Goal: Task Accomplishment & Management: Use online tool/utility

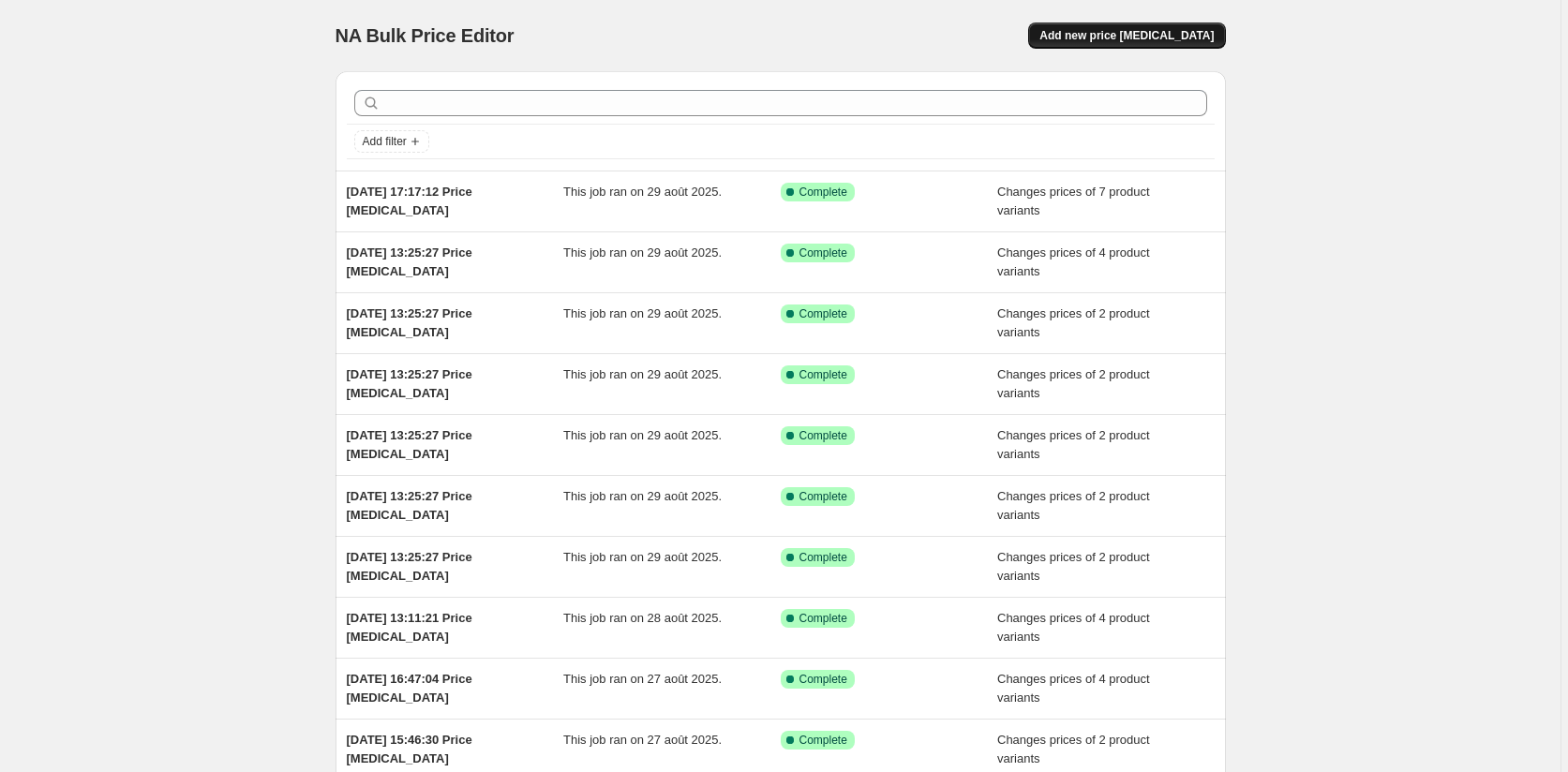
click at [1176, 33] on span "Add new price [MEDICAL_DATA]" at bounding box center [1127, 35] width 174 height 15
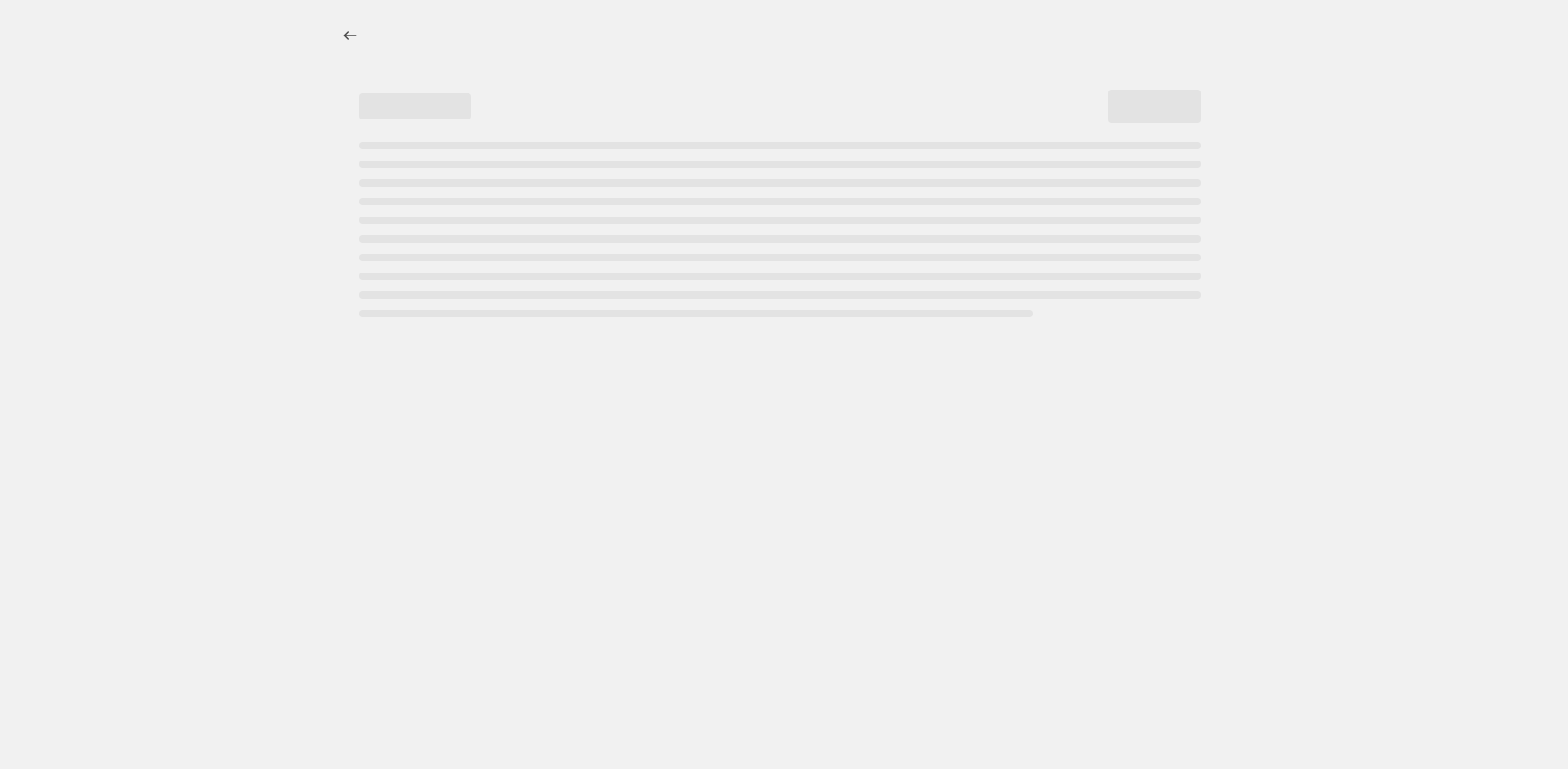
select select "percentage"
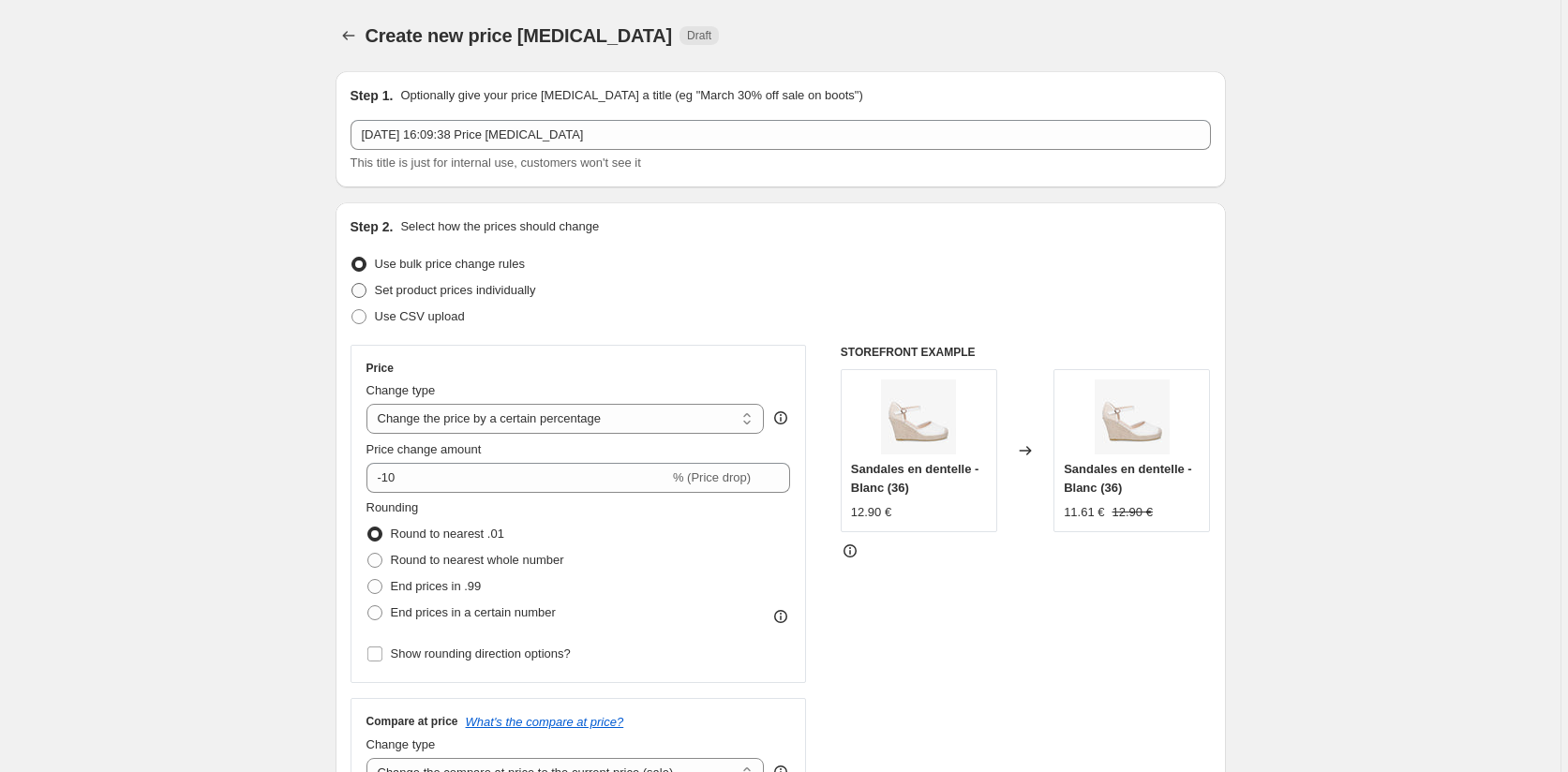
click at [398, 287] on span "Set product prices individually" at bounding box center [455, 289] width 161 height 14
click at [353, 284] on input "Set product prices individually" at bounding box center [352, 283] width 1 height 1
radio input "true"
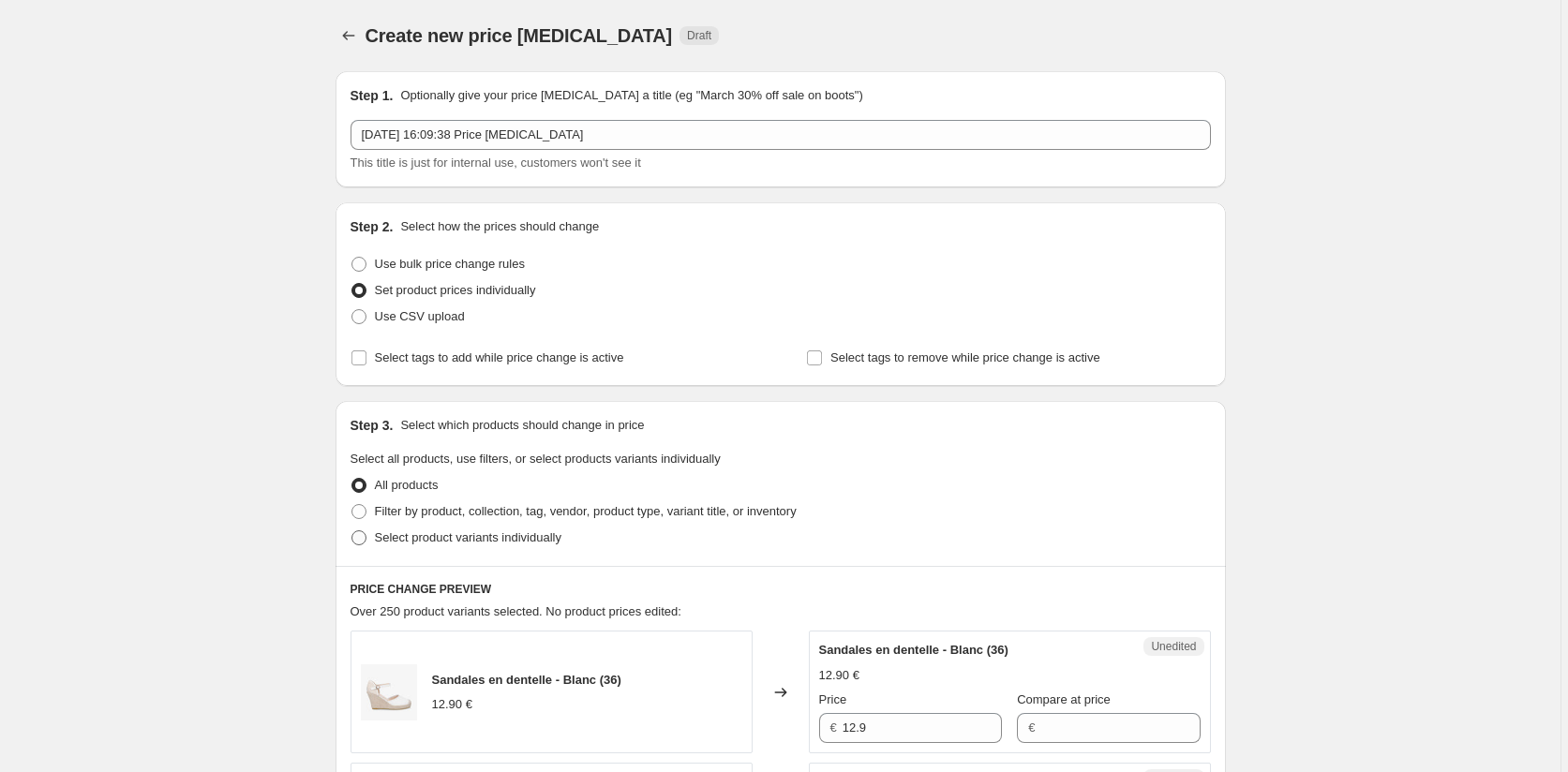
click at [363, 535] on span at bounding box center [359, 538] width 15 height 15
click at [353, 532] on input "Select product variants individually" at bounding box center [352, 531] width 1 height 1
radio input "true"
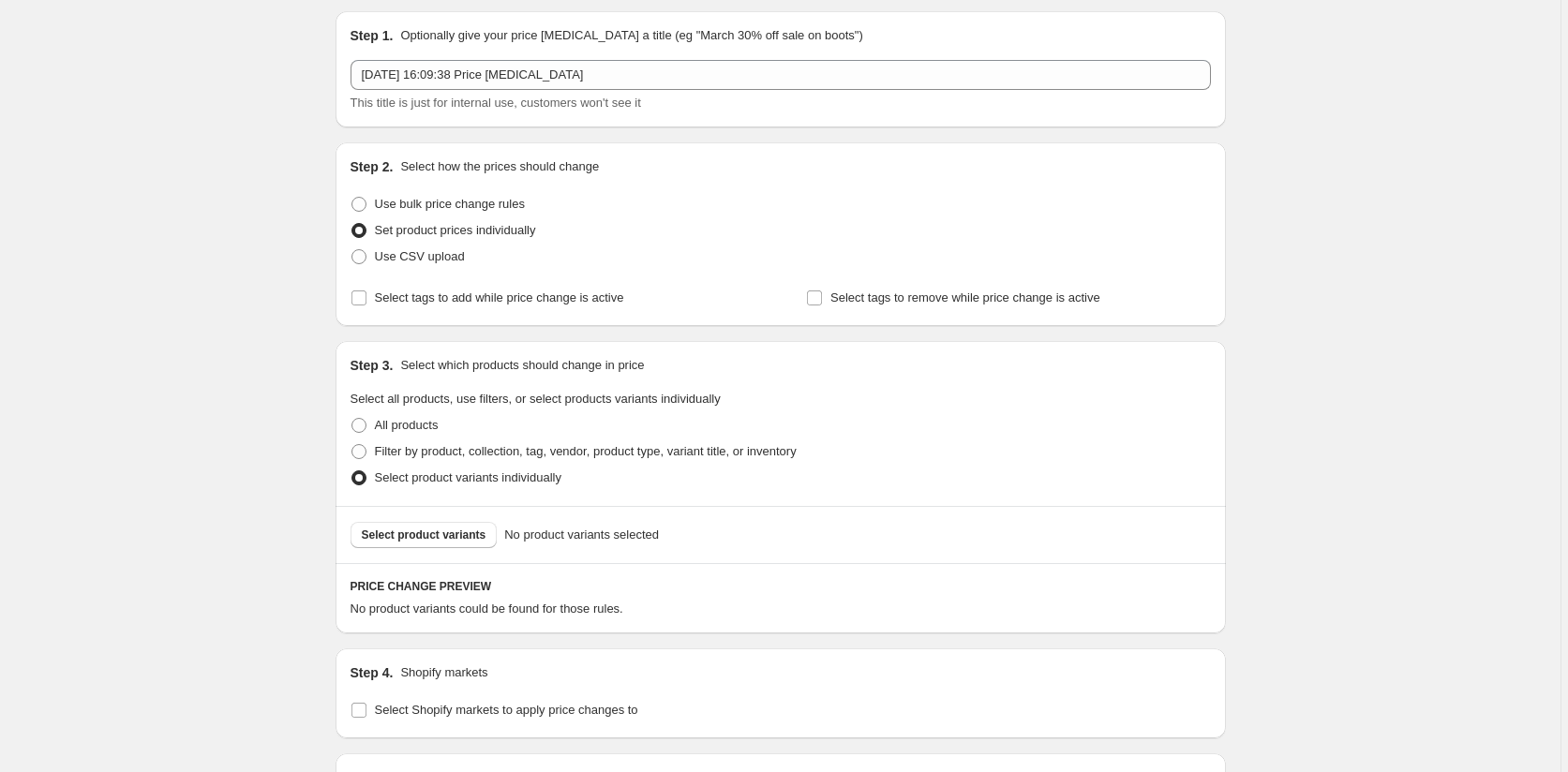
scroll to position [94, 0]
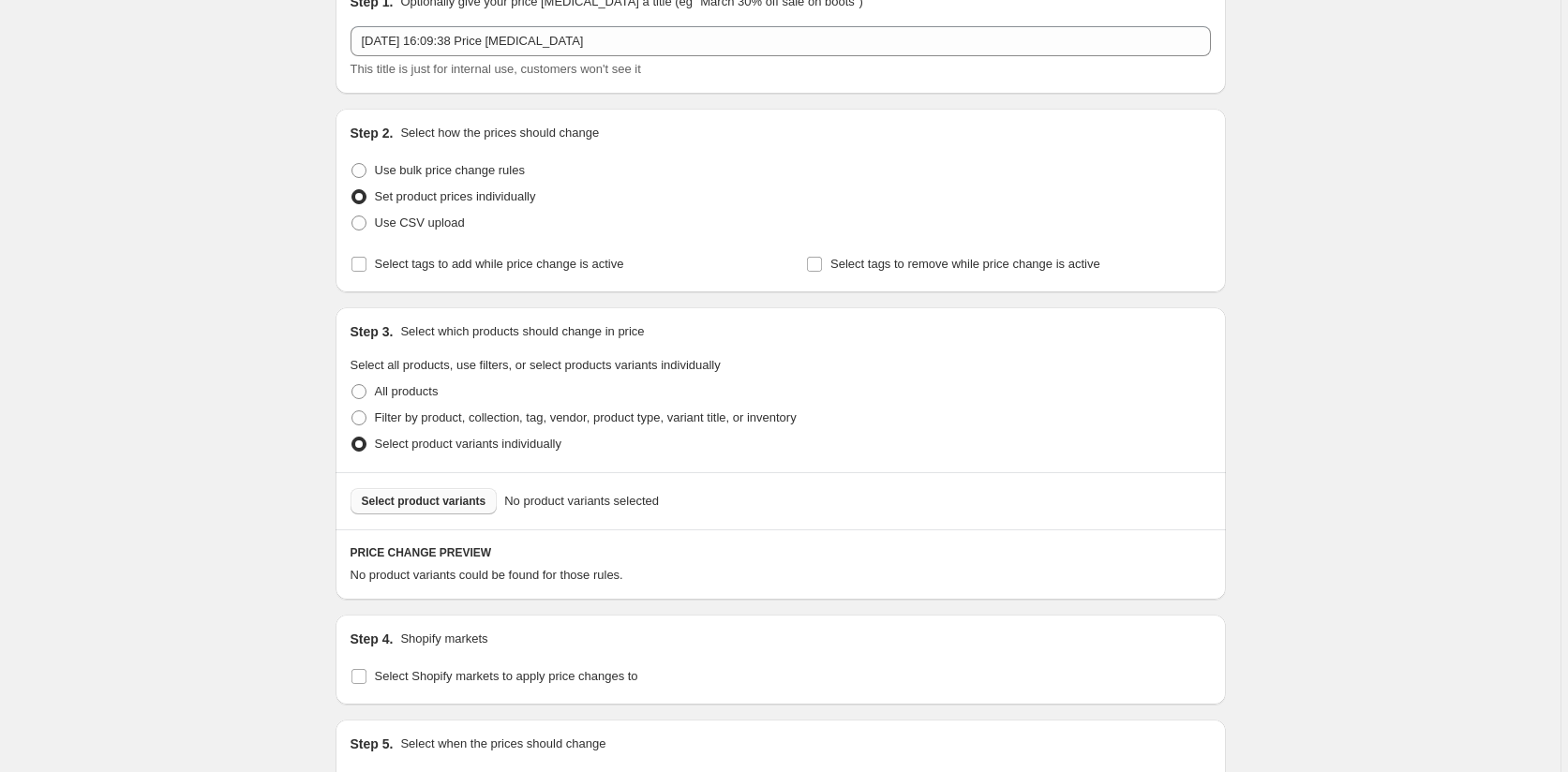
click at [433, 509] on button "Select product variants" at bounding box center [425, 501] width 148 height 26
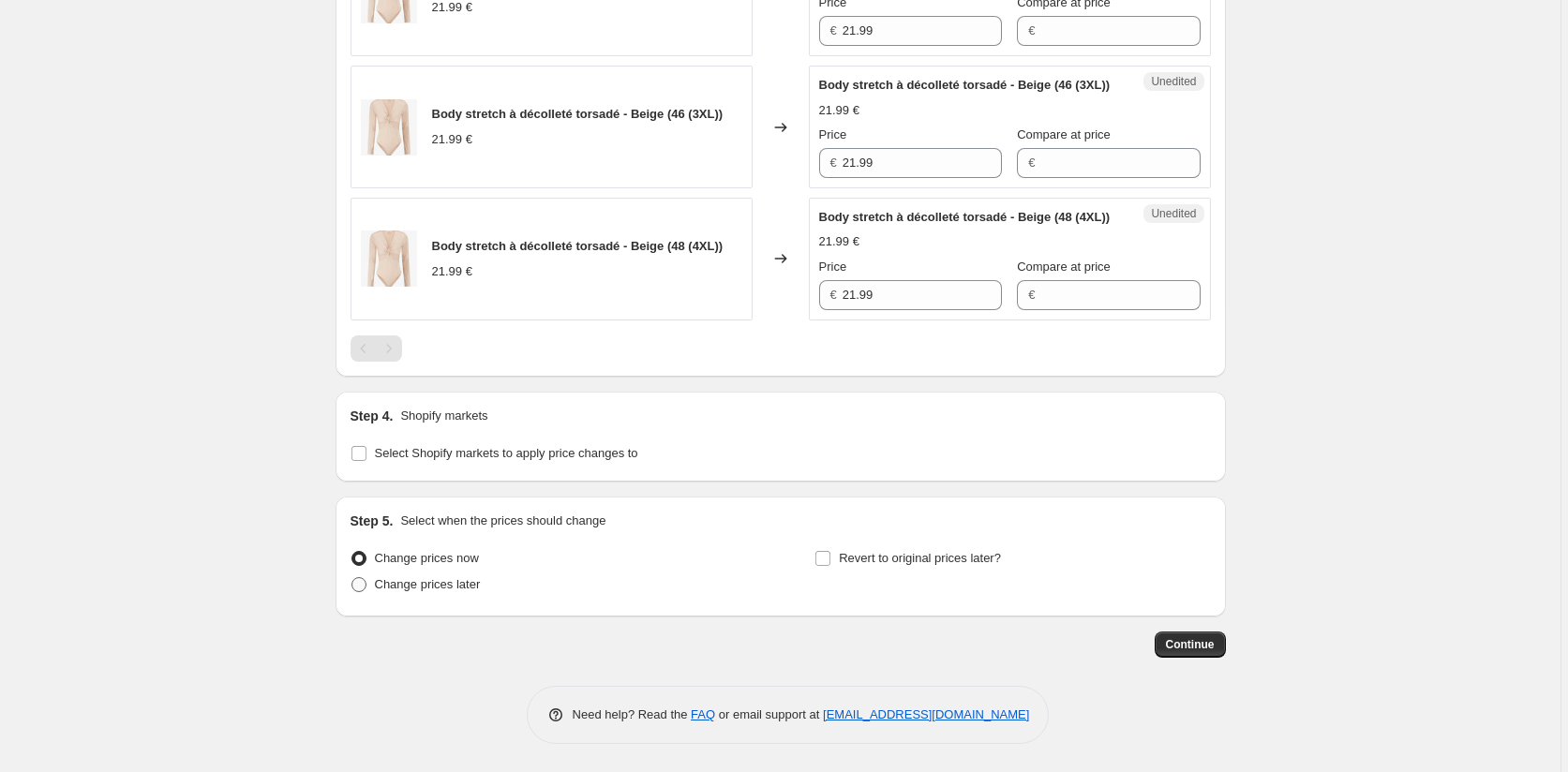
scroll to position [1413, 0]
click at [358, 455] on input "Select Shopify markets to apply price changes to" at bounding box center [359, 454] width 15 height 15
checkbox input "true"
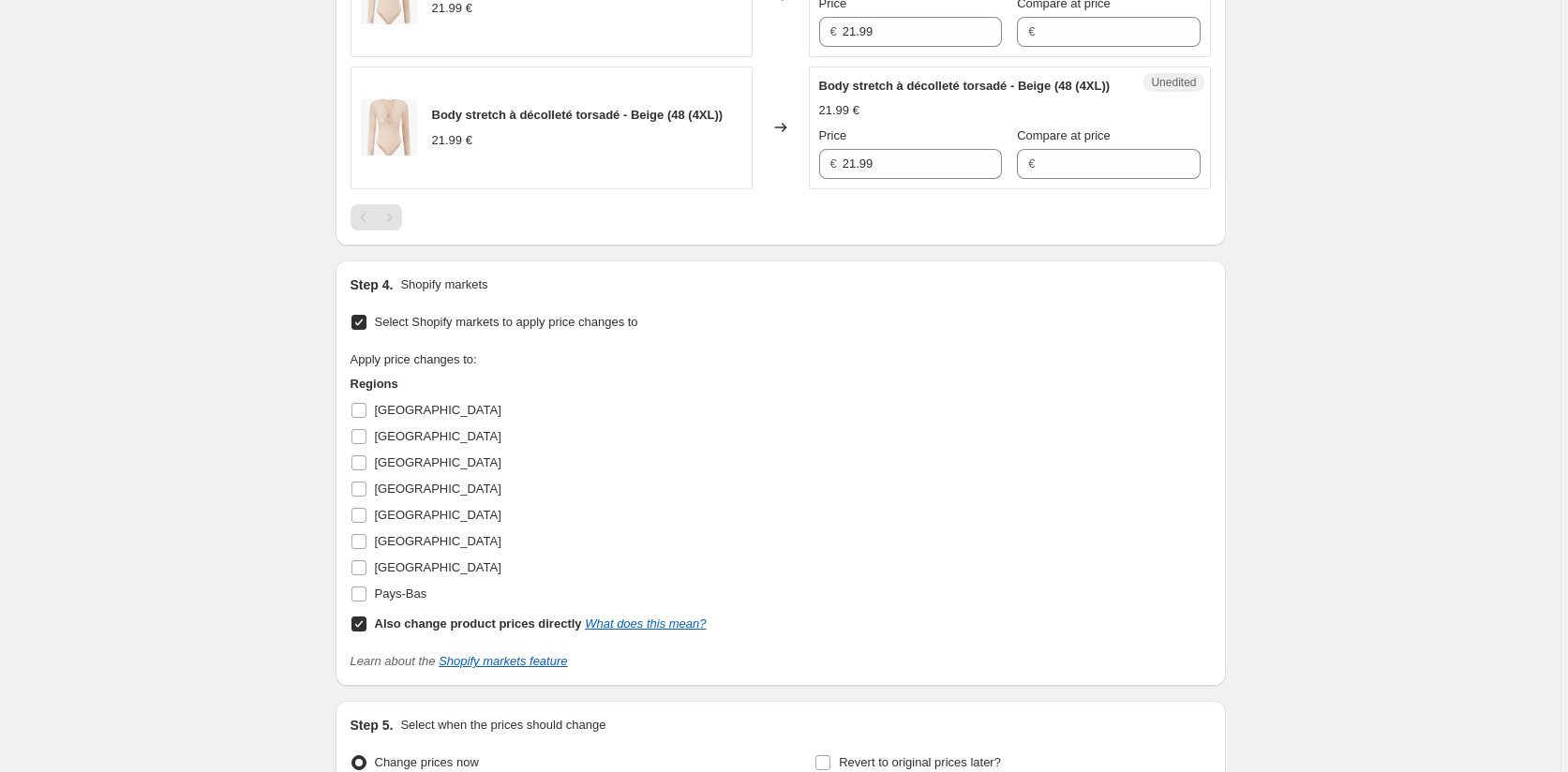
click at [360, 631] on input "Also change product prices directly What does this mean?" at bounding box center [359, 624] width 15 height 15
checkbox input "false"
click at [358, 418] on input "[GEOGRAPHIC_DATA]" at bounding box center [359, 411] width 15 height 15
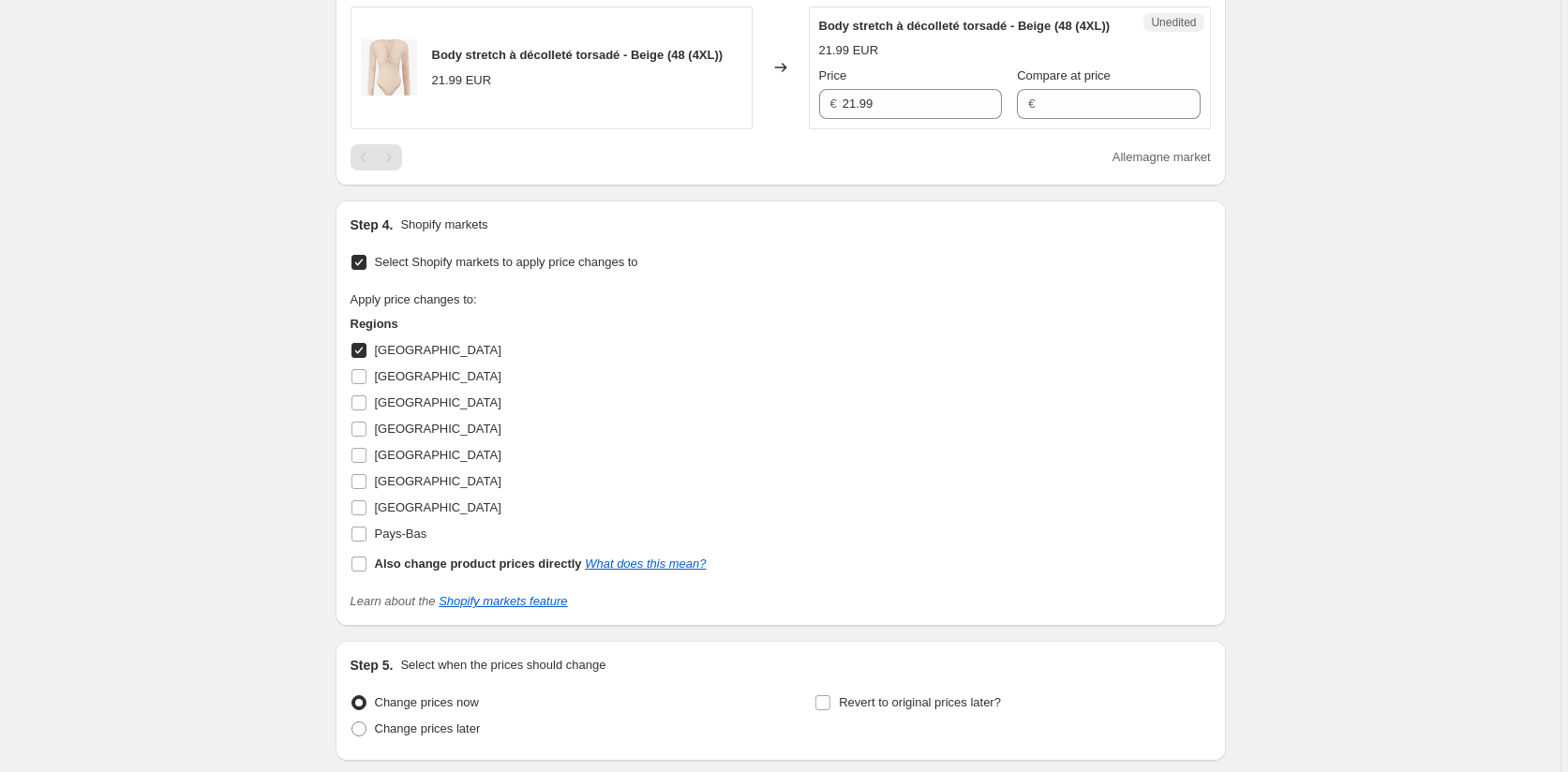
scroll to position [1507, 0]
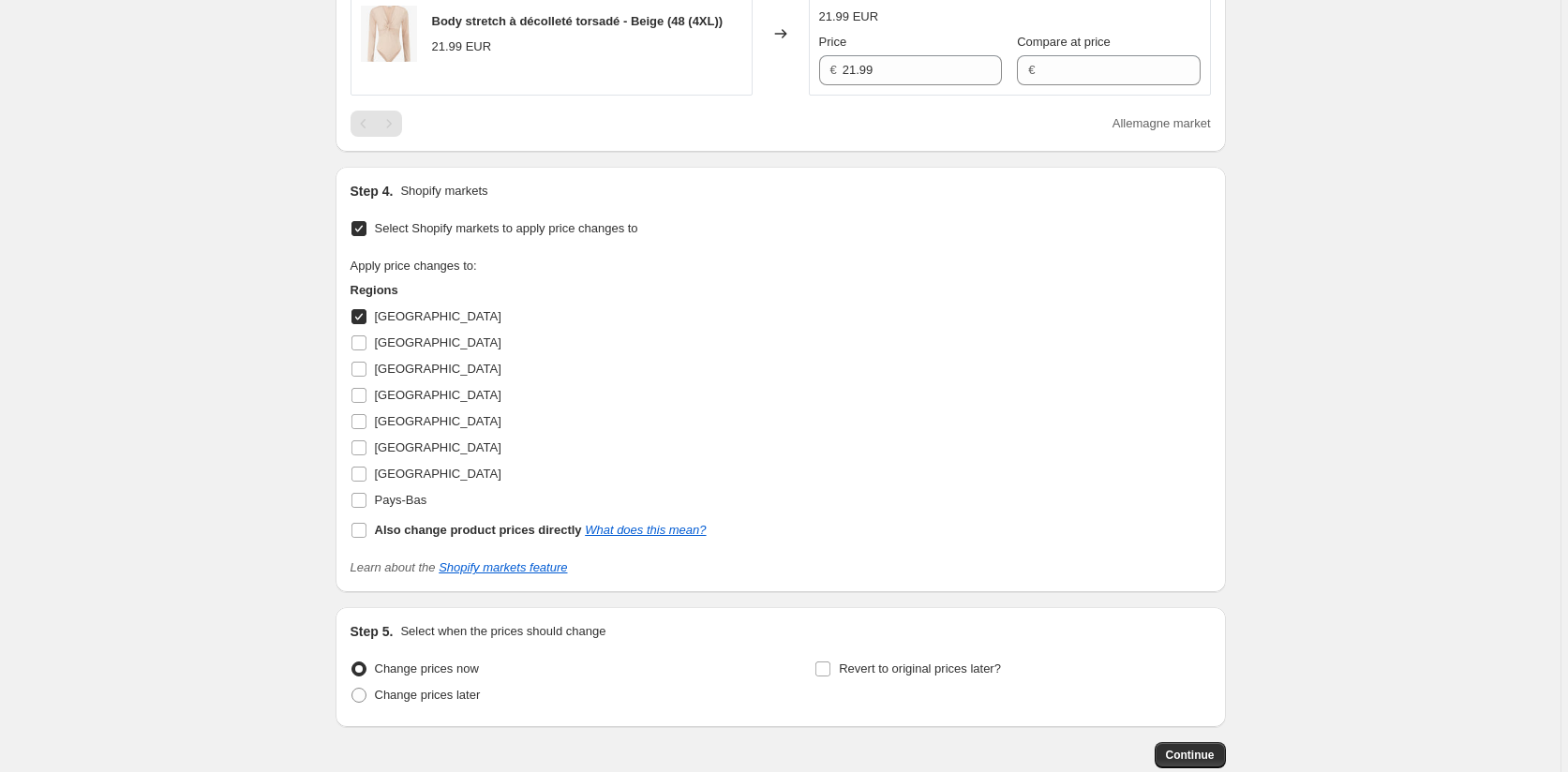
click at [357, 324] on input "[GEOGRAPHIC_DATA]" at bounding box center [359, 317] width 15 height 15
checkbox input "false"
click at [366, 403] on input "[GEOGRAPHIC_DATA]" at bounding box center [359, 396] width 15 height 15
checkbox input "true"
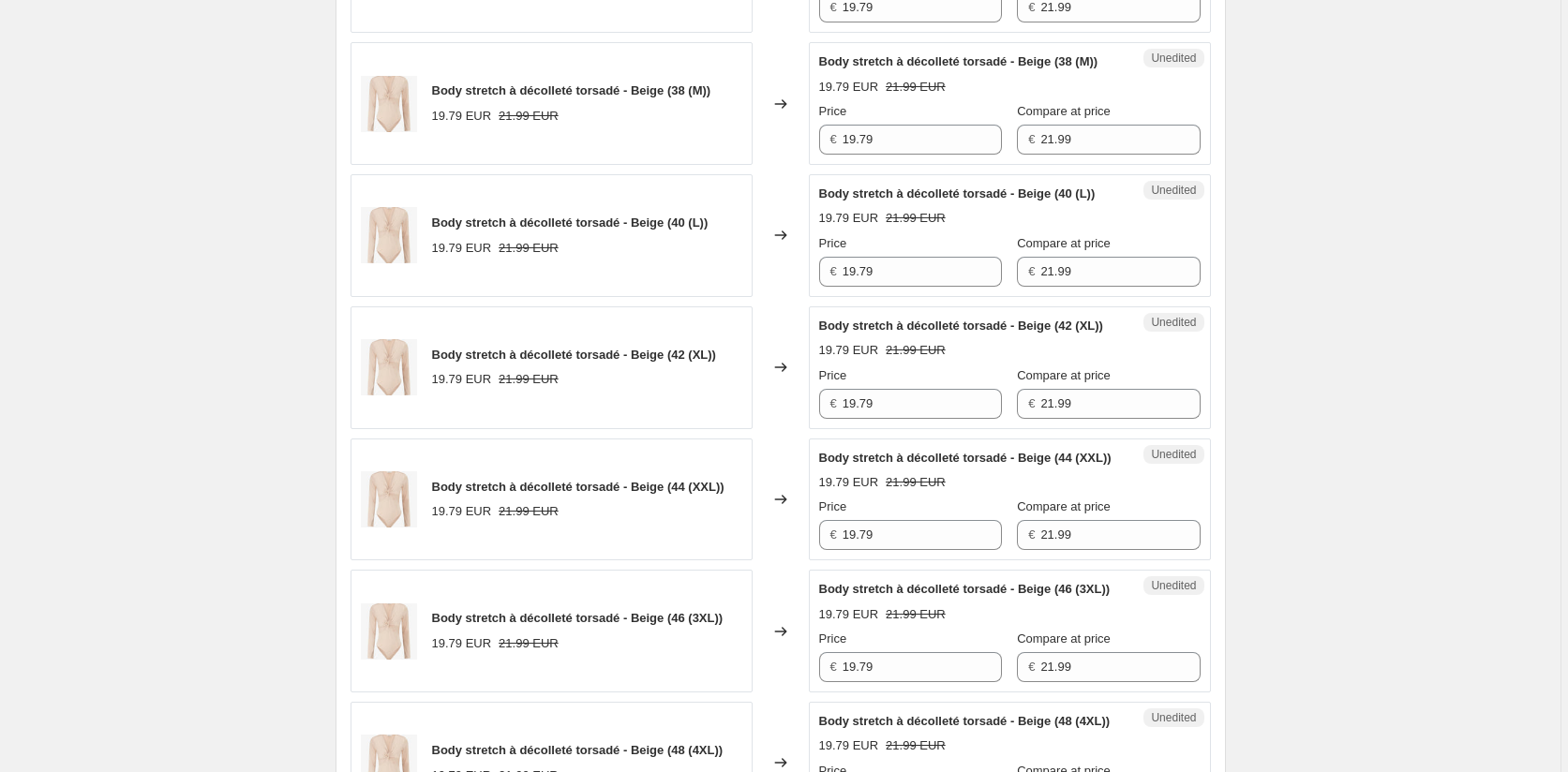
scroll to position [663, 0]
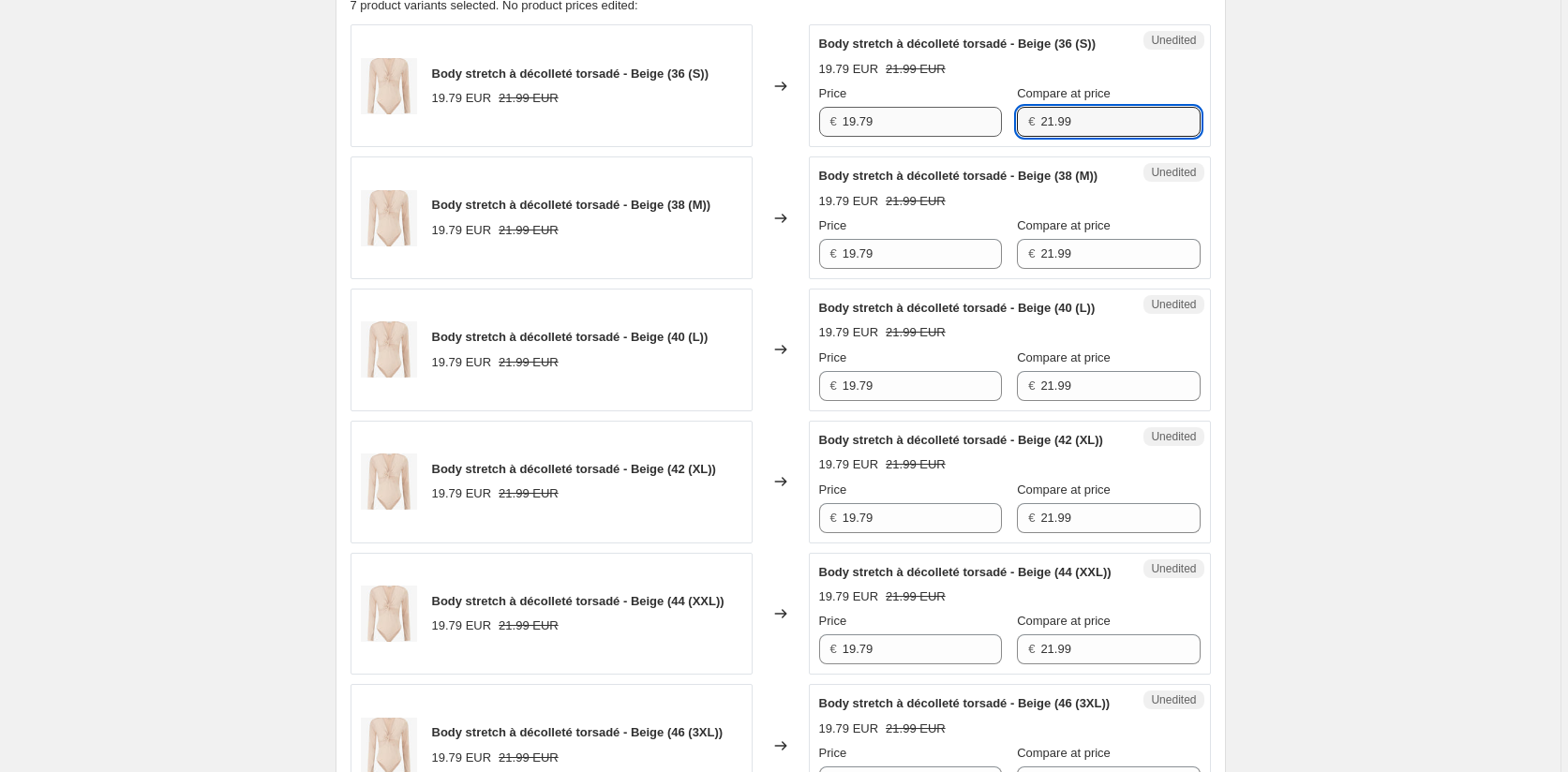
drag, startPoint x: 1067, startPoint y: 139, endPoint x: 924, endPoint y: 137, distance: 143.0
click at [924, 137] on div "Price € 19.79 Compare at price € 21.99" at bounding box center [1010, 110] width 381 height 53
drag, startPoint x: 852, startPoint y: 136, endPoint x: 789, endPoint y: 136, distance: 63.0
click at [795, 136] on div "Body stretch à décolleté torsadé - Beige (36 (S)) 19.79 EUR 21.99 EUR Changed t…" at bounding box center [781, 85] width 861 height 123
paste input "21.9"
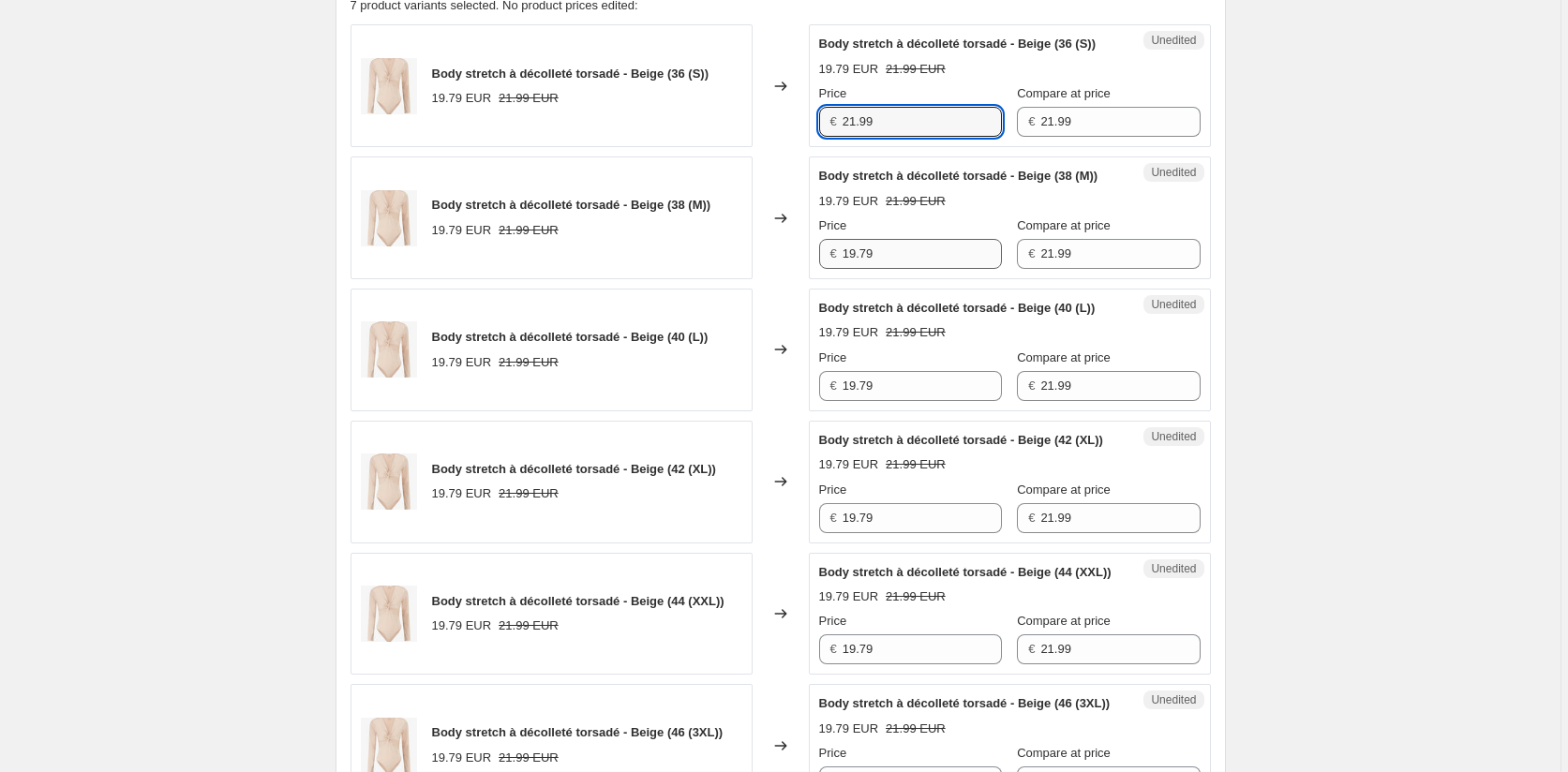
type input "21.99"
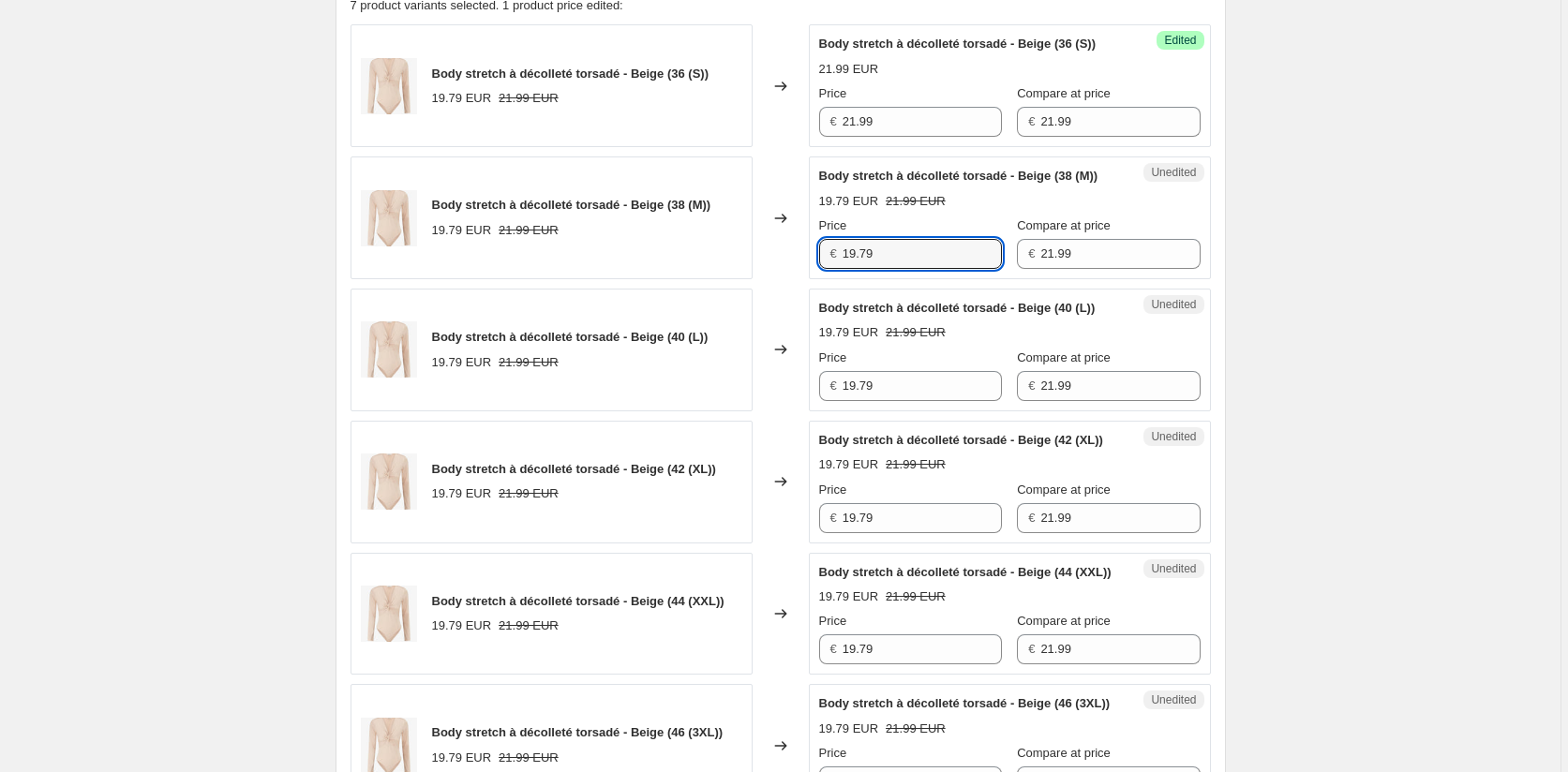
drag, startPoint x: 900, startPoint y: 291, endPoint x: 742, endPoint y: 290, distance: 158.0
click at [743, 279] on div "Body stretch à décolleté torsadé - Beige (38 (M)) 19.79 EUR 21.99 EUR Changed t…" at bounding box center [781, 217] width 861 height 123
paste input "21.9"
type input "21.99"
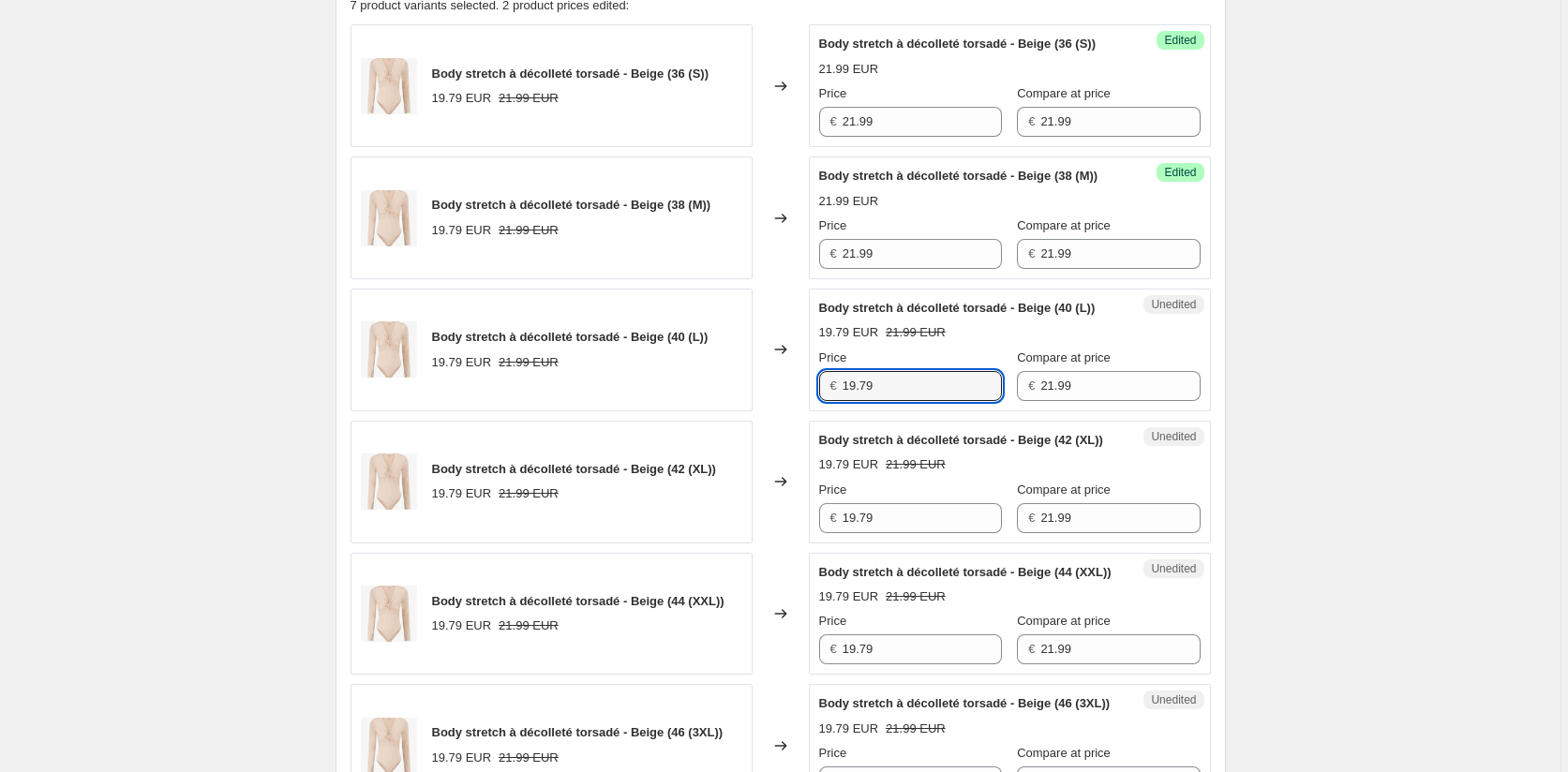
drag, startPoint x: 904, startPoint y: 440, endPoint x: 723, endPoint y: 441, distance: 181.0
click at [723, 411] on div "Body stretch à décolleté torsadé - Beige (40 (L)) 19.79 EUR 21.99 EUR Changed t…" at bounding box center [781, 350] width 861 height 123
paste input "21.9"
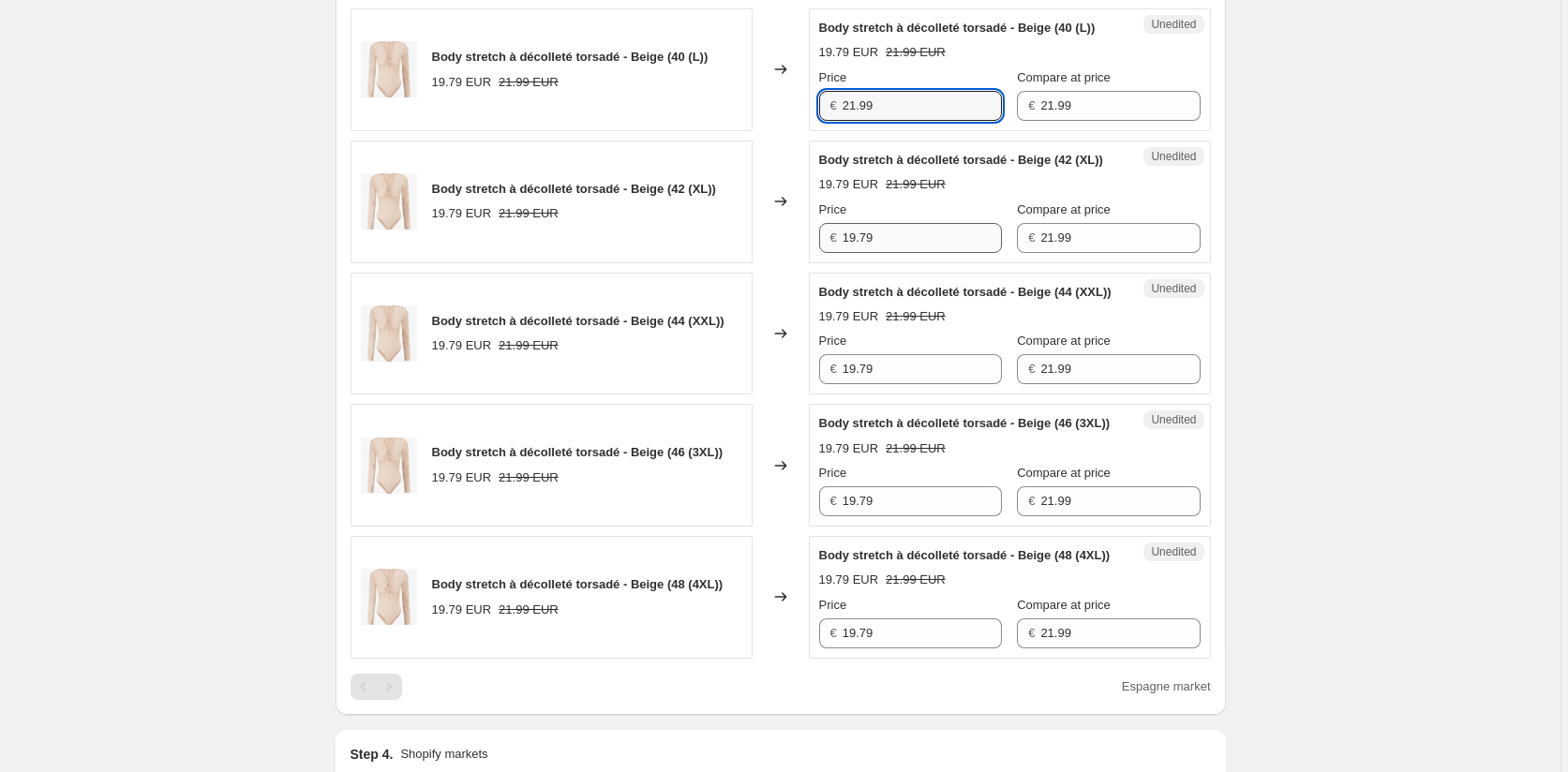
scroll to position [944, 0]
type input "21.99"
click at [732, 262] on div "Body stretch à décolleté torsadé - Beige (42 (XL)) 19.79 EUR 21.99 EUR Changed …" at bounding box center [781, 201] width 861 height 123
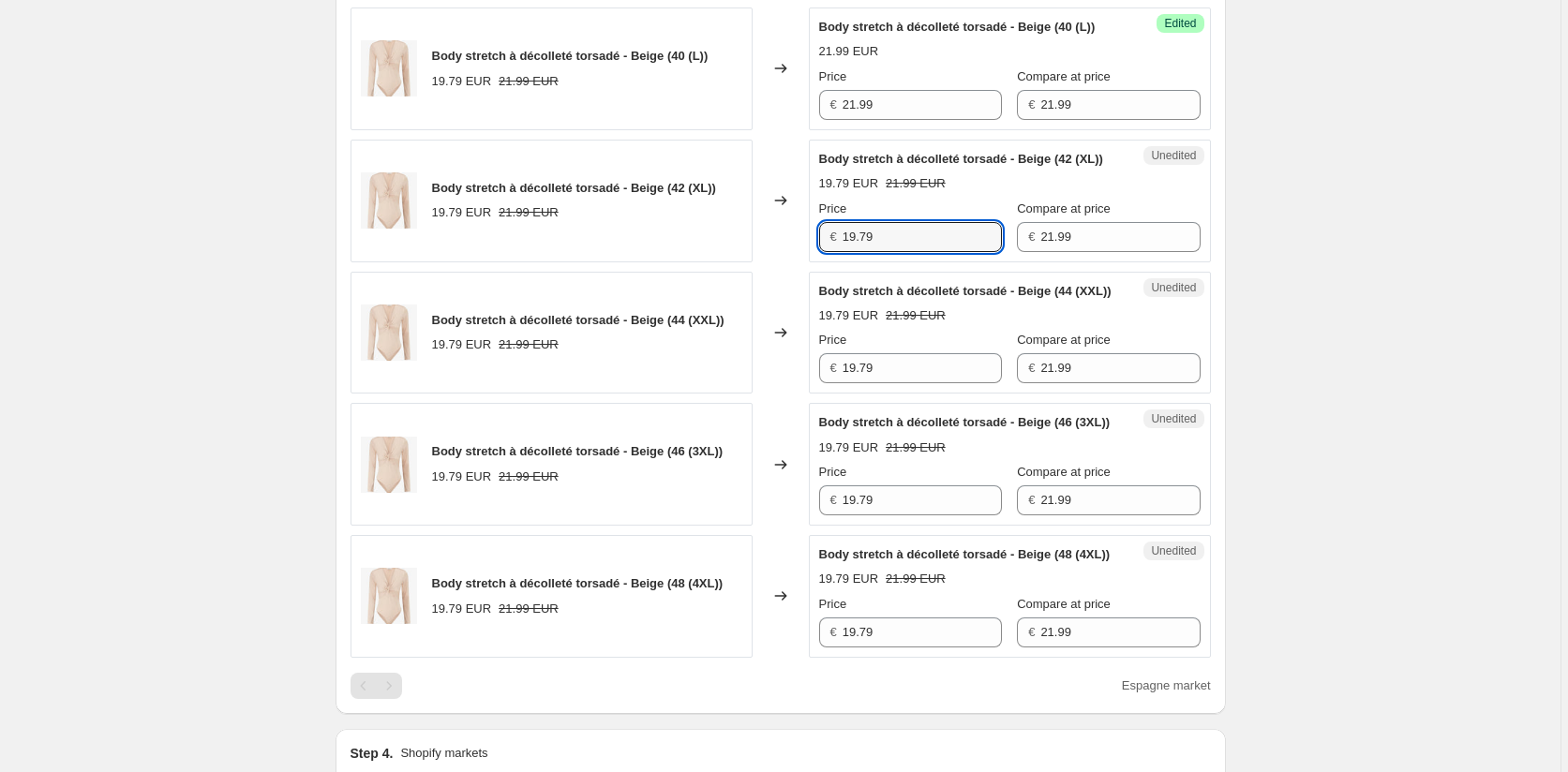
paste input "21.9"
type input "21.99"
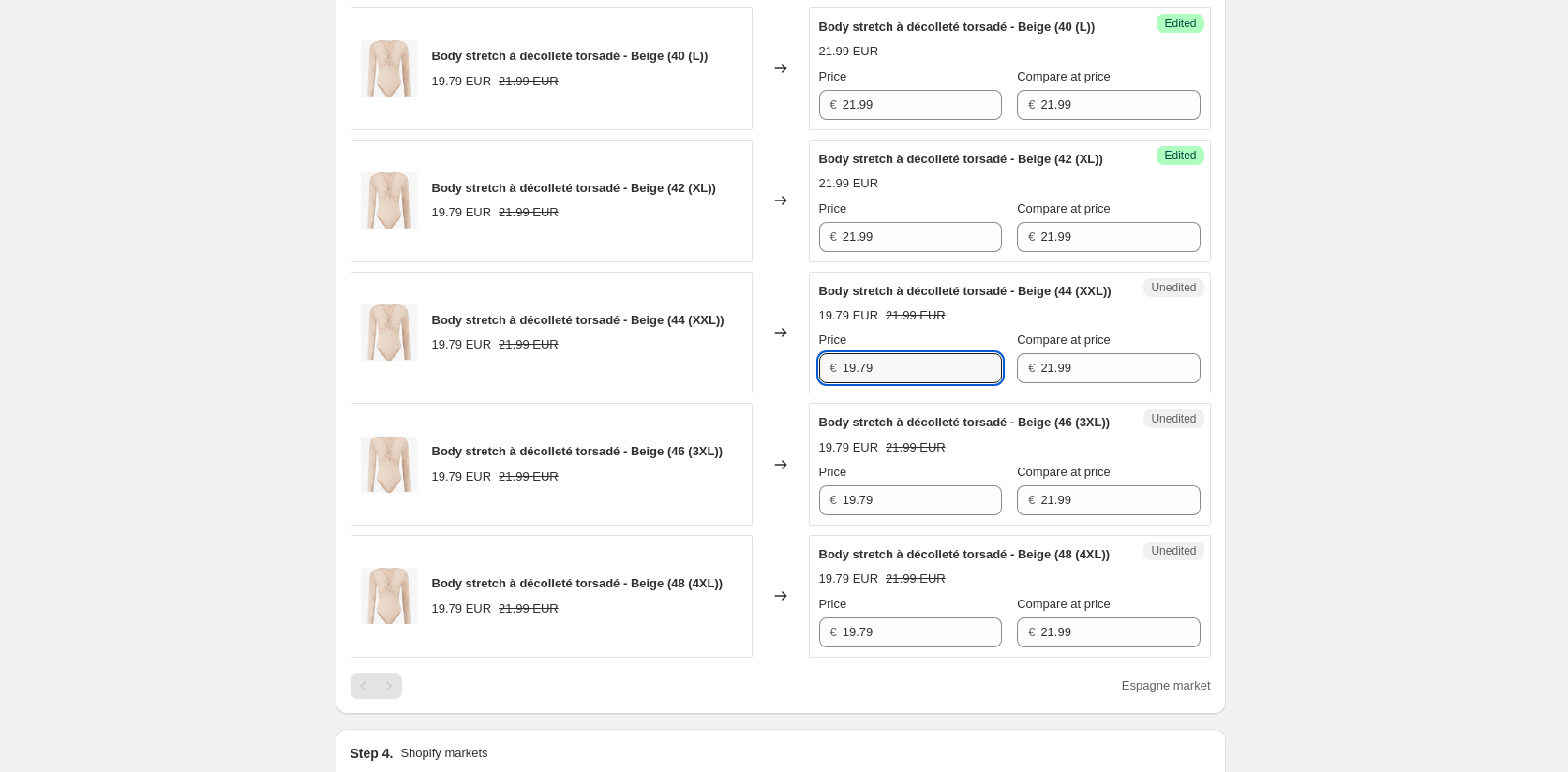
click at [782, 395] on div "Body stretch à décolleté torsadé - Beige (44 (XXL)) 19.79 EUR 21.99 EUR Changed…" at bounding box center [781, 333] width 861 height 123
paste input "21.9"
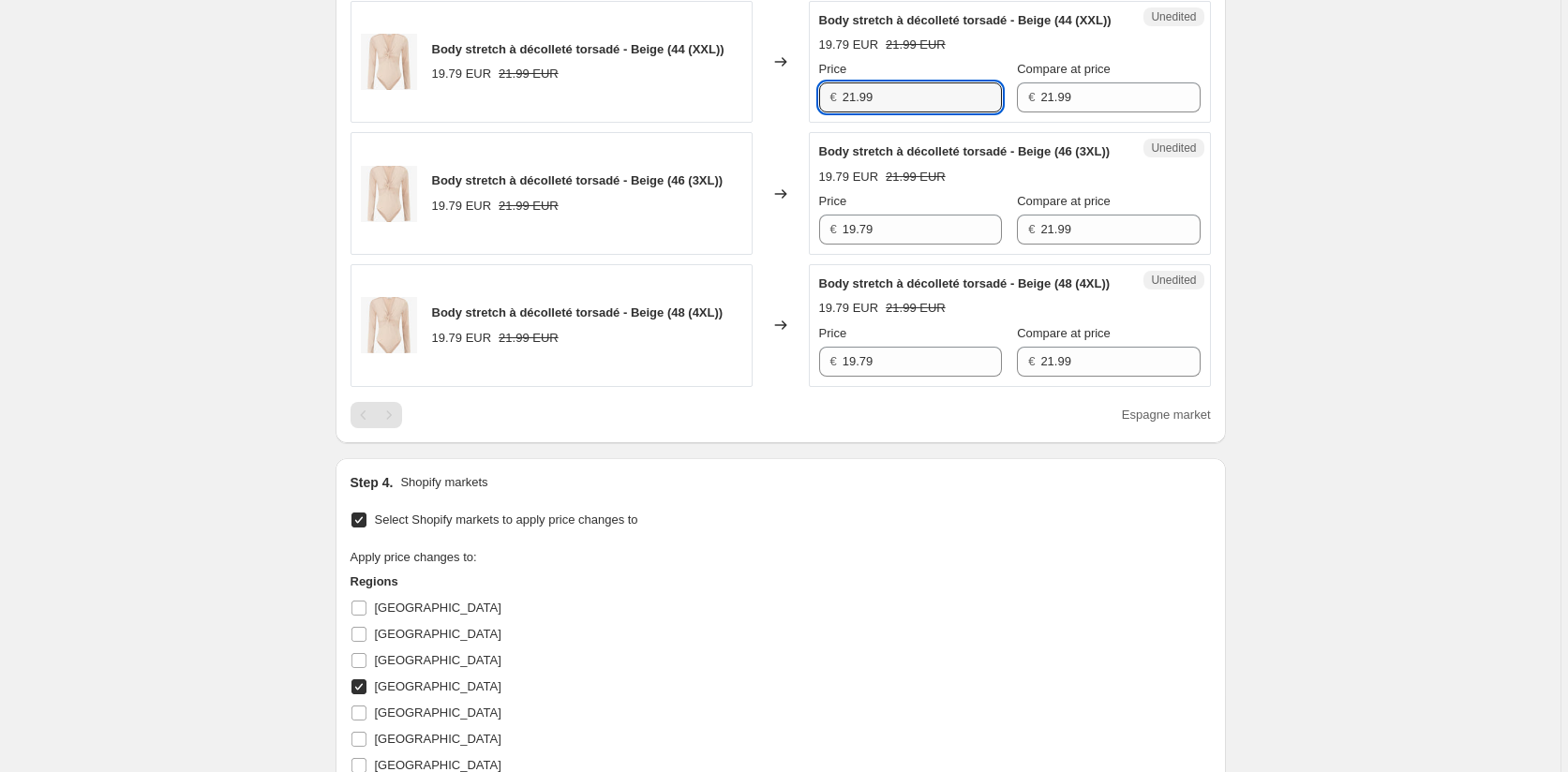
scroll to position [1225, 0]
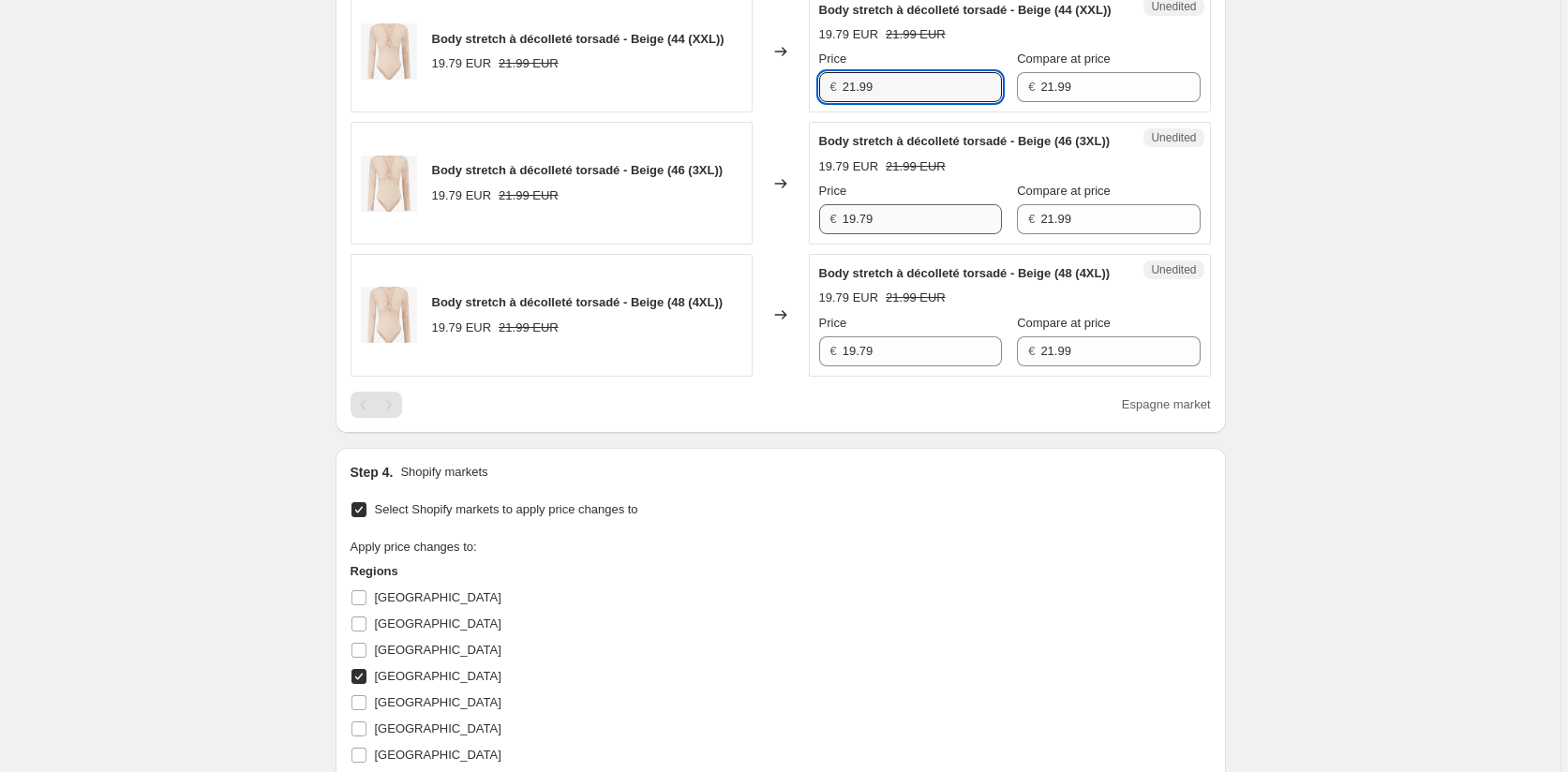
type input "21.99"
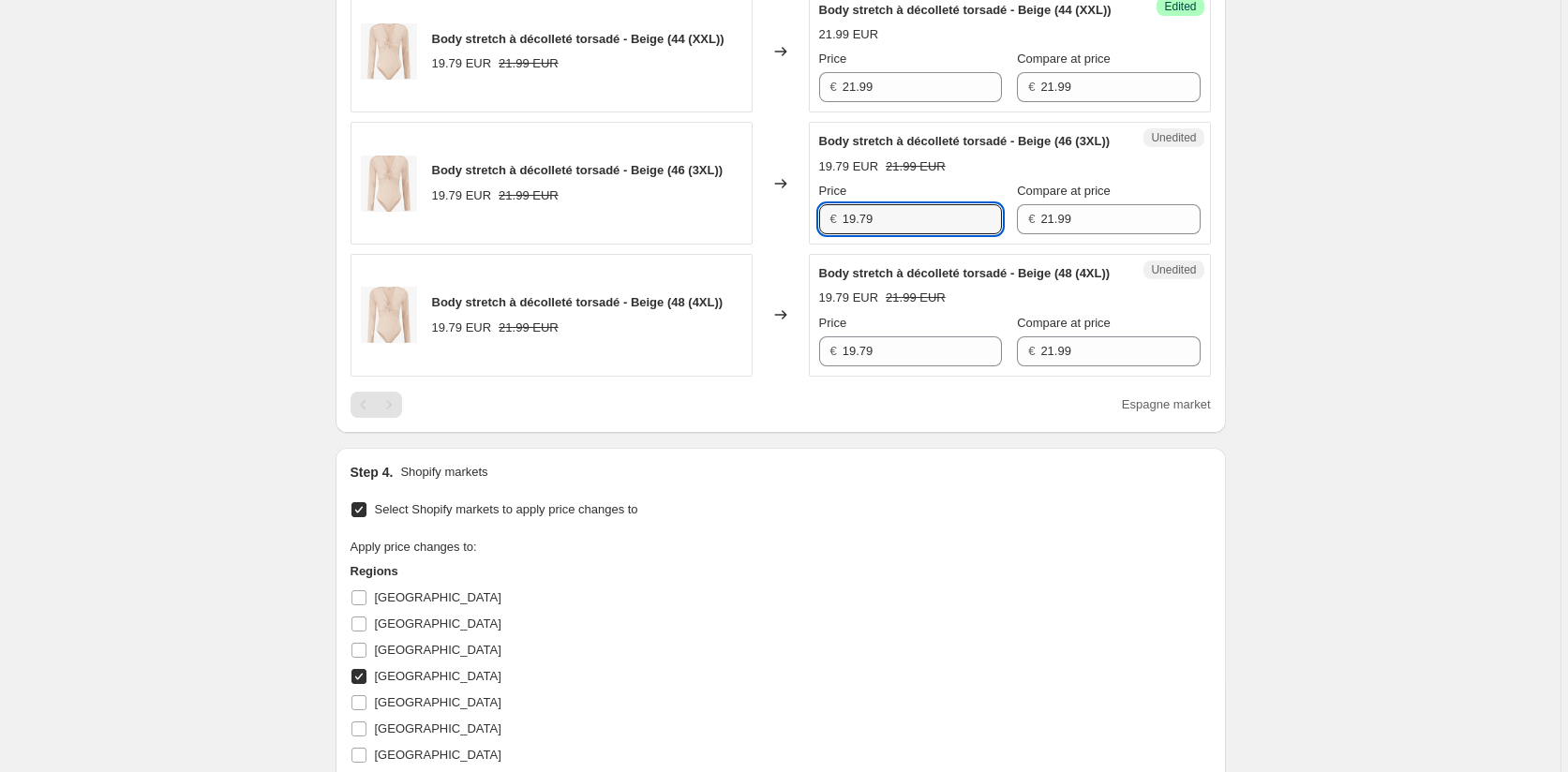
drag, startPoint x: 883, startPoint y: 328, endPoint x: 784, endPoint y: 335, distance: 99.2
click at [787, 244] on div "Body stretch à décolleté torsadé - Beige (46 (3XL)) 19.79 EUR 21.99 EUR Changed…" at bounding box center [781, 183] width 861 height 123
paste input "21.9"
type input "21.99"
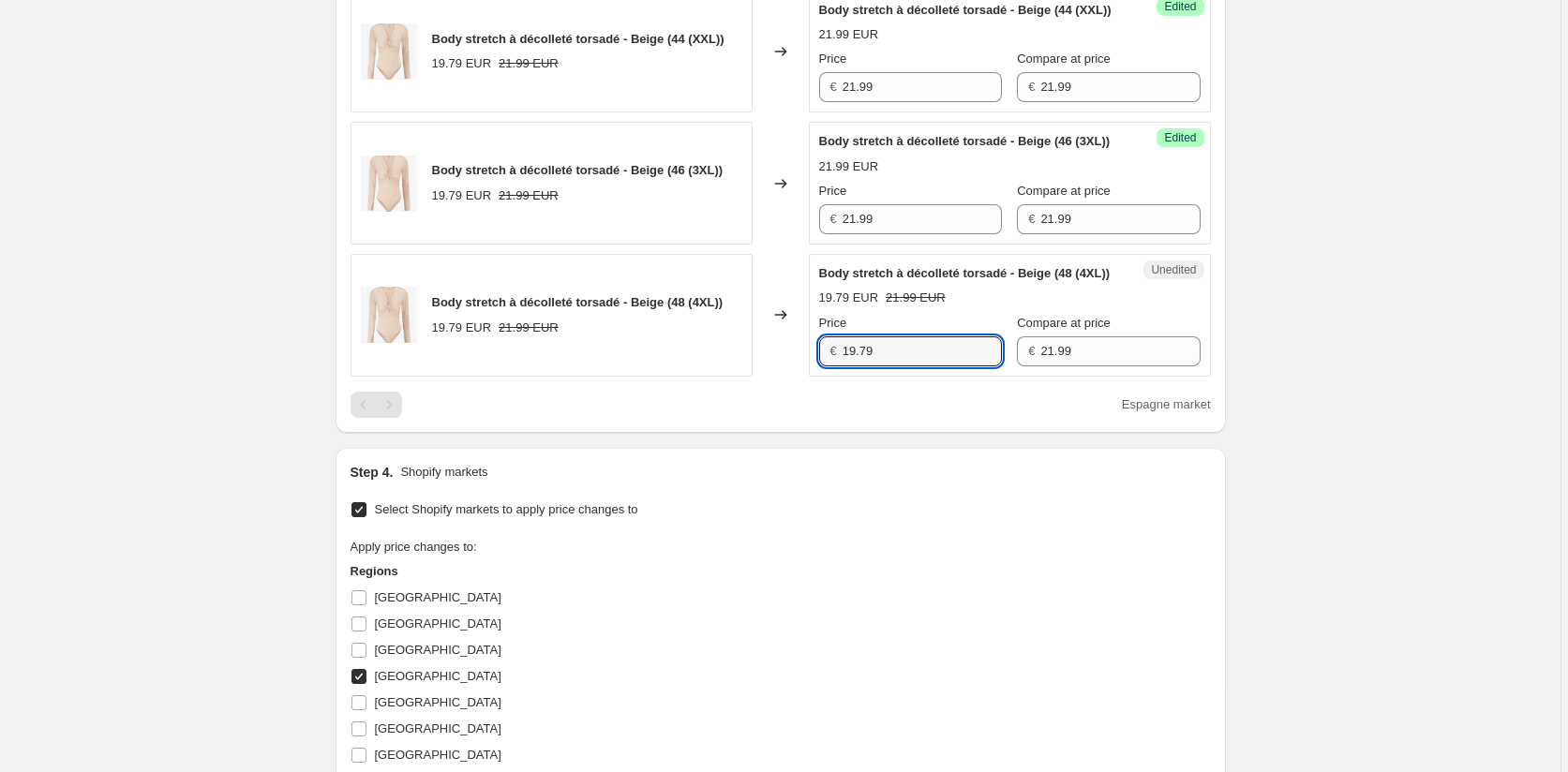
drag, startPoint x: 888, startPoint y: 483, endPoint x: 770, endPoint y: 483, distance: 118.0
click at [770, 376] on div "Body stretch à décolleté torsadé - Beige (48 (4XL)) 19.79 EUR 21.99 EUR Changed…" at bounding box center [781, 315] width 861 height 123
paste input "21.9"
type input "21.99"
drag, startPoint x: 1072, startPoint y: 485, endPoint x: 966, endPoint y: 468, distance: 107.4
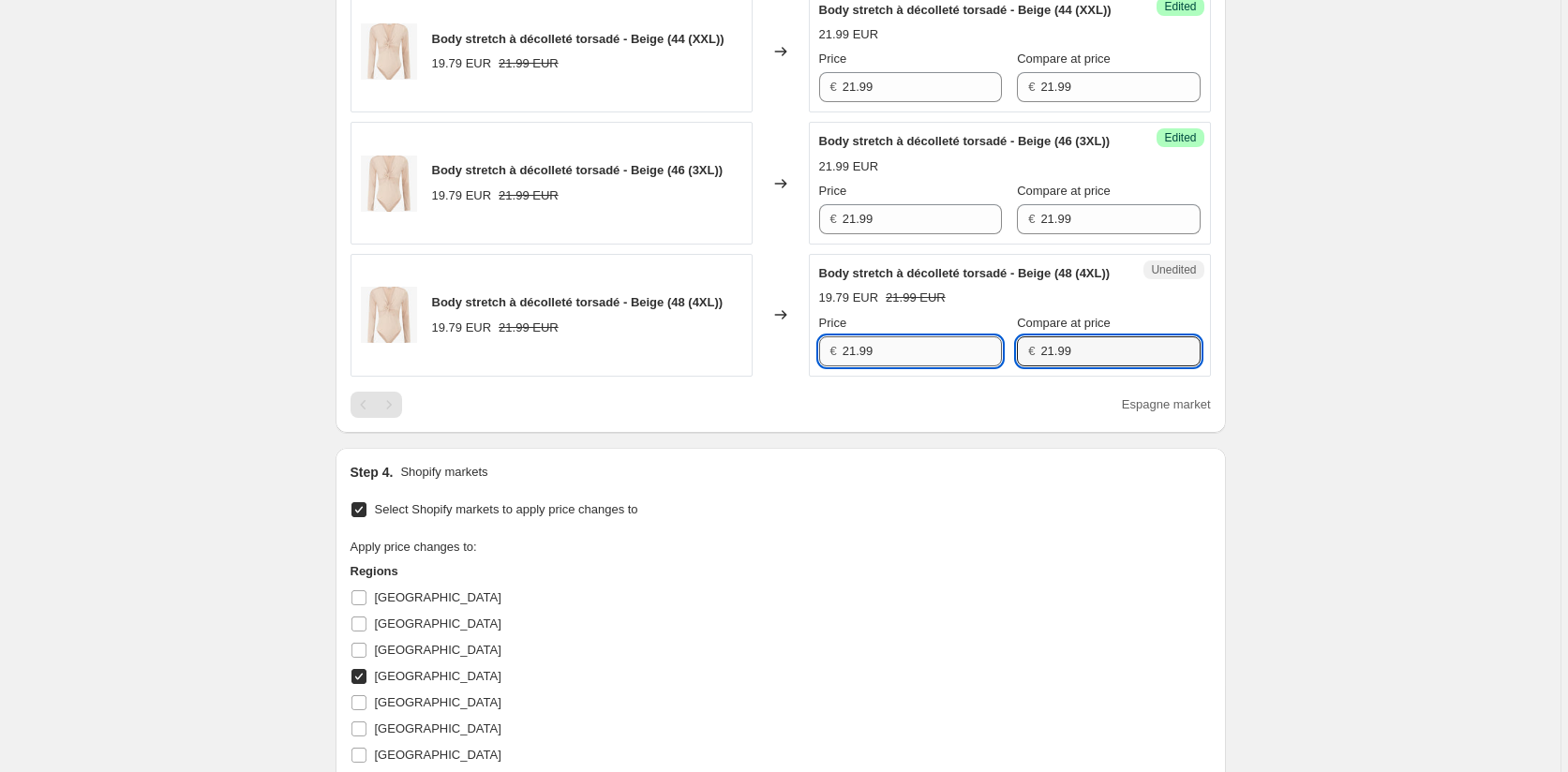
click at [967, 366] on div "Price € 21.99 Compare at price € 21.99" at bounding box center [1010, 340] width 381 height 53
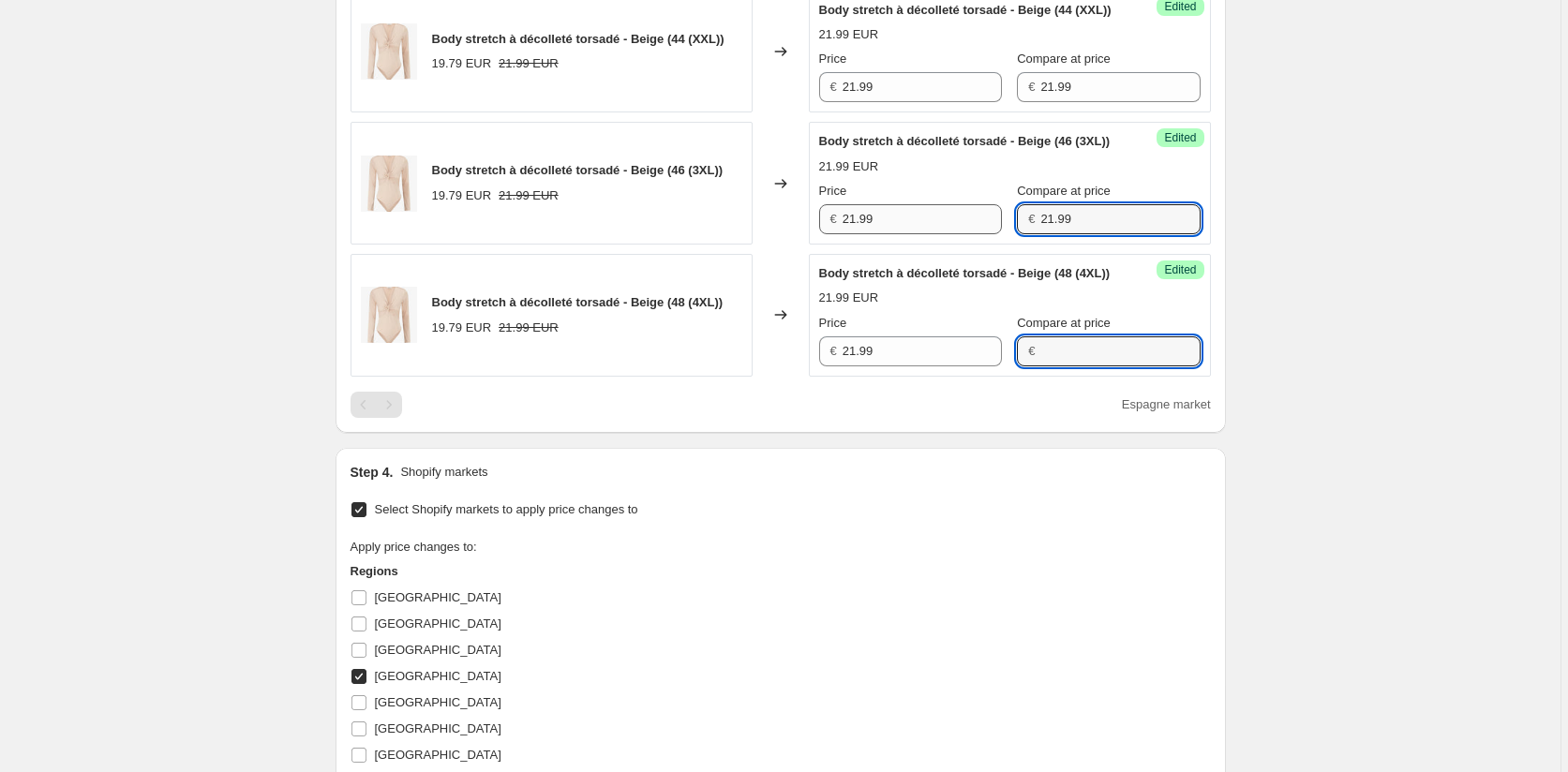
drag, startPoint x: 1073, startPoint y: 329, endPoint x: 980, endPoint y: 323, distance: 93.2
click at [980, 235] on div "Price € 21.99 Compare at price € 21.99" at bounding box center [1010, 208] width 381 height 53
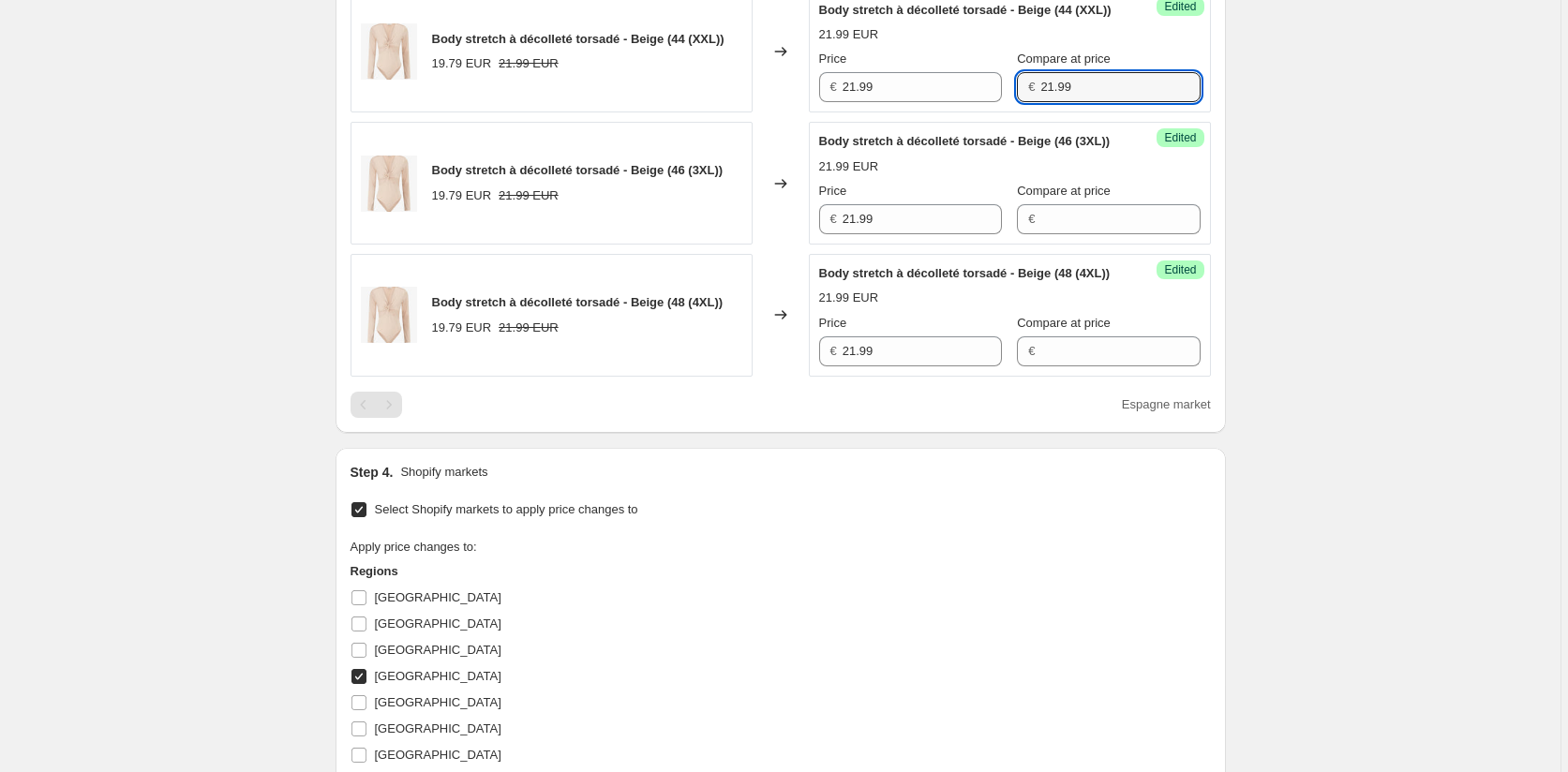
drag, startPoint x: 1013, startPoint y: 186, endPoint x: 1267, endPoint y: 254, distance: 262.9
click at [996, 102] on div "Price € 21.99 Compare at price € 21.99" at bounding box center [1010, 76] width 381 height 53
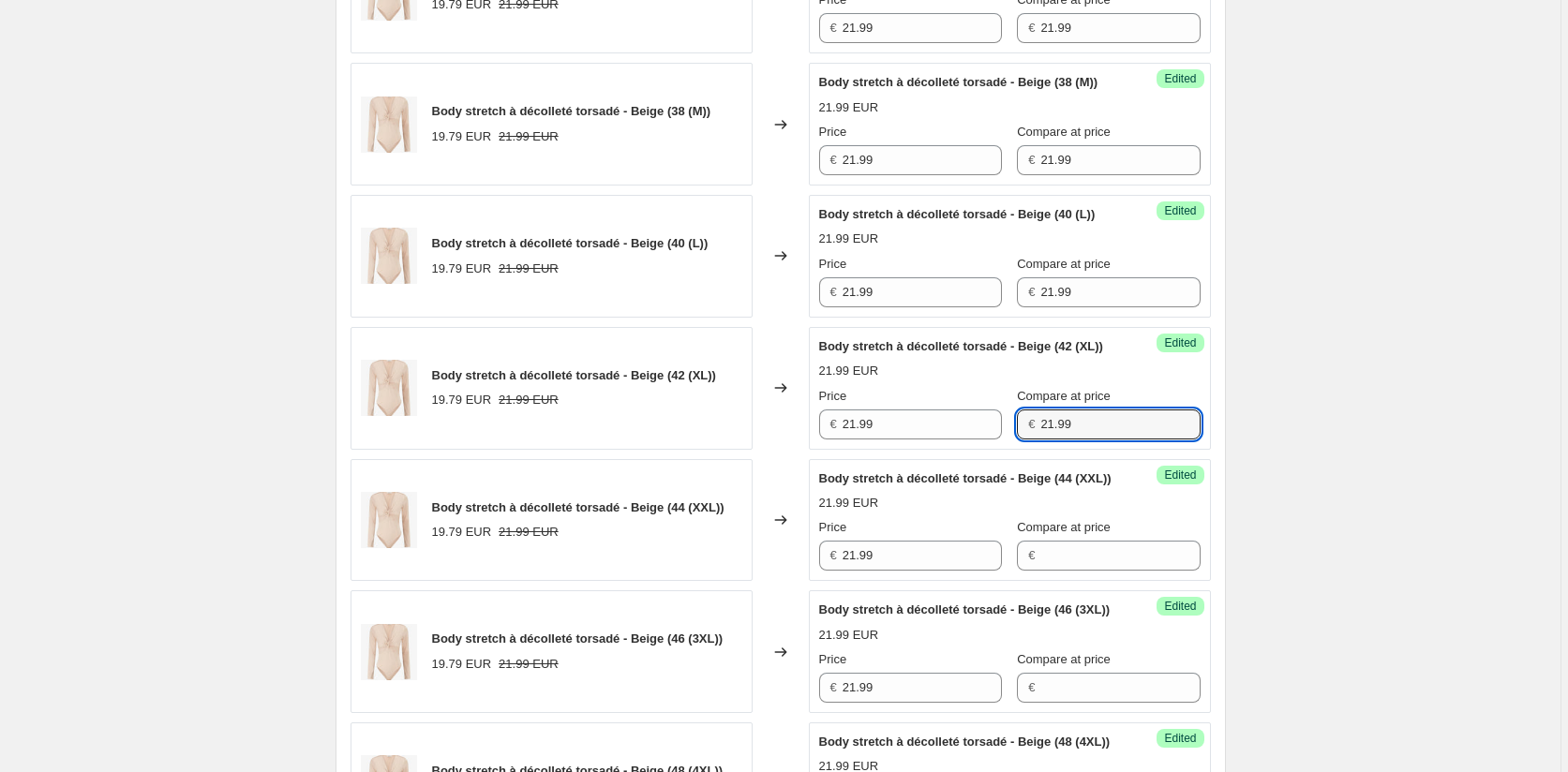
drag, startPoint x: 1029, startPoint y: 495, endPoint x: 1015, endPoint y: 449, distance: 48.1
click at [1000, 440] on div "Price € 21.99 Compare at price € 21.99" at bounding box center [1010, 413] width 381 height 53
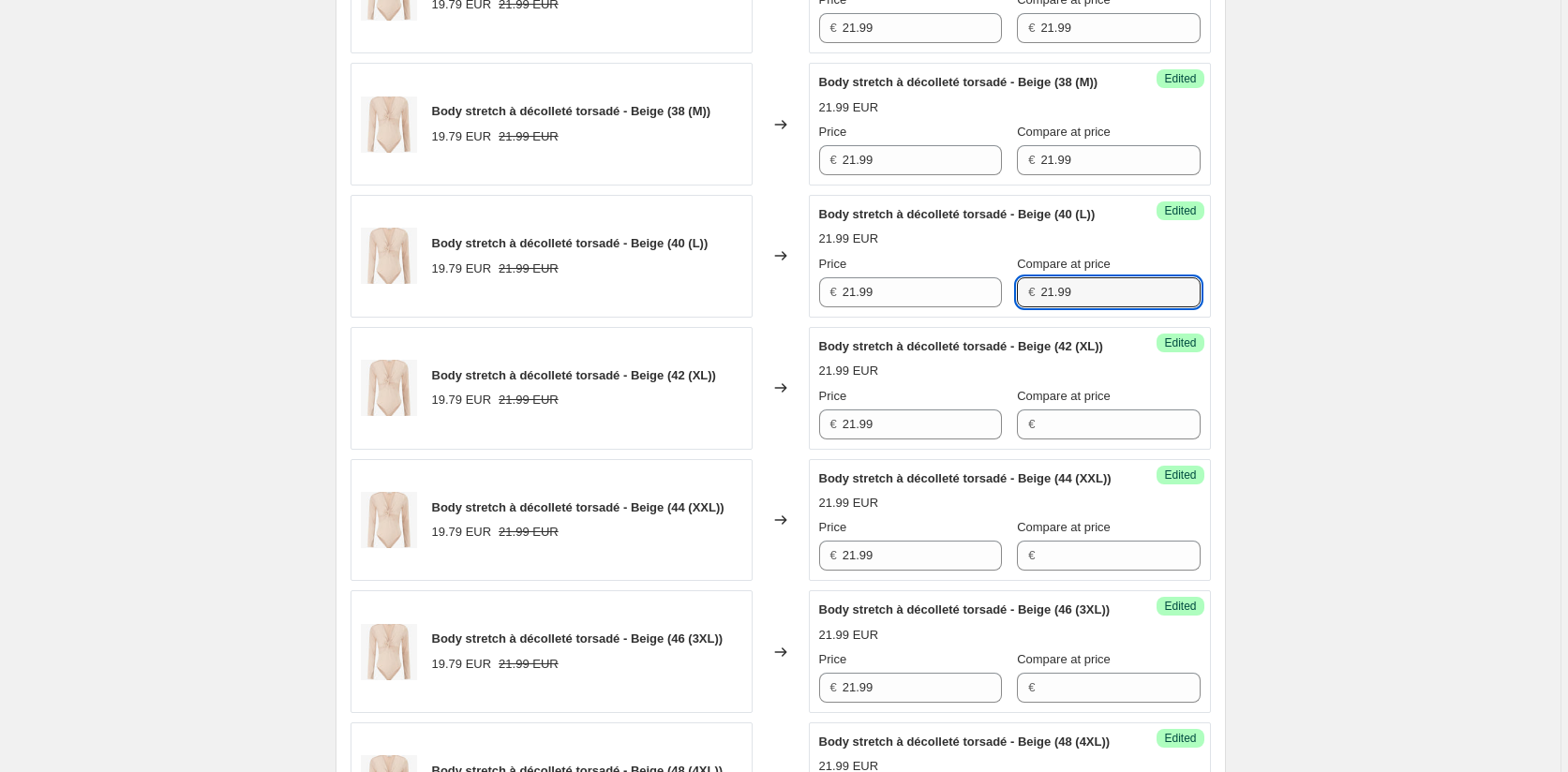
drag, startPoint x: 1029, startPoint y: 344, endPoint x: 1047, endPoint y: 255, distance: 90.8
click at [991, 307] on div "Price € 21.99 Compare at price € 21.99" at bounding box center [1010, 281] width 381 height 53
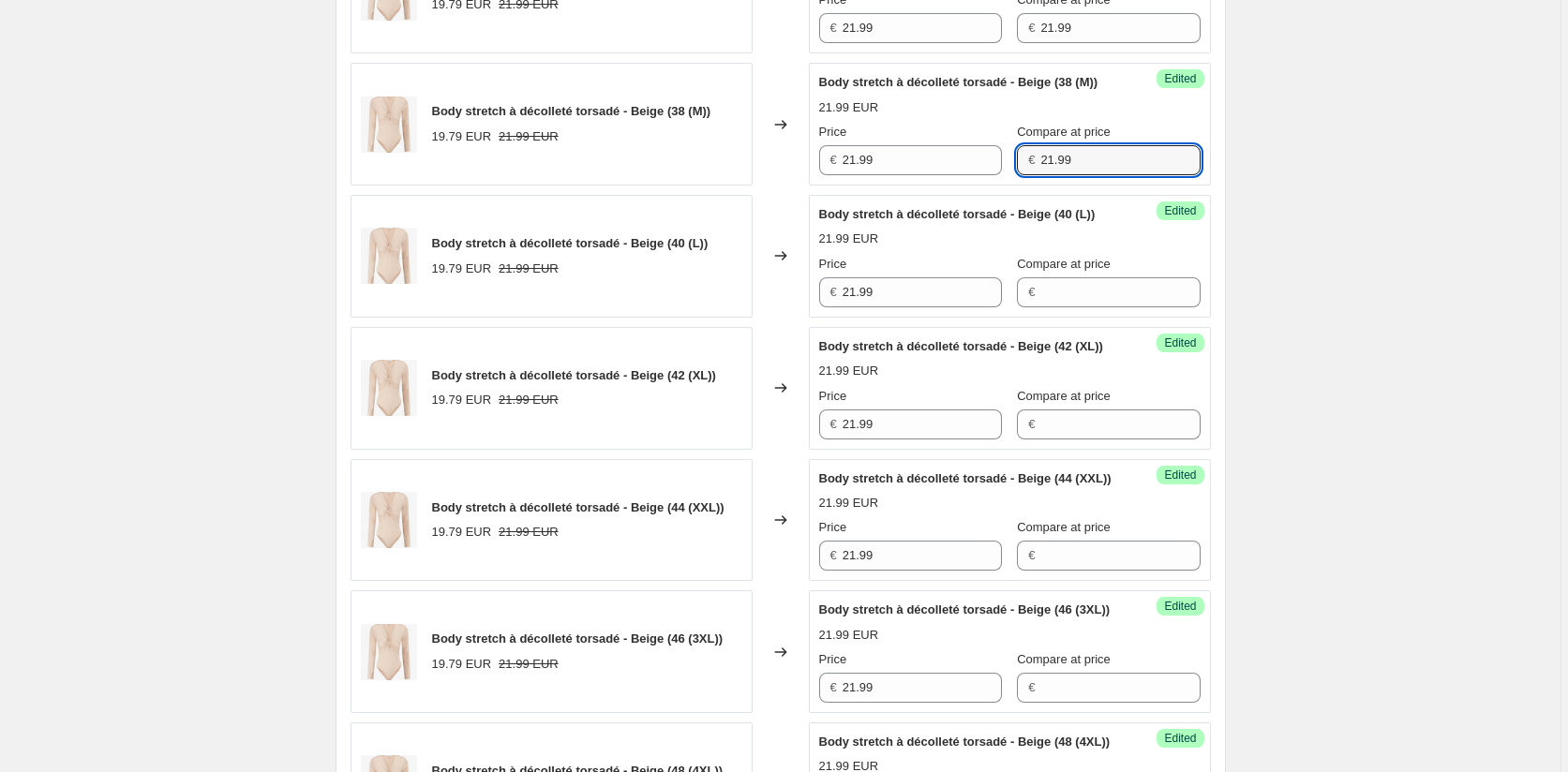
drag, startPoint x: 1074, startPoint y: 205, endPoint x: 990, endPoint y: 166, distance: 92.6
click at [996, 175] on div "Price € 21.99 Compare at price € 21.99" at bounding box center [1010, 148] width 381 height 53
click at [1017, 43] on div "€ 21.99" at bounding box center [1108, 28] width 183 height 30
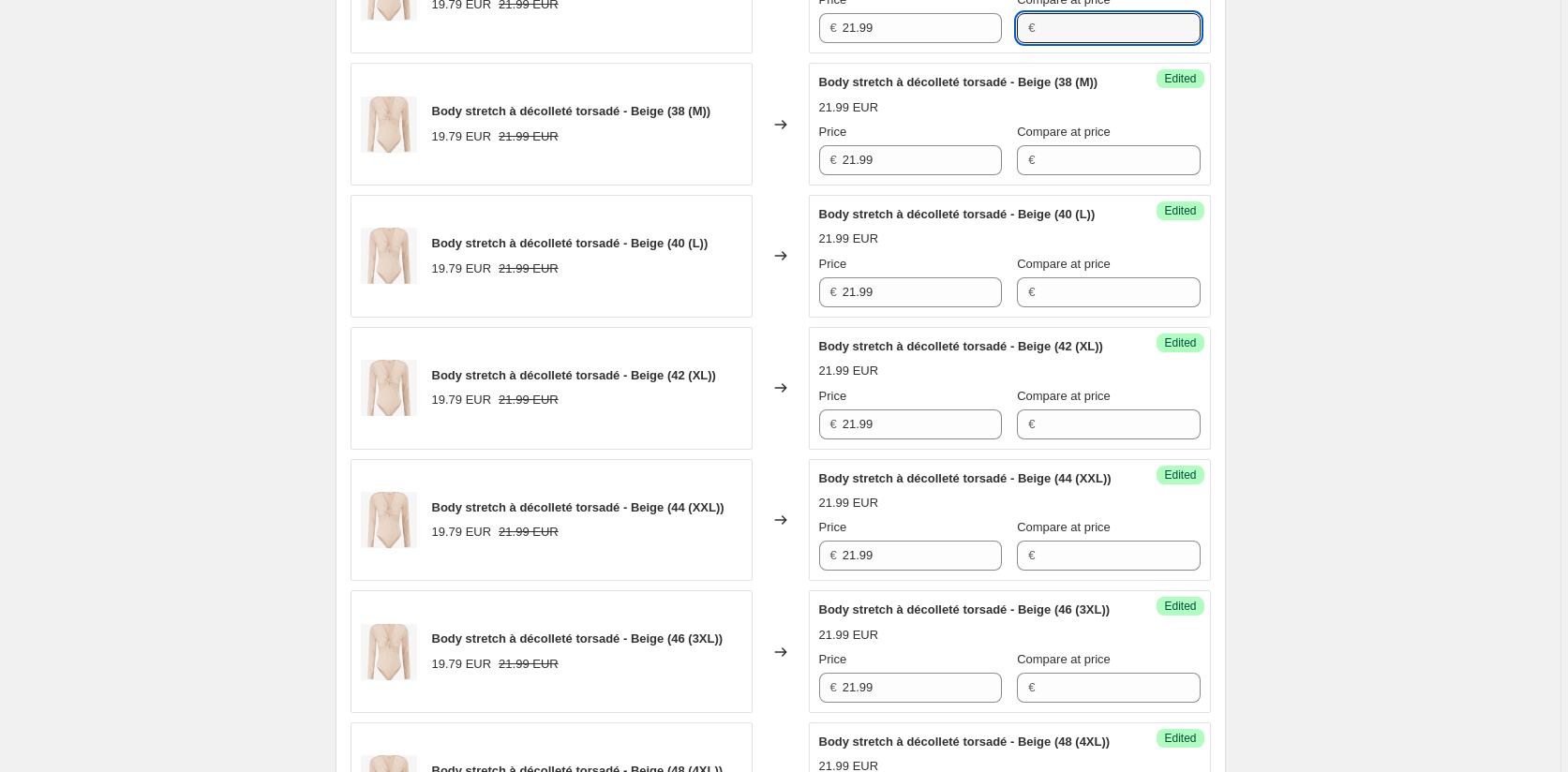
click at [1316, 252] on div "Create new price [MEDICAL_DATA]. This page is ready Create new price [MEDICAL_D…" at bounding box center [780, 438] width 1560 height 2389
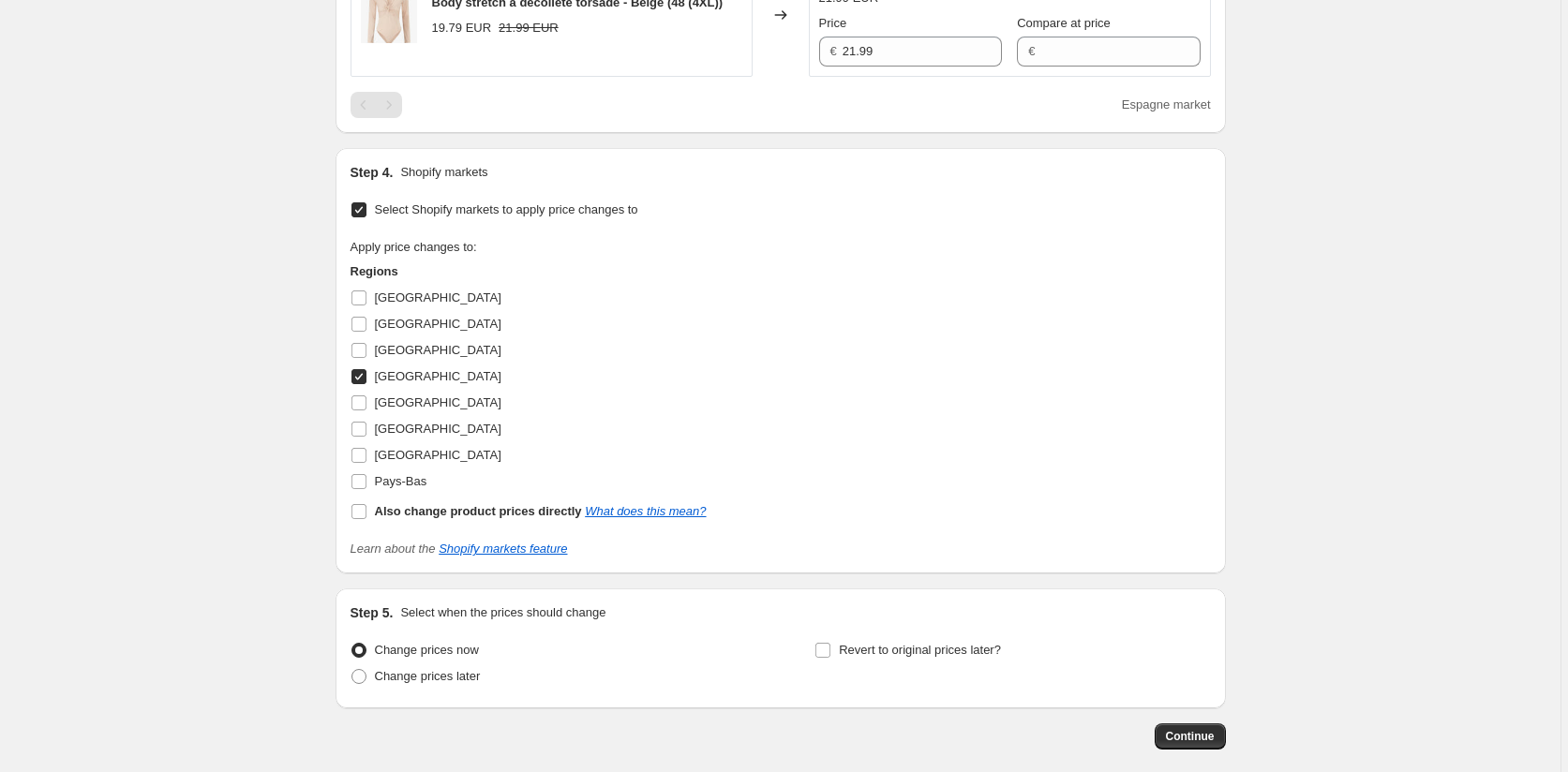
scroll to position [1748, 0]
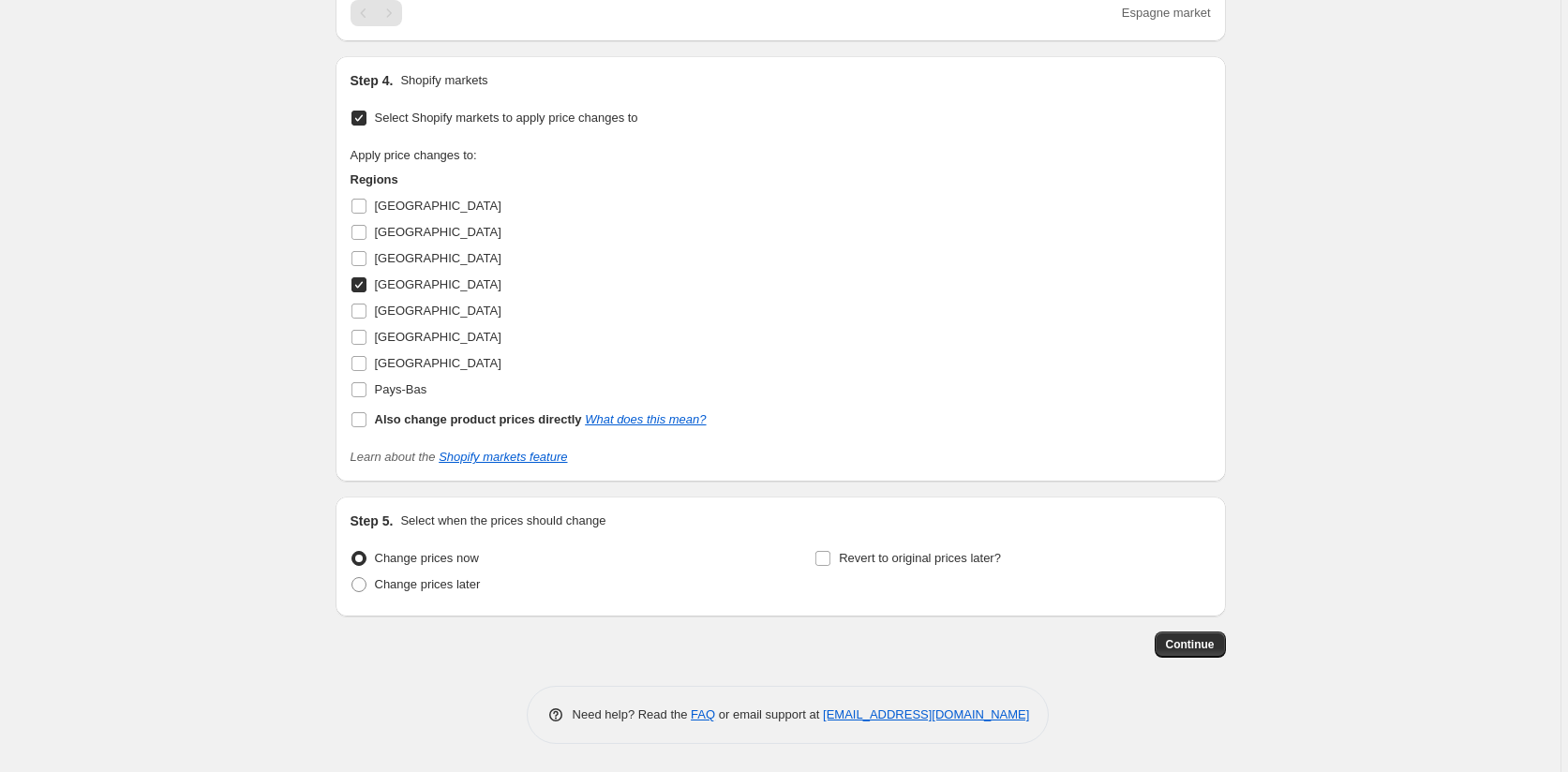
click at [360, 286] on input "[GEOGRAPHIC_DATA]" at bounding box center [359, 284] width 15 height 15
checkbox input "false"
click at [366, 311] on input "[GEOGRAPHIC_DATA]" at bounding box center [359, 311] width 15 height 15
checkbox input "true"
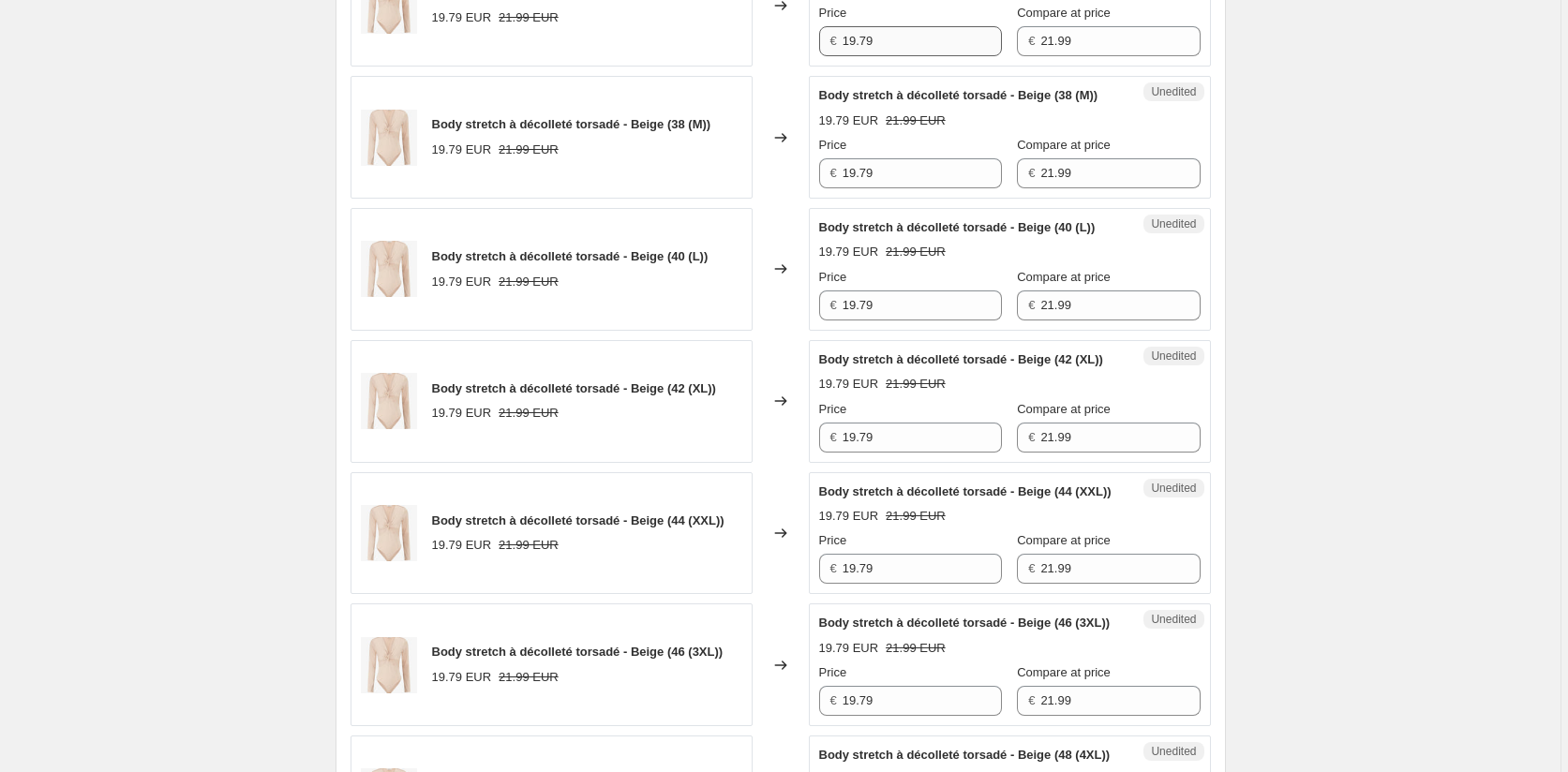
scroll to position [624, 0]
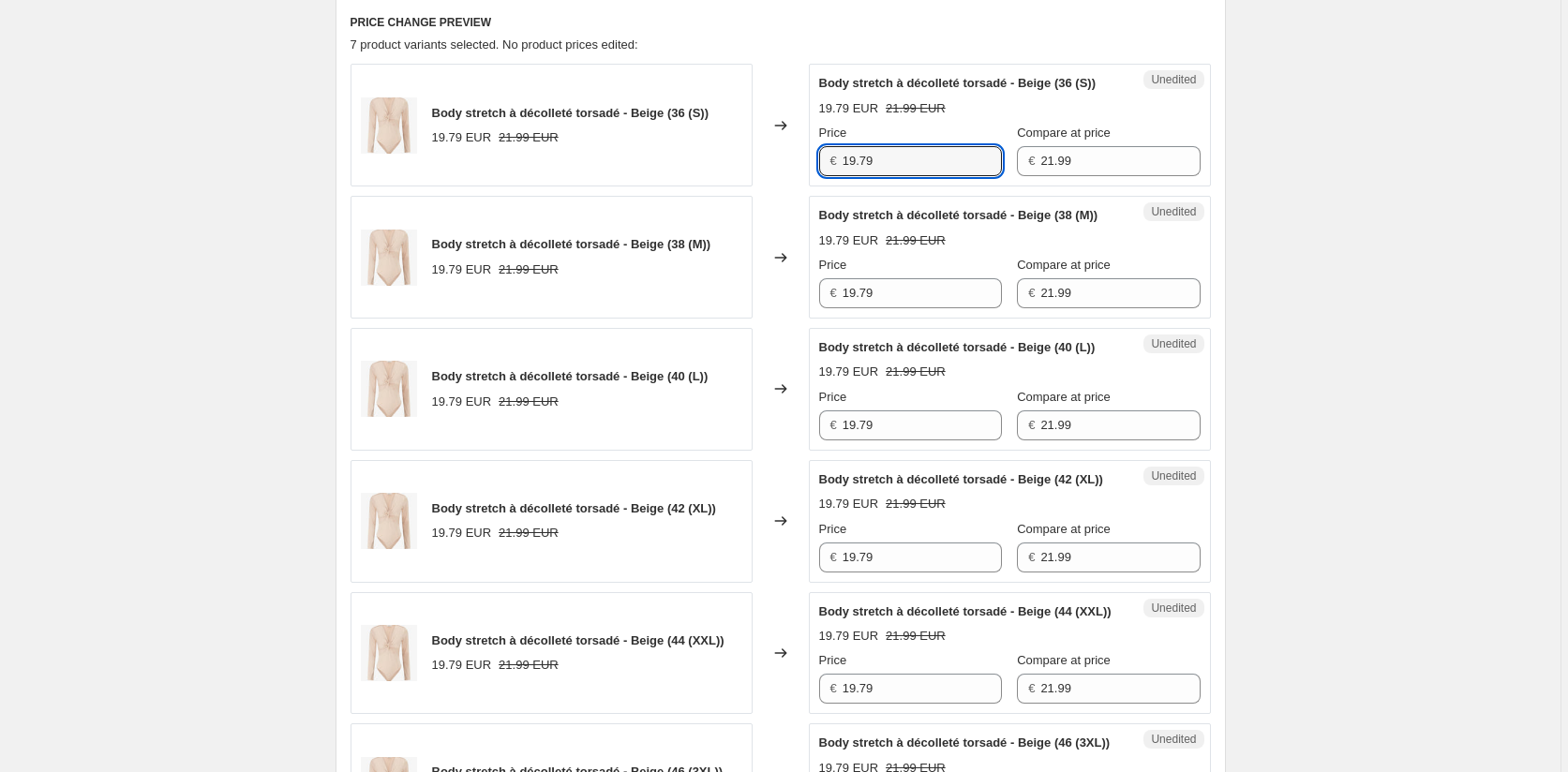
drag, startPoint x: 764, startPoint y: 176, endPoint x: 748, endPoint y: 176, distance: 16.0
click at [748, 176] on div "Body stretch à décolleté torsadé - Beige (36 (S)) 19.79 EUR 21.99 EUR Changed t…" at bounding box center [781, 125] width 861 height 123
paste input "21.9"
type input "21.99"
drag, startPoint x: 891, startPoint y: 332, endPoint x: 811, endPoint y: 354, distance: 83.0
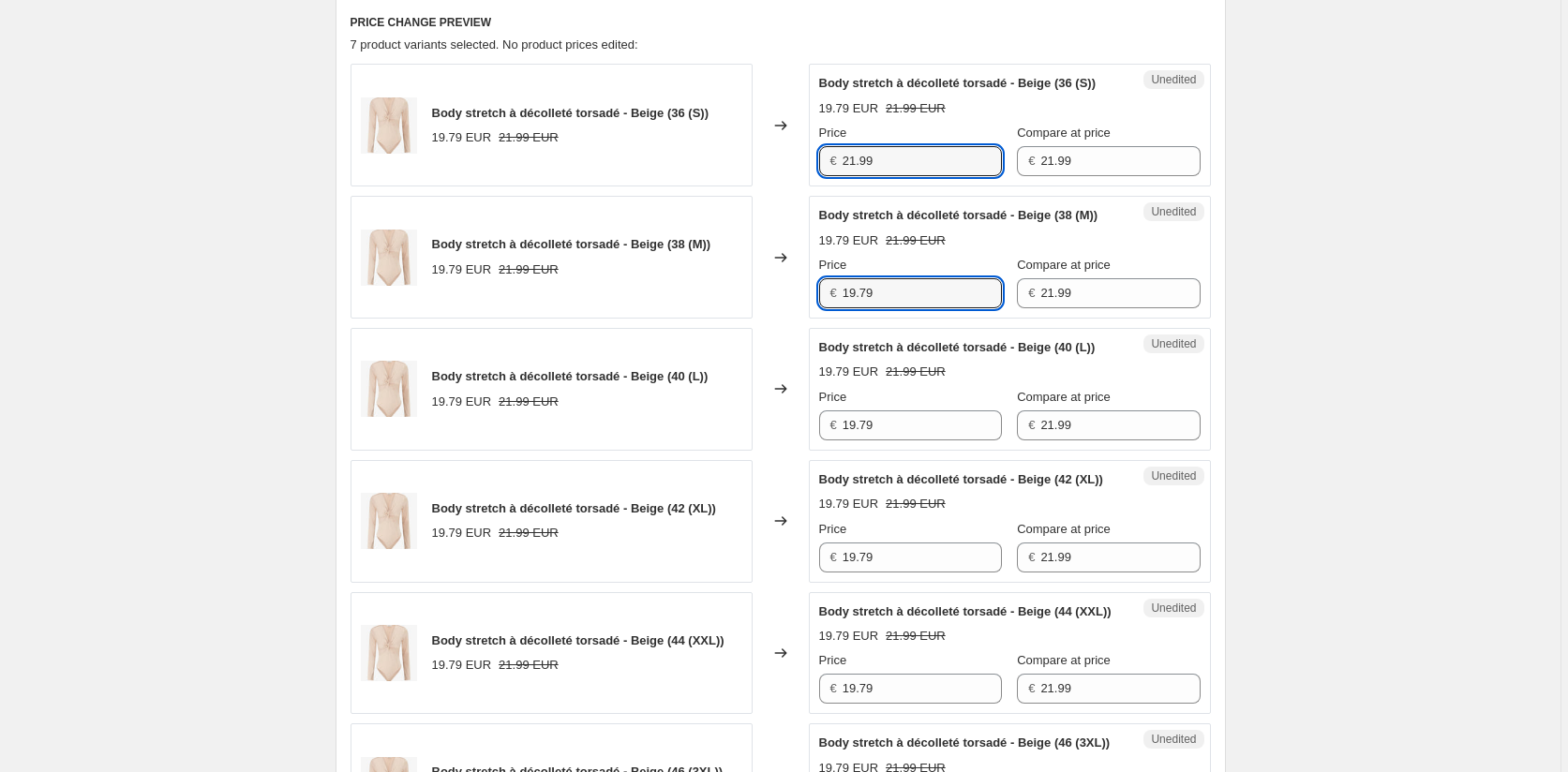
click at [786, 319] on div "Body stretch à décolleté torsadé - Beige (38 (M)) 19.79 EUR 21.99 EUR Changed t…" at bounding box center [781, 257] width 861 height 123
paste input "21.9"
type input "21.99"
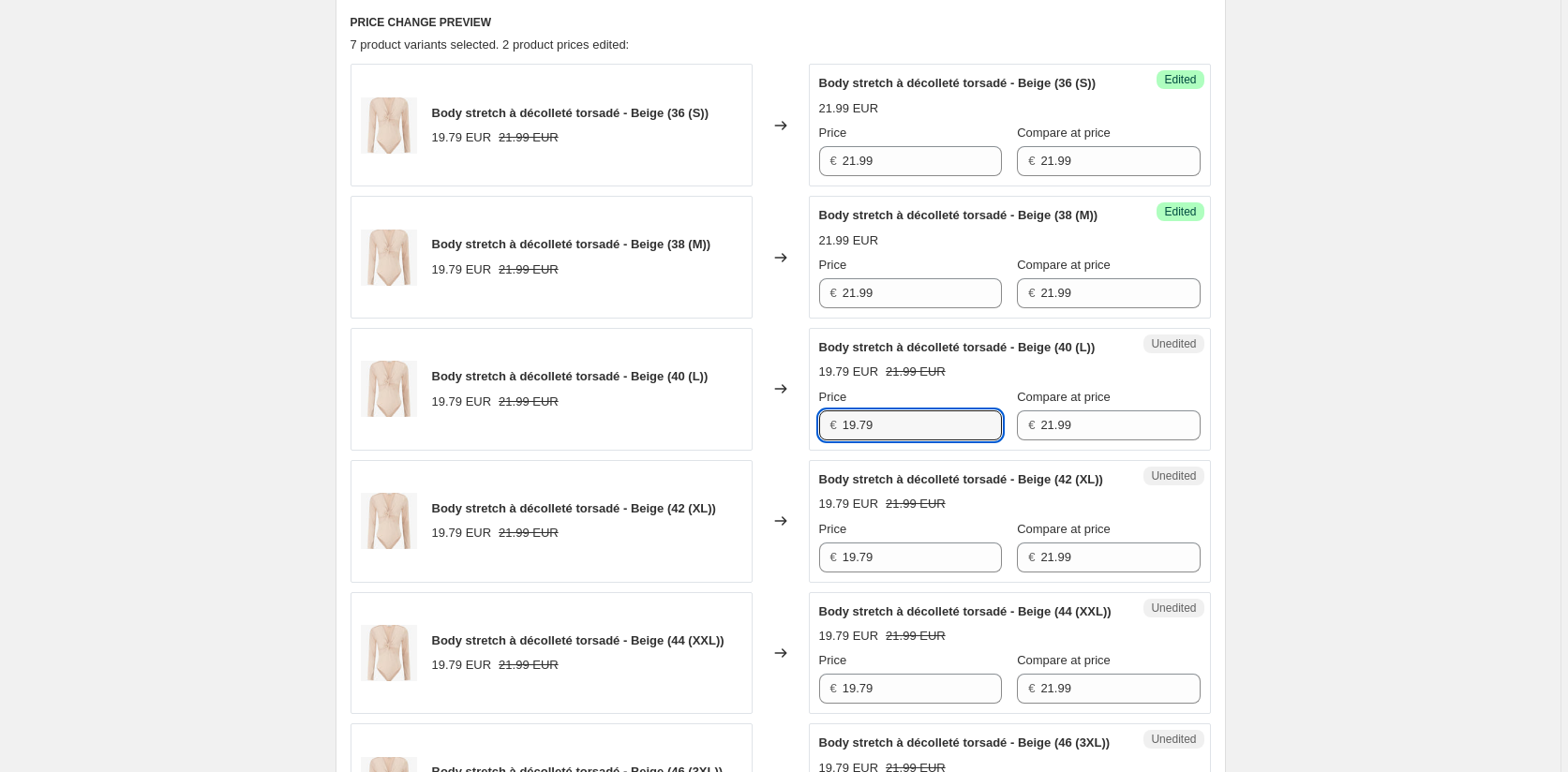
drag, startPoint x: 881, startPoint y: 479, endPoint x: 772, endPoint y: 478, distance: 109.0
click at [772, 450] on div "Body stretch à décolleté torsadé - Beige (40 (L)) 19.79 EUR 21.99 EUR Changed t…" at bounding box center [781, 389] width 861 height 123
paste input "21.9"
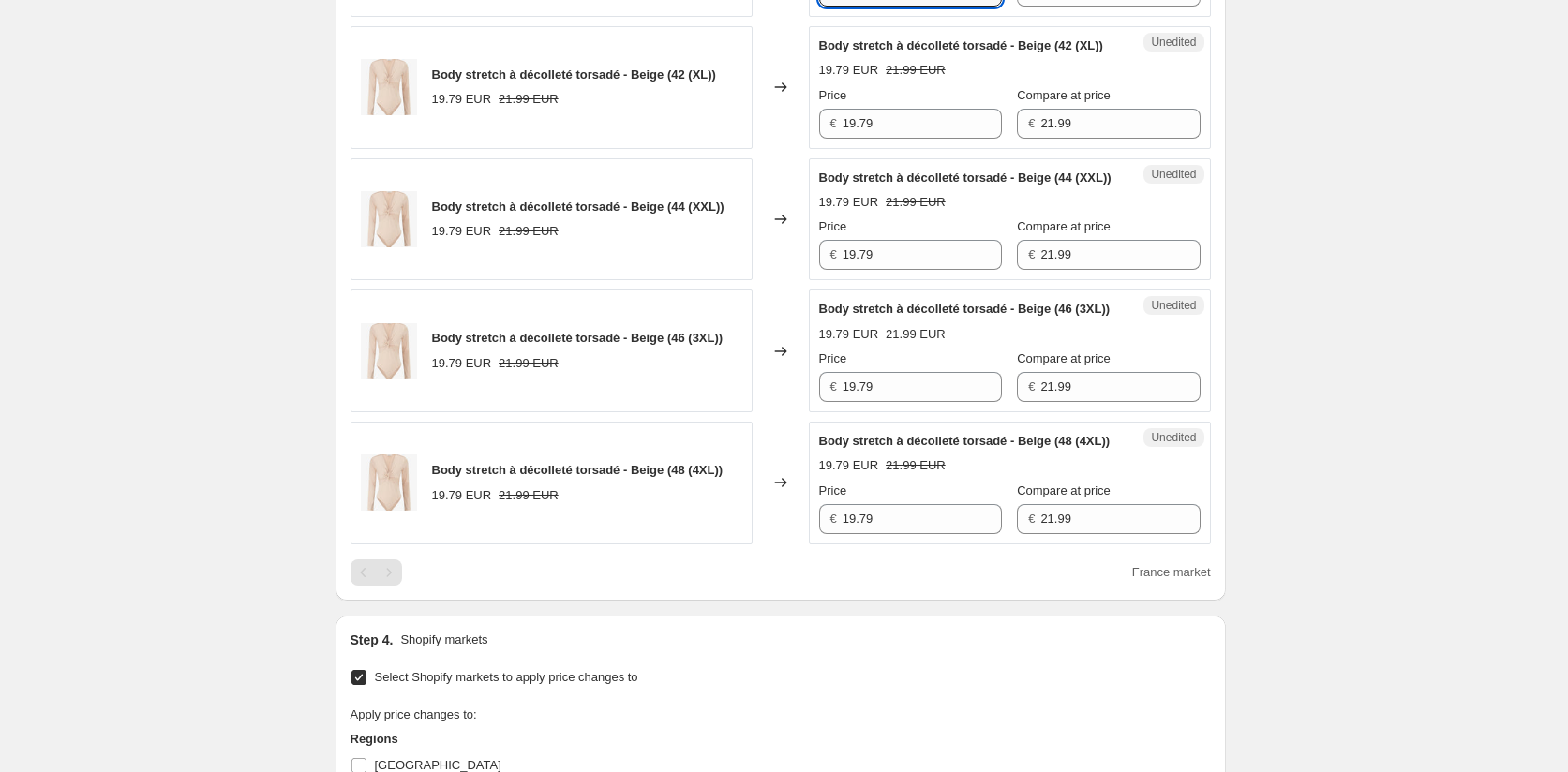
scroll to position [1092, 0]
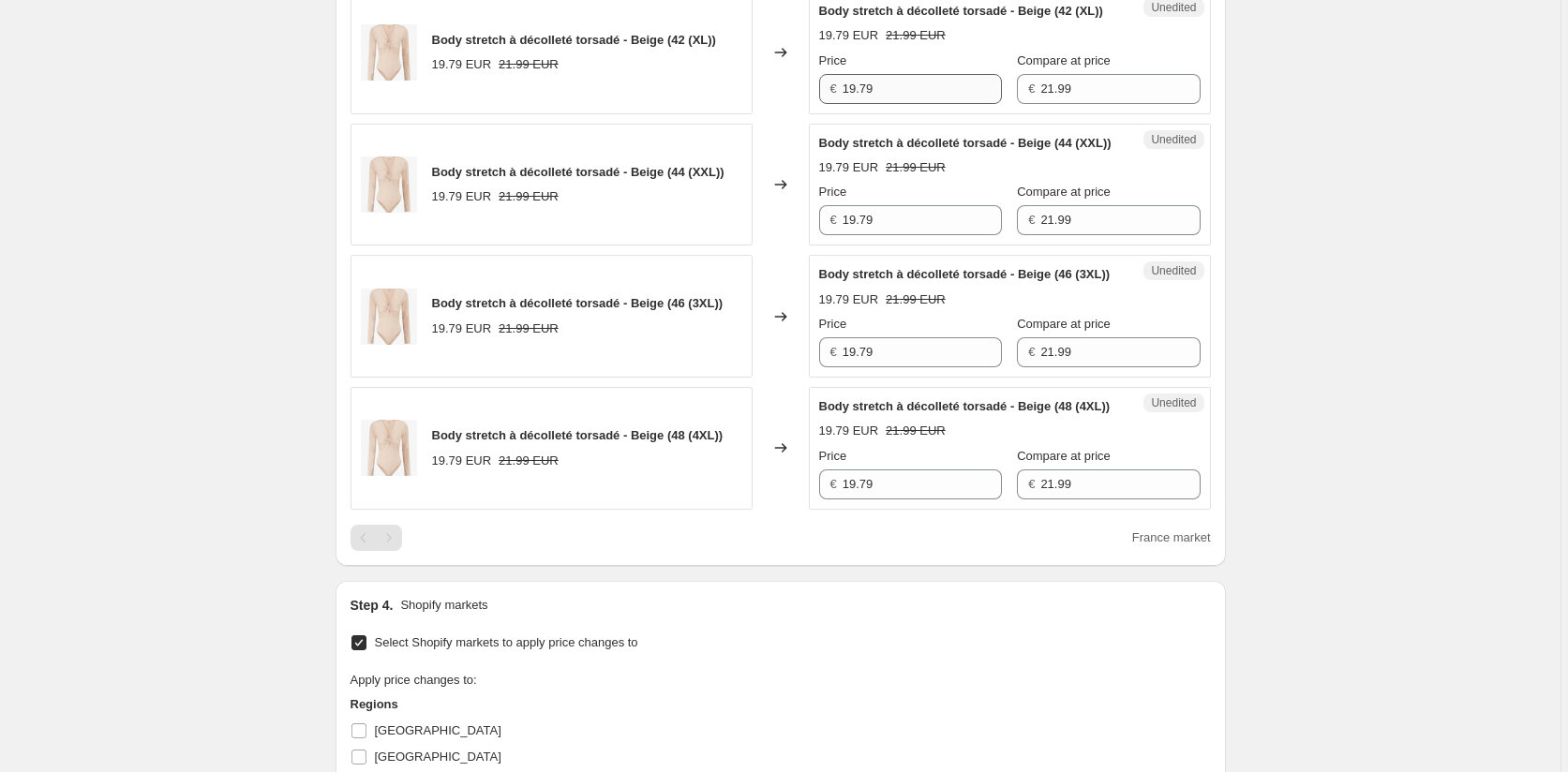
type input "21.99"
drag, startPoint x: 888, startPoint y: 167, endPoint x: 819, endPoint y: 167, distance: 69.0
click at [819, 114] on div "Unedited Body stretch à décolleté torsadé - Beige (42 (XL)) 19.79 EUR 21.99 EUR…" at bounding box center [1010, 53] width 403 height 123
paste input "21.9"
type input "21.99"
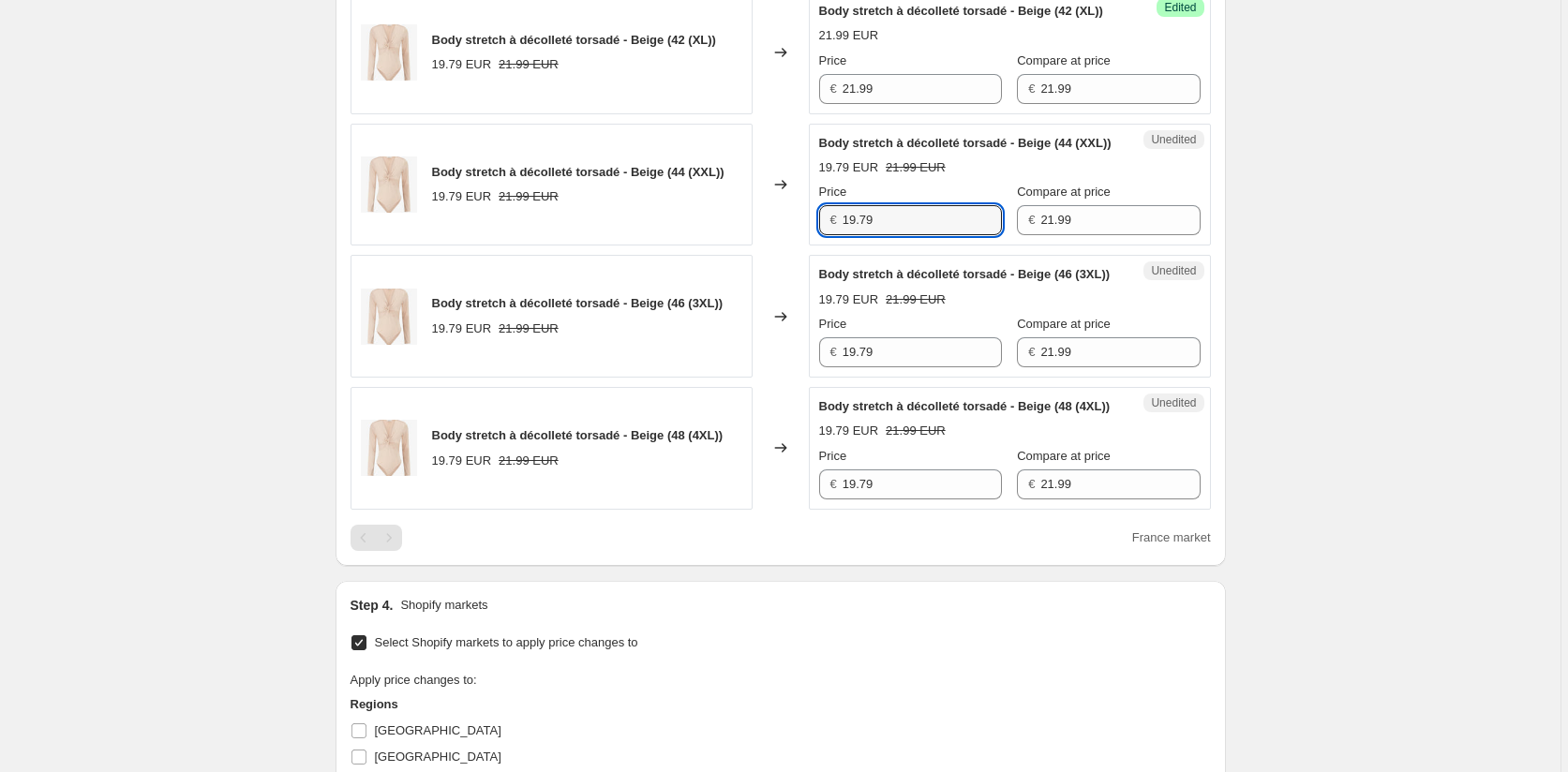
drag, startPoint x: 899, startPoint y: 317, endPoint x: 751, endPoint y: 315, distance: 148.0
click at [753, 246] on div "Body stretch à décolleté torsadé - Beige (44 (XXL)) 19.79 EUR 21.99 EUR Changed…" at bounding box center [781, 185] width 861 height 123
paste input "21.9"
type input "21.99"
drag, startPoint x: 888, startPoint y: 468, endPoint x: 777, endPoint y: 466, distance: 111.0
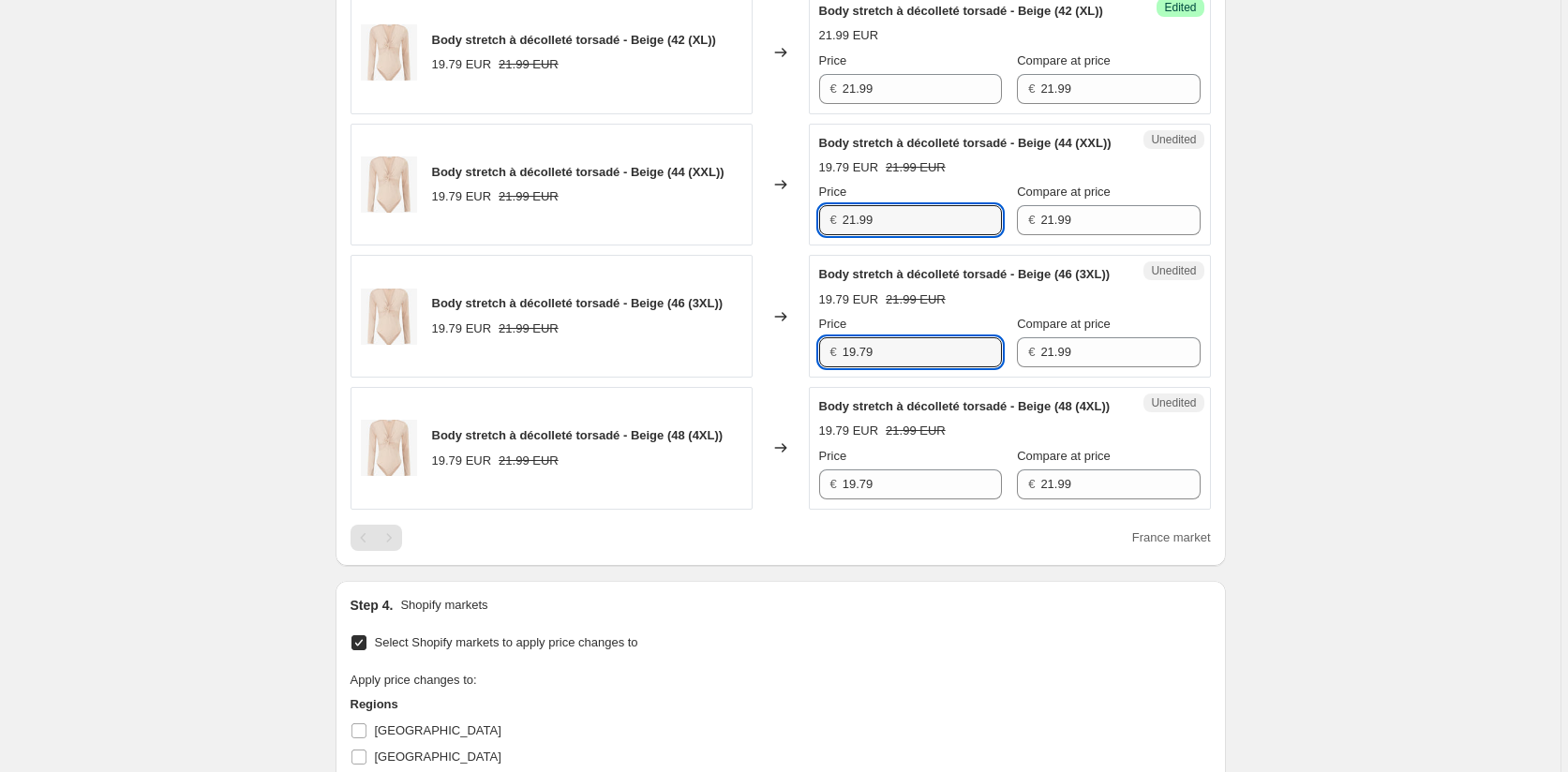
click at [777, 377] on div "Body stretch à décolleté torsadé - Beige (46 (3XL)) 19.79 EUR 21.99 EUR Changed…" at bounding box center [781, 316] width 861 height 123
paste input "21.9"
type input "21.99"
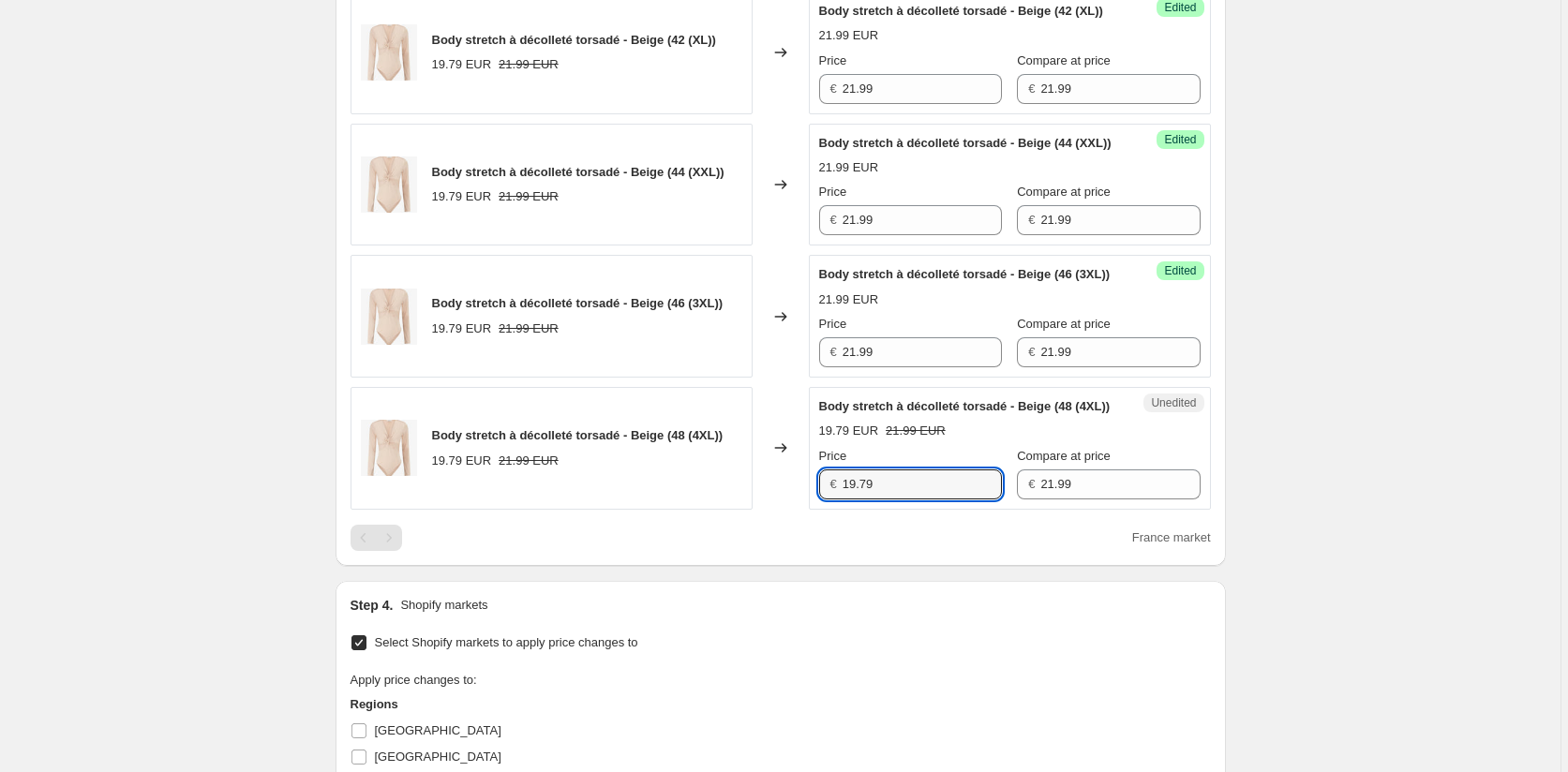
drag, startPoint x: 891, startPoint y: 615, endPoint x: 769, endPoint y: 615, distance: 122.0
click at [769, 510] on div "Body stretch à décolleté torsadé - Beige (48 (4XL)) 19.79 EUR 21.99 EUR Changed…" at bounding box center [781, 448] width 861 height 123
paste input "21.9"
type input "21.99"
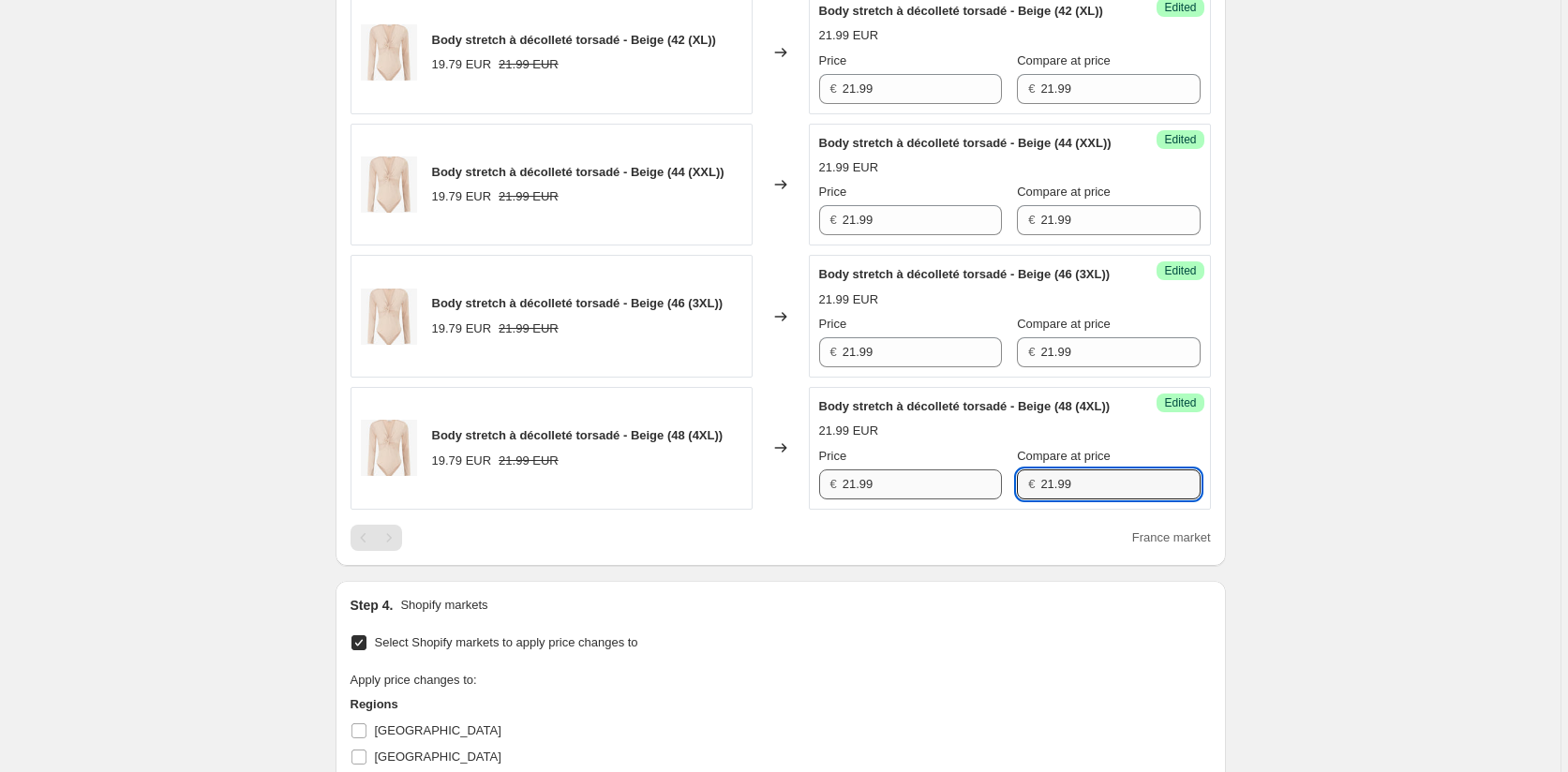
drag, startPoint x: 1050, startPoint y: 615, endPoint x: 936, endPoint y: 605, distance: 114.4
click at [935, 499] on div "Price € 21.99 Compare at price € 21.99" at bounding box center [1010, 473] width 381 height 53
click at [977, 367] on div "Price € 21.99 Compare at price € 21.99" at bounding box center [1010, 341] width 381 height 53
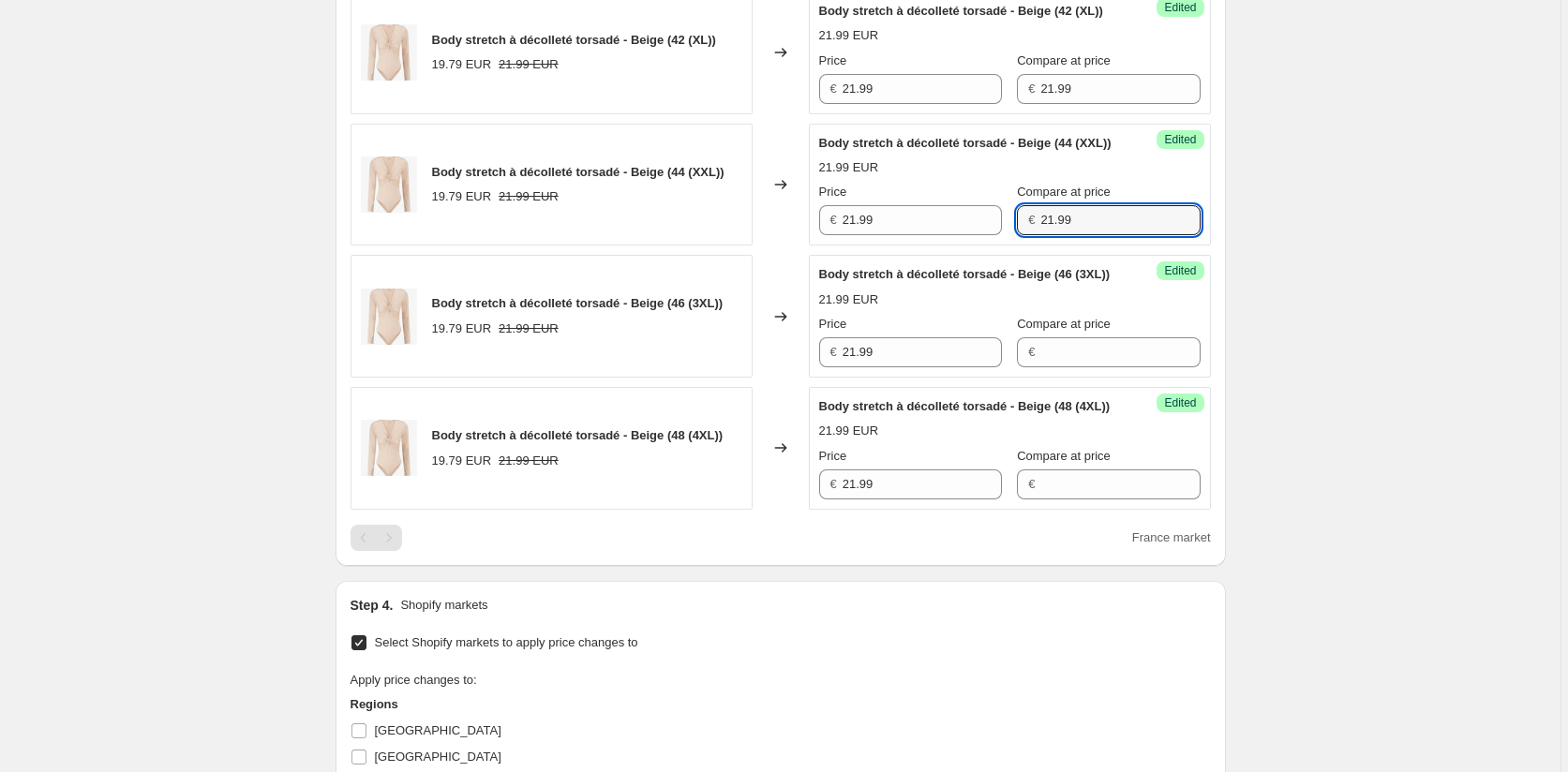
drag, startPoint x: 1013, startPoint y: 305, endPoint x: 988, endPoint y: 270, distance: 43.0
click at [983, 235] on div "Price € 21.99 Compare at price € 21.99" at bounding box center [1010, 209] width 381 height 53
drag, startPoint x: 1010, startPoint y: 165, endPoint x: 937, endPoint y: 156, distance: 73.6
click at [939, 104] on div "Price € 21.99 Compare at price € 21.99" at bounding box center [1010, 78] width 381 height 53
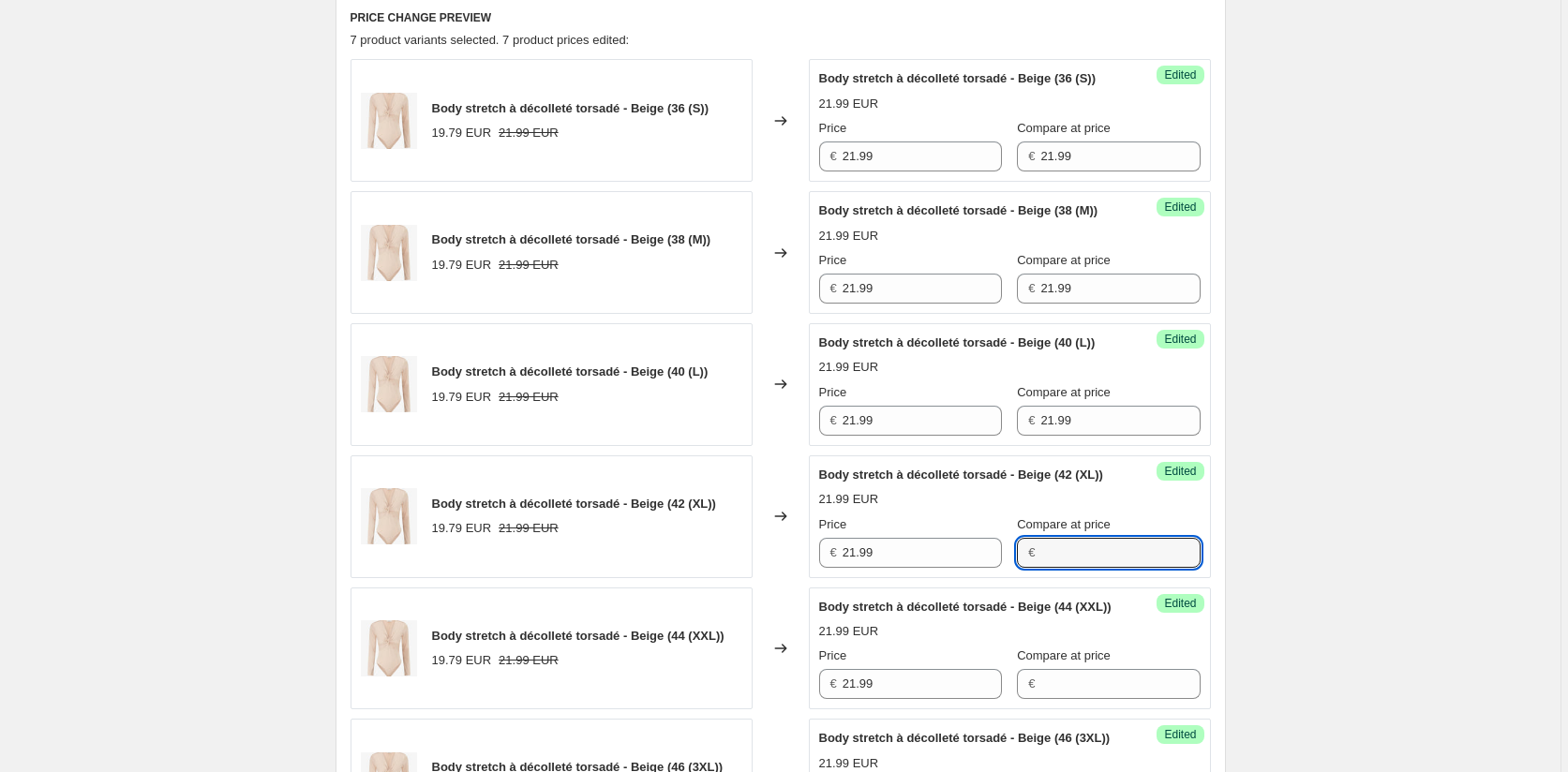
scroll to position [624, 0]
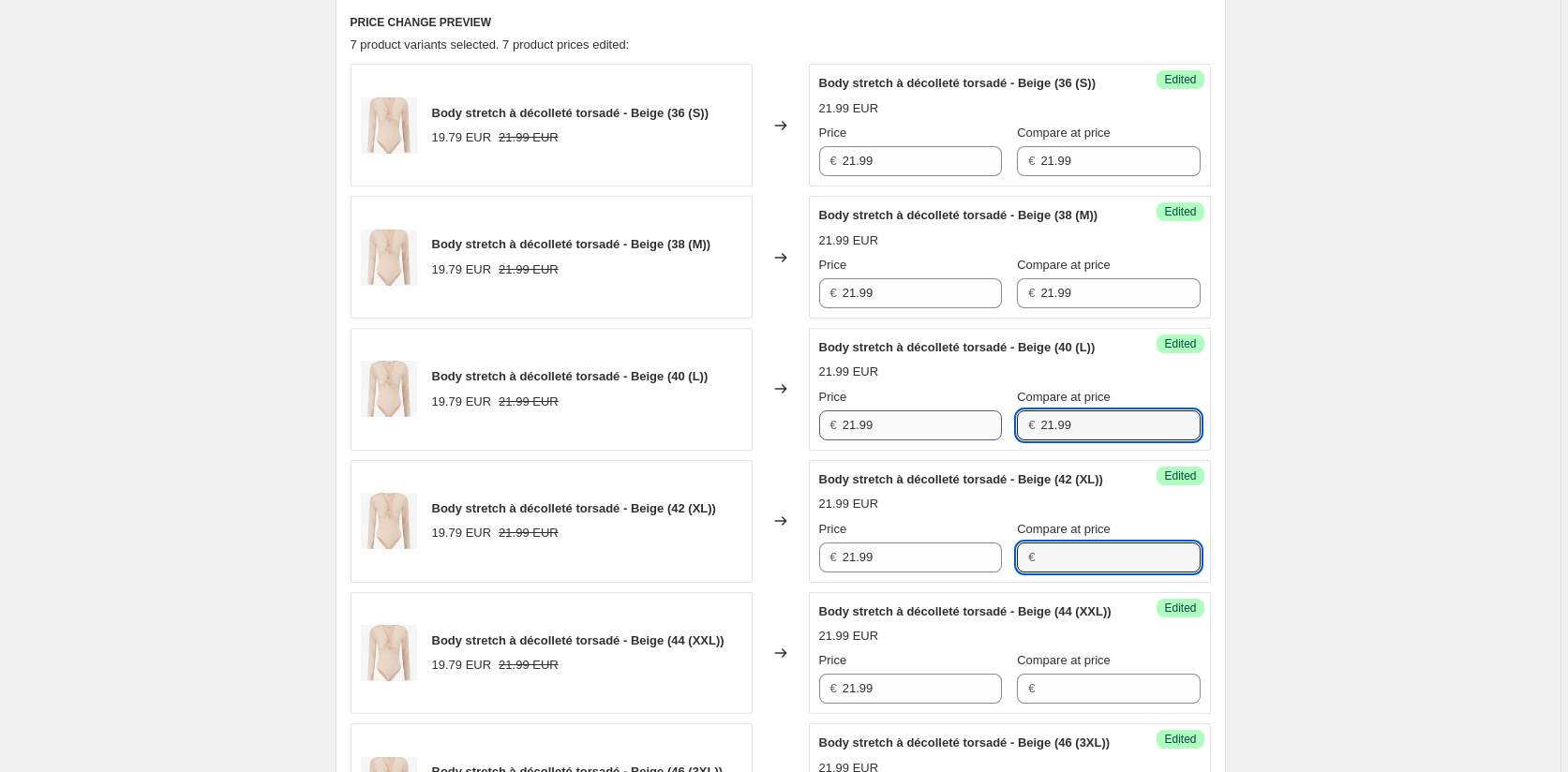
drag, startPoint x: 1056, startPoint y: 479, endPoint x: 972, endPoint y: 478, distance: 84.0
click at [974, 441] on div "Price € 21.99 Compare at price € 21.99" at bounding box center [1010, 414] width 381 height 53
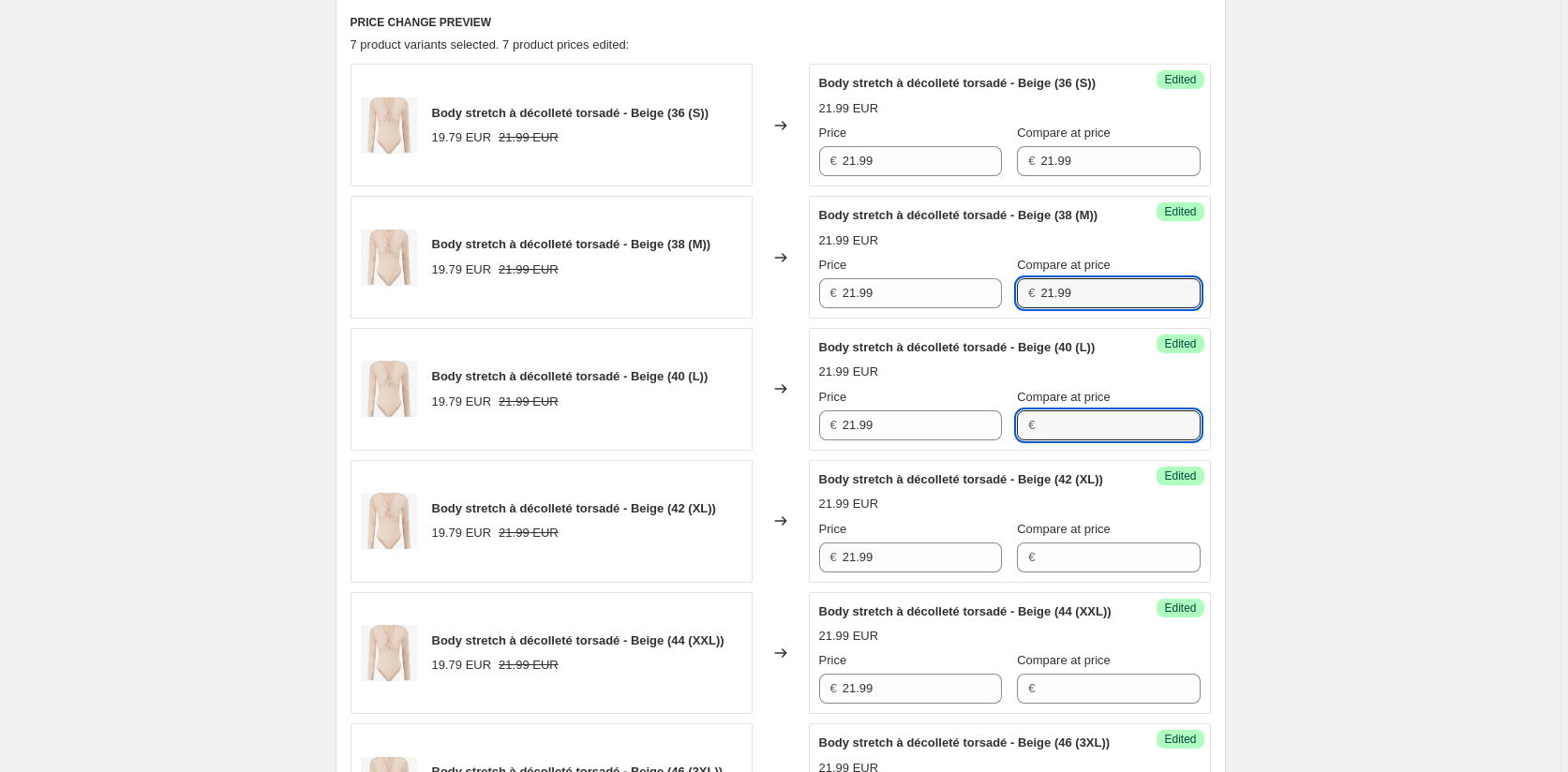
drag, startPoint x: 1029, startPoint y: 326, endPoint x: 999, endPoint y: 297, distance: 41.7
click at [988, 308] on div "Price € 21.99 Compare at price € 21.99" at bounding box center [1010, 282] width 381 height 53
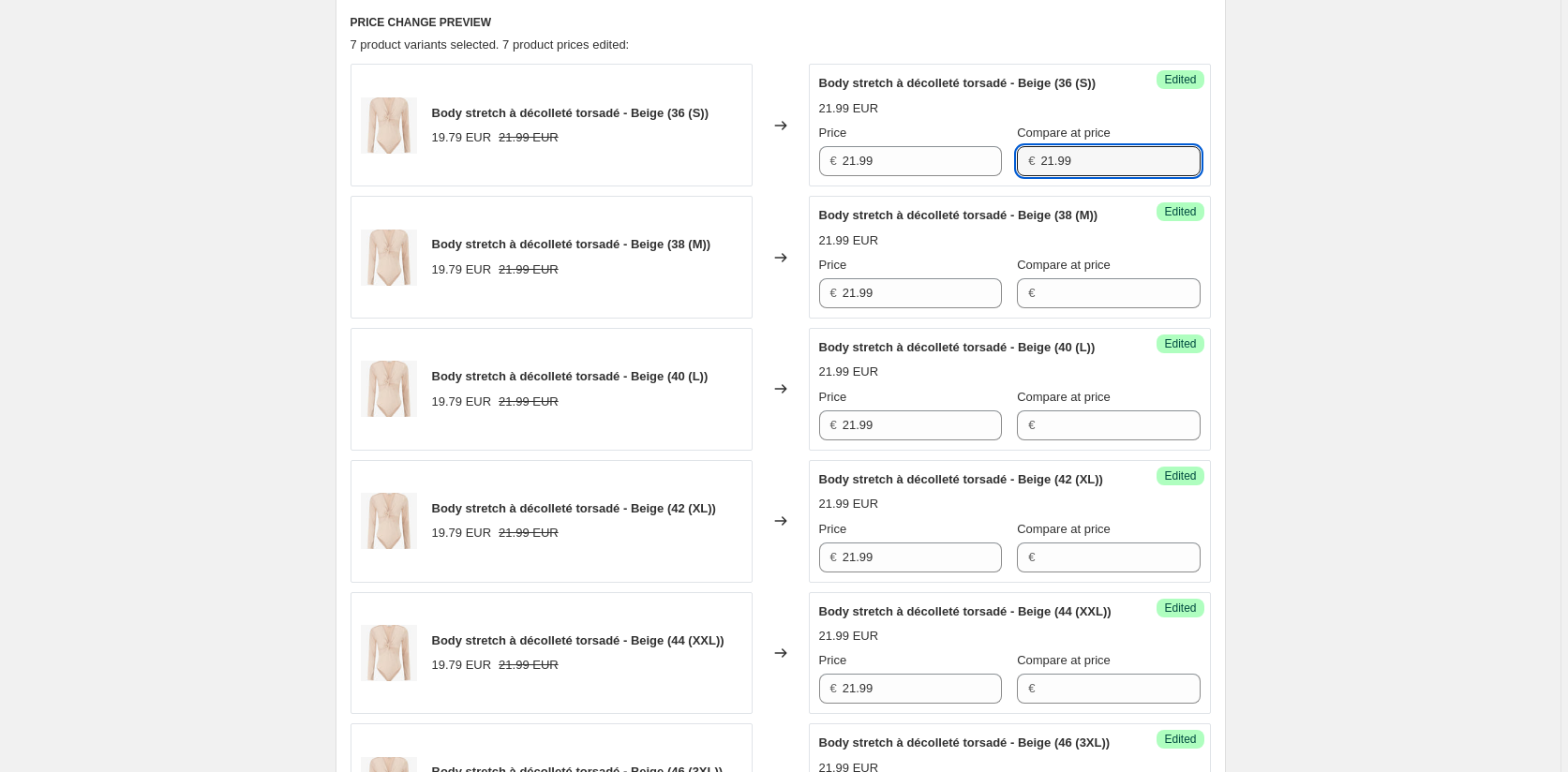
drag, startPoint x: 1020, startPoint y: 173, endPoint x: 996, endPoint y: 185, distance: 26.8
click at [982, 172] on div "Price € 21.99 Compare at price € 21.99" at bounding box center [1010, 149] width 381 height 53
click at [1246, 398] on div "Create new price [MEDICAL_DATA]. This page is ready Create new price [MEDICAL_D…" at bounding box center [781, 571] width 935 height 2389
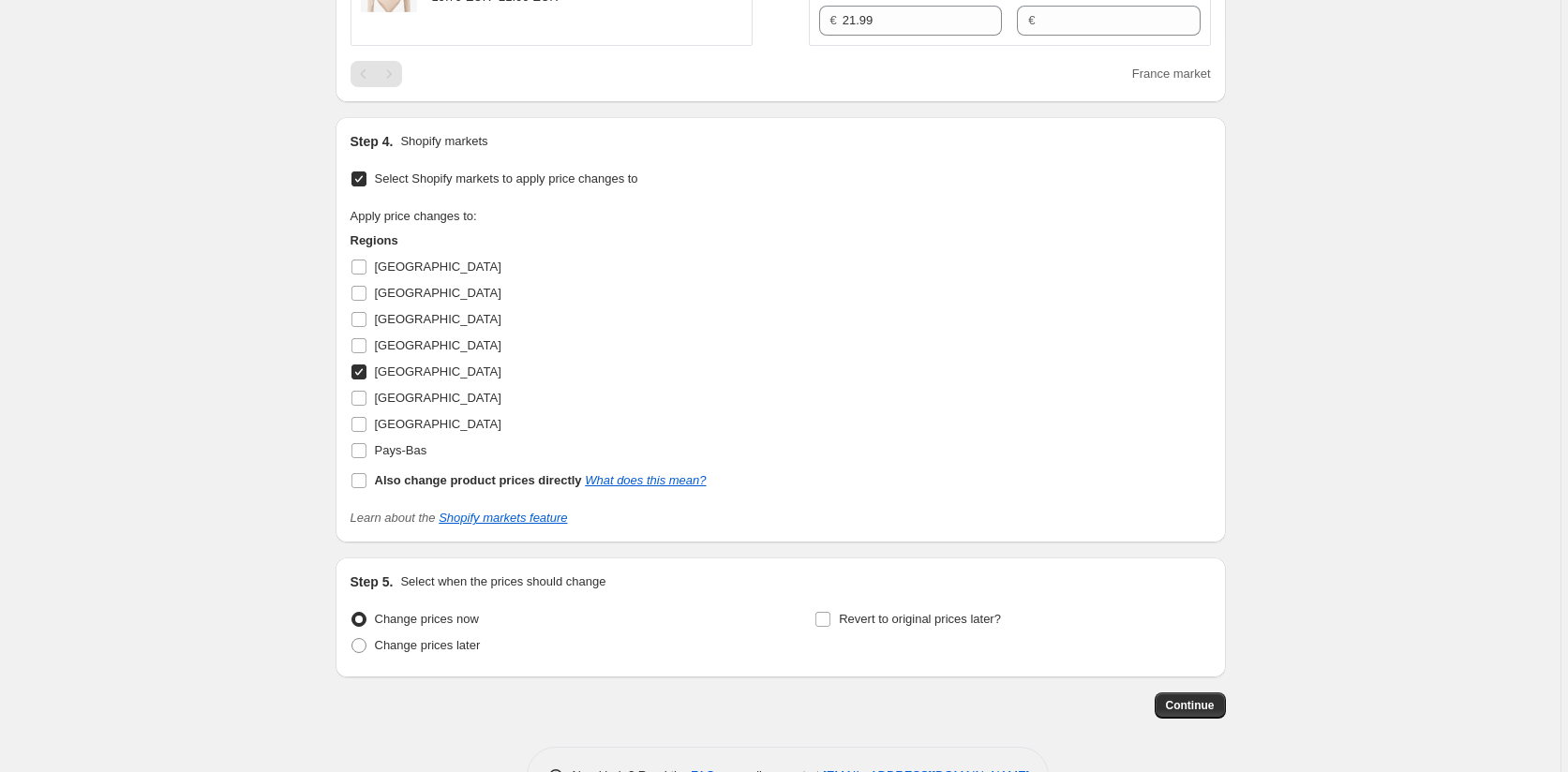
scroll to position [1654, 0]
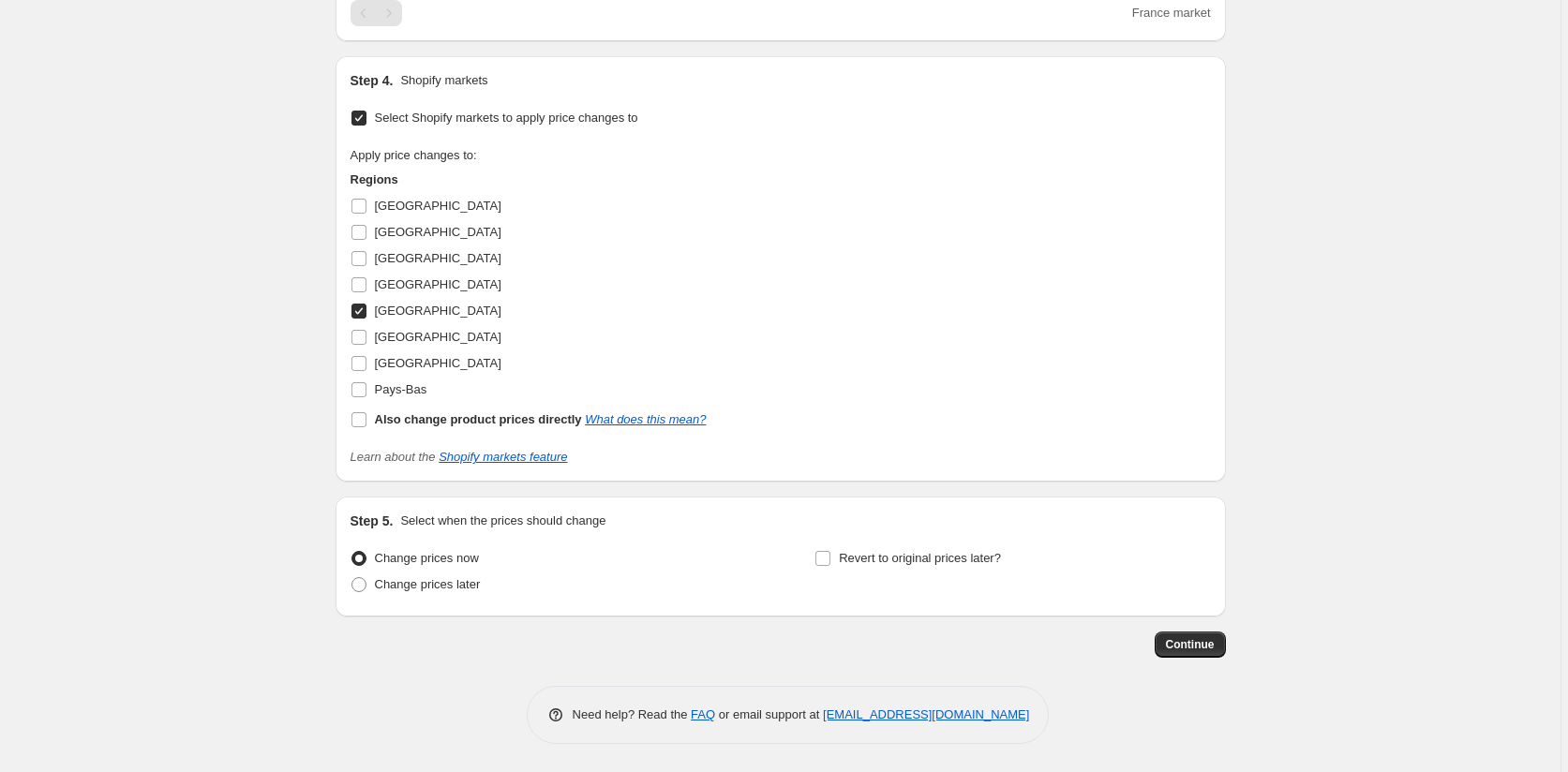
click at [363, 319] on input "[GEOGRAPHIC_DATA]" at bounding box center [359, 311] width 15 height 15
checkbox input "false"
click at [363, 266] on input "[GEOGRAPHIC_DATA]" at bounding box center [359, 259] width 15 height 15
checkbox input "true"
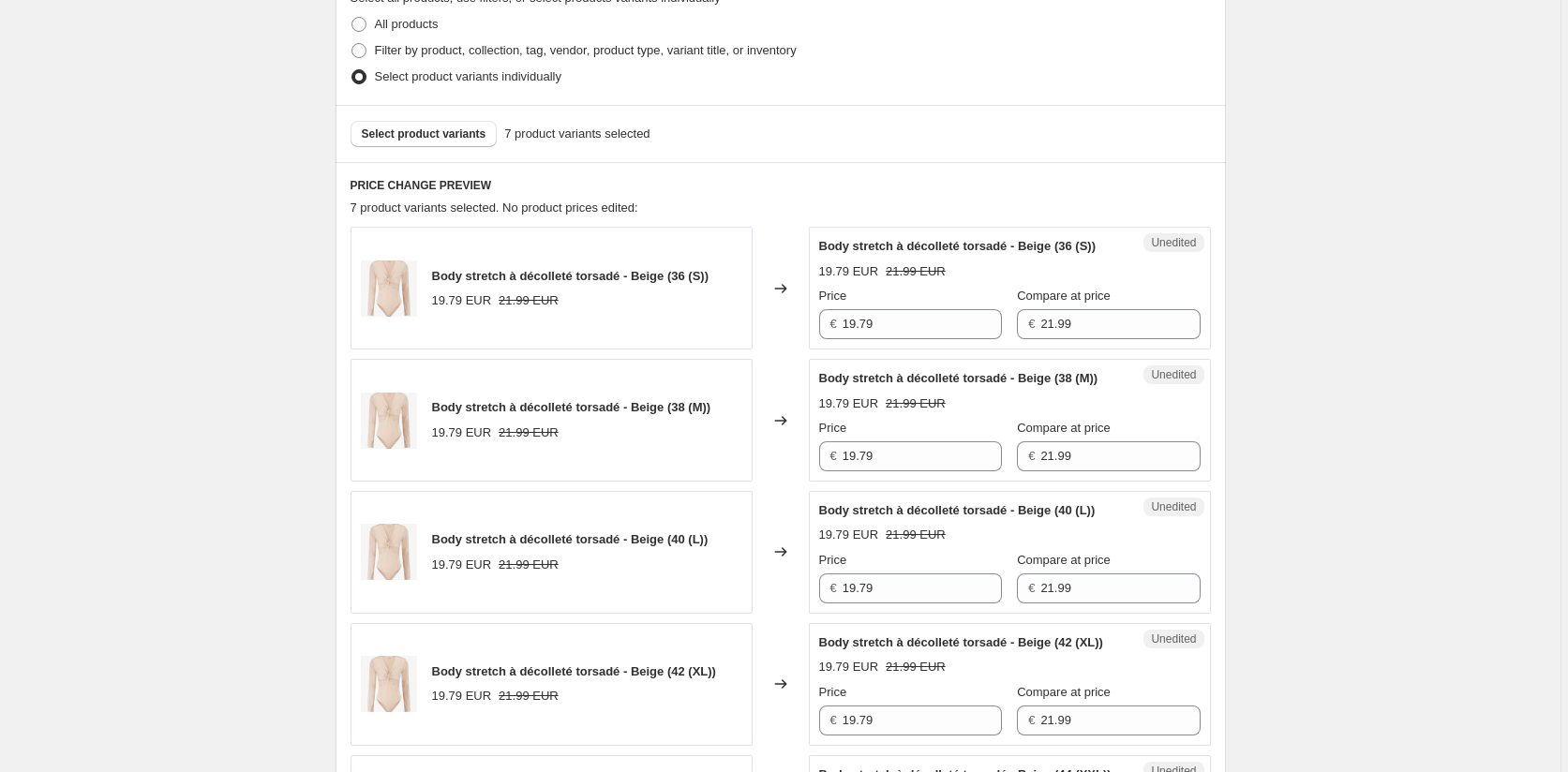
scroll to position [437, 0]
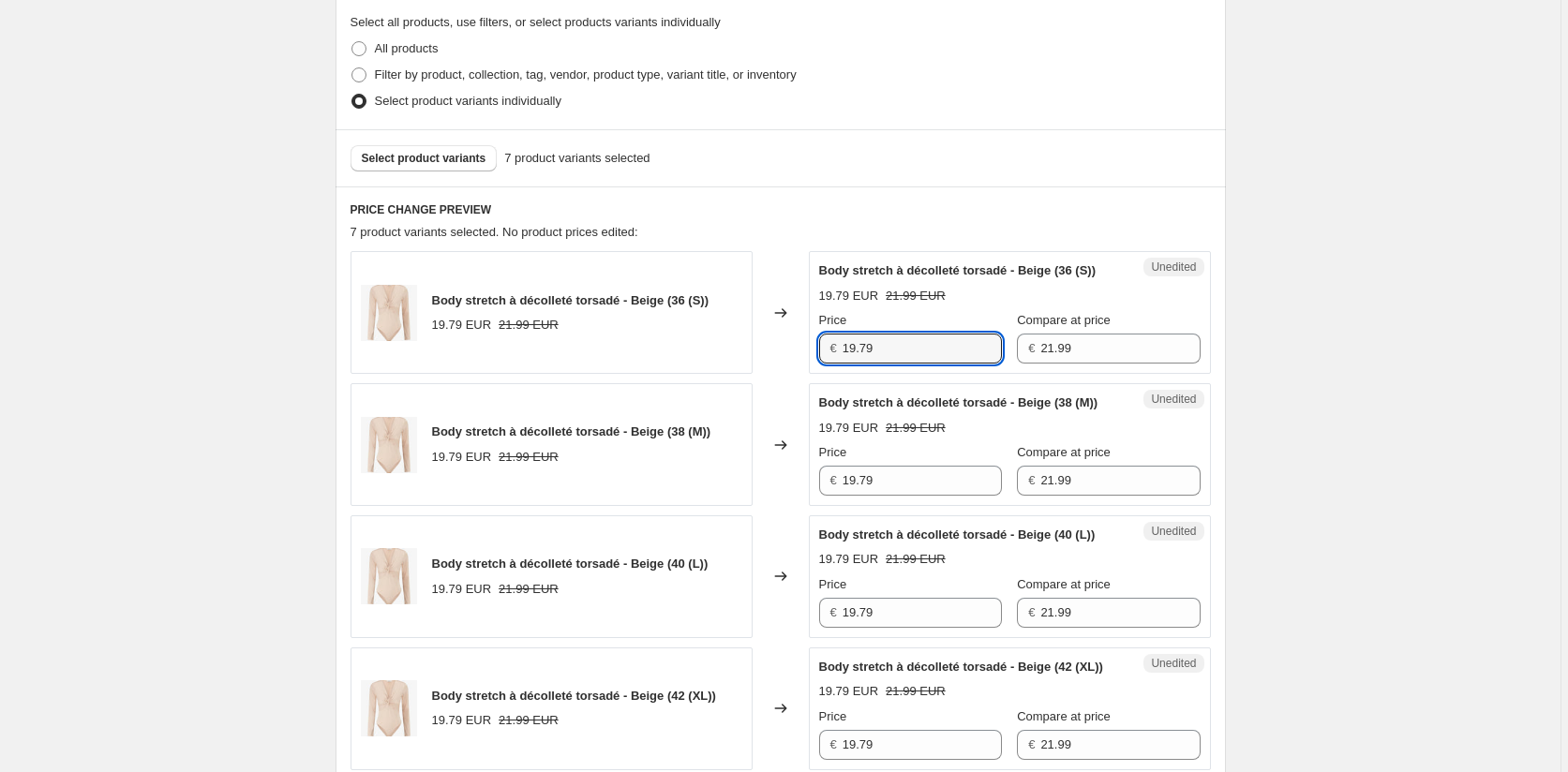
drag, startPoint x: 905, startPoint y: 360, endPoint x: 720, endPoint y: 360, distance: 185.0
click at [720, 360] on div "Body stretch à décolleté torsadé - Beige (36 (S)) 19.79 EUR 21.99 EUR Changed t…" at bounding box center [781, 312] width 861 height 123
paste input "21.9"
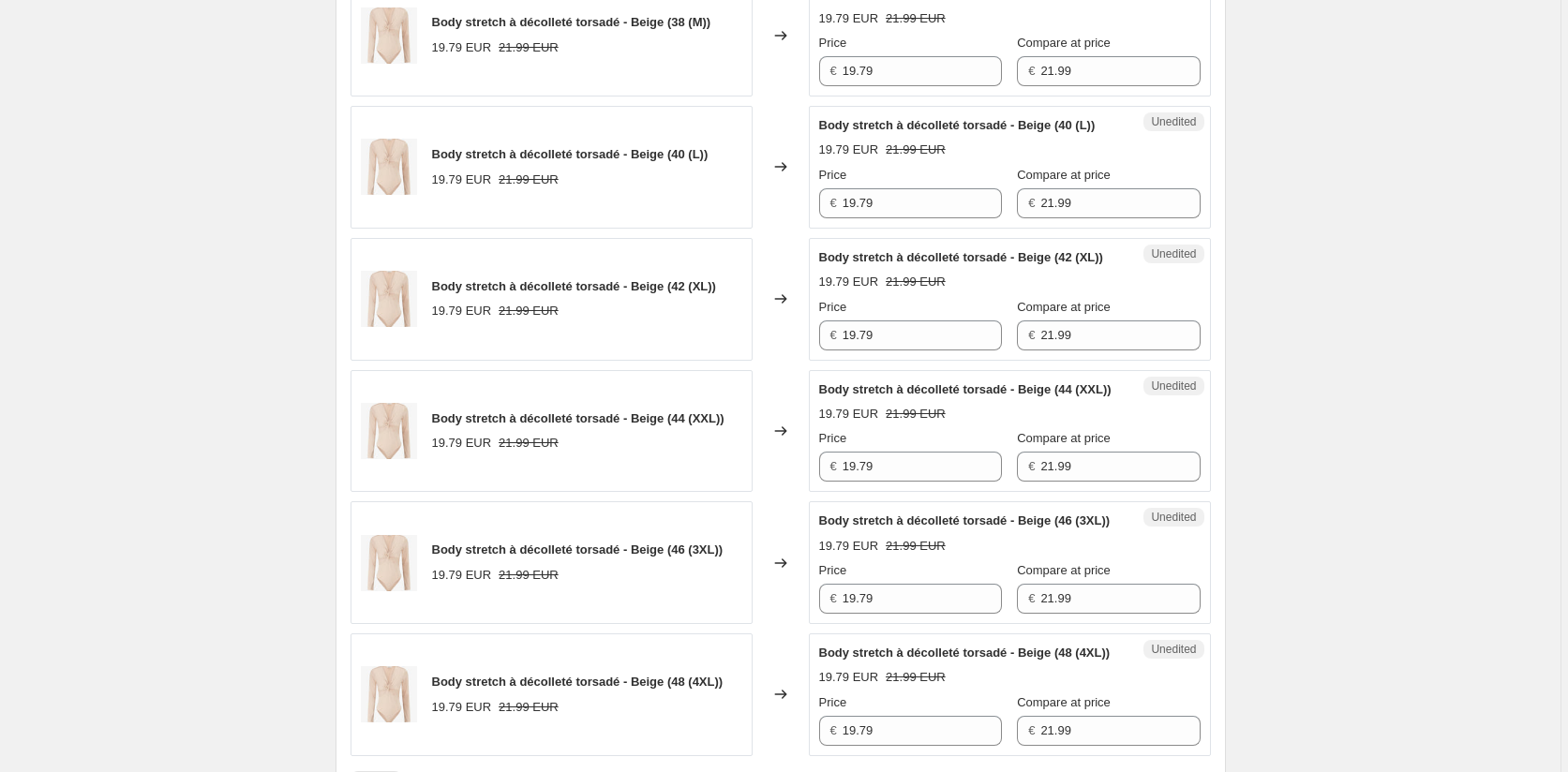
scroll to position [905, 0]
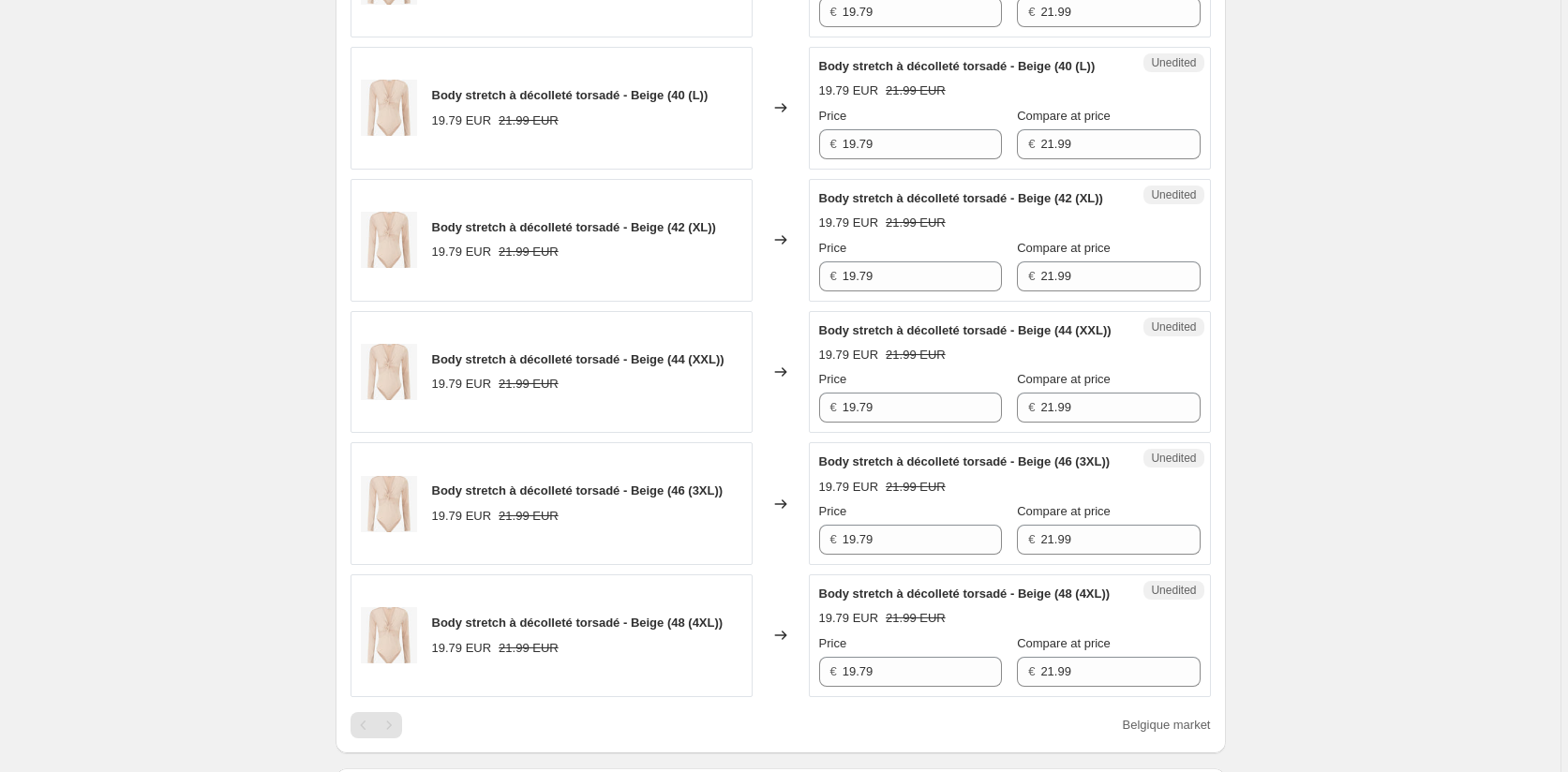
type input "21.99"
drag, startPoint x: 801, startPoint y: 47, endPoint x: 836, endPoint y: 114, distance: 75.6
paste input "21.9"
type input "21.99"
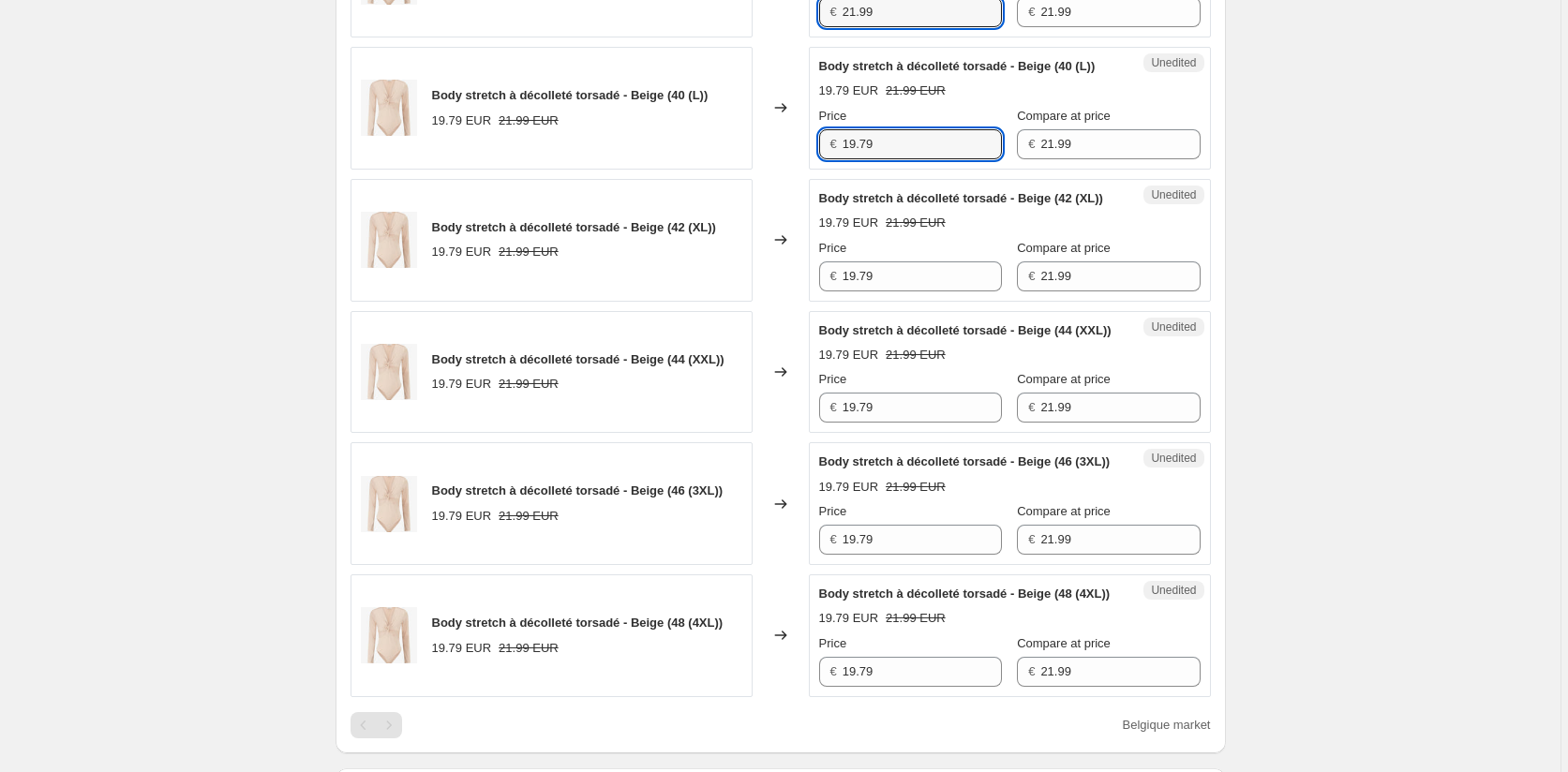
drag, startPoint x: 884, startPoint y: 199, endPoint x: 755, endPoint y: 199, distance: 129.0
click at [758, 170] on div "Body stretch à décolleté torsadé - Beige (40 (L)) 19.79 EUR 21.99 EUR Changed t…" at bounding box center [781, 108] width 861 height 123
paste input "21.9"
type input "21.99"
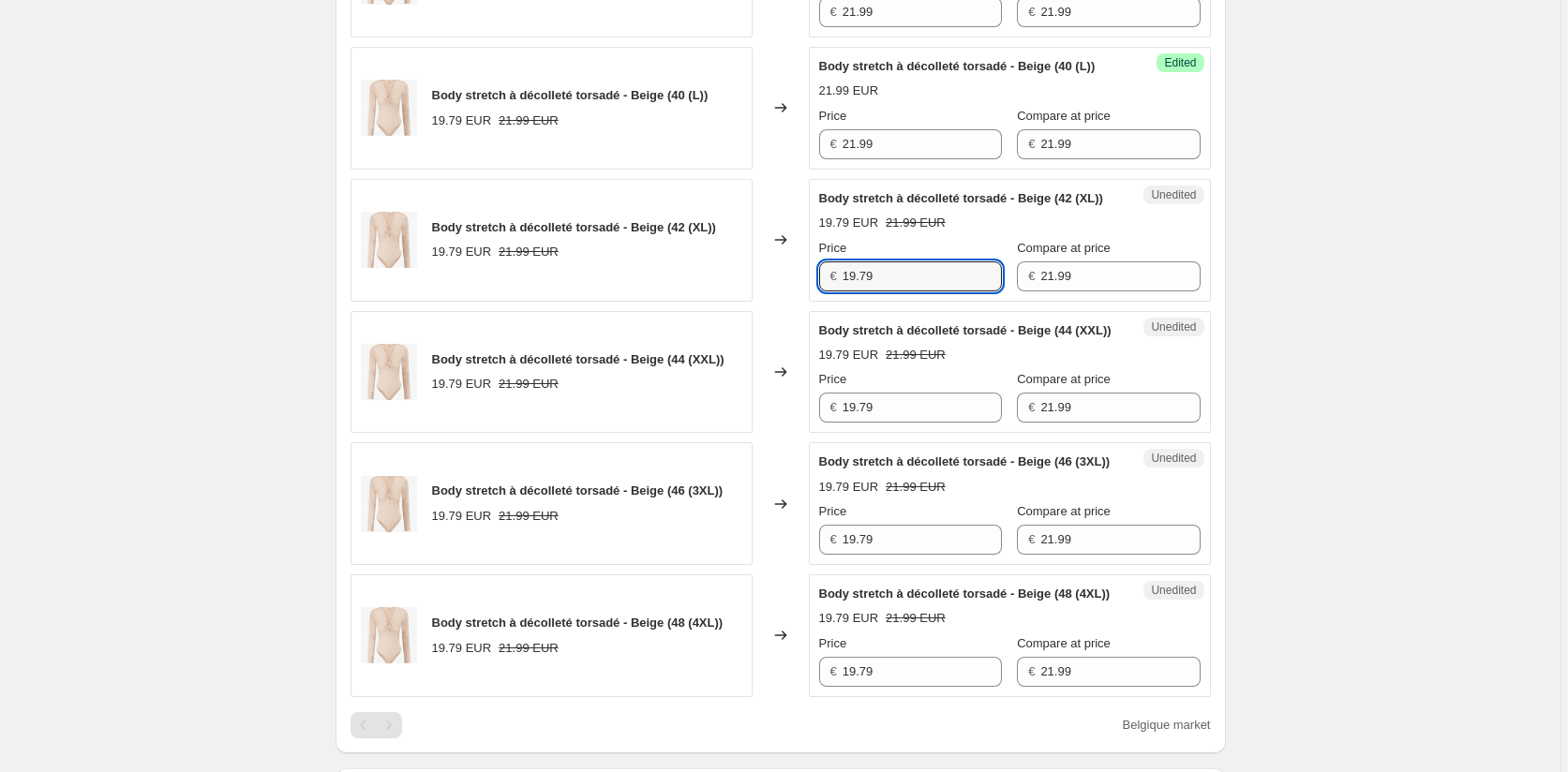
drag, startPoint x: 875, startPoint y: 350, endPoint x: 740, endPoint y: 359, distance: 135.3
click at [739, 302] on div "Body stretch à décolleté torsadé - Beige (42 (XL)) 19.79 EUR 21.99 EUR Changed …" at bounding box center [781, 240] width 861 height 123
paste input "21.9"
type input "21.99"
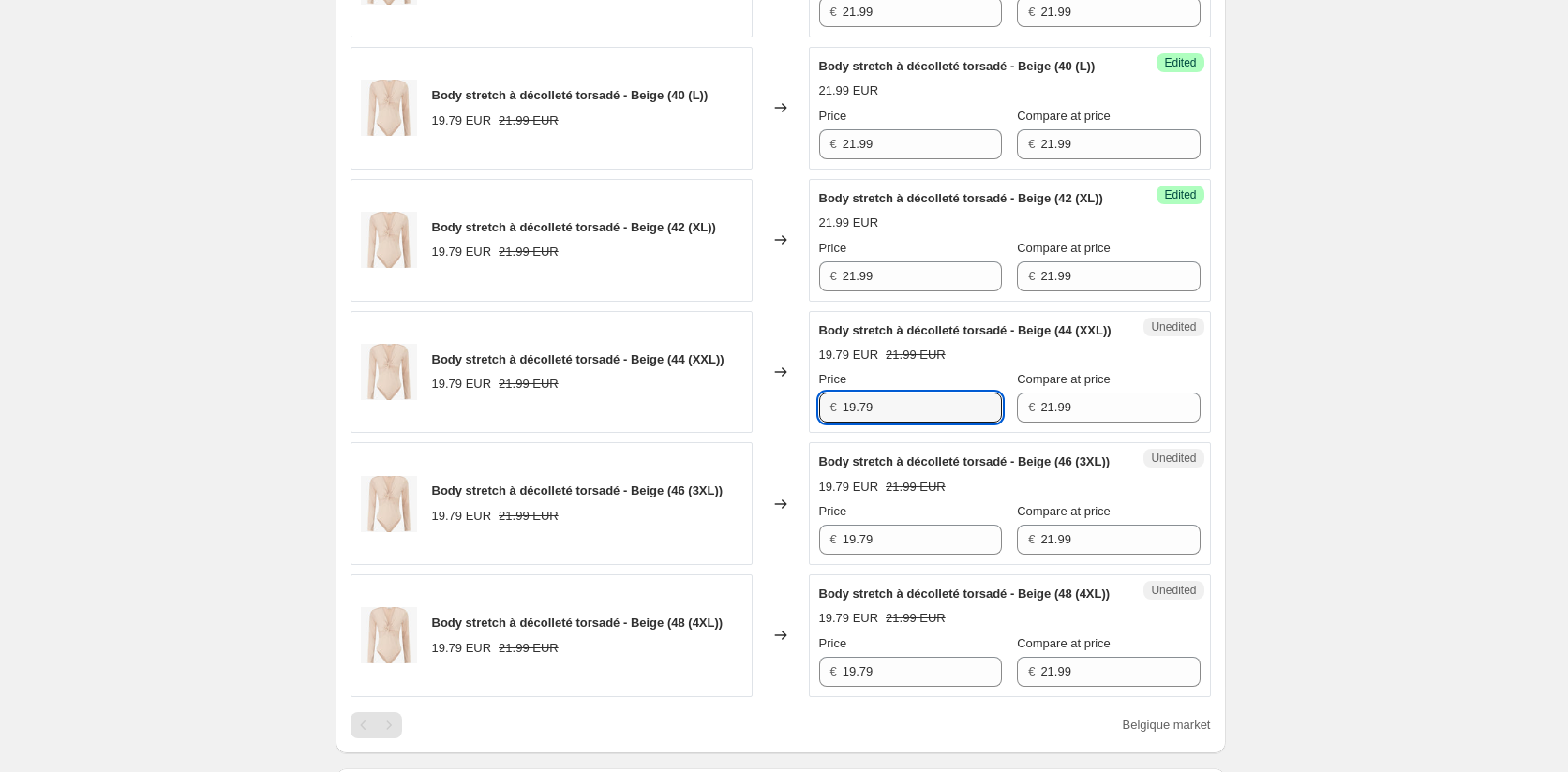
drag, startPoint x: 909, startPoint y: 501, endPoint x: 756, endPoint y: 498, distance: 153.0
click at [760, 434] on div "Body stretch à décolleté torsadé - Beige (44 (XXL)) 19.79 EUR 21.99 EUR Changed…" at bounding box center [781, 373] width 861 height 123
paste input "21.9"
type input "21.99"
click at [802, 565] on div "Body stretch à décolleté torsadé - Beige (46 (3XL)) 19.79 EUR 21.99 EUR Changed…" at bounding box center [781, 504] width 861 height 123
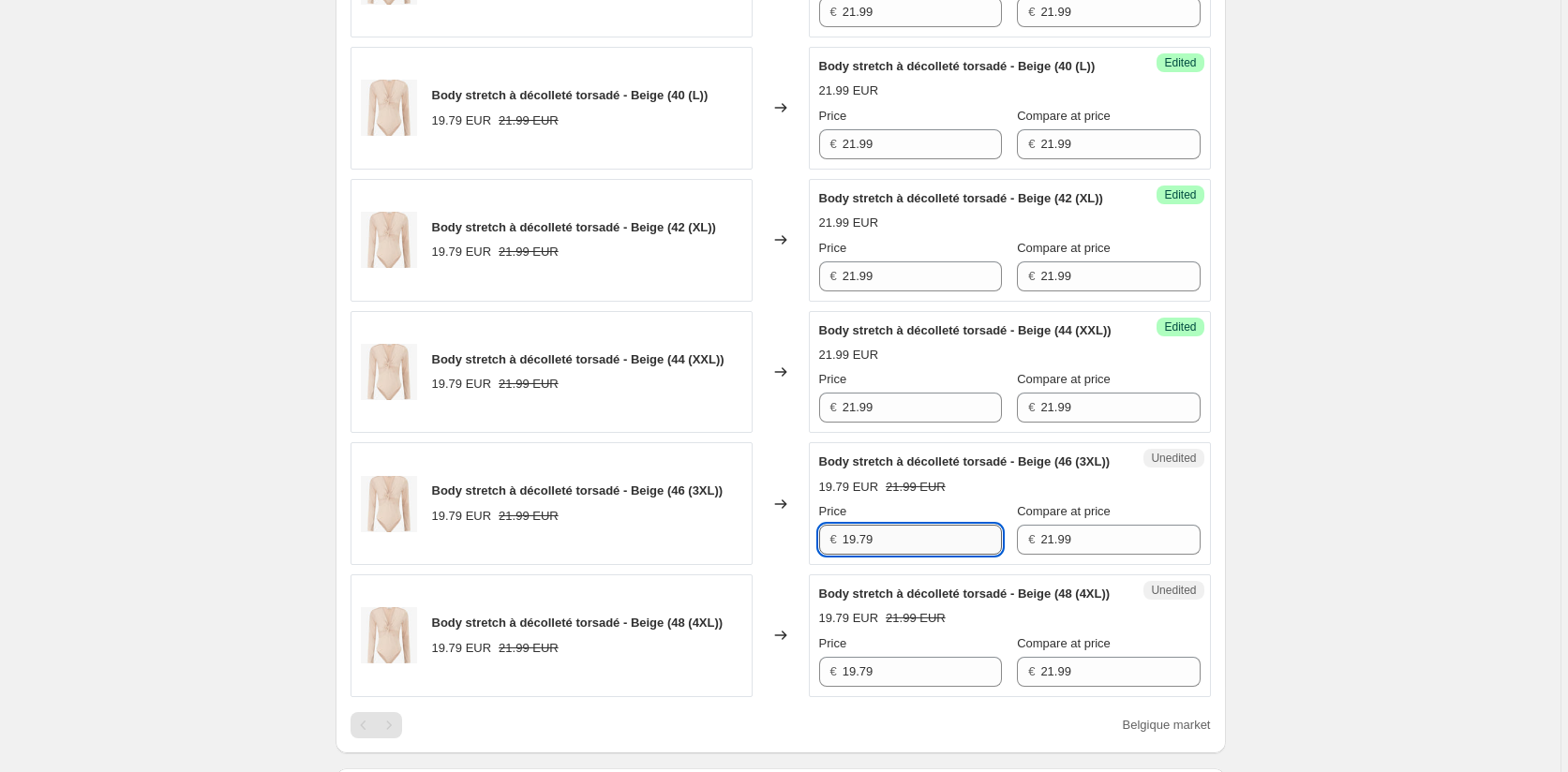
paste input "21.9"
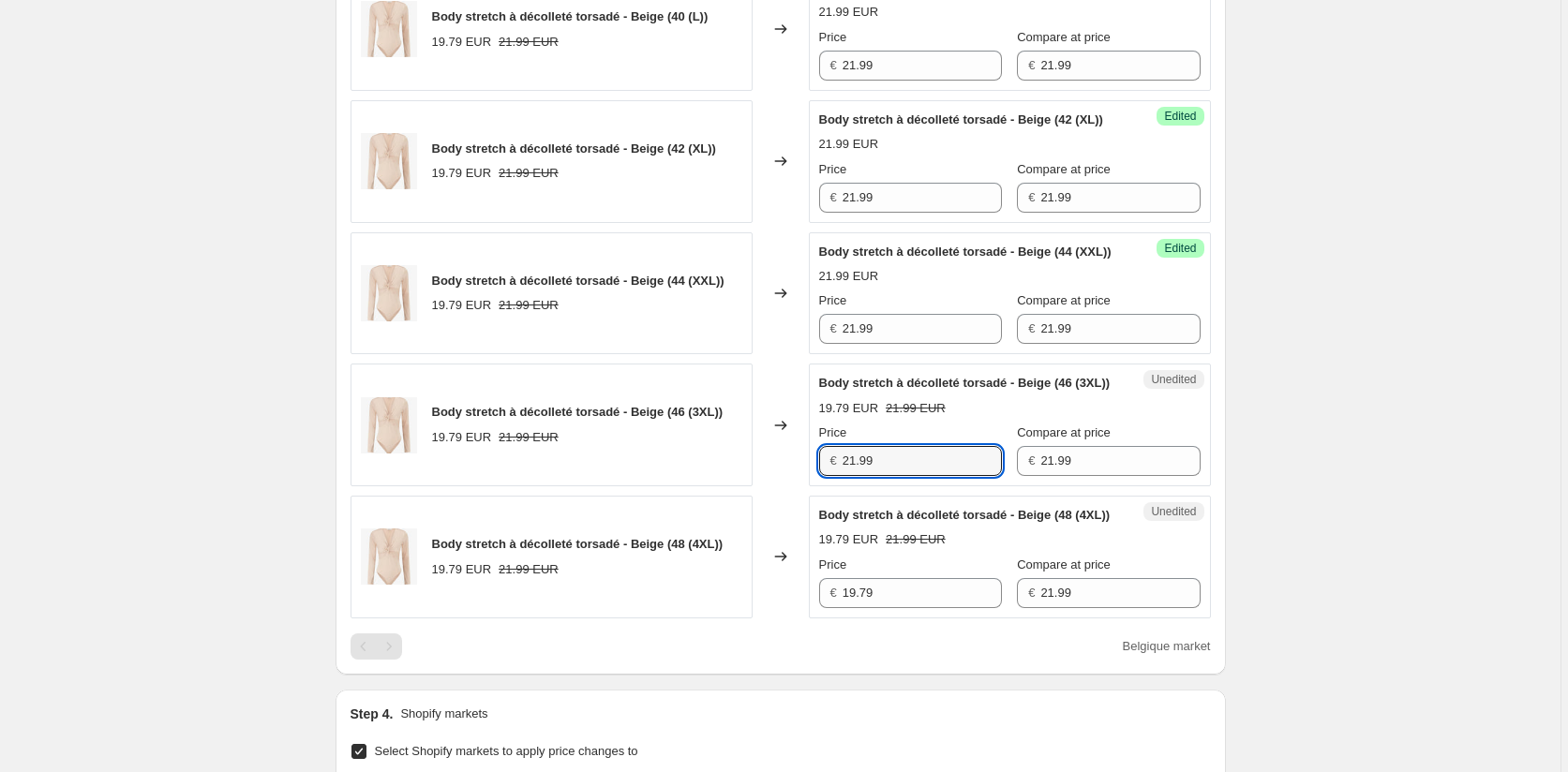
scroll to position [1092, 0]
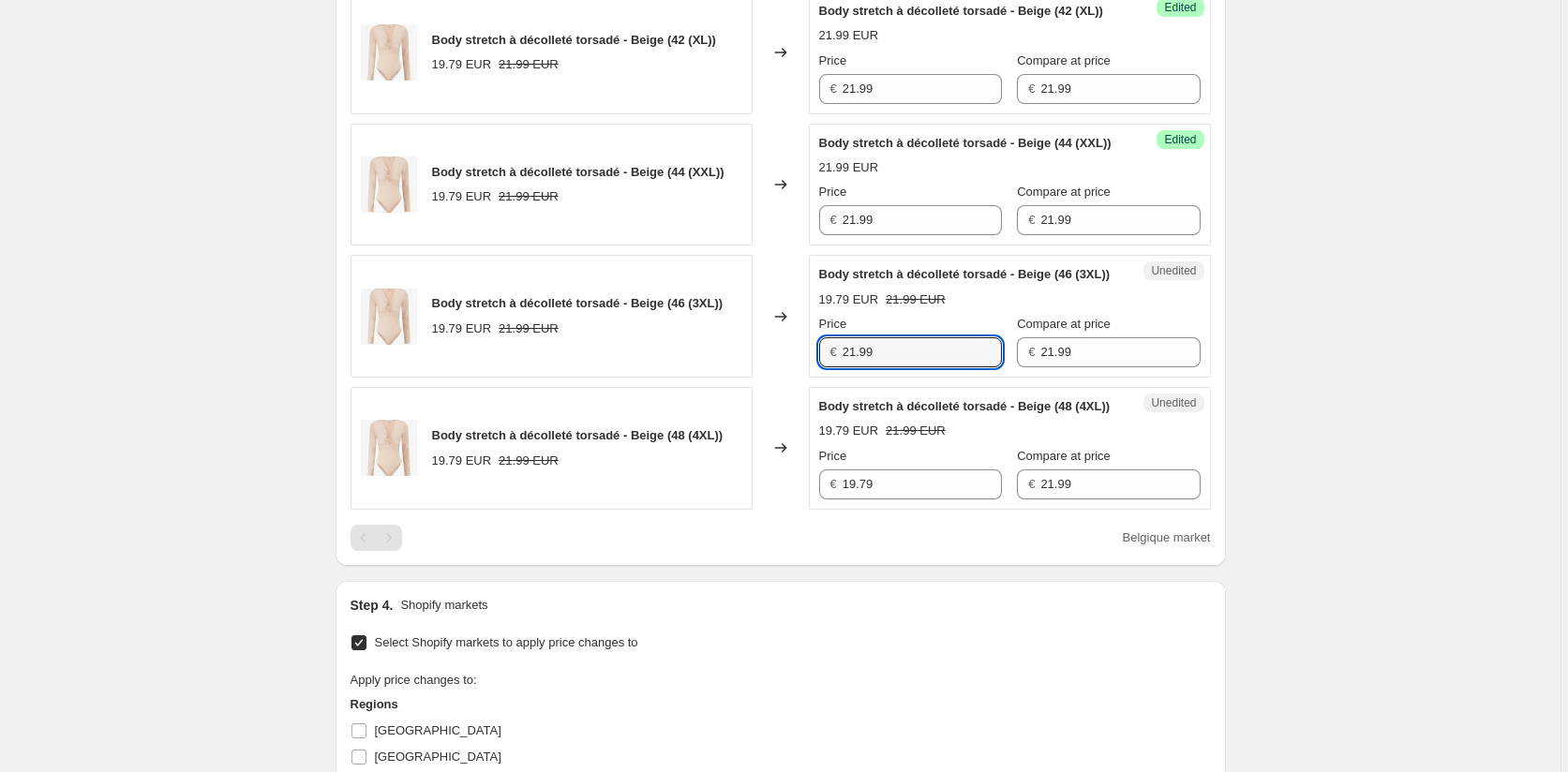
type input "21.99"
click at [794, 510] on div "Body stretch à décolleté torsadé - Beige (48 (4XL)) 19.79 EUR 21.99 EUR Changed…" at bounding box center [781, 448] width 861 height 123
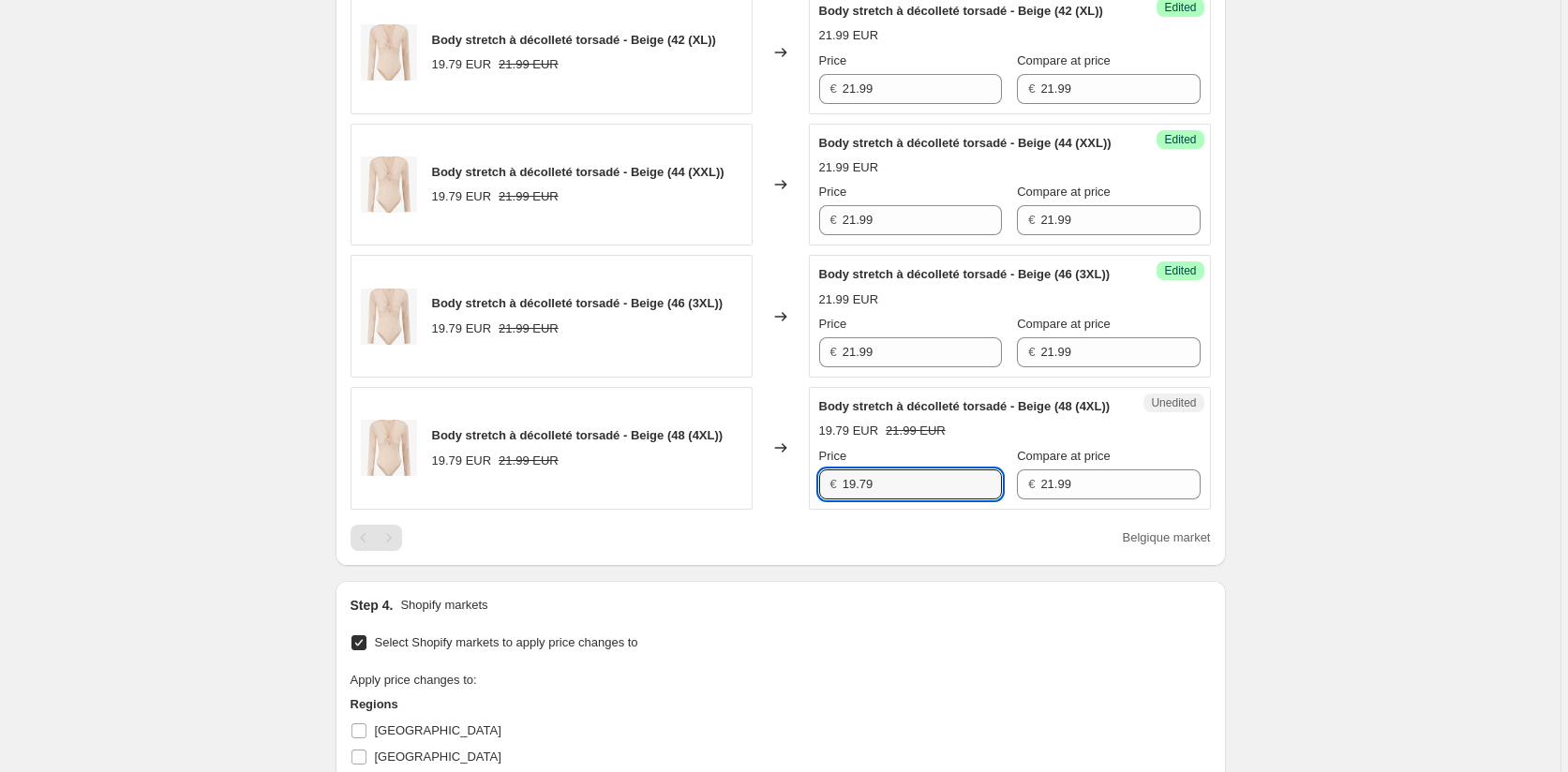
paste input "21.9"
type input "21.99"
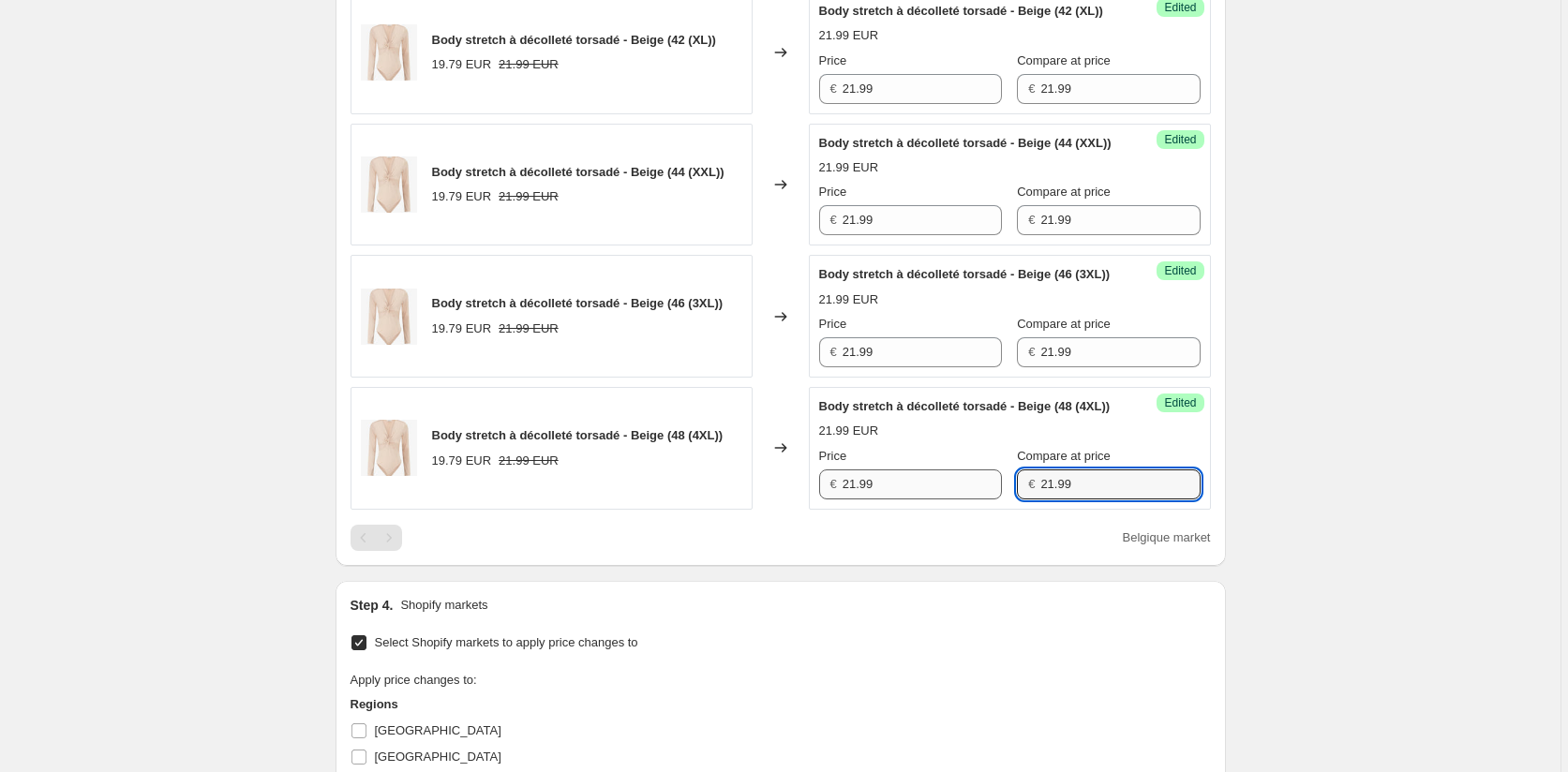
drag
click at [952, 499] on div "Price € 21.99 Compare at price € 21.99" at bounding box center [1010, 473] width 381 height 53
click at [1017, 367] on div "Compare at price € 21.99" at bounding box center [1108, 341] width 183 height 53
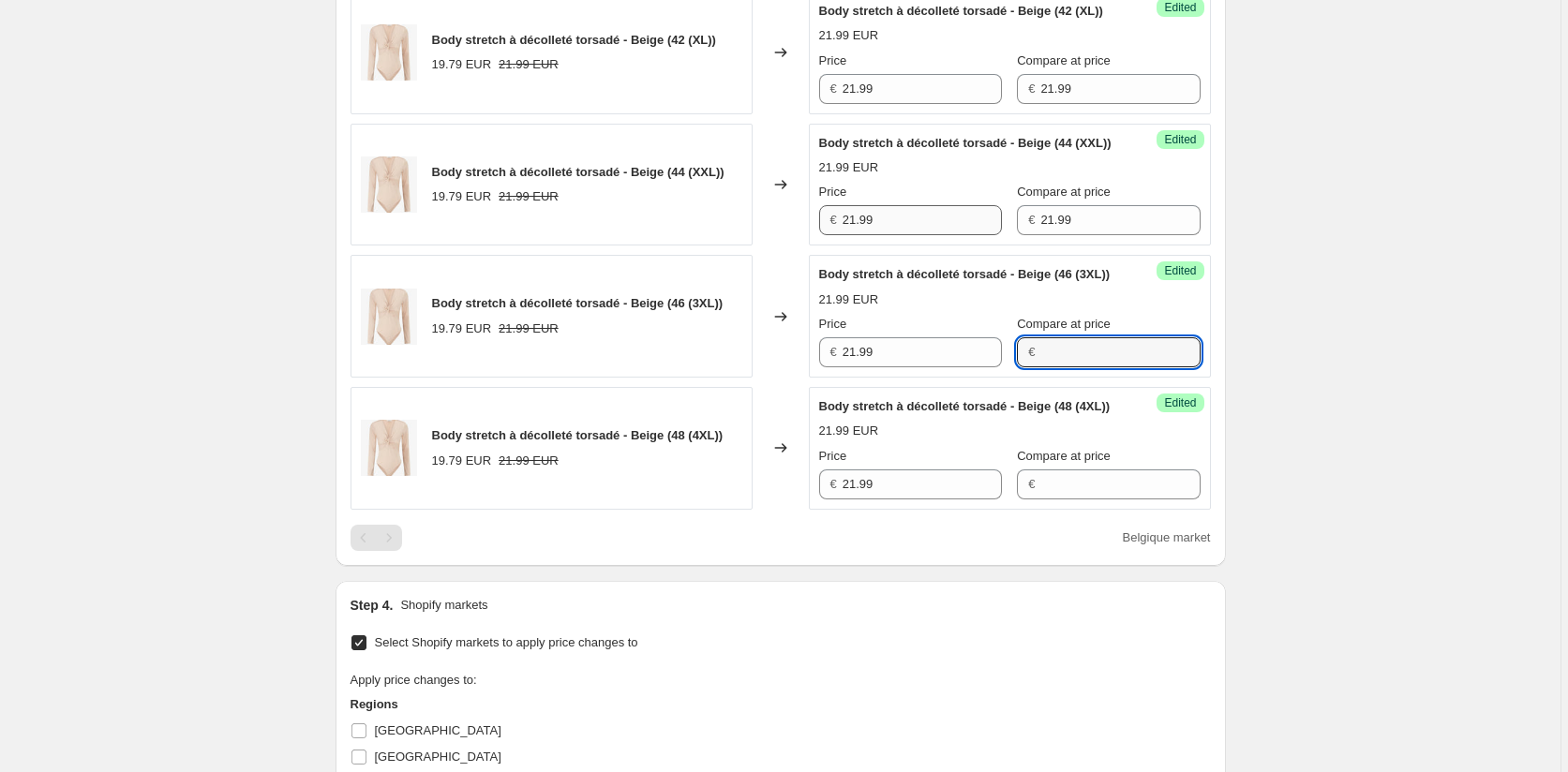
click at [982, 235] on div "Price € 21.99 Compare at price € 21.99" at bounding box center [1010, 209] width 381 height 53
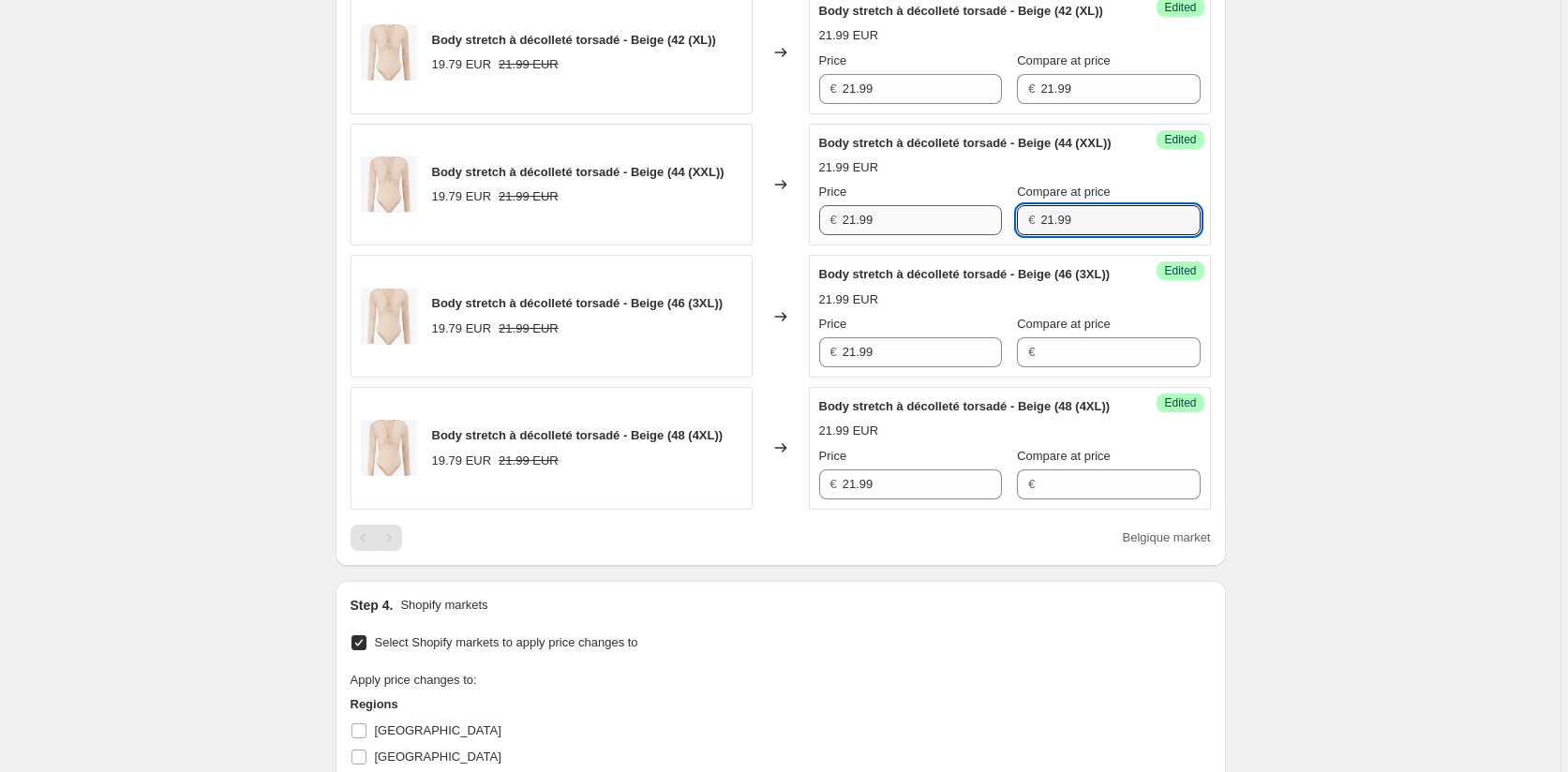
click at [977, 235] on div "Price € 21.99 Compare at price € 21.99" at bounding box center [1010, 209] width 381 height 53
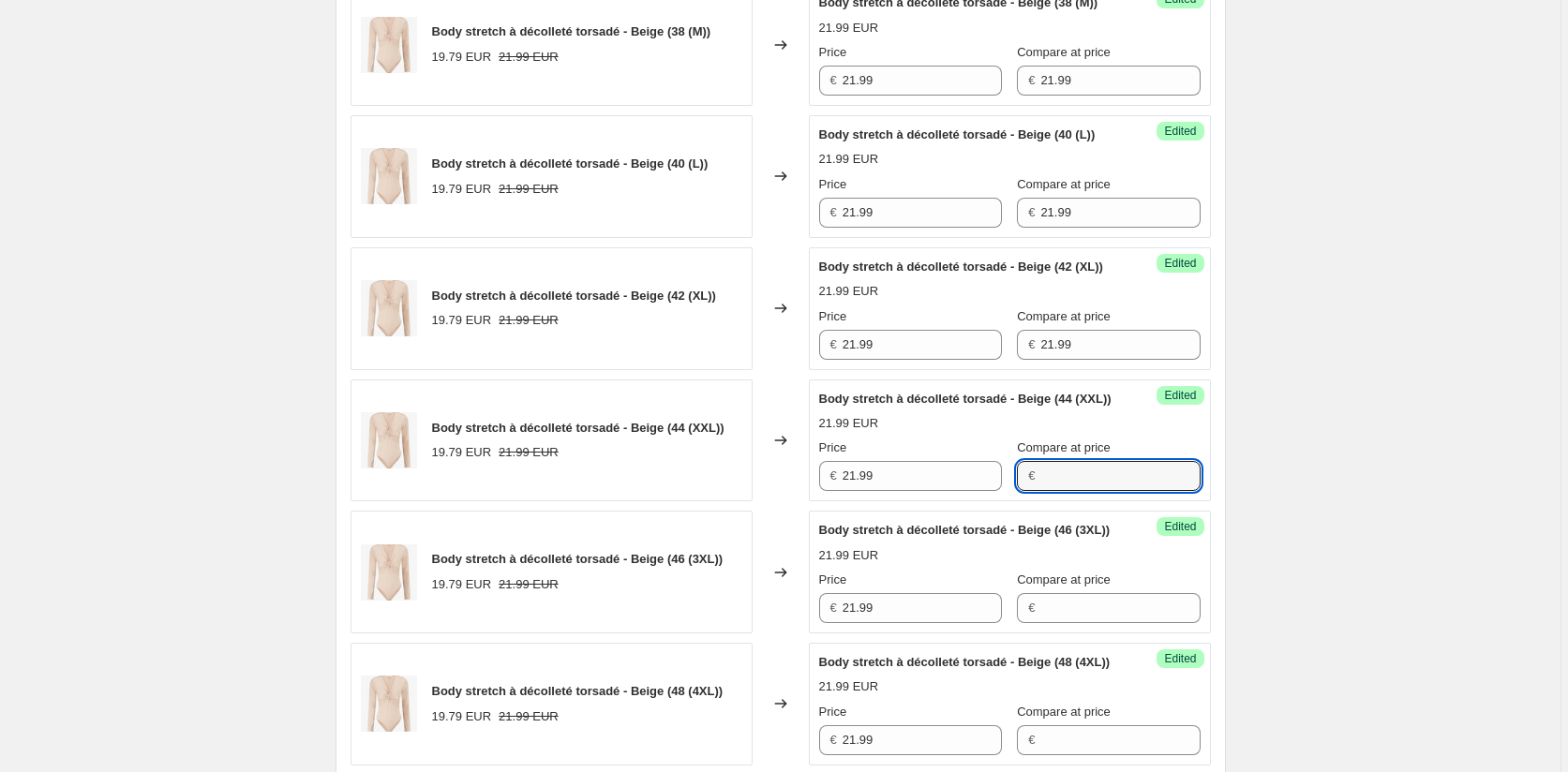
scroll to position [717, 0]
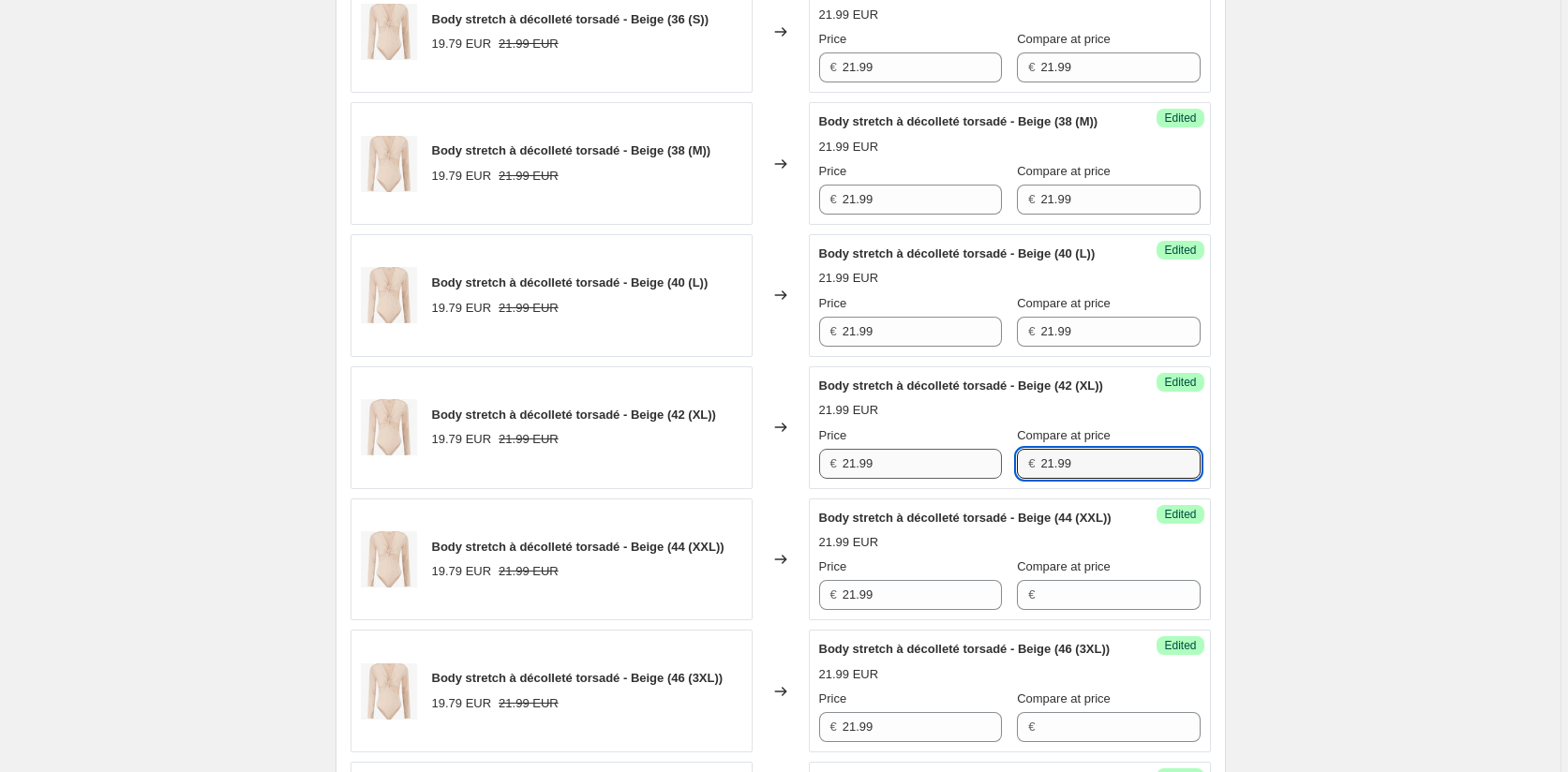
click at [952, 479] on div "Price € 21.99 Compare at price € 21.99" at bounding box center [1010, 452] width 381 height 53
click at [973, 347] on div "Price € 21.99 Compare at price € 21.99" at bounding box center [1010, 320] width 381 height 53
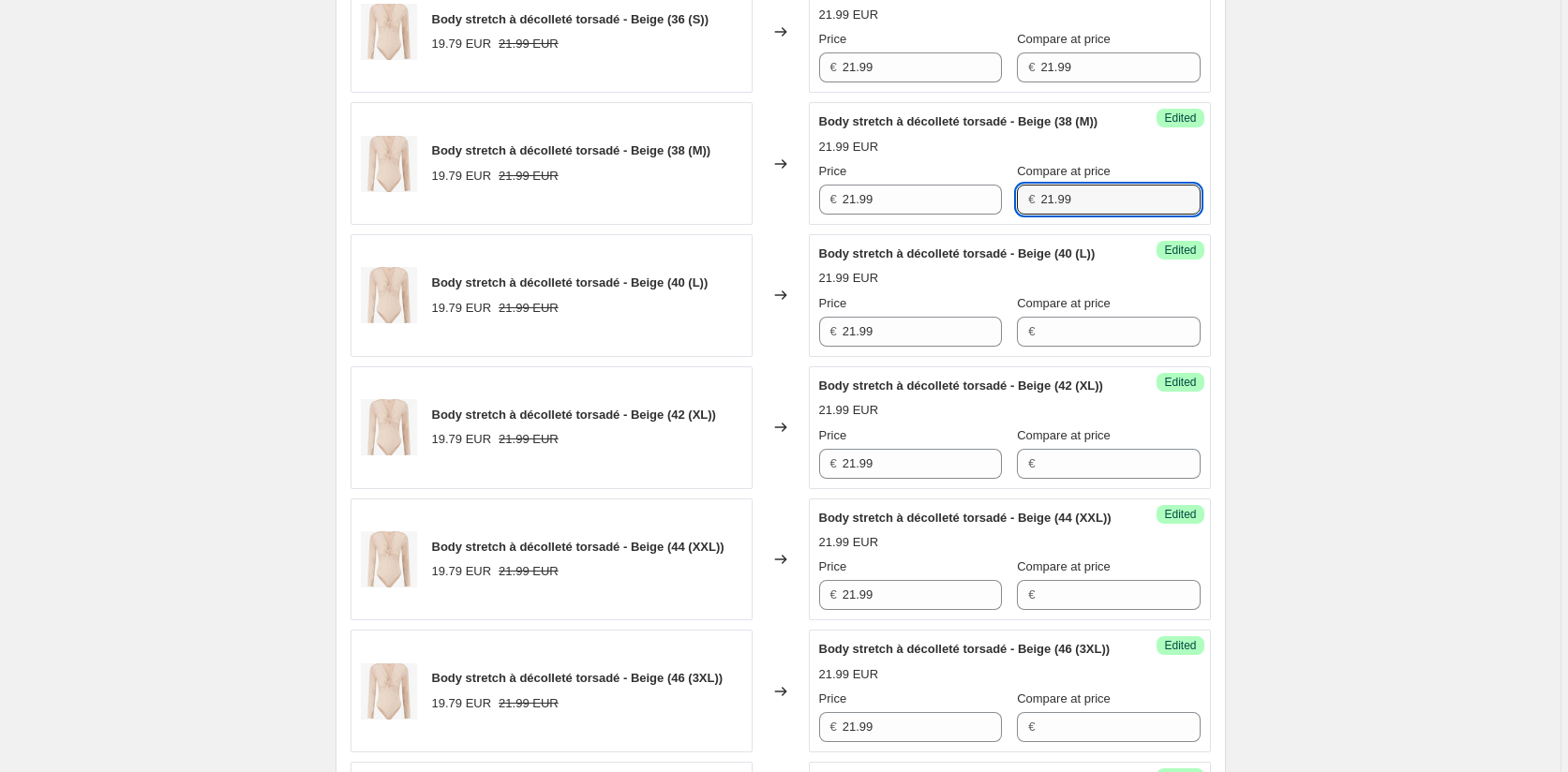
click at [996, 215] on div "Price € 21.99 Compare at price € 21.99" at bounding box center [1010, 188] width 381 height 53
click at [987, 82] on div "Price € 21.99 Compare at price € 21.99" at bounding box center [1010, 56] width 381 height 53
click at [1309, 282] on div "Create new price [MEDICAL_DATA]. This page is ready Create new price [MEDICAL_D…" at bounding box center [780, 477] width 1560 height 2389
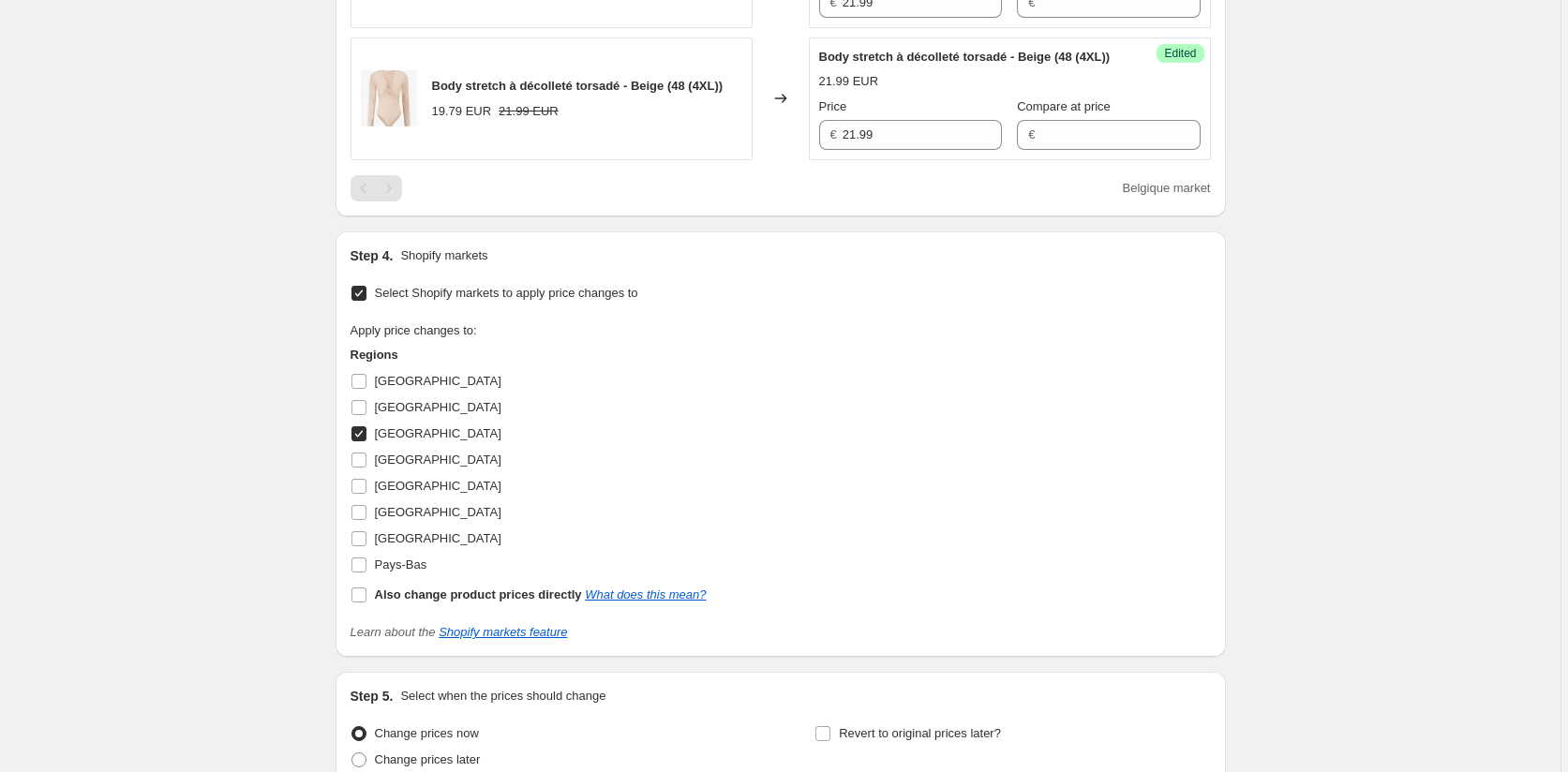
scroll to position [1748, 0]
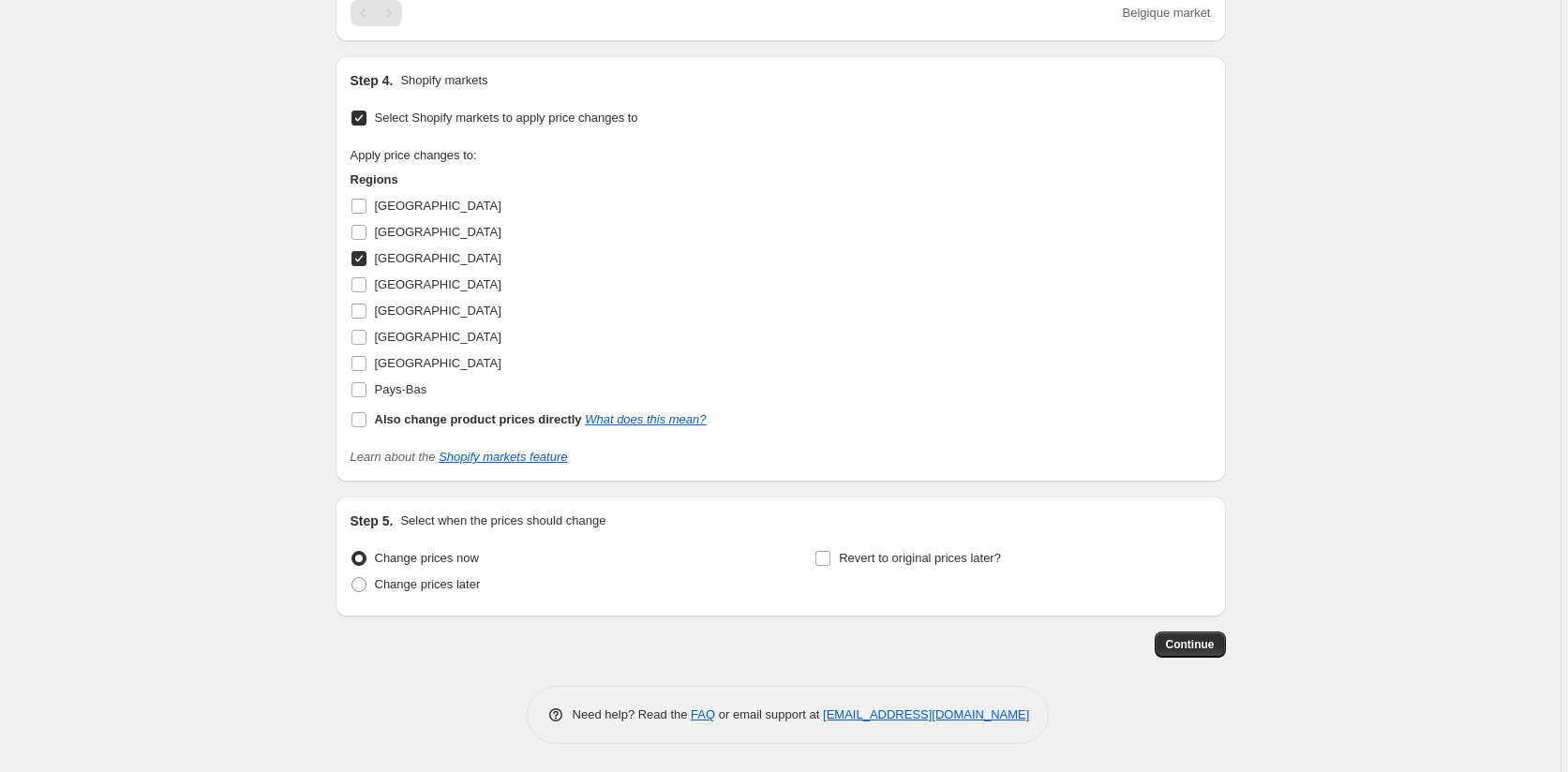
click at [353, 258] on div "Step 4. Shopify markets Select Shopify markets to apply price changes to Apply …" at bounding box center [780, 269] width 890 height 425
click at [363, 257] on input "[GEOGRAPHIC_DATA]" at bounding box center [359, 259] width 15 height 15
checkbox input "false"
click at [361, 334] on input "[GEOGRAPHIC_DATA]" at bounding box center [359, 337] width 15 height 15
checkbox input "true"
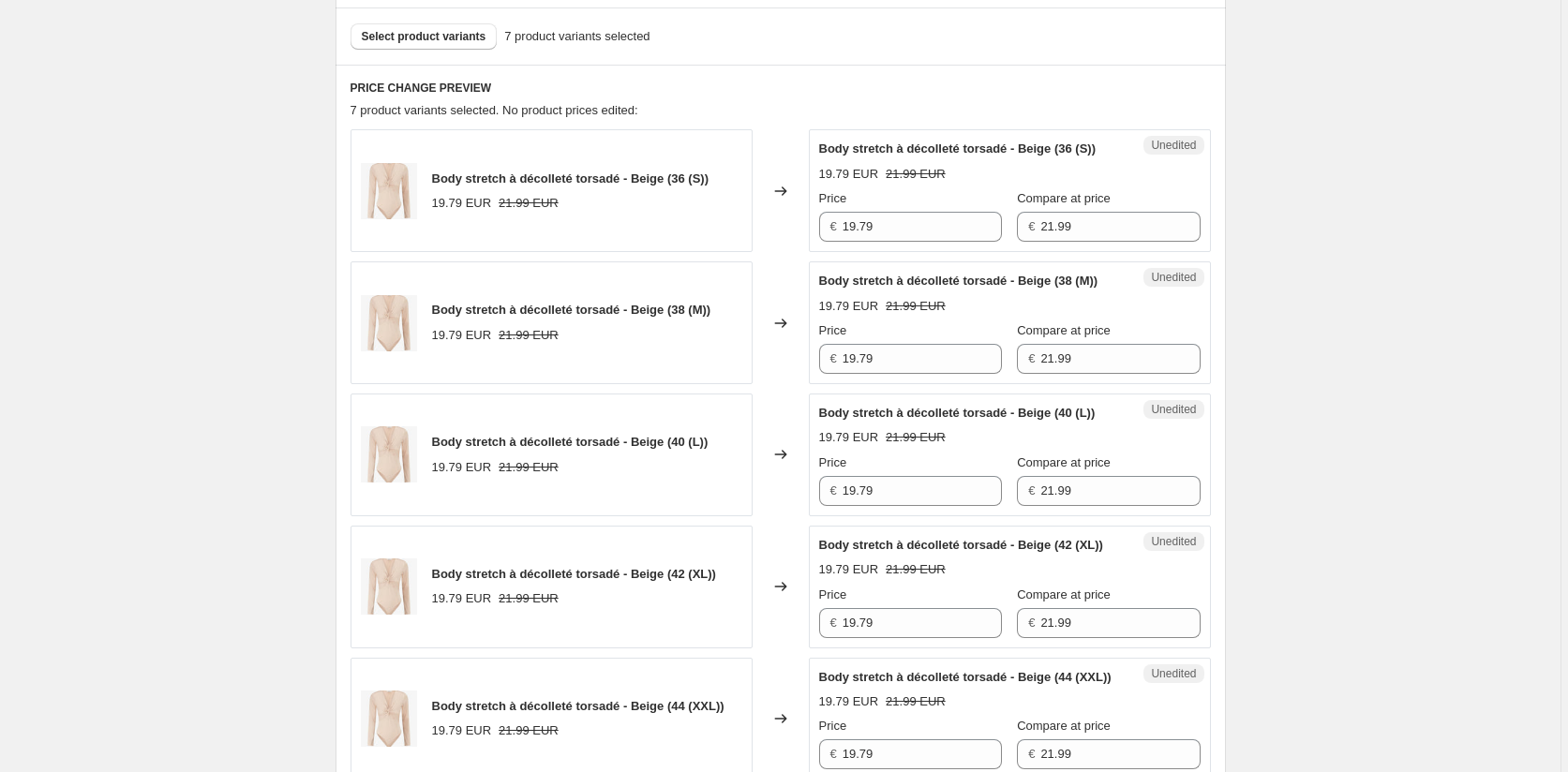
scroll to position [531, 0]
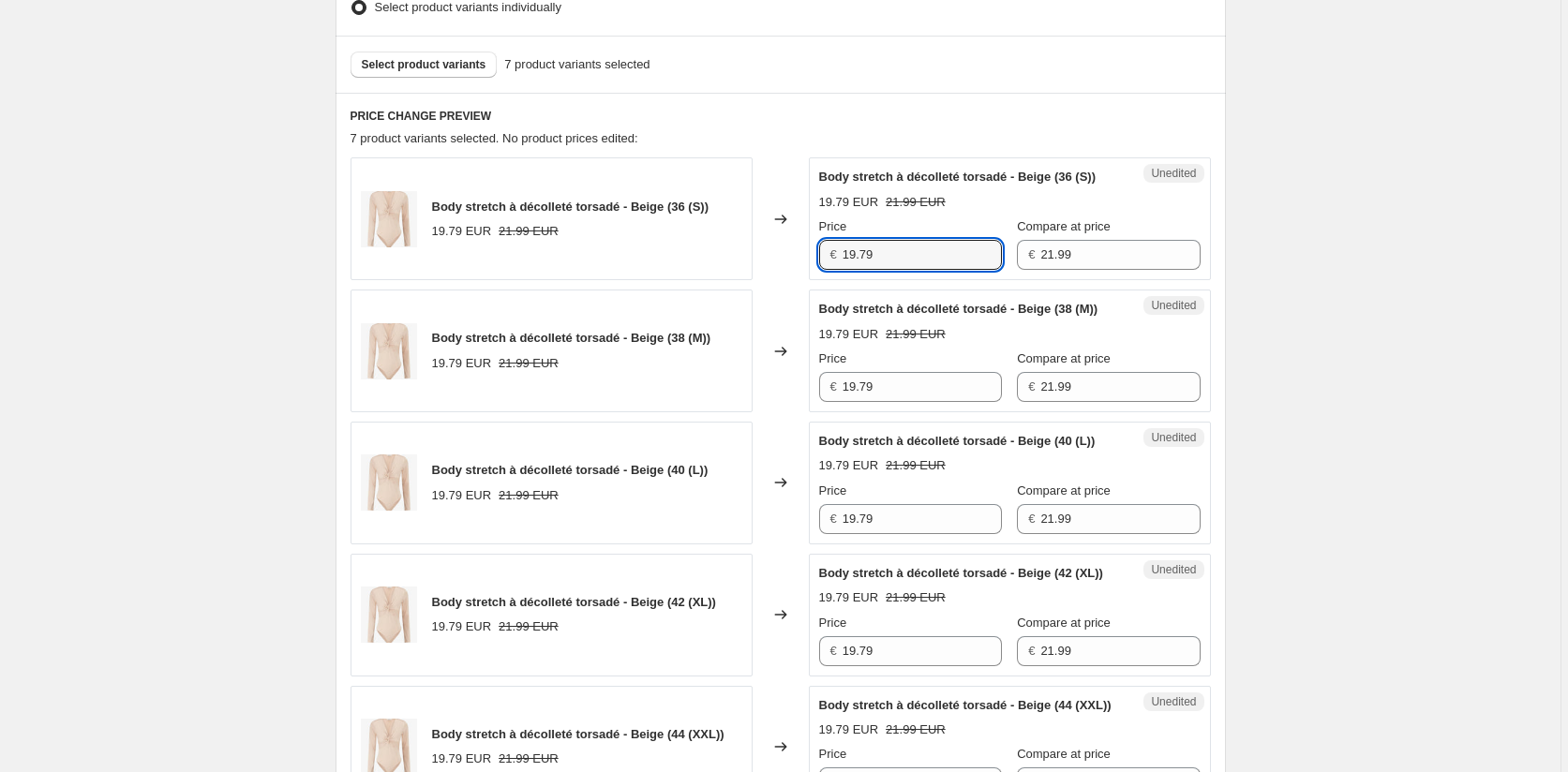
drag, startPoint x: 898, startPoint y: 270, endPoint x: 701, endPoint y: 270, distance: 197.0
click at [701, 270] on div "Body stretch à décolleté torsadé - Beige (36 (S)) 19.79 EUR 21.99 EUR Changed t…" at bounding box center [781, 218] width 861 height 123
paste input "21.9"
type input "21.99"
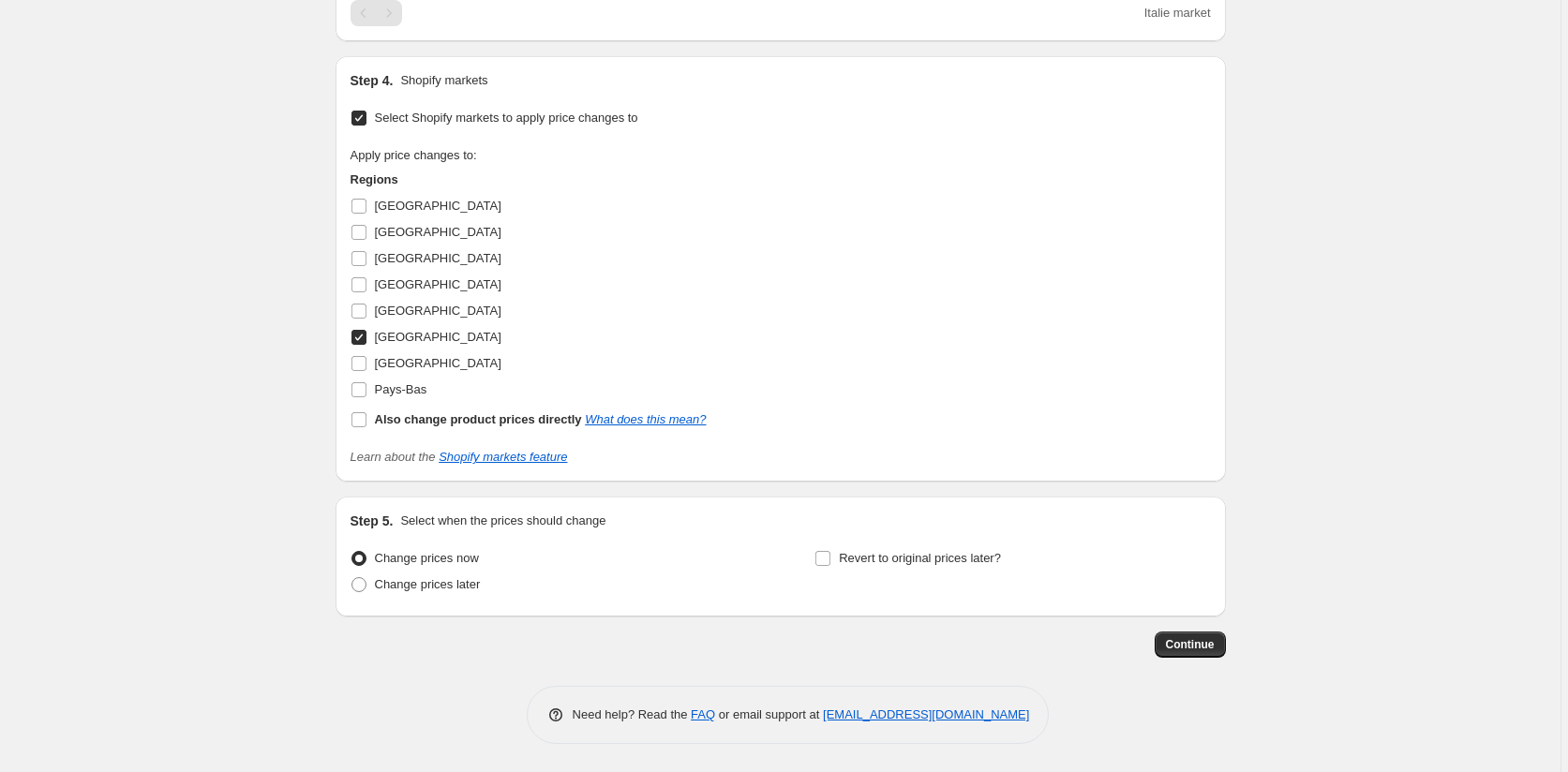
scroll to position [1374, 0]
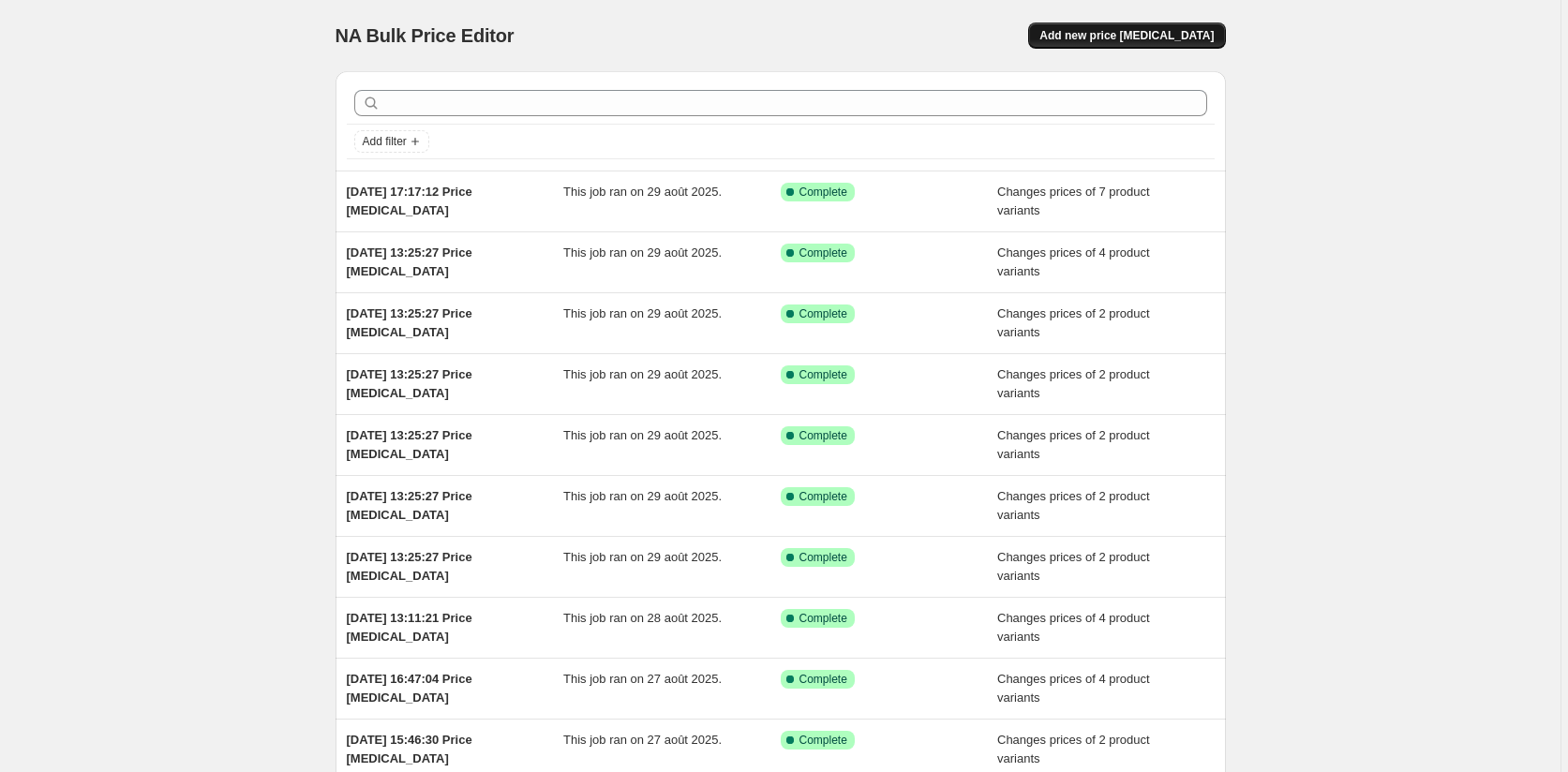
click at [1166, 35] on span "Add new price [MEDICAL_DATA]" at bounding box center [1127, 35] width 174 height 15
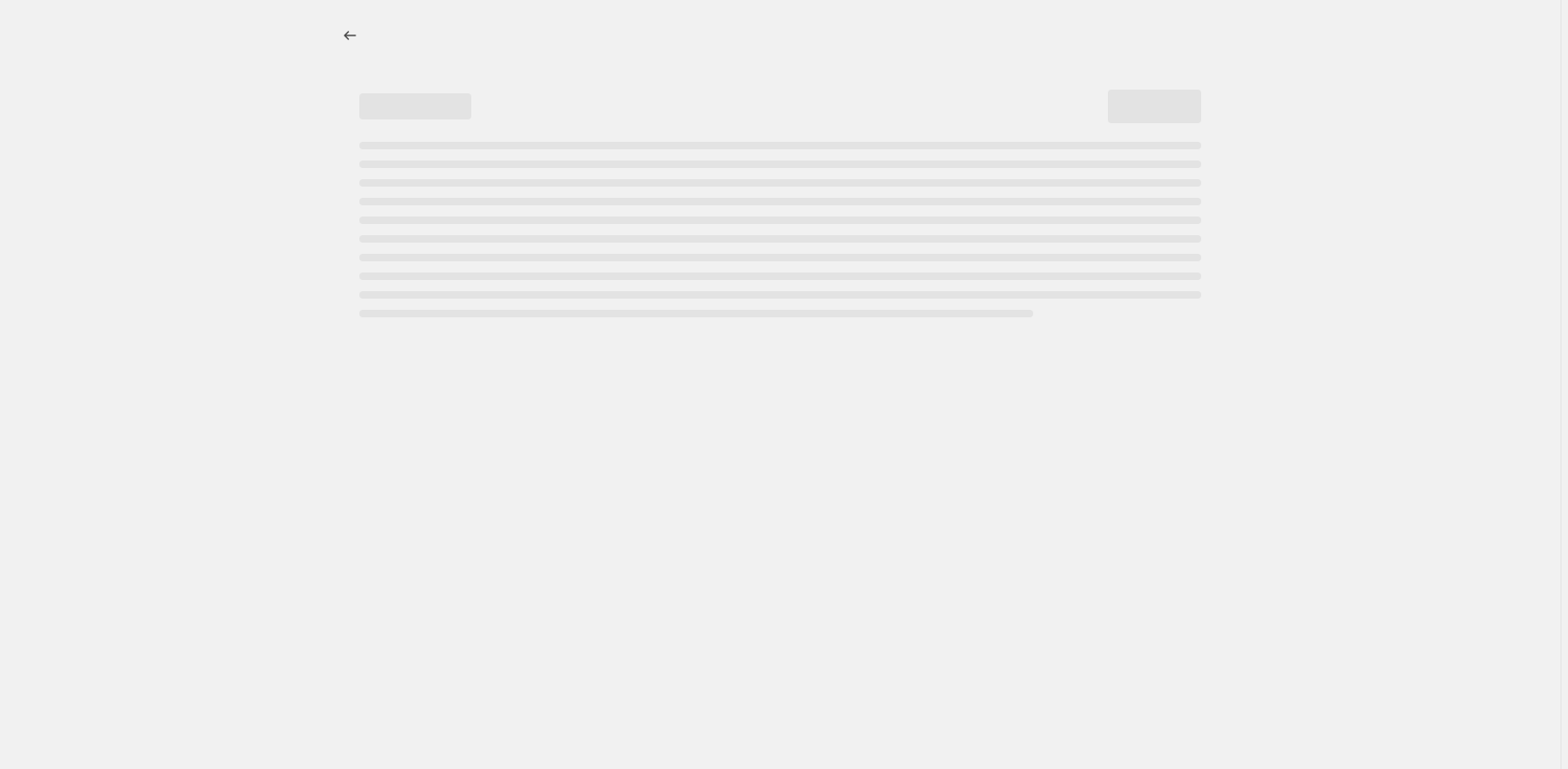
select select "percentage"
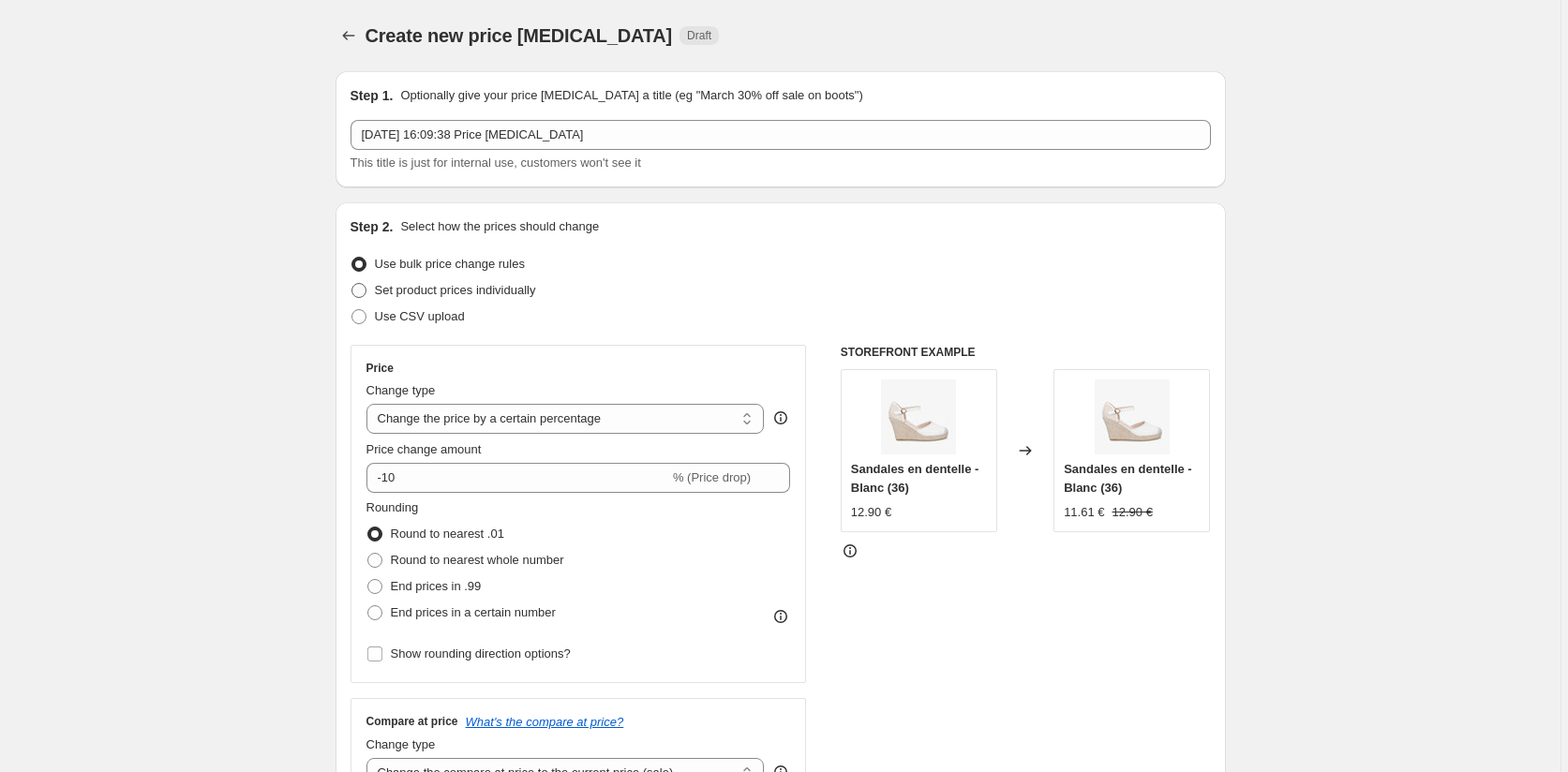
click at [413, 287] on span "Set product prices individually" at bounding box center [455, 289] width 161 height 14
click at [353, 284] on input "Set product prices individually" at bounding box center [352, 283] width 1 height 1
radio input "true"
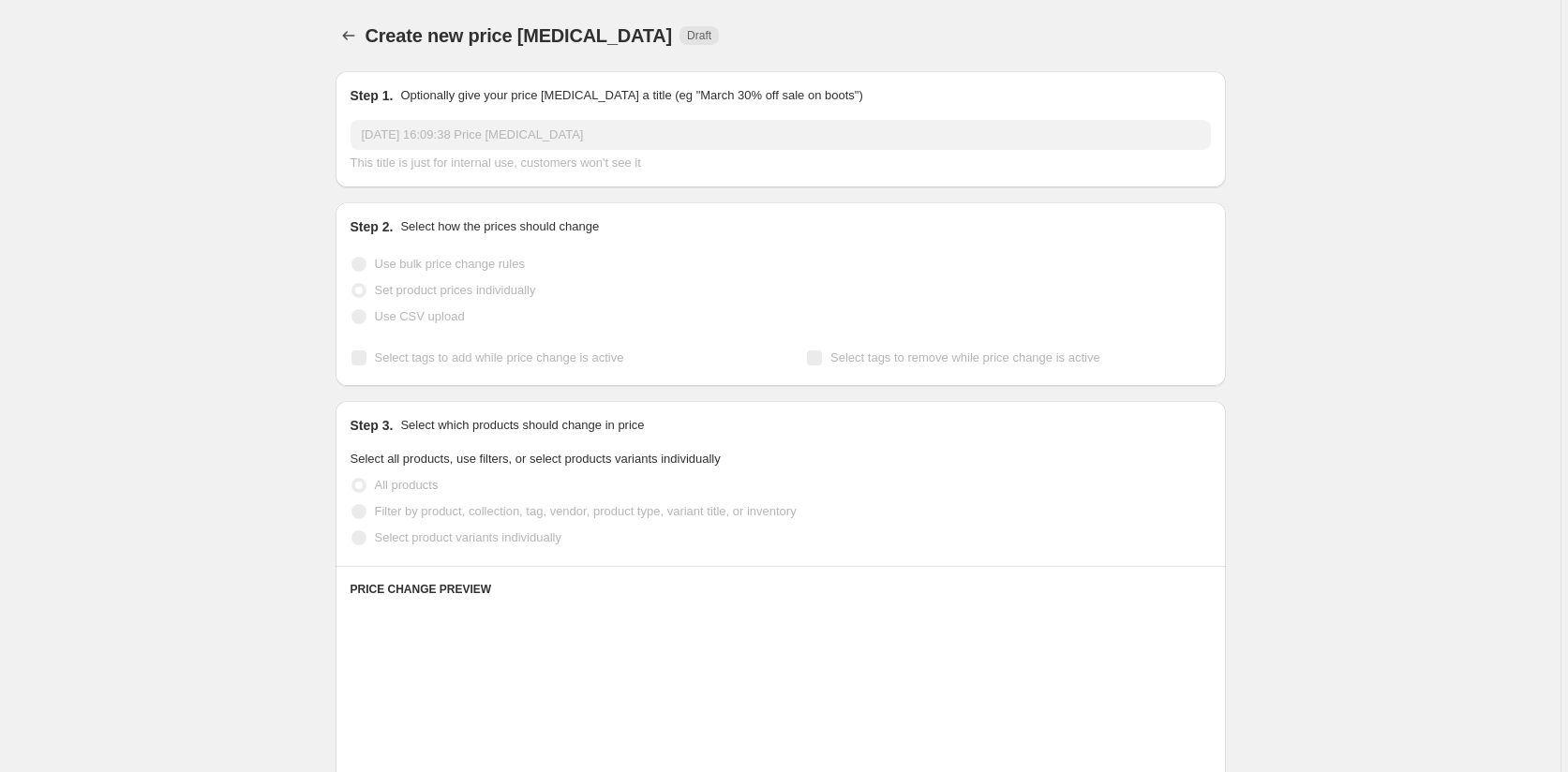
scroll to position [281, 0]
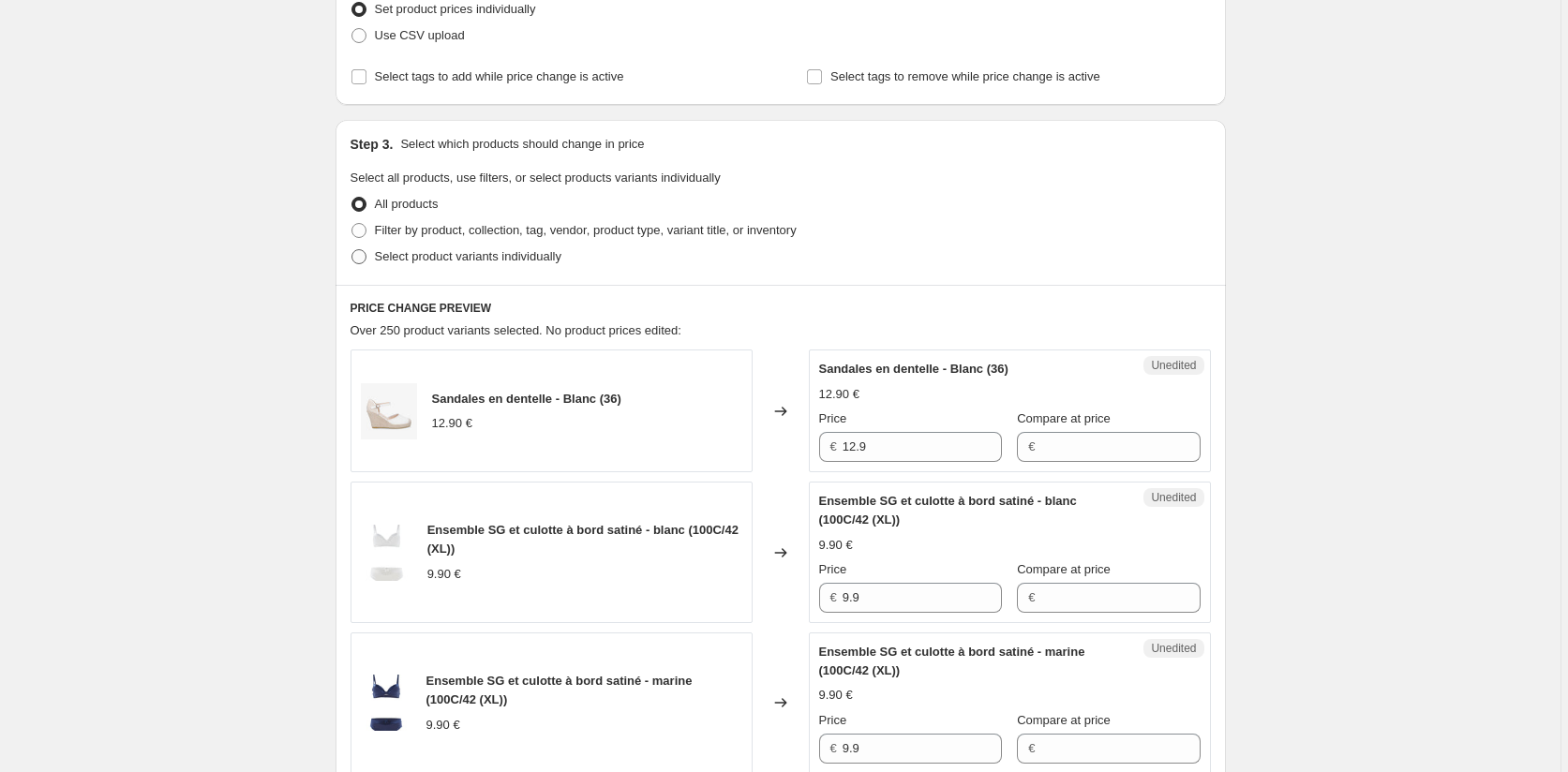
click at [378, 261] on span "Select product variants individually" at bounding box center [468, 256] width 187 height 14
click at [353, 250] on input "Select product variants individually" at bounding box center [352, 249] width 1 height 1
radio input "true"
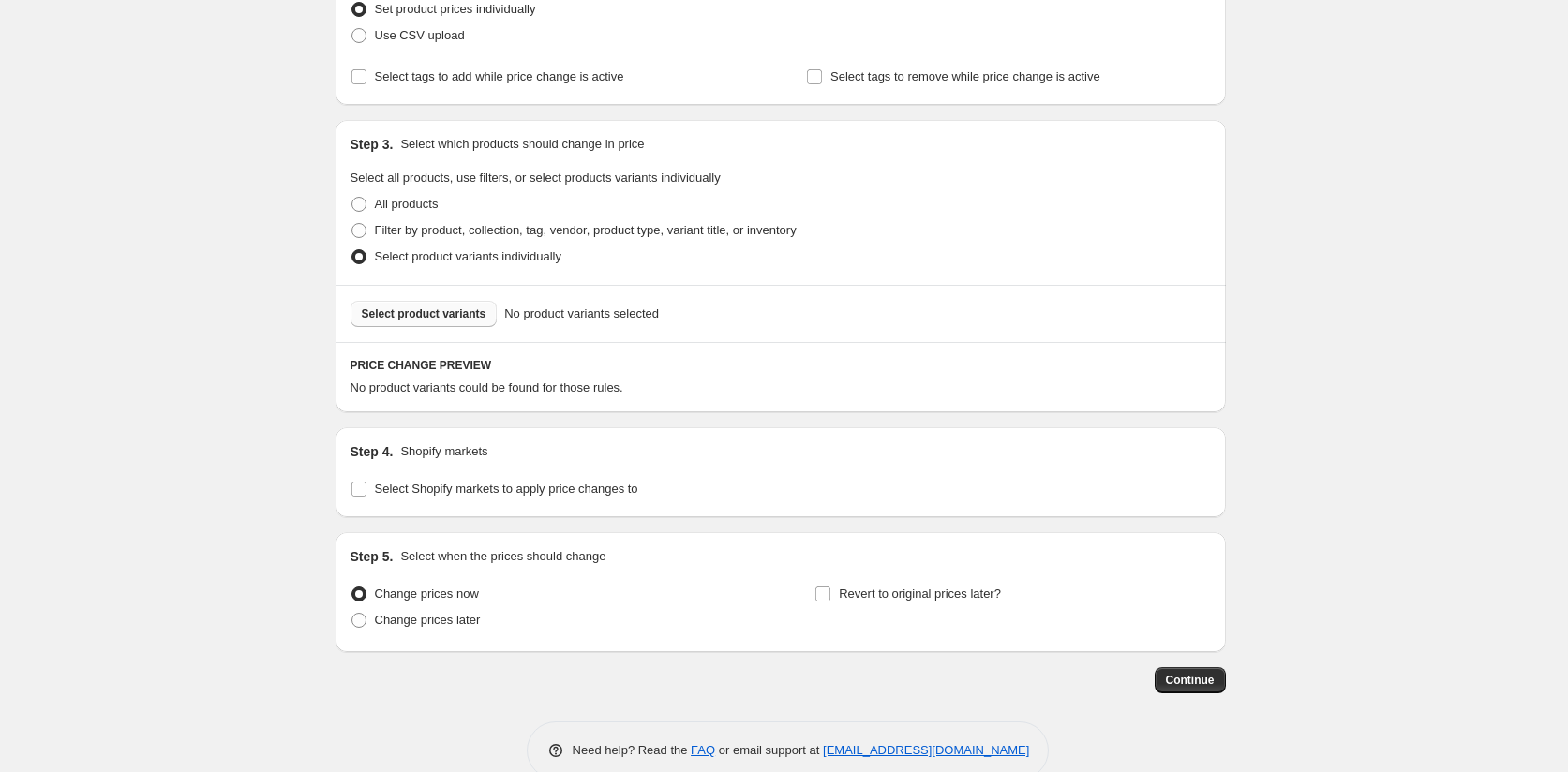
click at [428, 320] on span "Select product variants" at bounding box center [425, 314] width 125 height 15
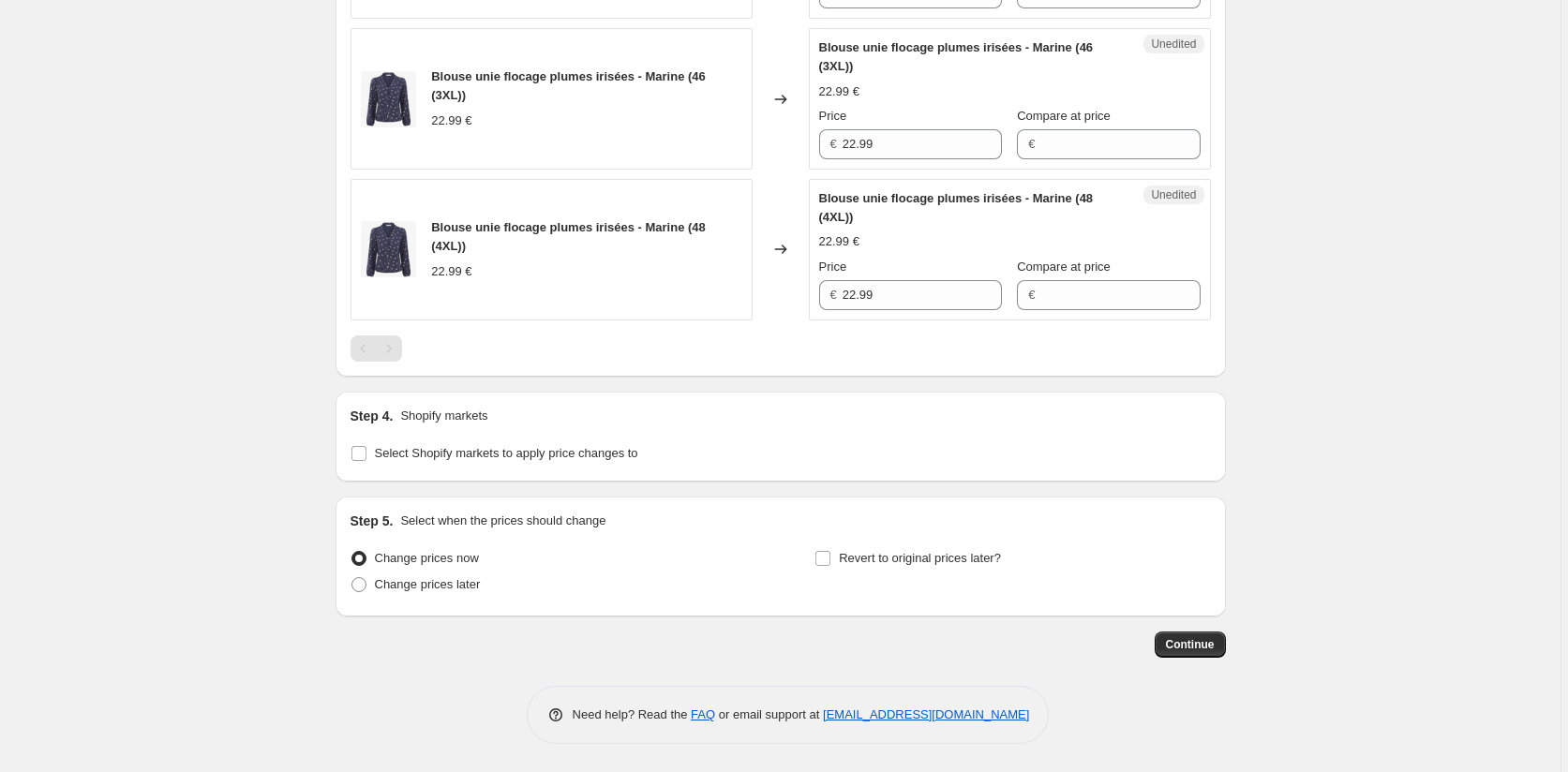
scroll to position [1413, 0]
click at [360, 453] on input "Select Shopify markets to apply price changes to" at bounding box center [359, 454] width 15 height 15
checkbox input "true"
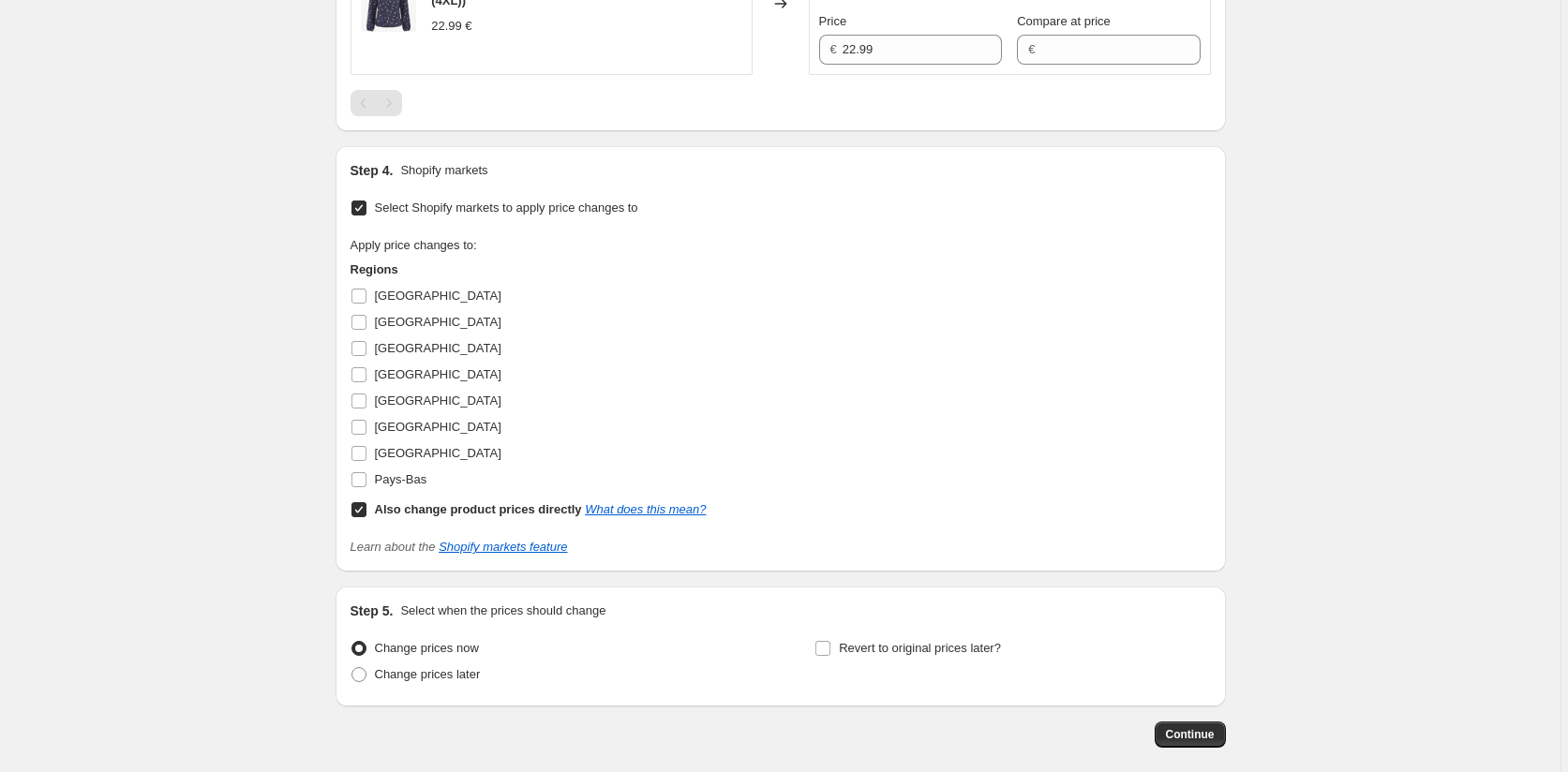
scroll to position [1600, 0]
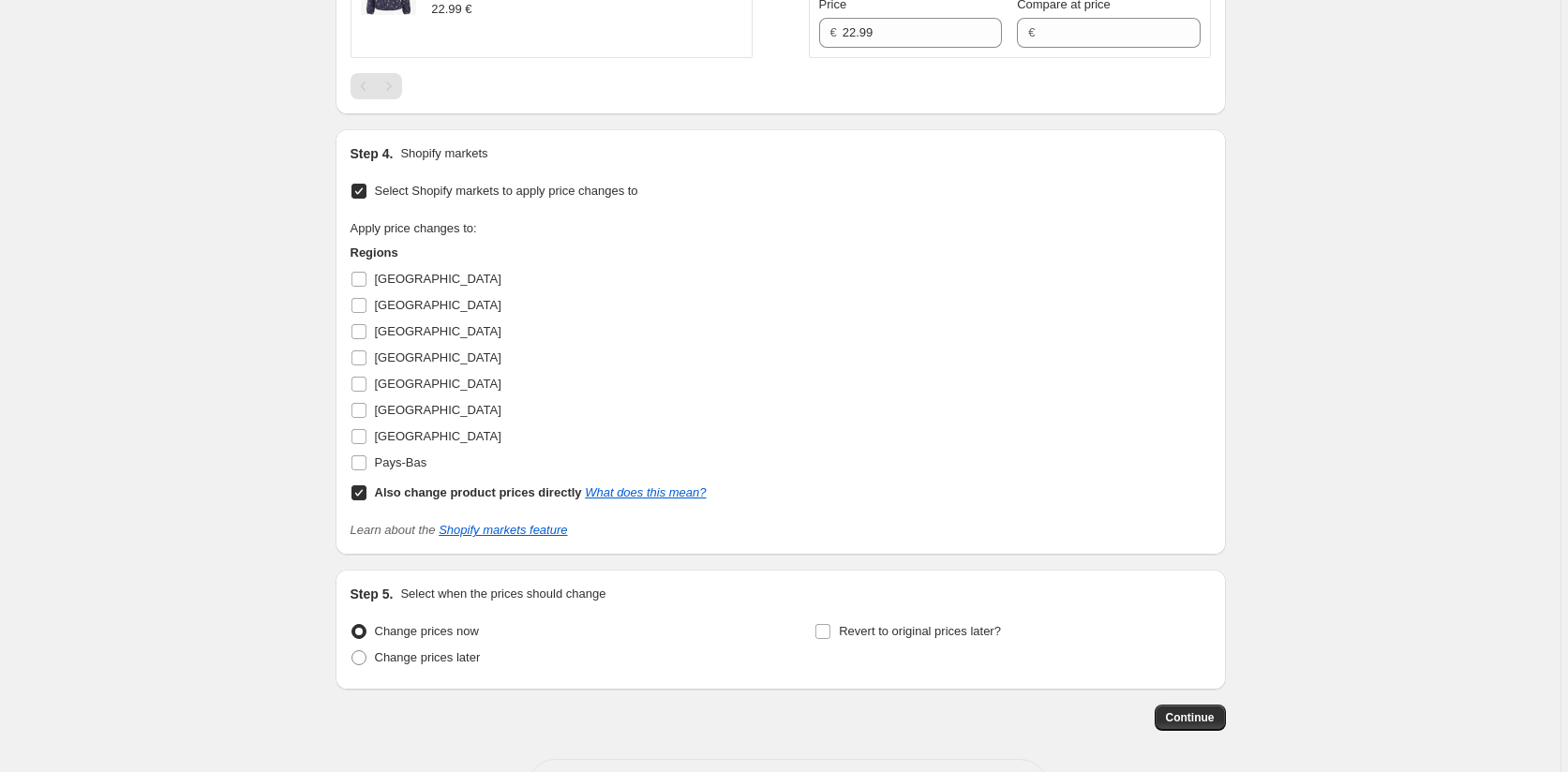
click at [363, 500] on input "Also change product prices directly What does this mean?" at bounding box center [359, 493] width 15 height 15
checkbox input "false"
click at [361, 286] on input "[GEOGRAPHIC_DATA]" at bounding box center [359, 280] width 15 height 15
click at [363, 286] on input "[GEOGRAPHIC_DATA]" at bounding box center [359, 280] width 15 height 15
checkbox input "false"
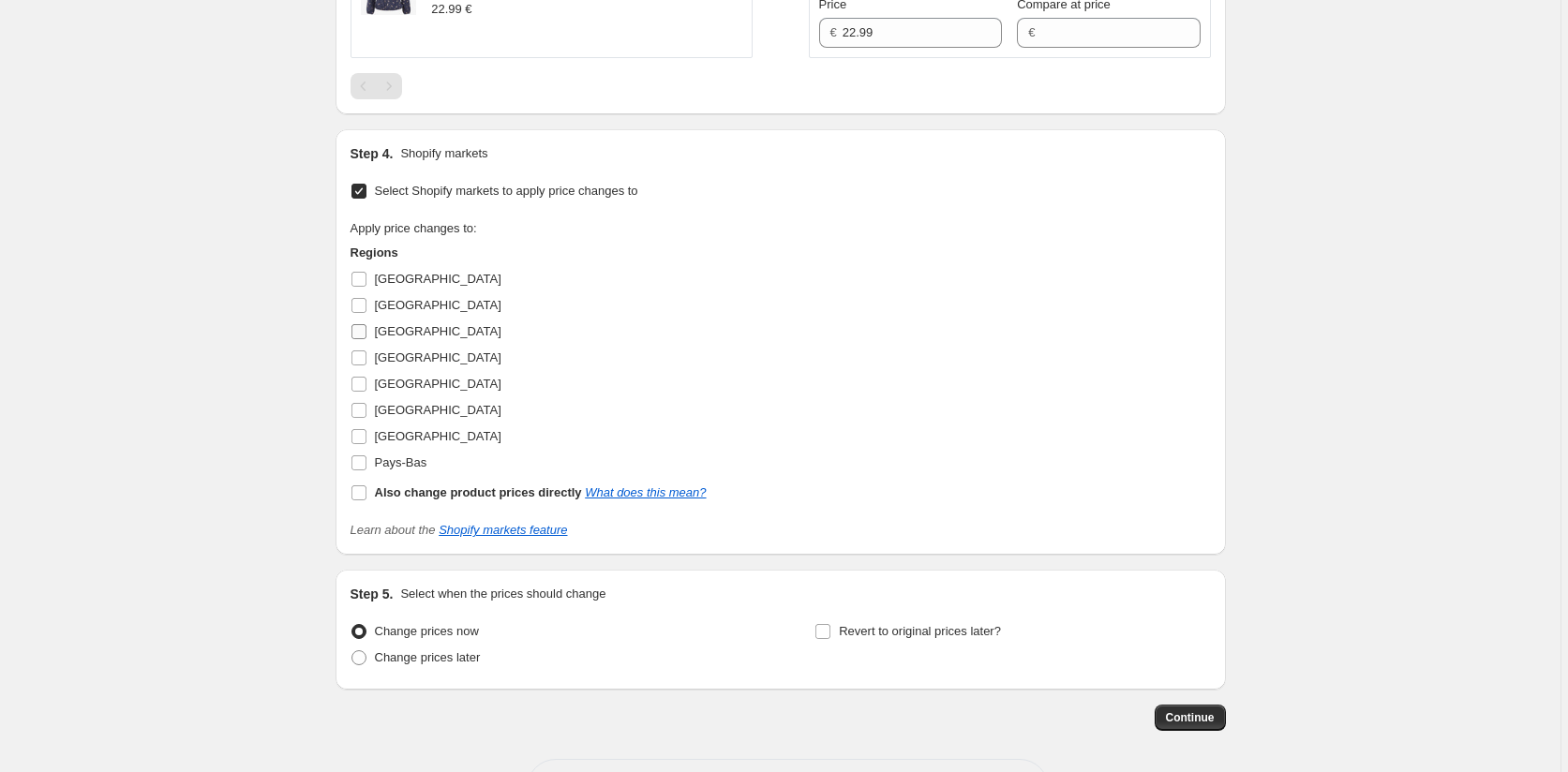
click at [362, 339] on input "[GEOGRAPHIC_DATA]" at bounding box center [359, 331] width 15 height 15
checkbox input "true"
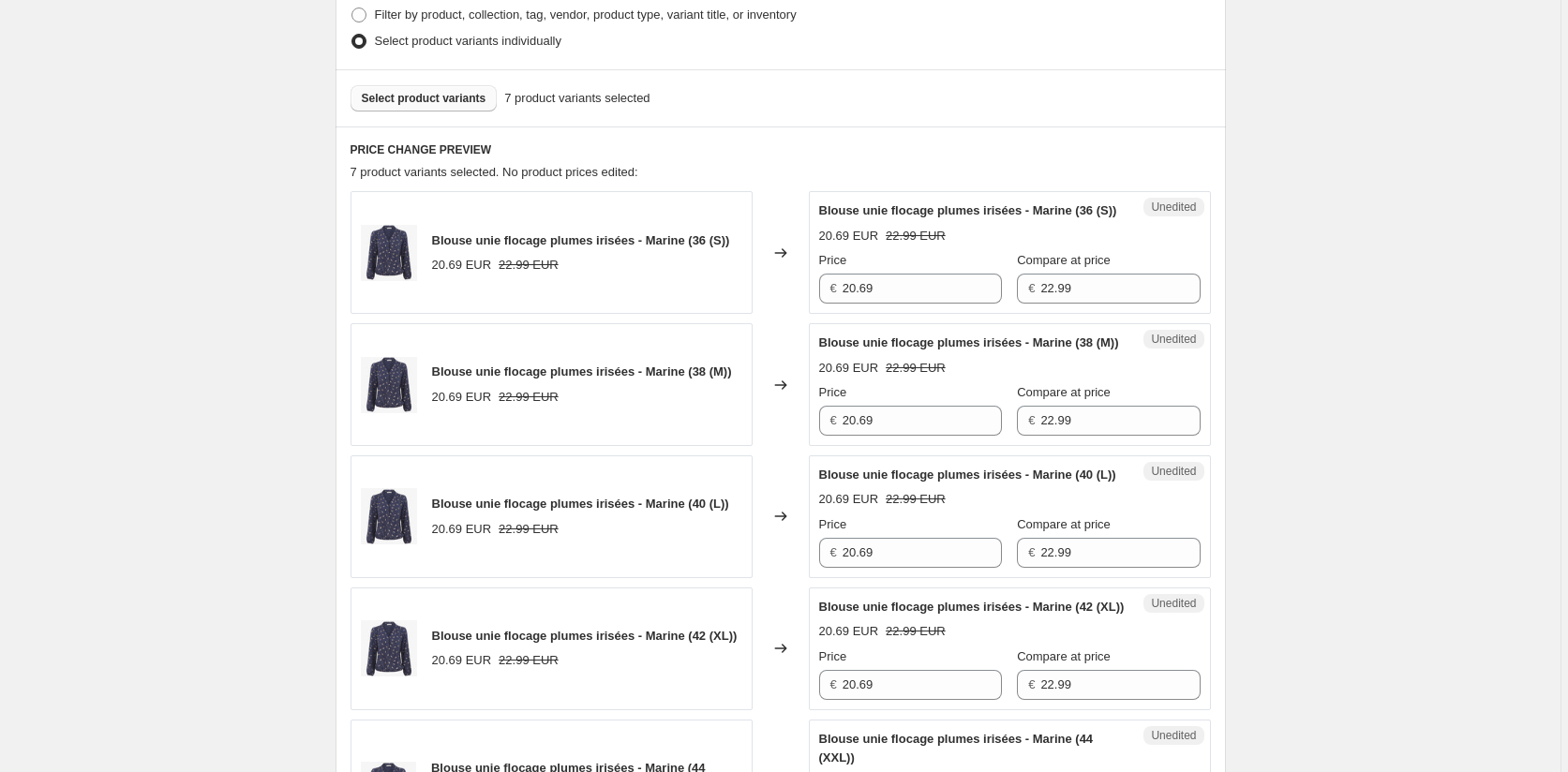
scroll to position [476, 0]
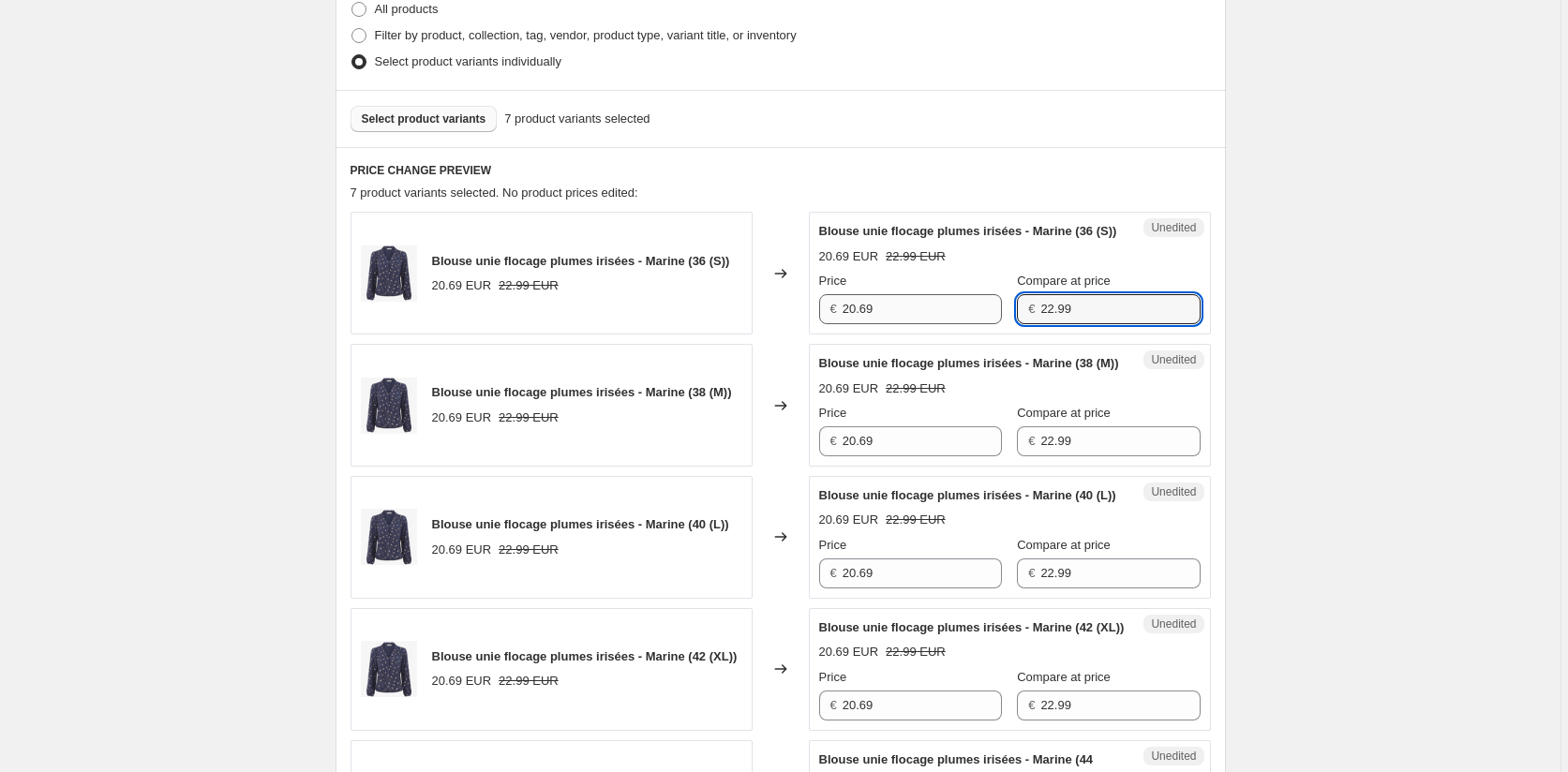
drag, startPoint x: 1064, startPoint y: 323, endPoint x: 931, endPoint y: 324, distance: 133.0
click at [931, 324] on div "Price € 20.69 Compare at price € 22.99" at bounding box center [1010, 298] width 381 height 53
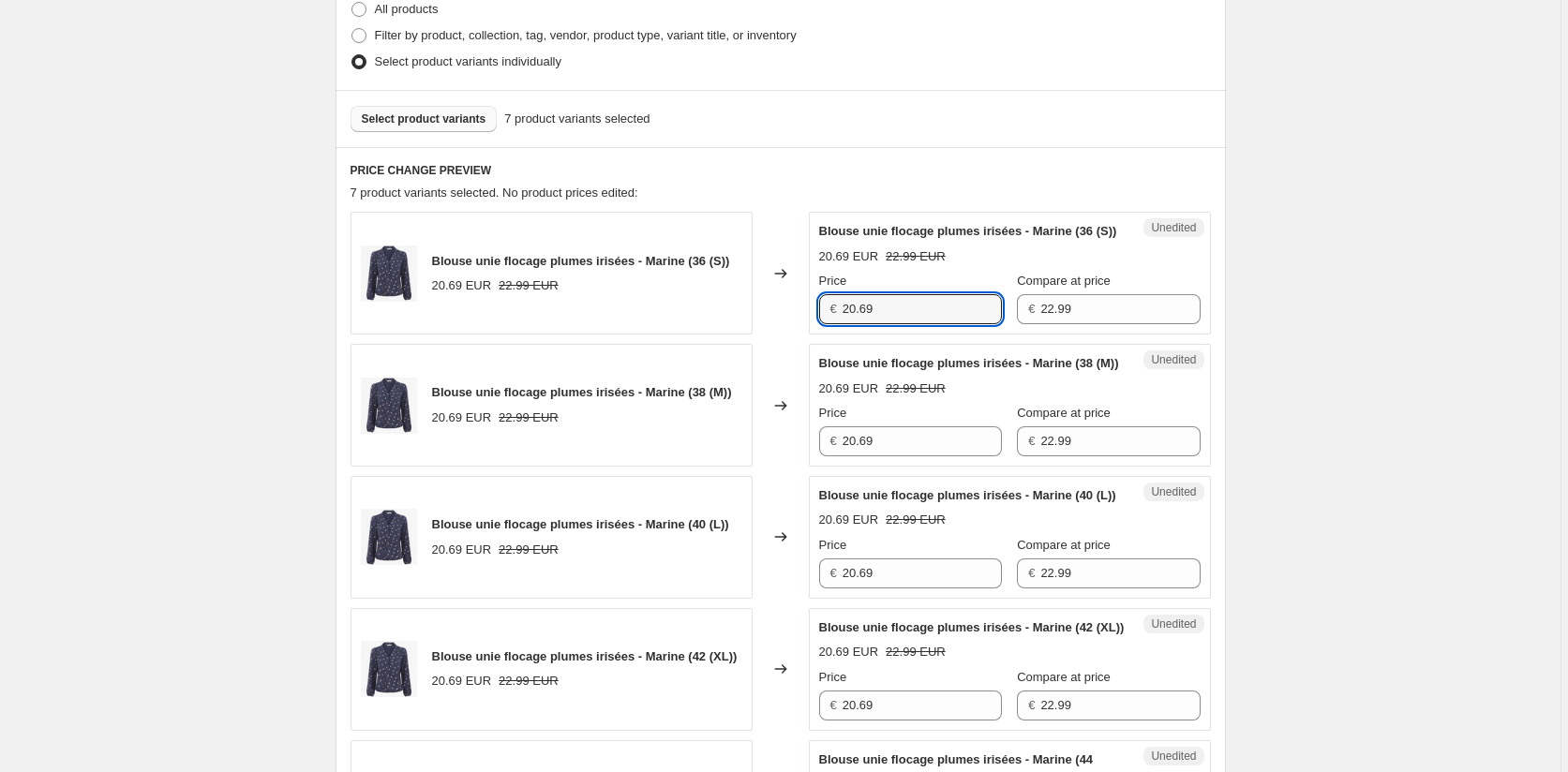
drag, startPoint x: 817, startPoint y: 330, endPoint x: 770, endPoint y: 370, distance: 61.7
click at [724, 330] on div "Blouse unie flocage plumes irisées - Marine (36 (S)) 20.69 EUR 22.99 EUR Change…" at bounding box center [781, 273] width 861 height 123
paste input "2.9"
type input "22.99"
drag, startPoint x: 901, startPoint y: 478, endPoint x: 789, endPoint y: 480, distance: 112.0
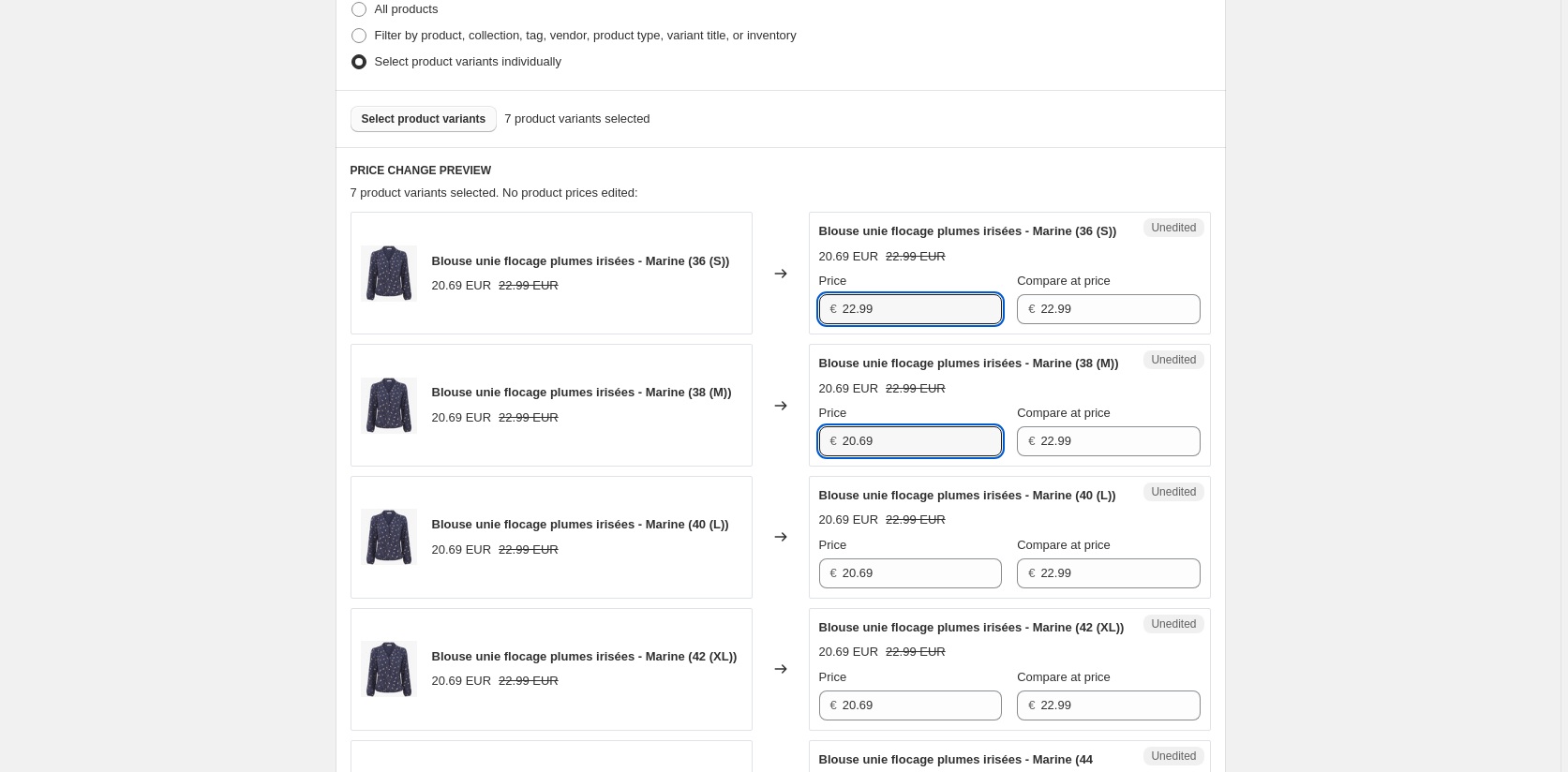
click at [790, 466] on div "Blouse unie flocage plumes irisées - Marine (38 (M)) 20.69 EUR 22.99 EUR Change…" at bounding box center [781, 405] width 861 height 123
paste input "2.9"
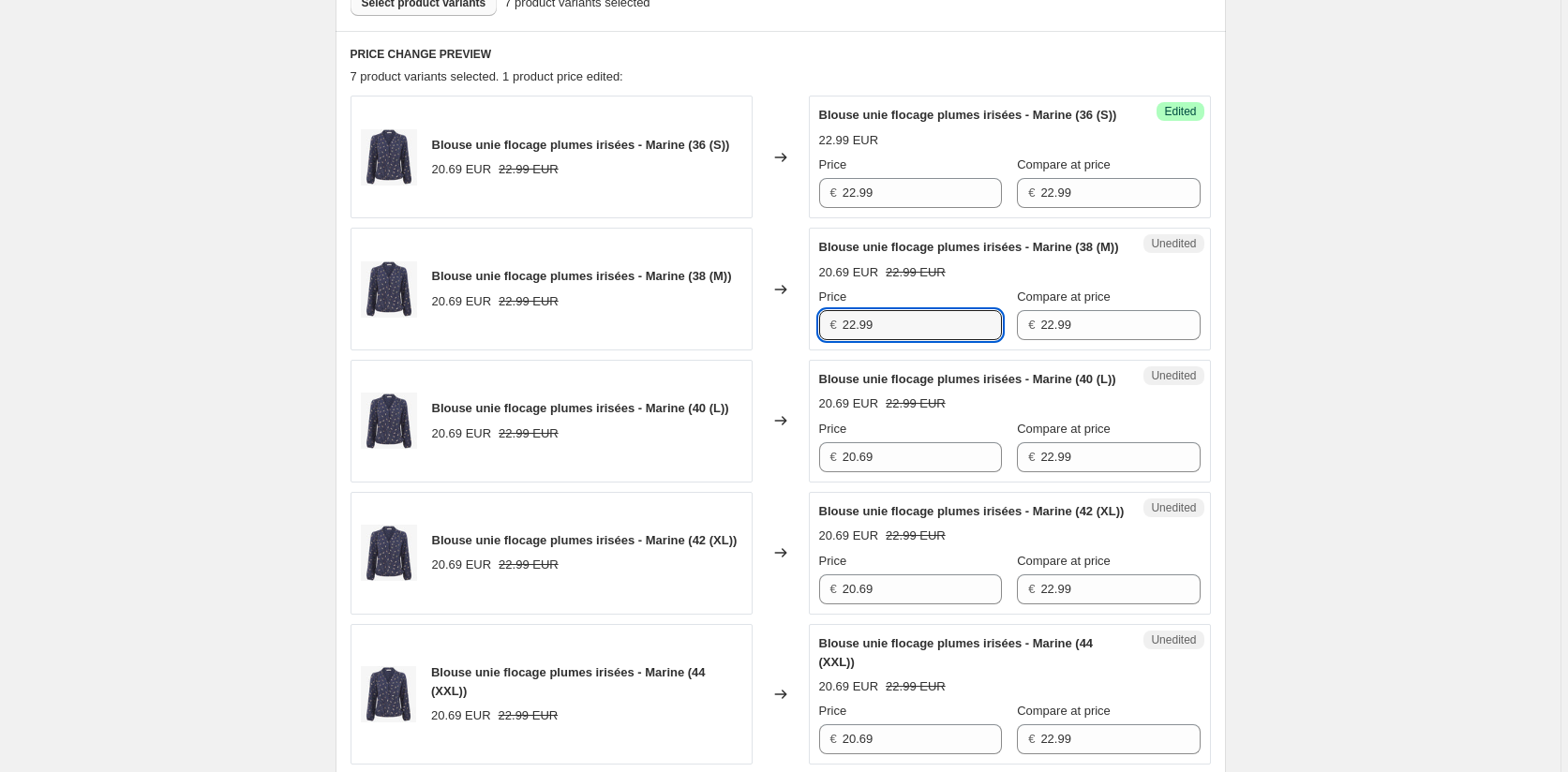
scroll to position [851, 0]
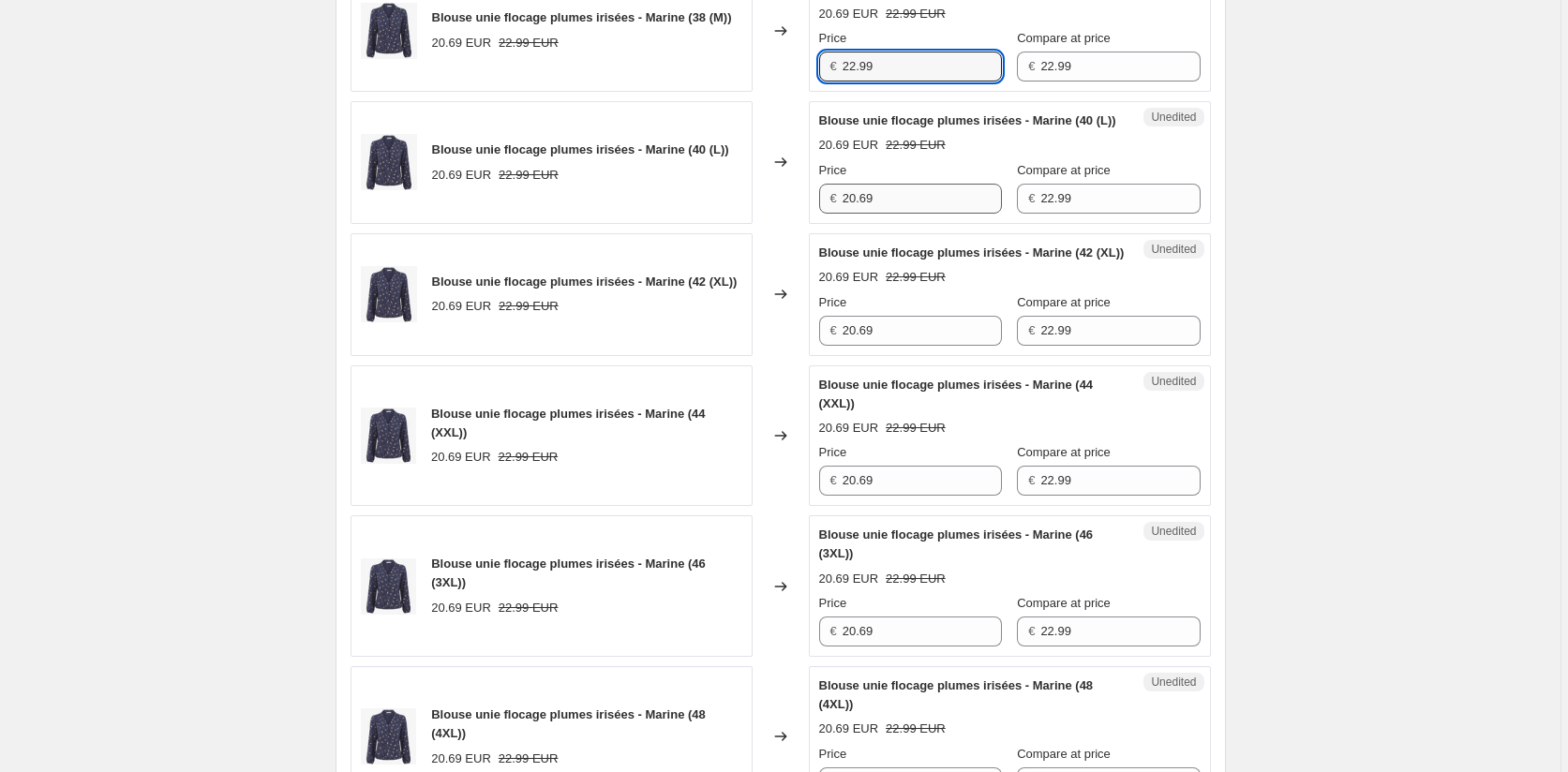
type input "22.99"
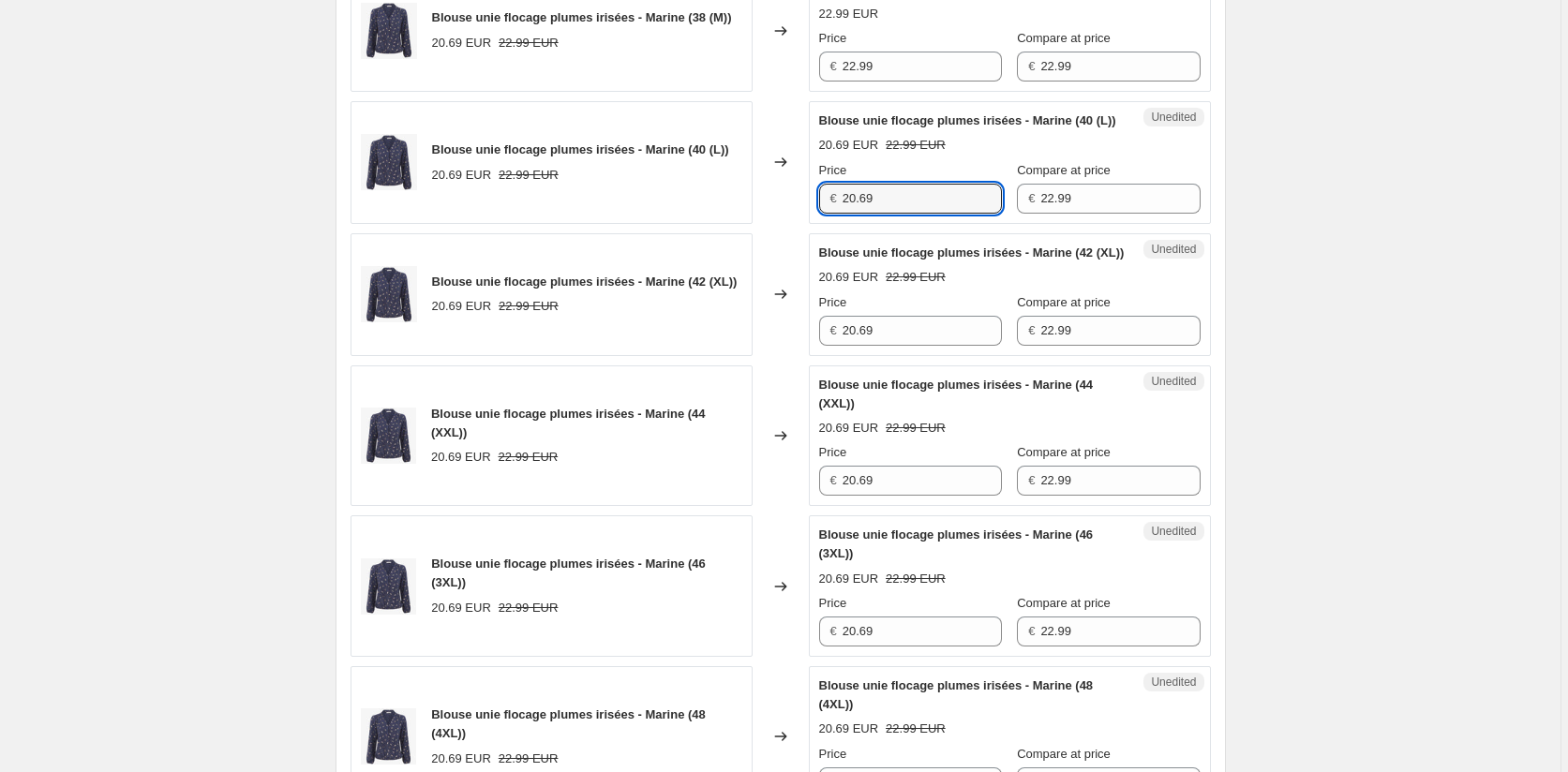
drag, startPoint x: 875, startPoint y: 257, endPoint x: 805, endPoint y: 257, distance: 70.0
click at [805, 224] on div "Blouse unie flocage plumes irisées - Marine (40 (L)) 20.69 EUR 22.99 EUR Change…" at bounding box center [781, 163] width 861 height 123
paste input "2.9"
type input "22.99"
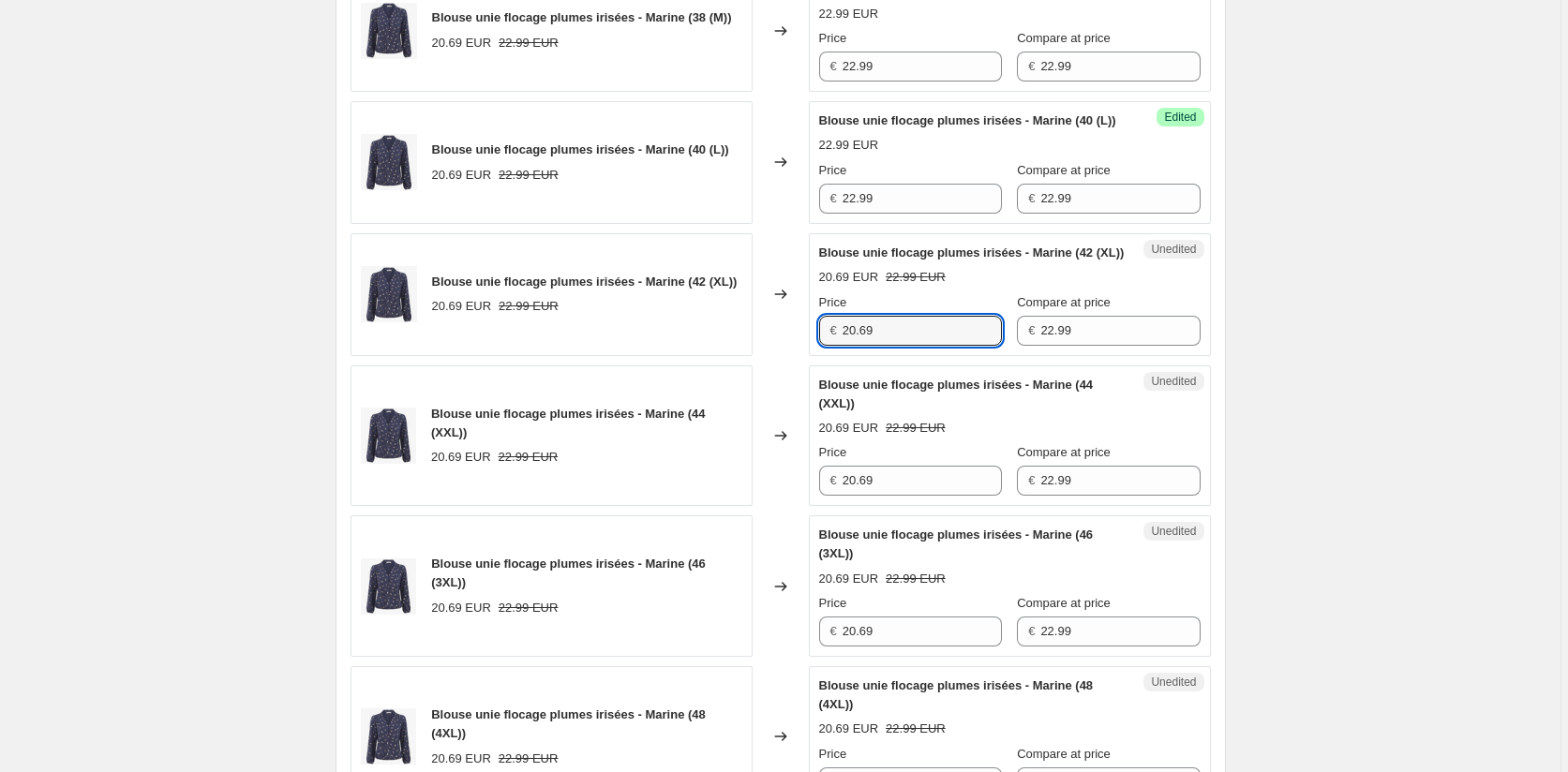
drag, startPoint x: 893, startPoint y: 404, endPoint x: 760, endPoint y: 409, distance: 133.1
click at [761, 356] on div "Blouse unie flocage plumes irisées - Marine (42 (XL)) 20.69 EUR 22.99 EUR Chang…" at bounding box center [781, 295] width 861 height 123
paste input "2.9"
type input "22.99"
drag, startPoint x: 889, startPoint y: 564, endPoint x: 802, endPoint y: 565, distance: 87.0
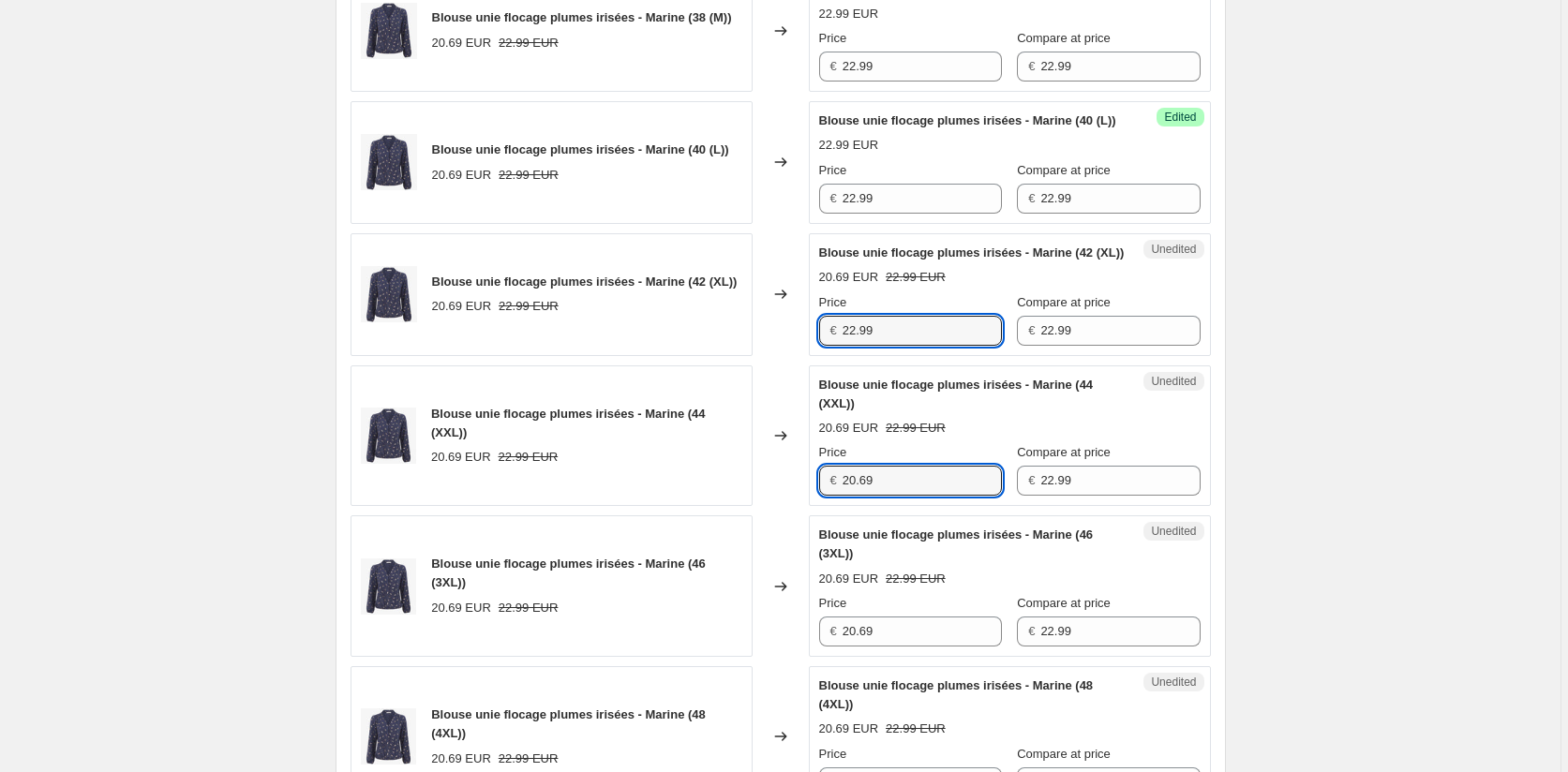
click at [803, 507] on div "Blouse unie flocage plumes irisées - Marine (44 (XXL)) 20.69 EUR 22.99 EUR Chan…" at bounding box center [781, 436] width 861 height 142
paste input "2.9"
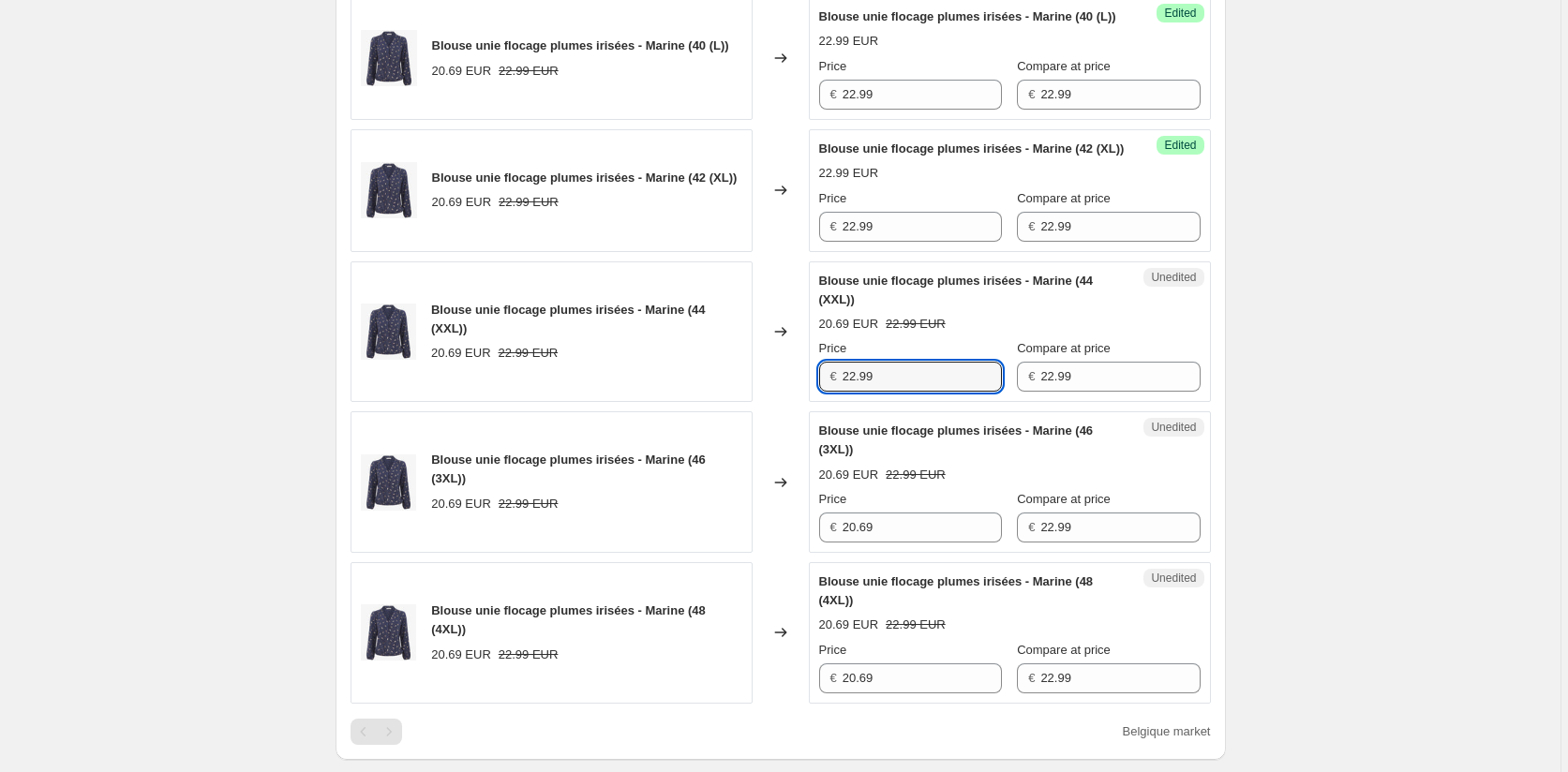
scroll to position [1131, 0]
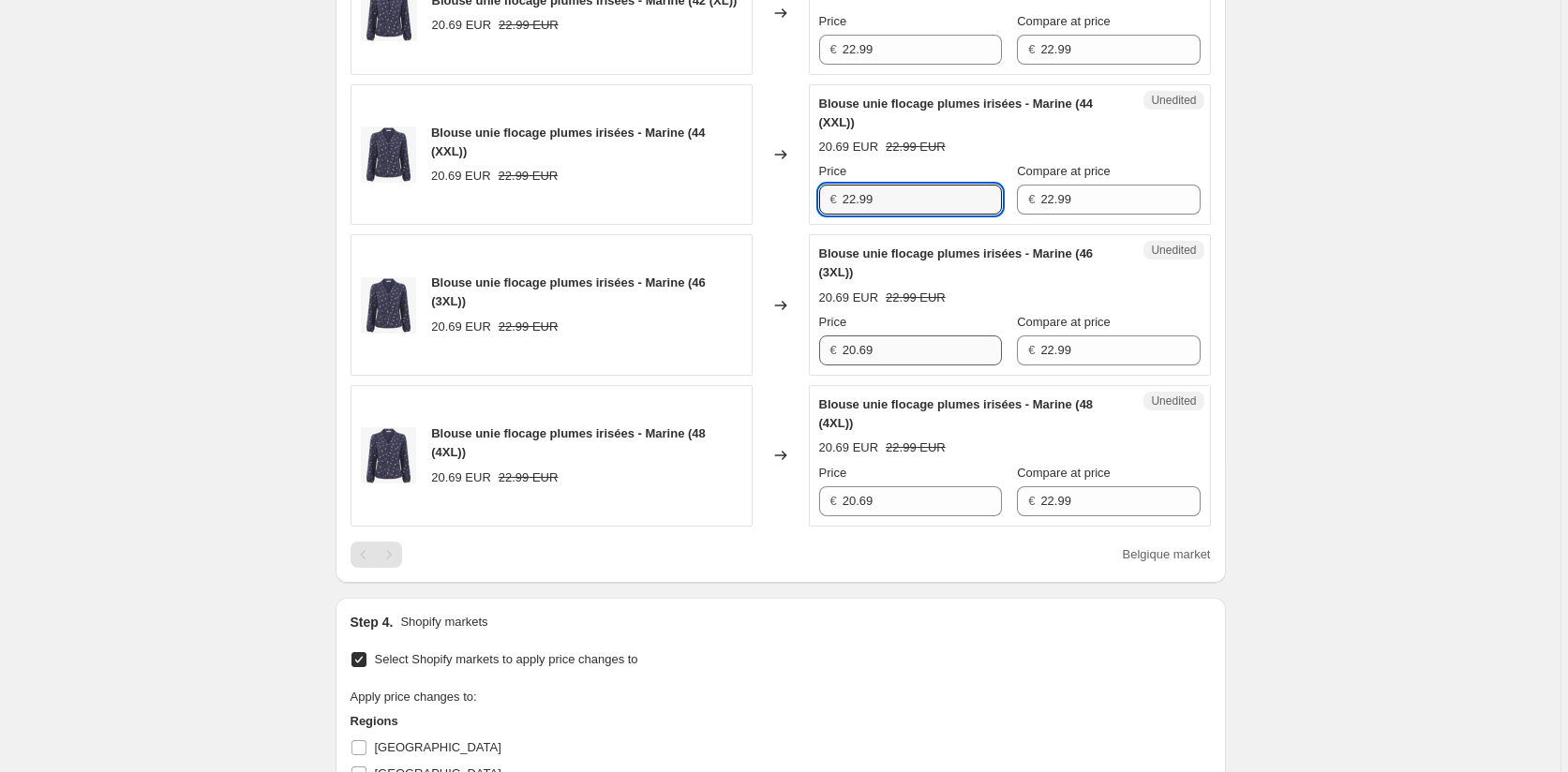
type input "22.99"
drag, startPoint x: 889, startPoint y: 429, endPoint x: 796, endPoint y: 420, distance: 93.4
click at [798, 375] on div "Blouse unie flocage plumes irisées - Marine (46 (3XL)) 20.69 EUR 22.99 EUR Chan…" at bounding box center [781, 306] width 861 height 142
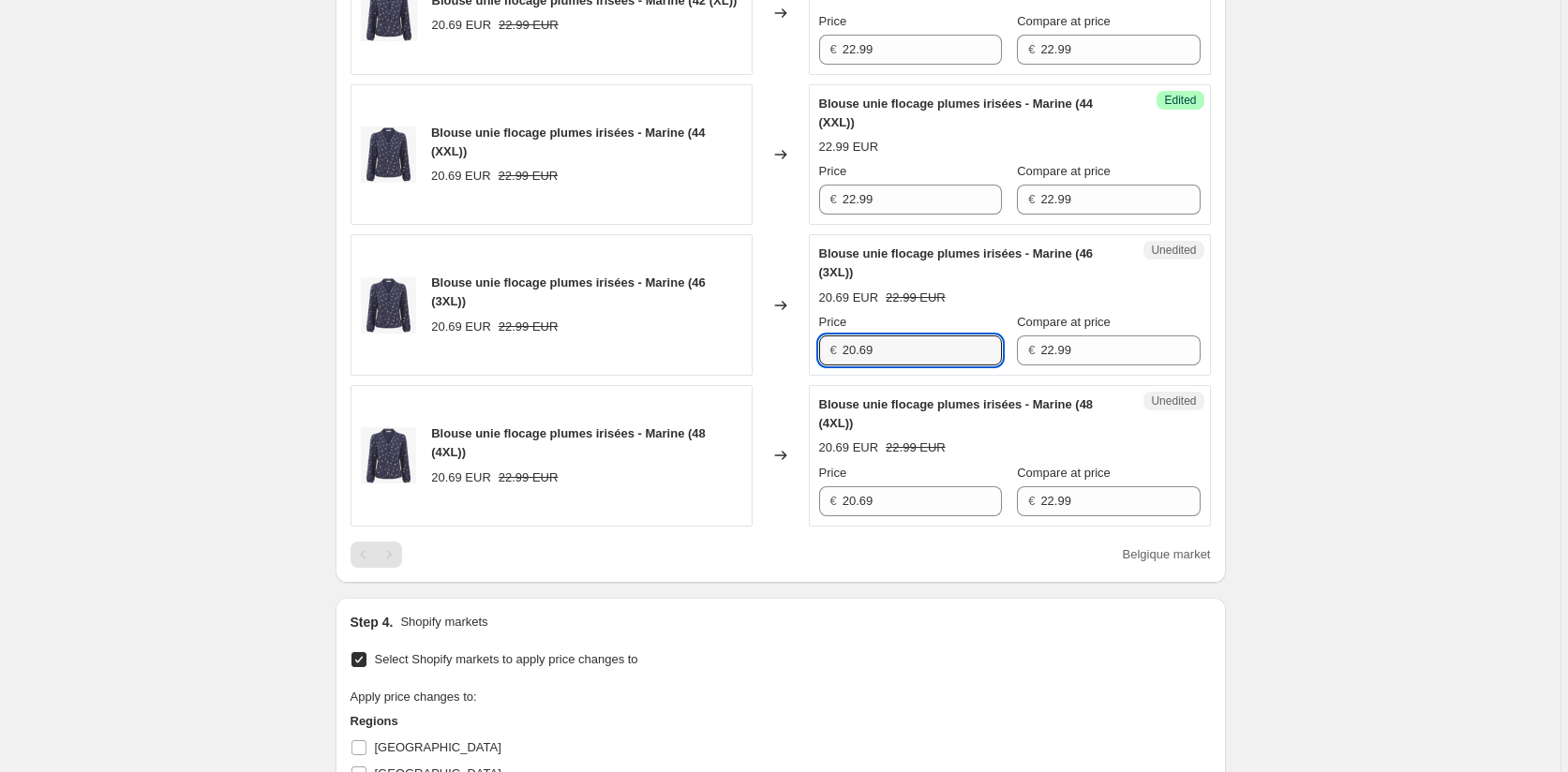
paste input "2.9"
type input "22.99"
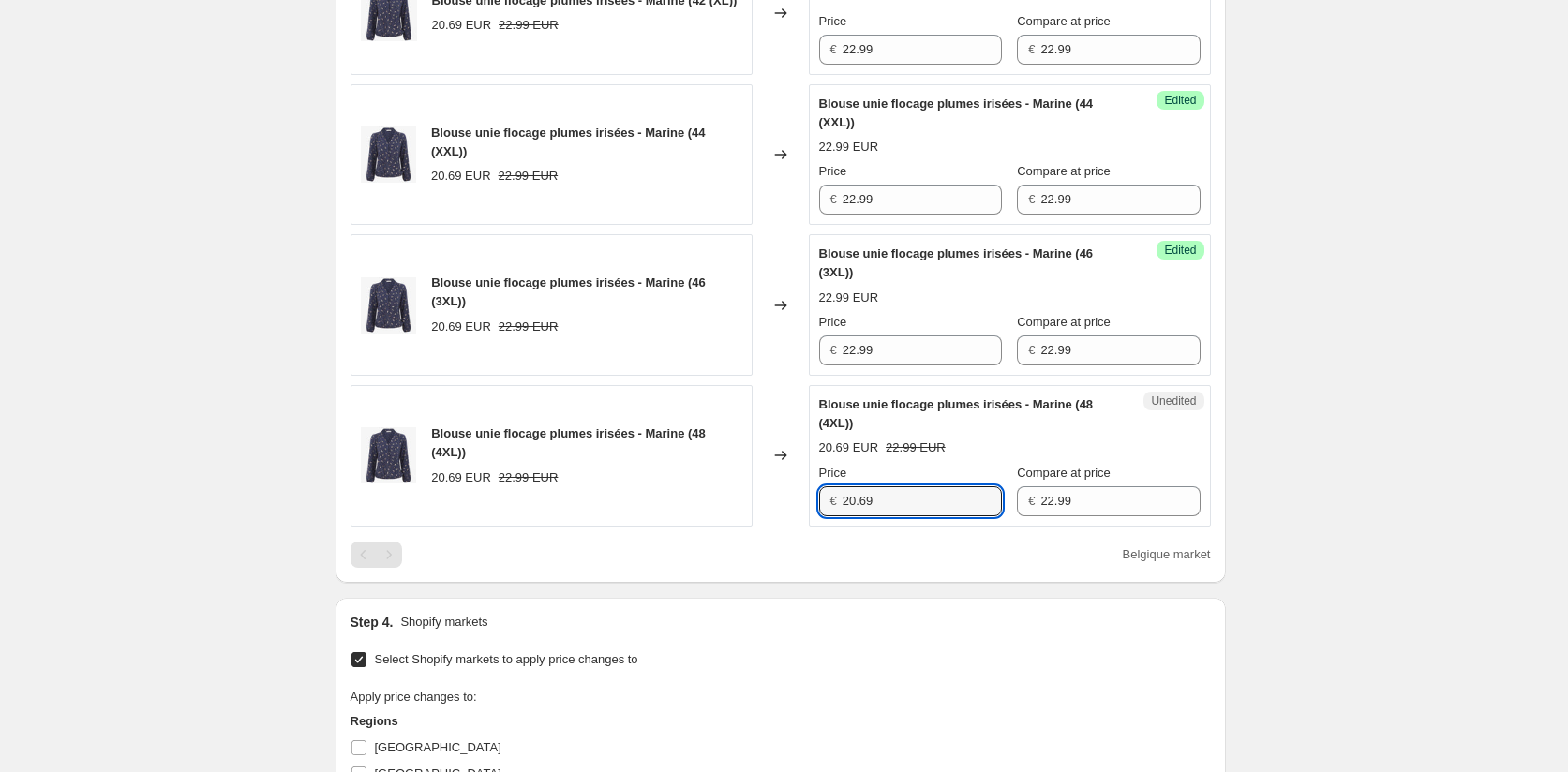
drag, startPoint x: 819, startPoint y: 564, endPoint x: 773, endPoint y: 564, distance: 46.0
click at [773, 527] on div "Blouse unie flocage plumes irisées - Marine (48 (4XL)) 20.69 EUR 22.99 EUR Chan…" at bounding box center [781, 456] width 861 height 142
paste input "2.9"
type input "22.99"
drag, startPoint x: 1118, startPoint y: 575, endPoint x: 817, endPoint y: 571, distance: 301.0
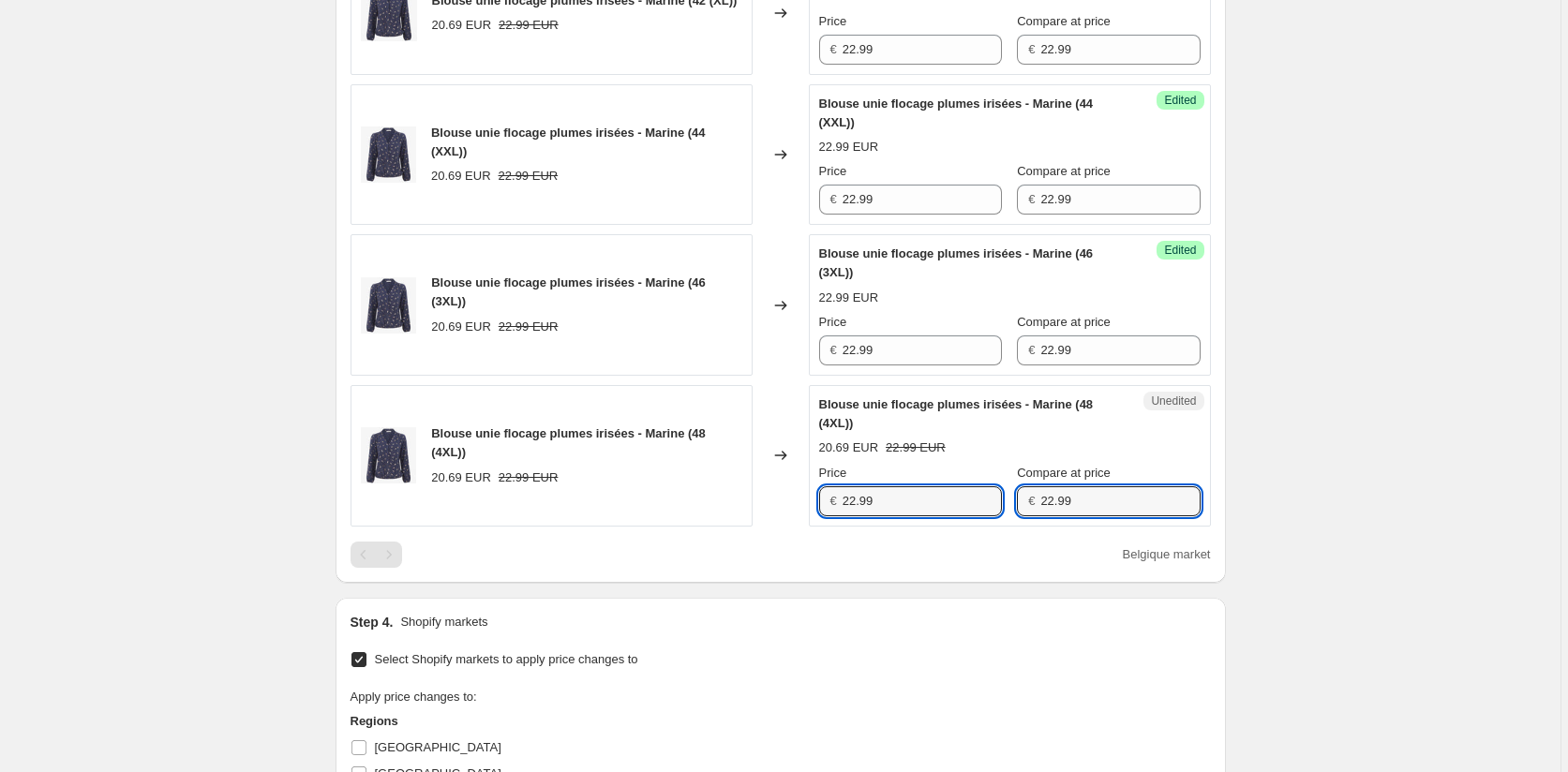
click at [817, 527] on div "Unedited Blouse unie flocage plumes irisées - Marine (48 (4XL)) 20.69 EUR 22.99…" at bounding box center [1010, 456] width 403 height 142
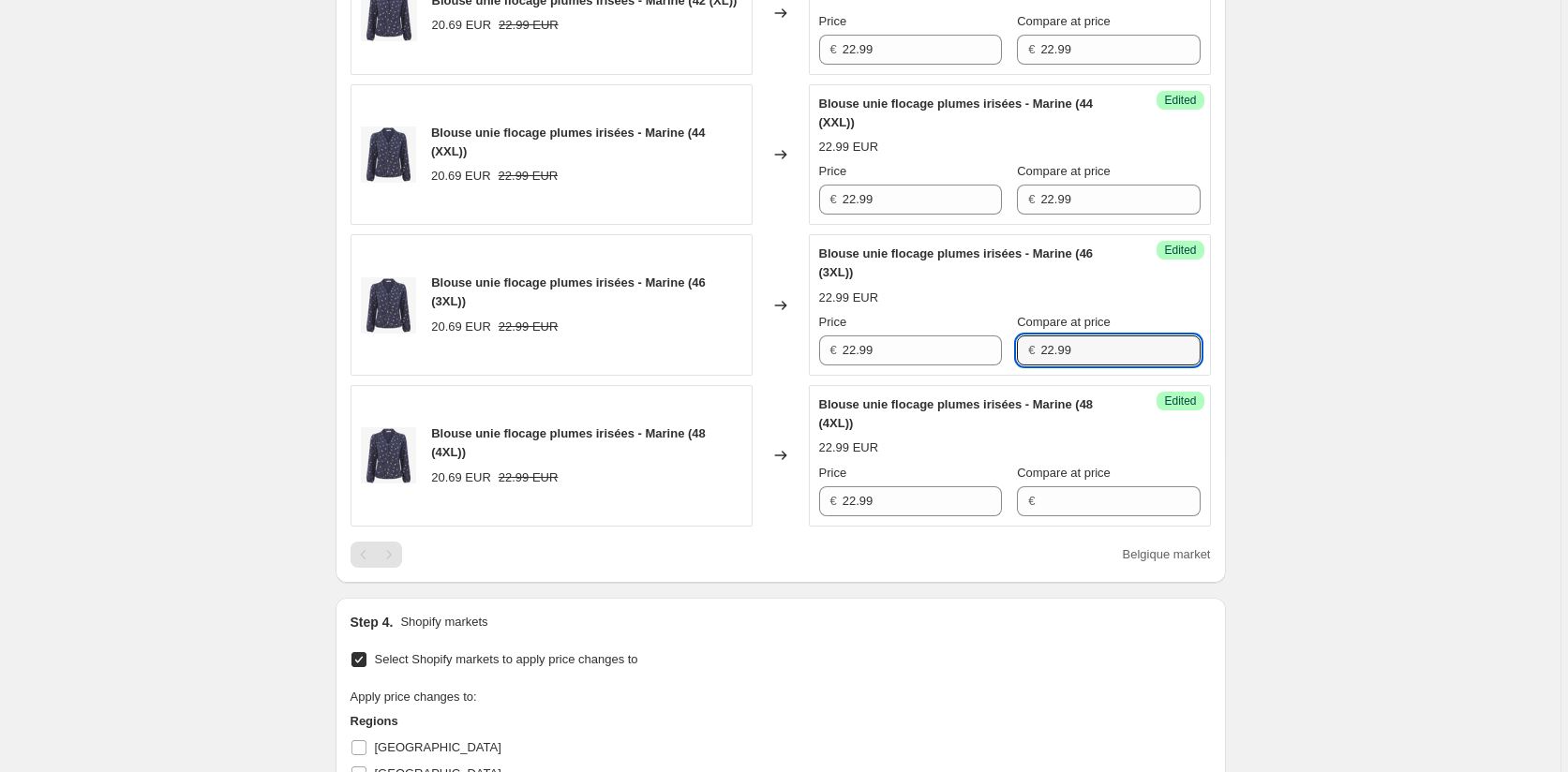
drag, startPoint x: 1067, startPoint y: 422, endPoint x: 977, endPoint y: 408, distance: 91.1
click at [979, 365] on div "Price € 22.99 Compare at price € 22.99" at bounding box center [1010, 339] width 381 height 53
click at [995, 215] on div "Price € 22.99 Compare at price € 22.99" at bounding box center [1010, 188] width 381 height 53
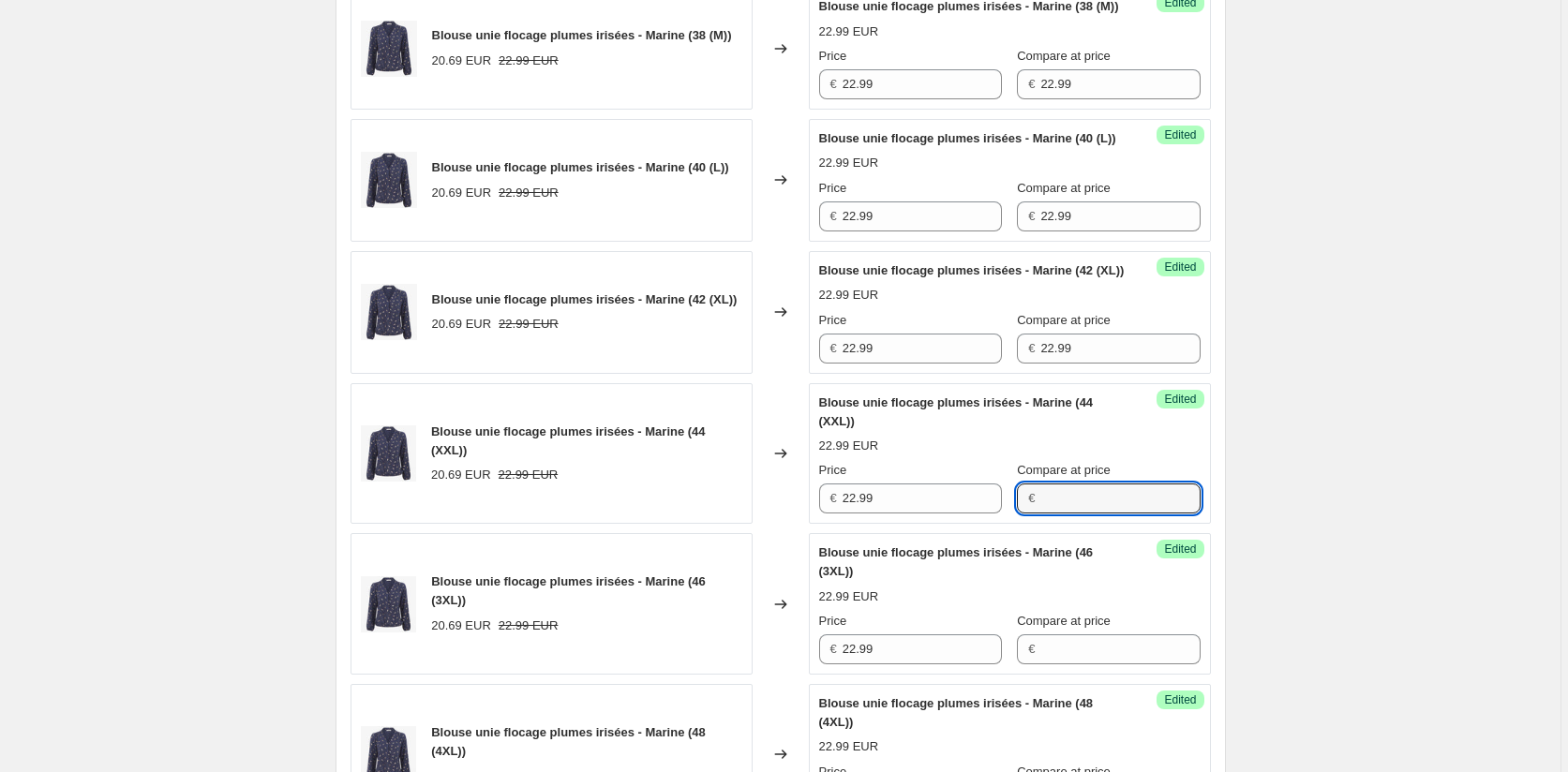
scroll to position [757, 0]
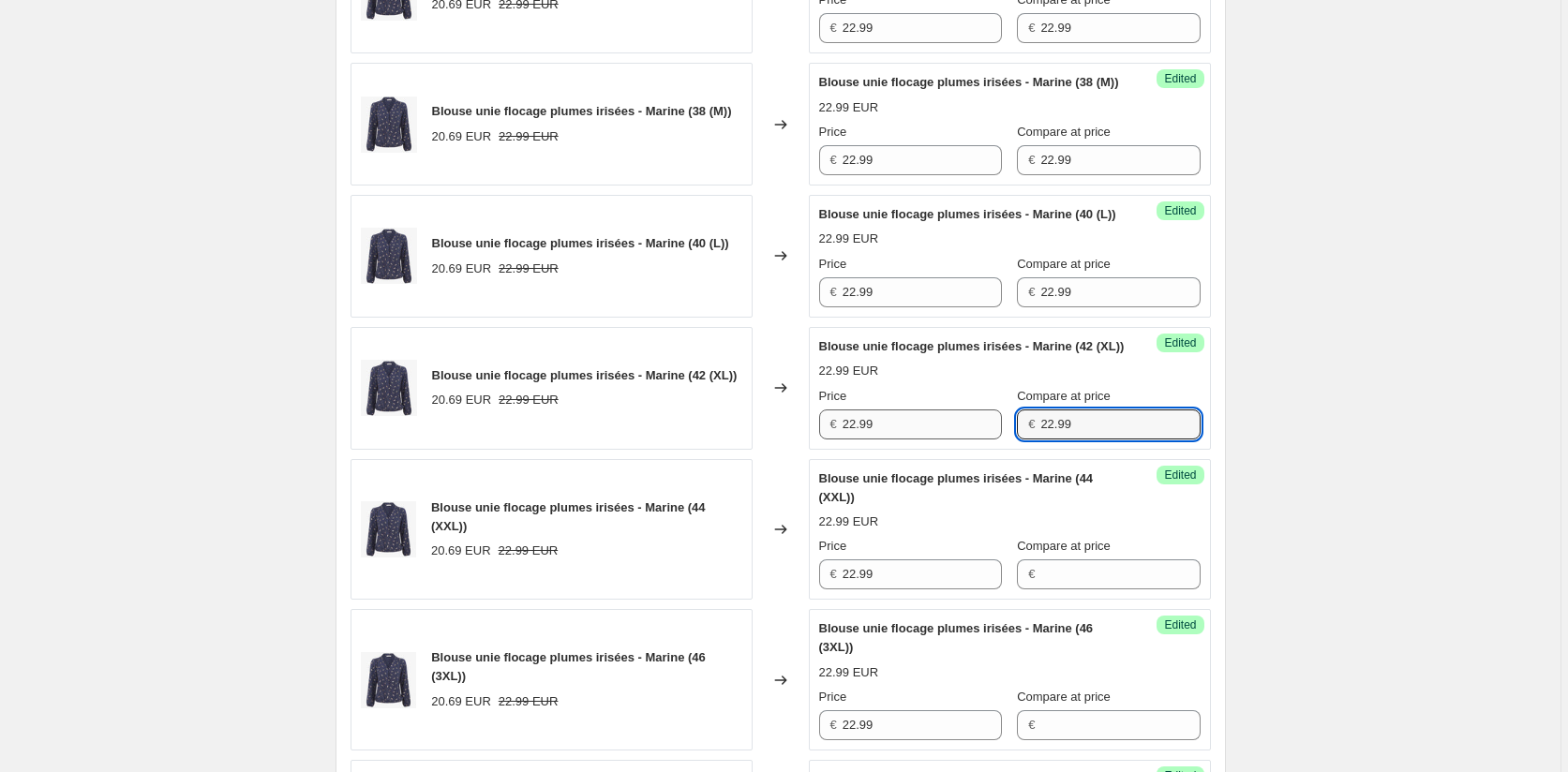
drag, startPoint x: 1069, startPoint y: 505, endPoint x: 976, endPoint y: 484, distance: 95.3
click at [976, 440] on div "Price € 22.99 Compare at price € 22.99" at bounding box center [1010, 413] width 381 height 53
drag, startPoint x: 1080, startPoint y: 347, endPoint x: 945, endPoint y: 334, distance: 135.6
click at [956, 307] on div "Price € 22.99 Compare at price € 22.99" at bounding box center [1010, 281] width 381 height 53
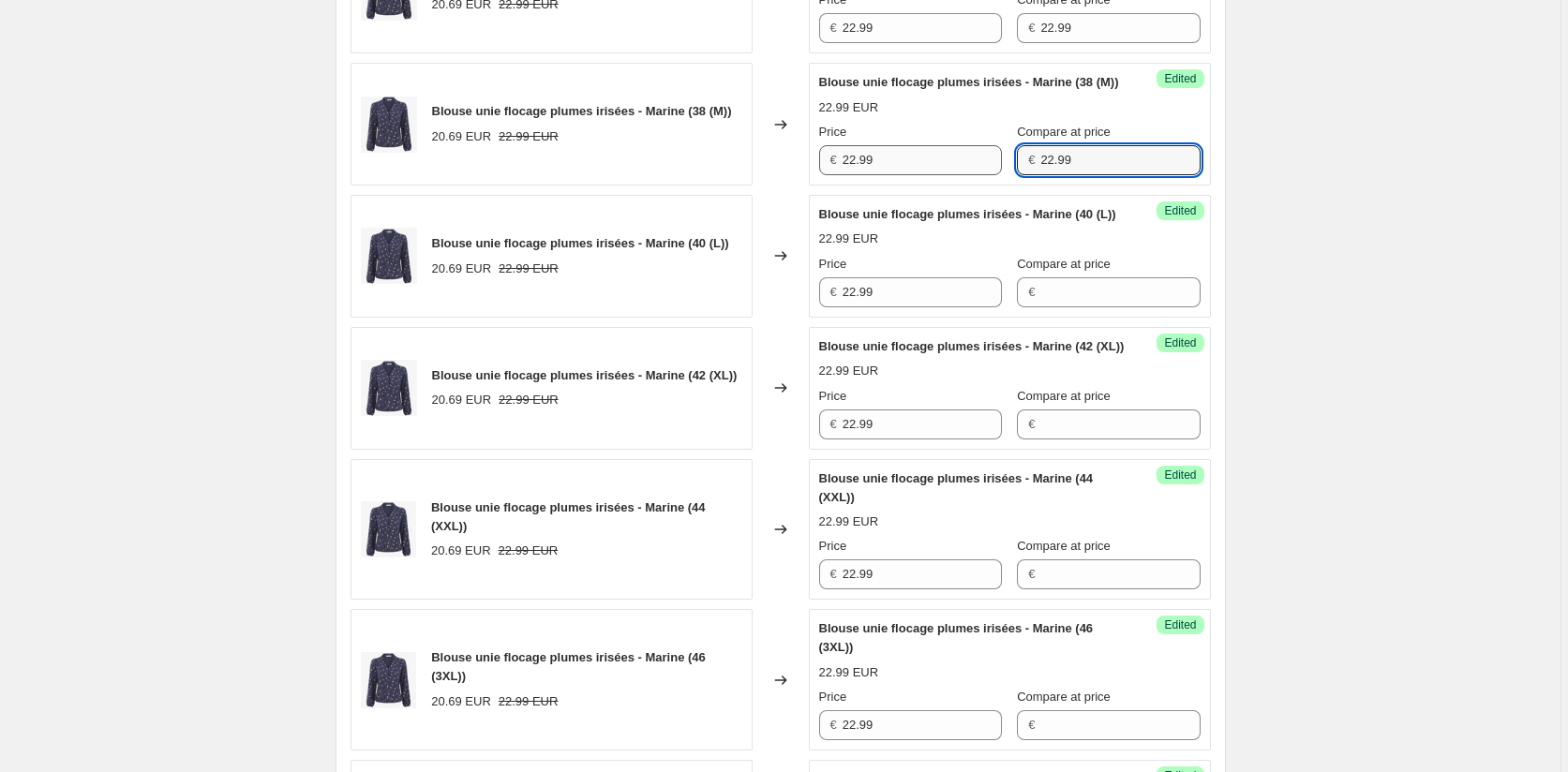
drag, startPoint x: 1008, startPoint y: 195, endPoint x: 983, endPoint y: 192, distance: 25.2
click at [985, 175] on div "Price € 22.99 Compare at price € 22.99" at bounding box center [1010, 148] width 381 height 53
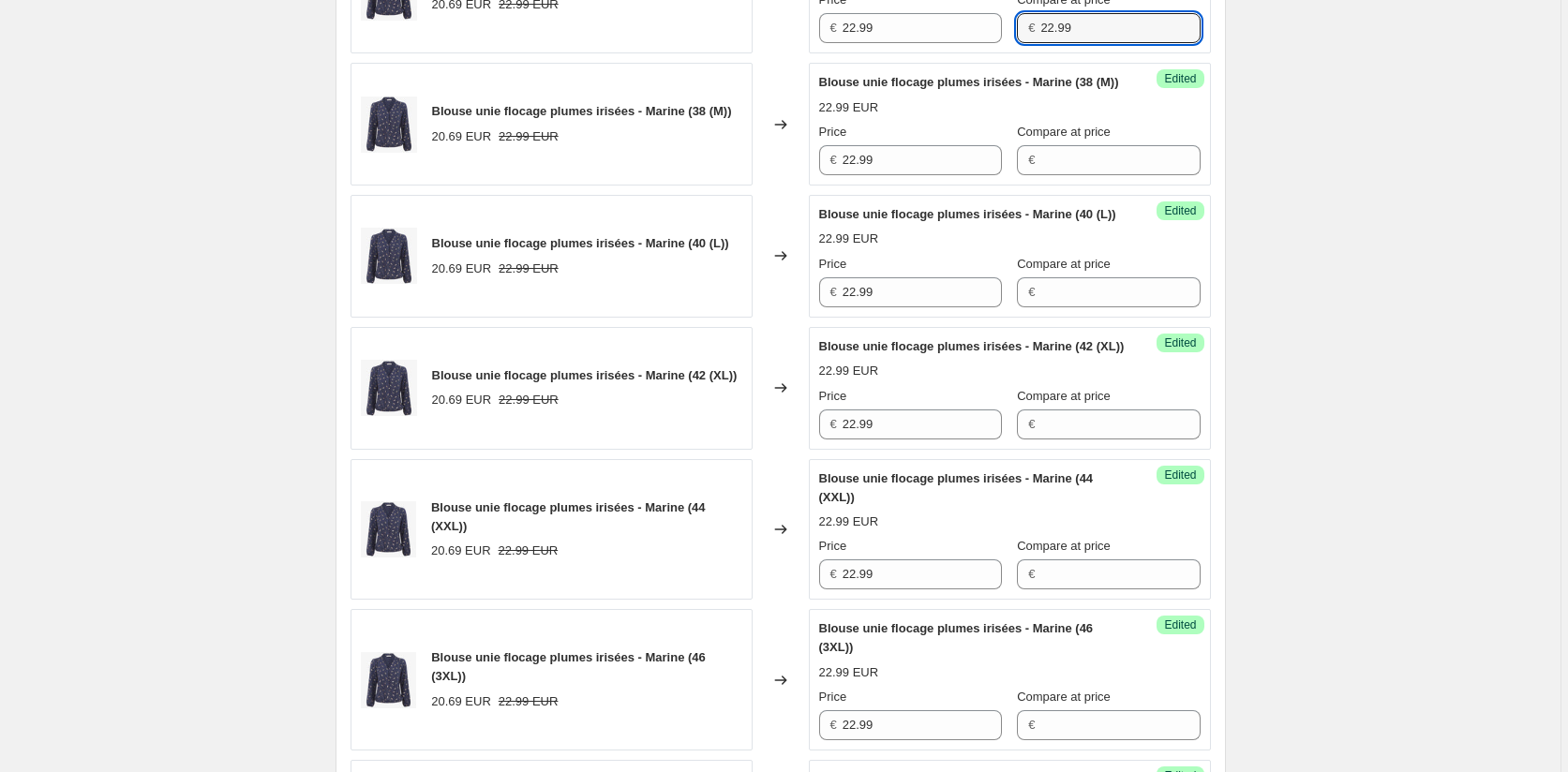
drag, startPoint x: 1070, startPoint y: 41, endPoint x: 996, endPoint y: 31, distance: 74.7
click at [999, 31] on div "Price € 22.99 Compare at price € 22.99" at bounding box center [1010, 16] width 381 height 53
drag, startPoint x: 1431, startPoint y: 284, endPoint x: 1309, endPoint y: 329, distance: 130.0
click at [1421, 284] on div "Create new price [MEDICAL_DATA]. This page is ready Create new price [MEDICAL_D…" at bounding box center [780, 465] width 1560 height 2445
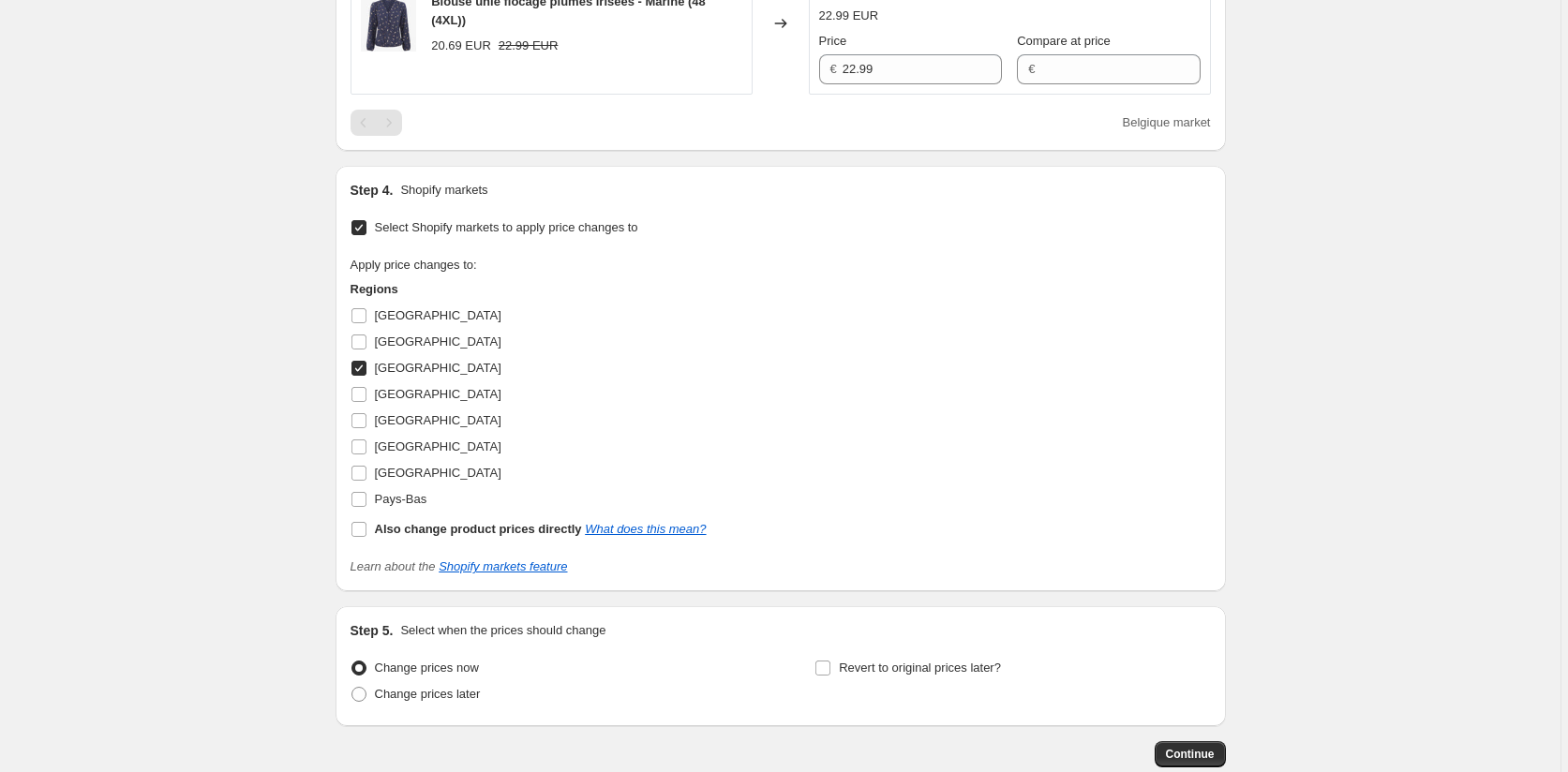
scroll to position [1748, 0]
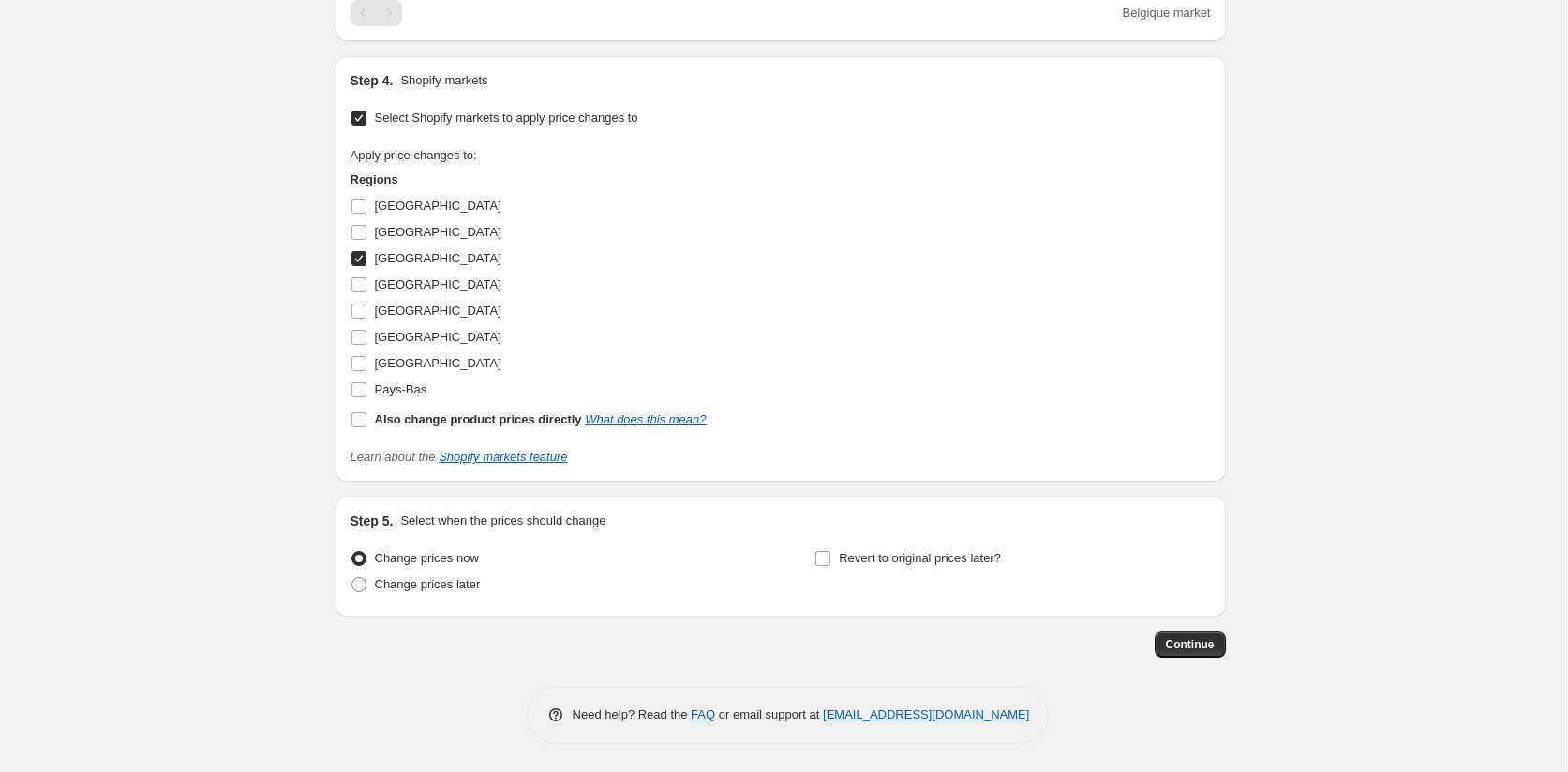
click at [363, 263] on input "[GEOGRAPHIC_DATA]" at bounding box center [359, 259] width 15 height 15
checkbox input "false"
click at [363, 284] on input "[GEOGRAPHIC_DATA]" at bounding box center [359, 284] width 15 height 15
checkbox input "true"
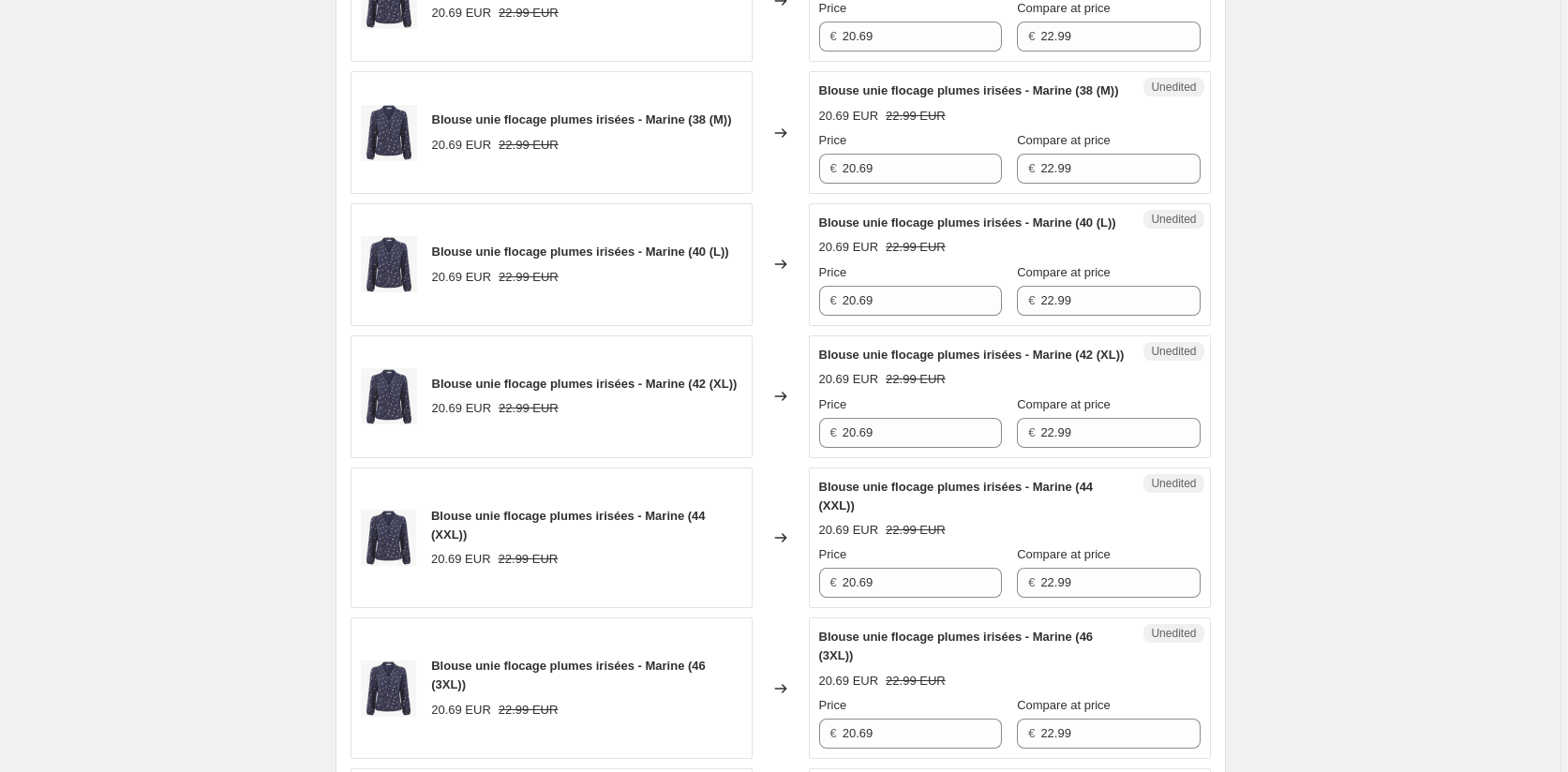
scroll to position [717, 0]
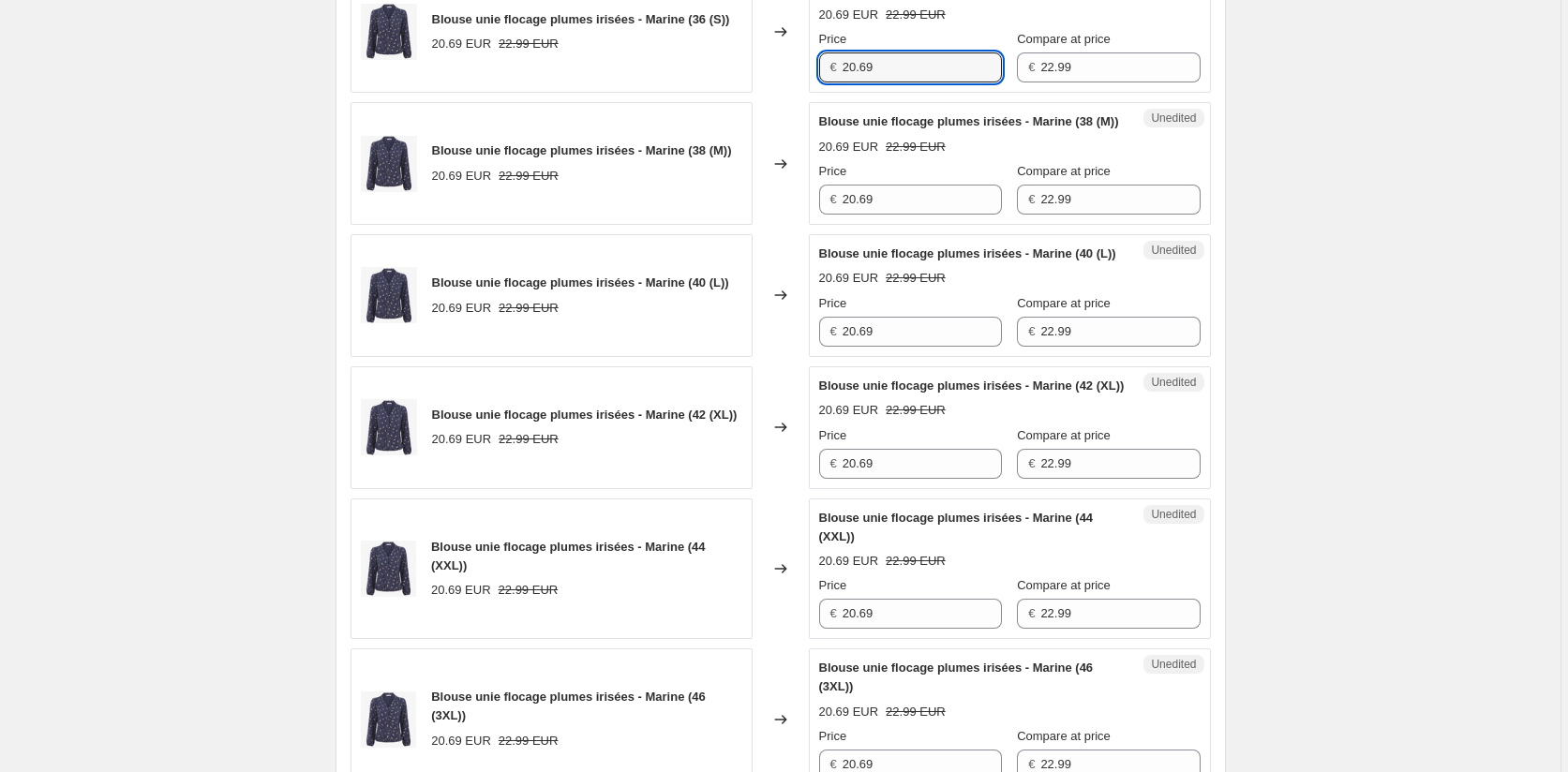
drag, startPoint x: 844, startPoint y: 79, endPoint x: 763, endPoint y: 74, distance: 81.2
click at [763, 74] on div "Blouse unie flocage plumes irisées - Marine (36 (S)) 20.69 EUR 22.99 EUR Change…" at bounding box center [781, 32] width 861 height 123
paste input "2.9"
type input "22.99"
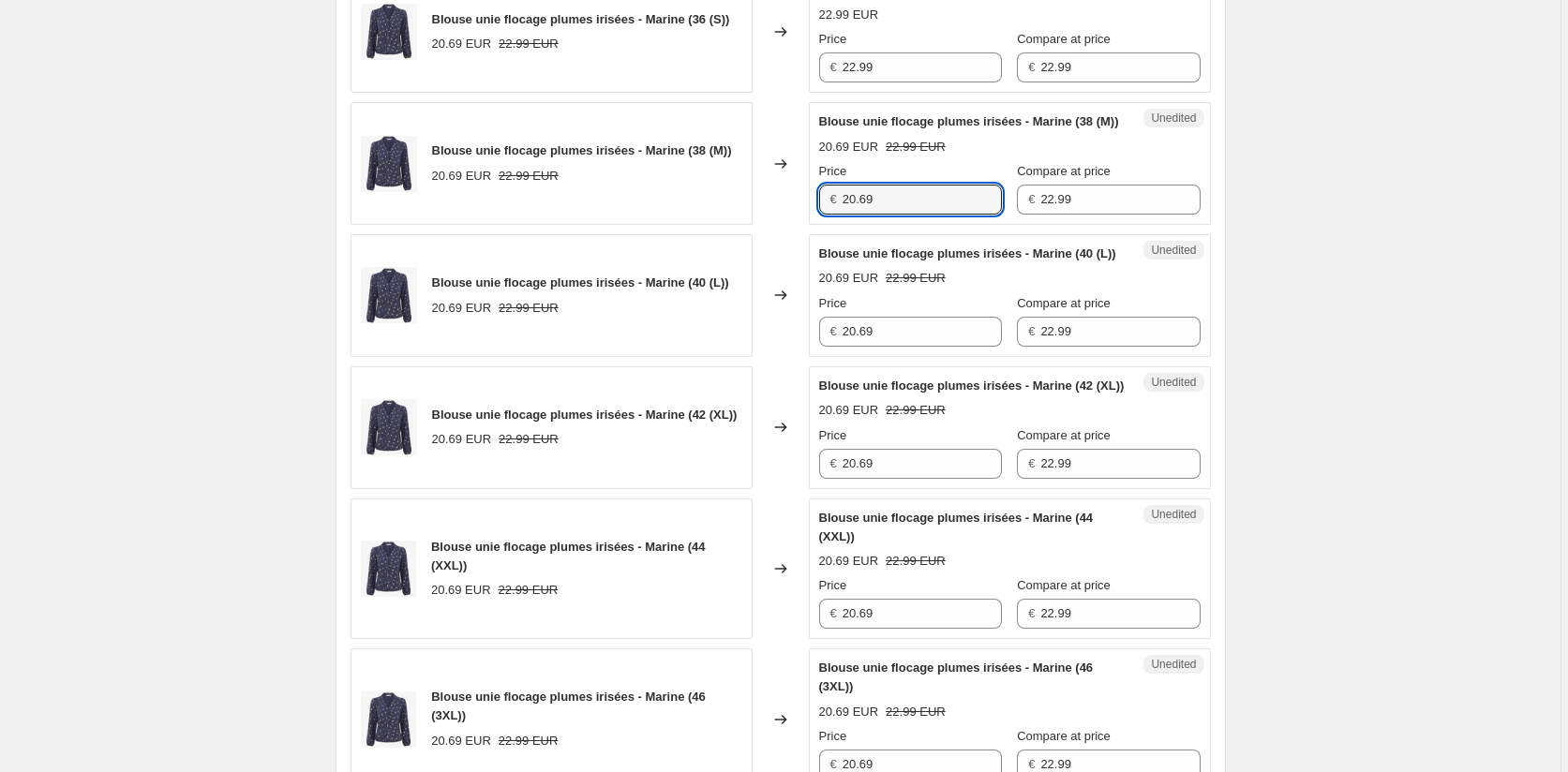
drag, startPoint x: 889, startPoint y: 238, endPoint x: 793, endPoint y: 240, distance: 96.0
click at [797, 225] on div "Blouse unie flocage plumes irisées - Marine (38 (M)) 20.69 EUR 22.99 EUR Change…" at bounding box center [781, 164] width 861 height 123
paste input "2.9"
type input "22.99"
drag, startPoint x: 791, startPoint y: 394, endPoint x: 771, endPoint y: 393, distance: 20.0
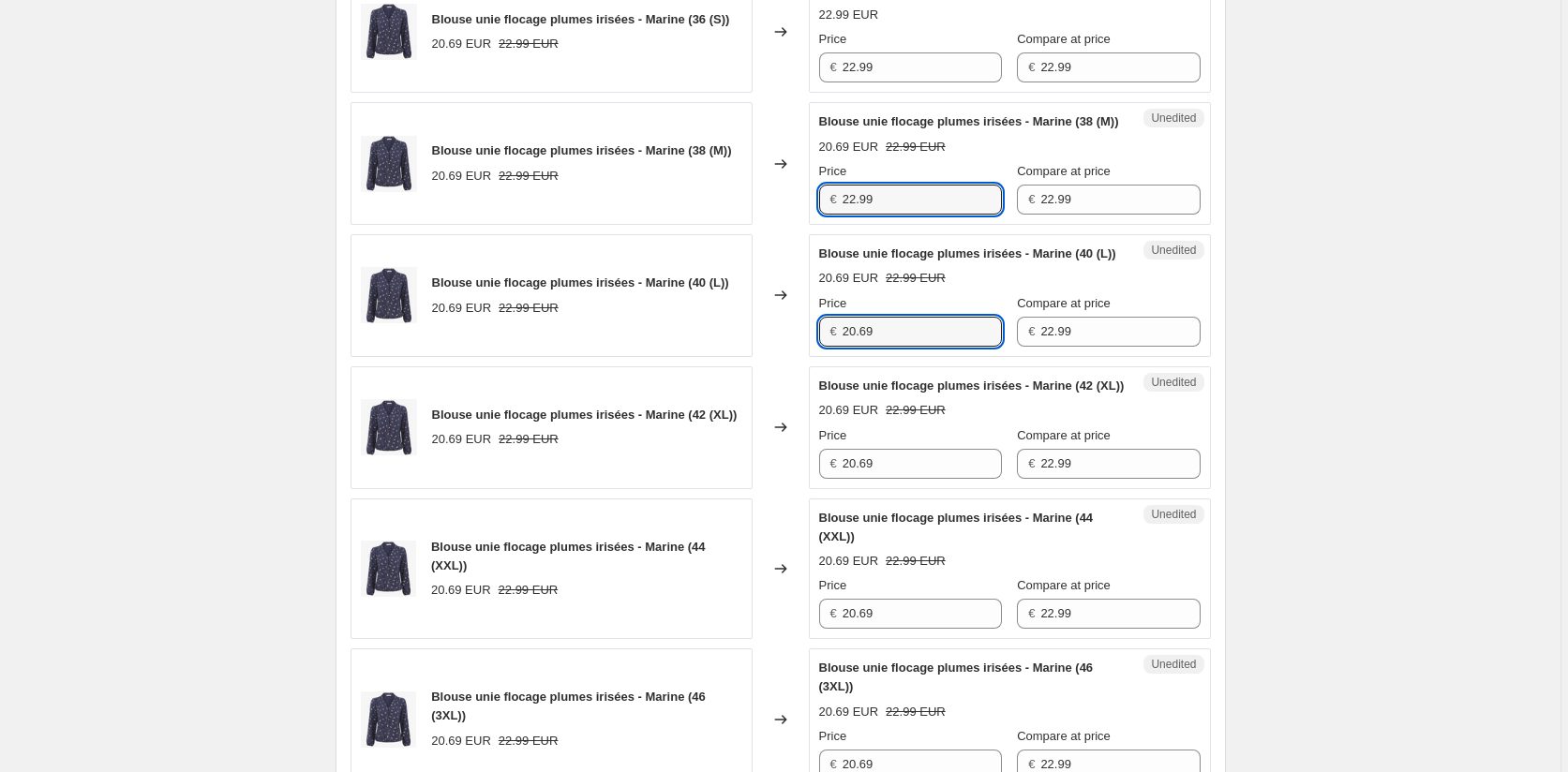
click at [772, 357] on div "Blouse unie flocage plumes irisées - Marine (40 (L)) 20.69 EUR 22.99 EUR Change…" at bounding box center [781, 296] width 861 height 123
paste input "2.9"
type input "22.99"
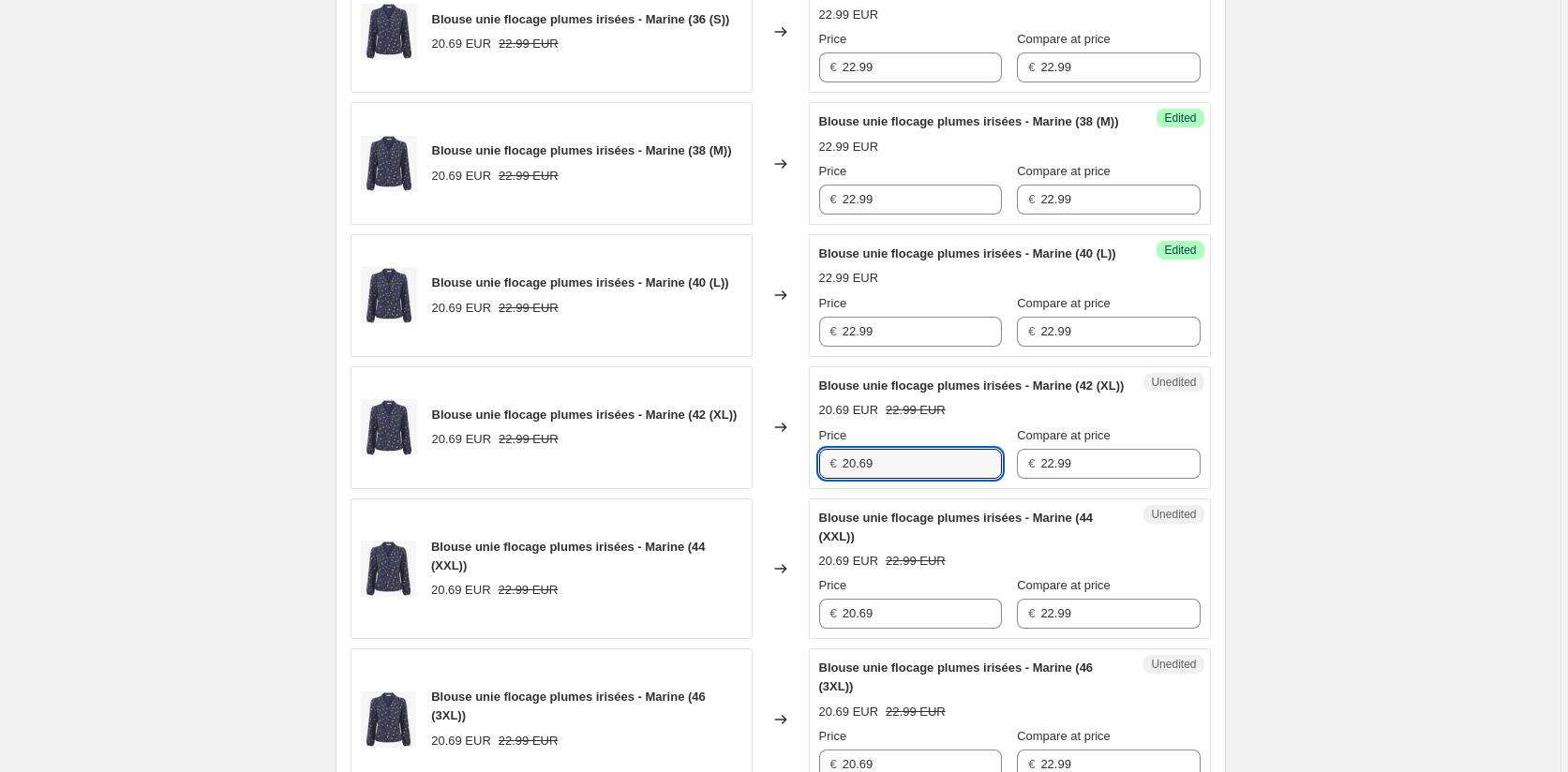
drag, startPoint x: 889, startPoint y: 542, endPoint x: 771, endPoint y: 573, distance: 122.0
click at [743, 489] on div "Blouse unie flocage plumes irisées - Marine (42 (XL)) 20.69 EUR 22.99 EUR Chang…" at bounding box center [781, 427] width 861 height 123
paste input "2.9"
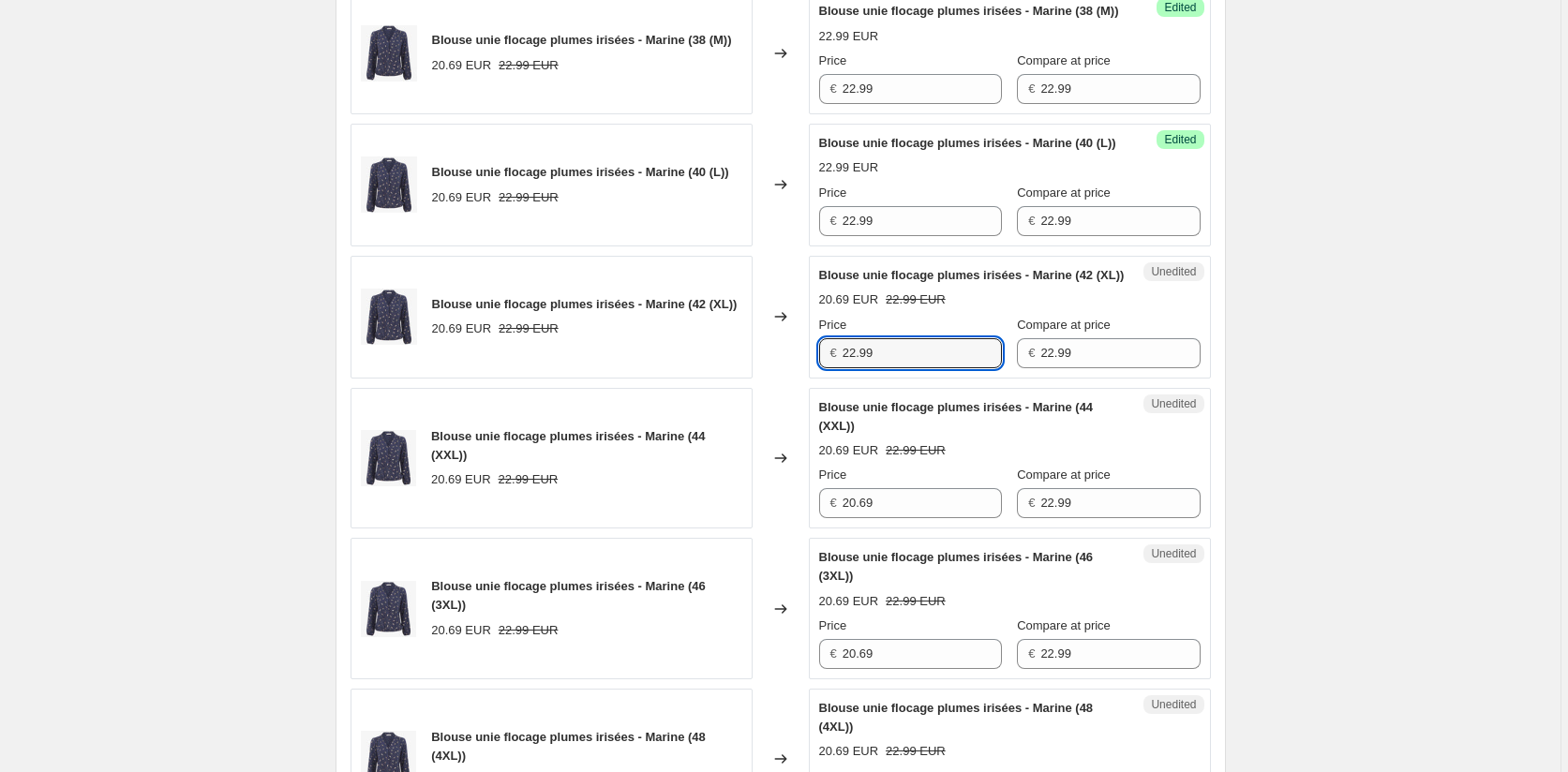
scroll to position [1092, 0]
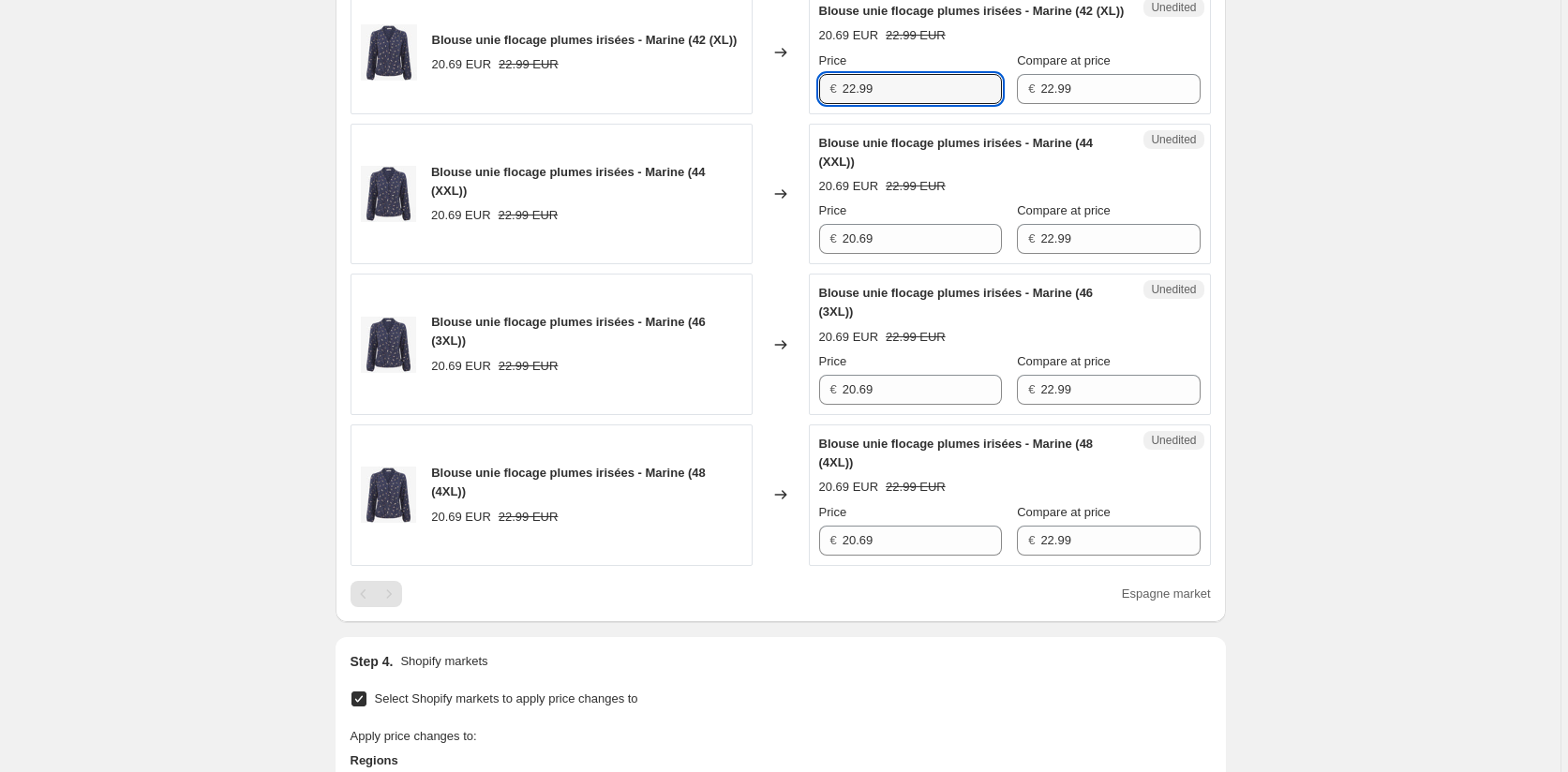
type input "22.99"
click at [739, 265] on div "Blouse unie flocage plumes irisées - Marine (44 (XXL)) 20.69 EUR 22.99 EUR Chan…" at bounding box center [781, 194] width 861 height 142
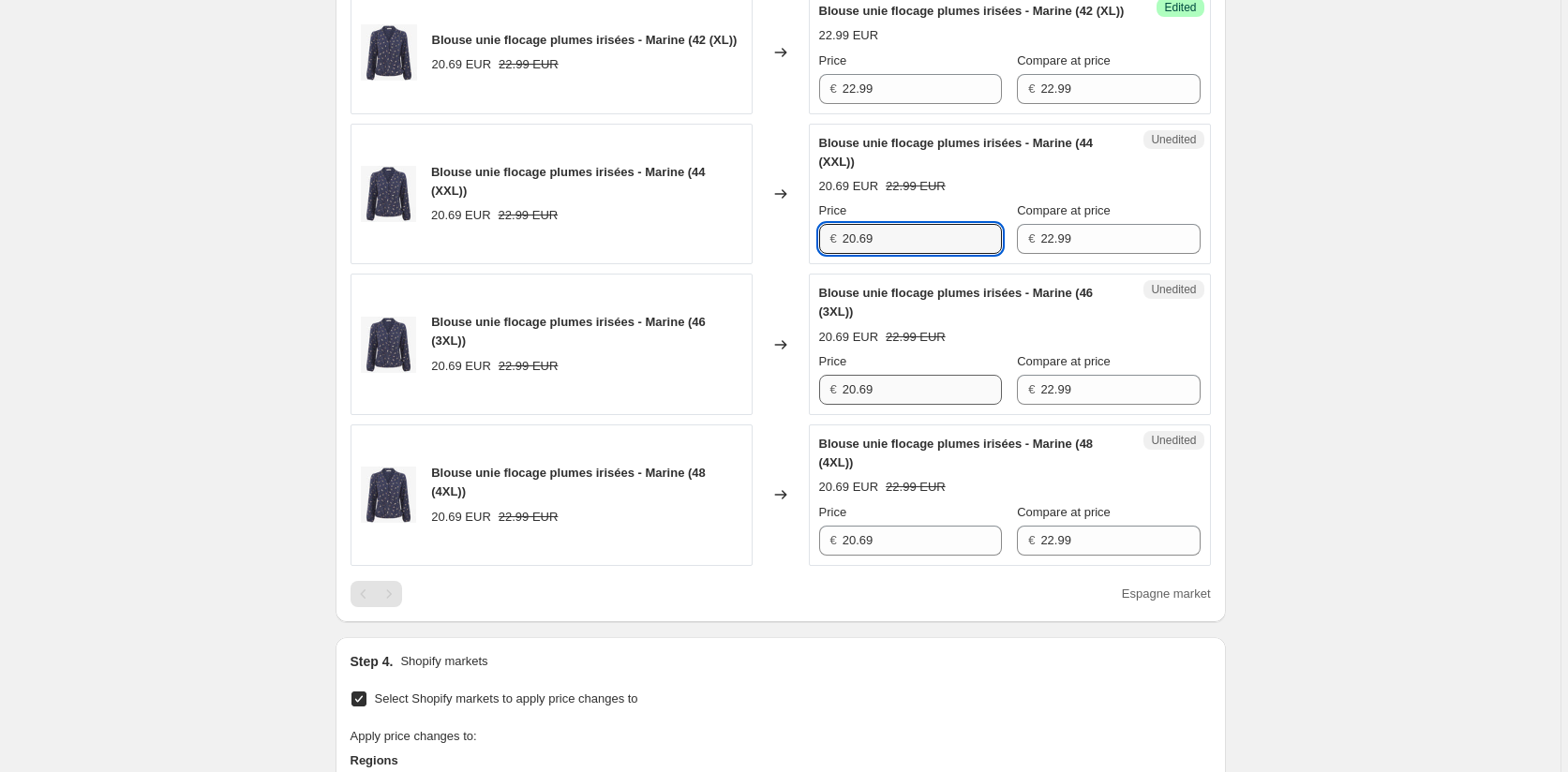
paste input "2.9"
type input "22.99"
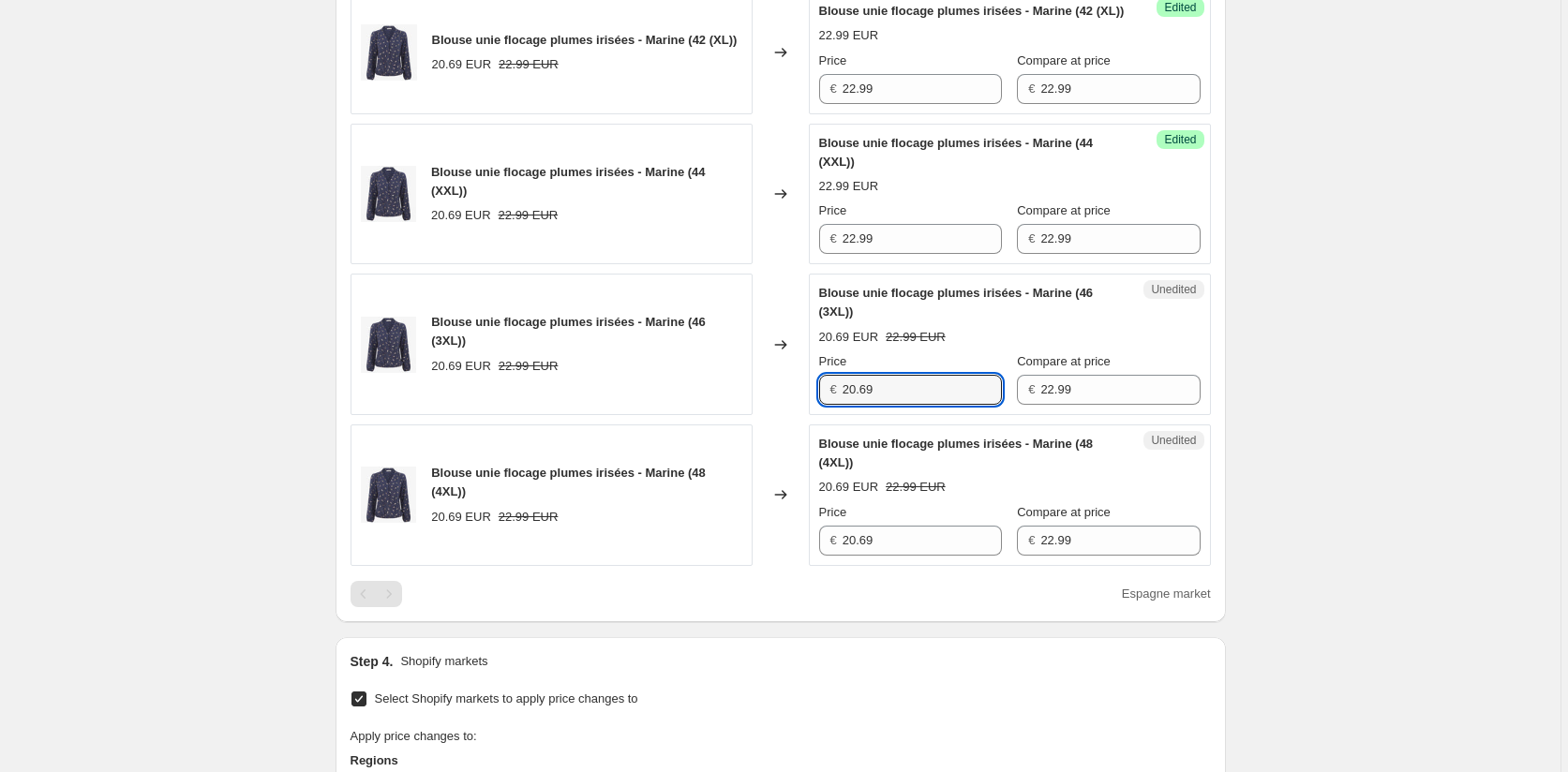
drag, startPoint x: 762, startPoint y: 472, endPoint x: 744, endPoint y: 472, distance: 18.0
click at [746, 415] on div "Blouse unie flocage plumes irisées - Marine (46 (3XL)) 20.69 EUR 22.99 EUR Chan…" at bounding box center [781, 345] width 861 height 142
paste input "2.9"
type input "22.99"
click at [732, 566] on div "Blouse unie flocage plumes irisées - Marine (48 (4XL)) 20.69 EUR 22.99 EUR Chan…" at bounding box center [781, 495] width 861 height 142
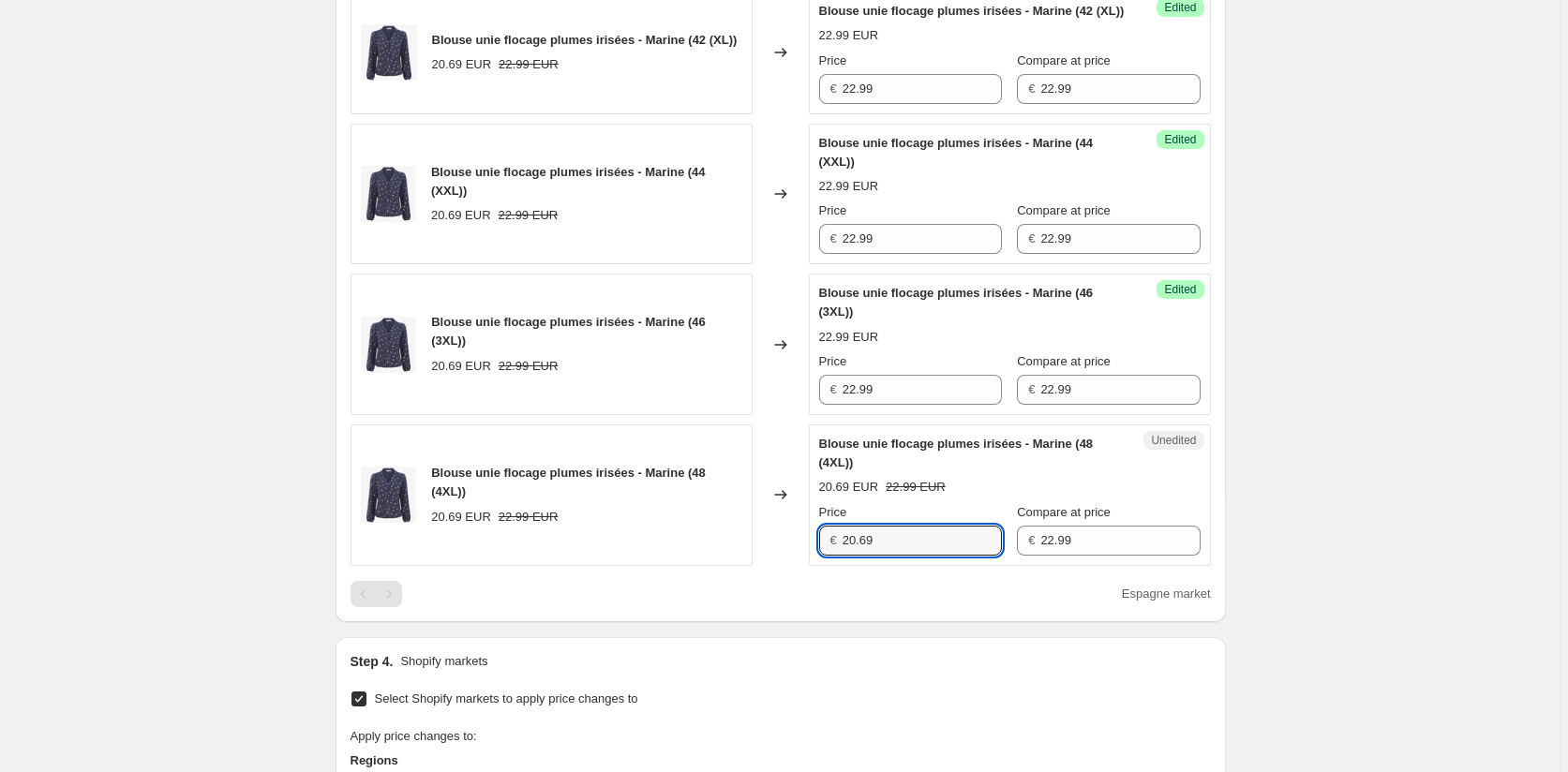
paste input "2.9"
type input "22.99"
click at [906, 556] on div "Price € 22.99 Compare at price € 22.99" at bounding box center [1010, 529] width 381 height 53
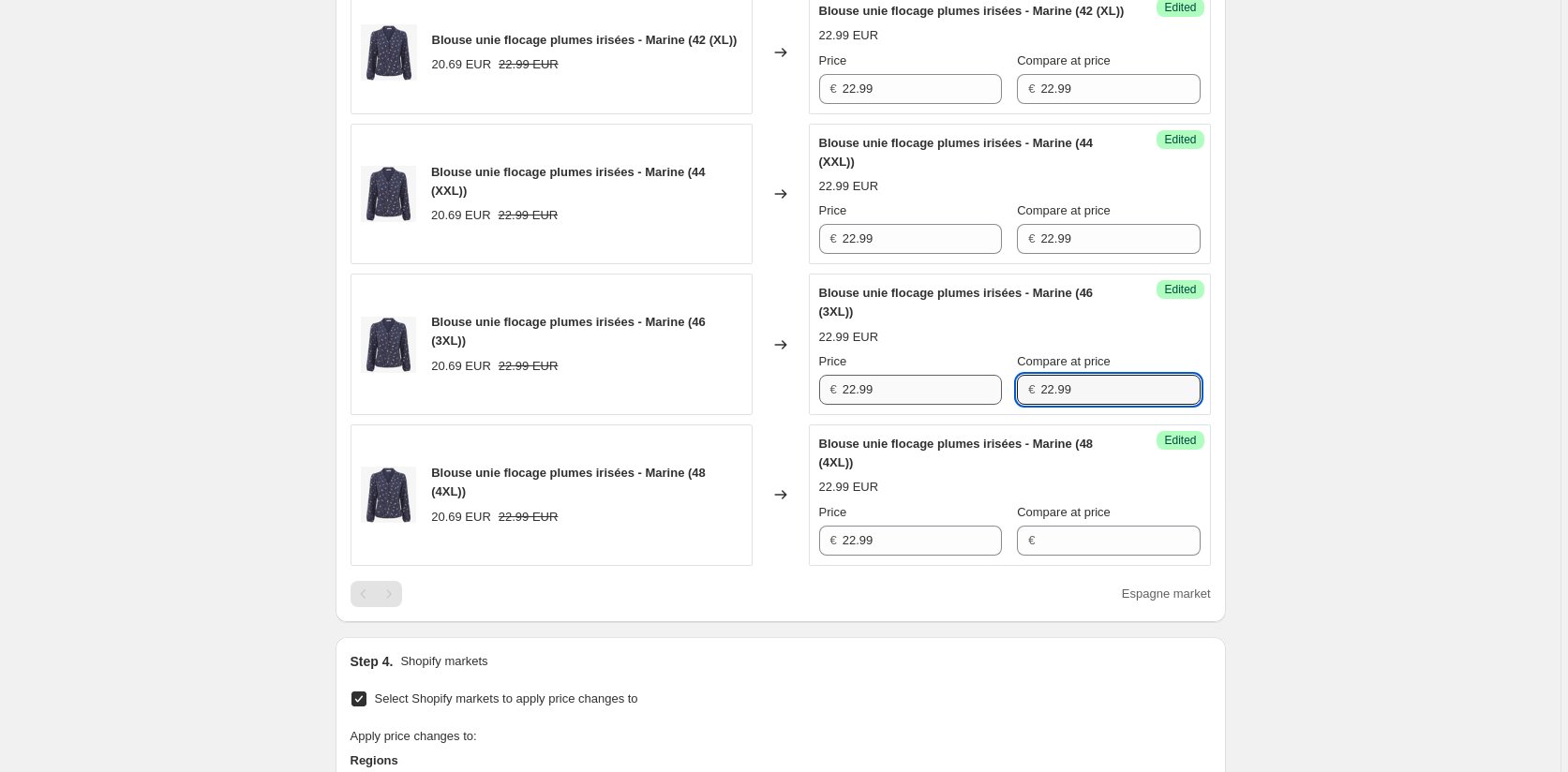
drag, startPoint x: 1089, startPoint y: 460, endPoint x: 946, endPoint y: 456, distance: 143.1
click at [946, 405] on div "Price € 22.99 Compare at price € 22.99" at bounding box center [1010, 378] width 381 height 53
click at [976, 254] on div "Price € 22.99 Compare at price € 22.99" at bounding box center [1010, 227] width 381 height 53
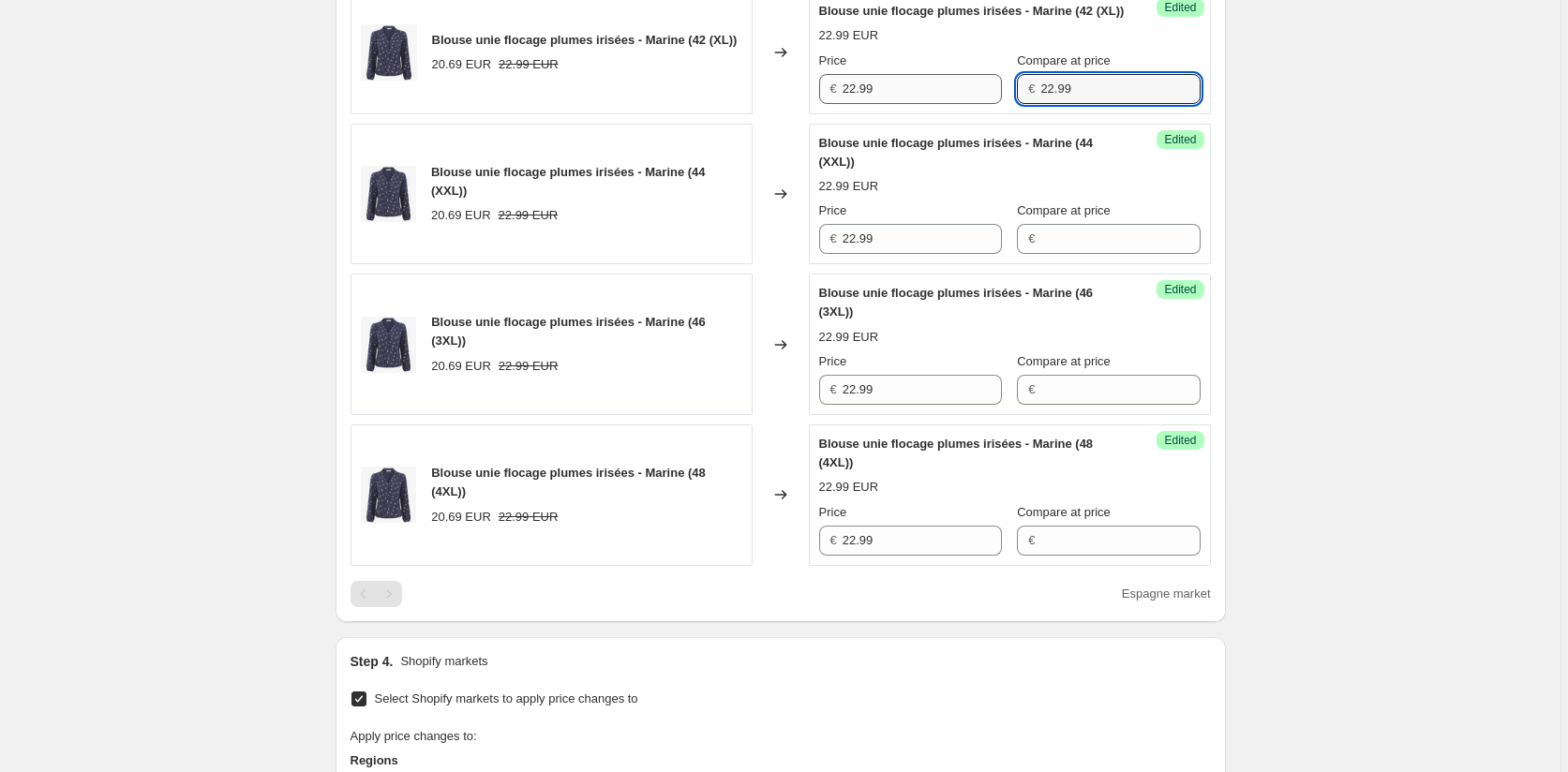
drag, startPoint x: 1057, startPoint y: 149, endPoint x: 973, endPoint y: 160, distance: 84.7
click at [973, 104] on div "Price € 22.99 Compare at price € 22.99" at bounding box center [1010, 78] width 381 height 53
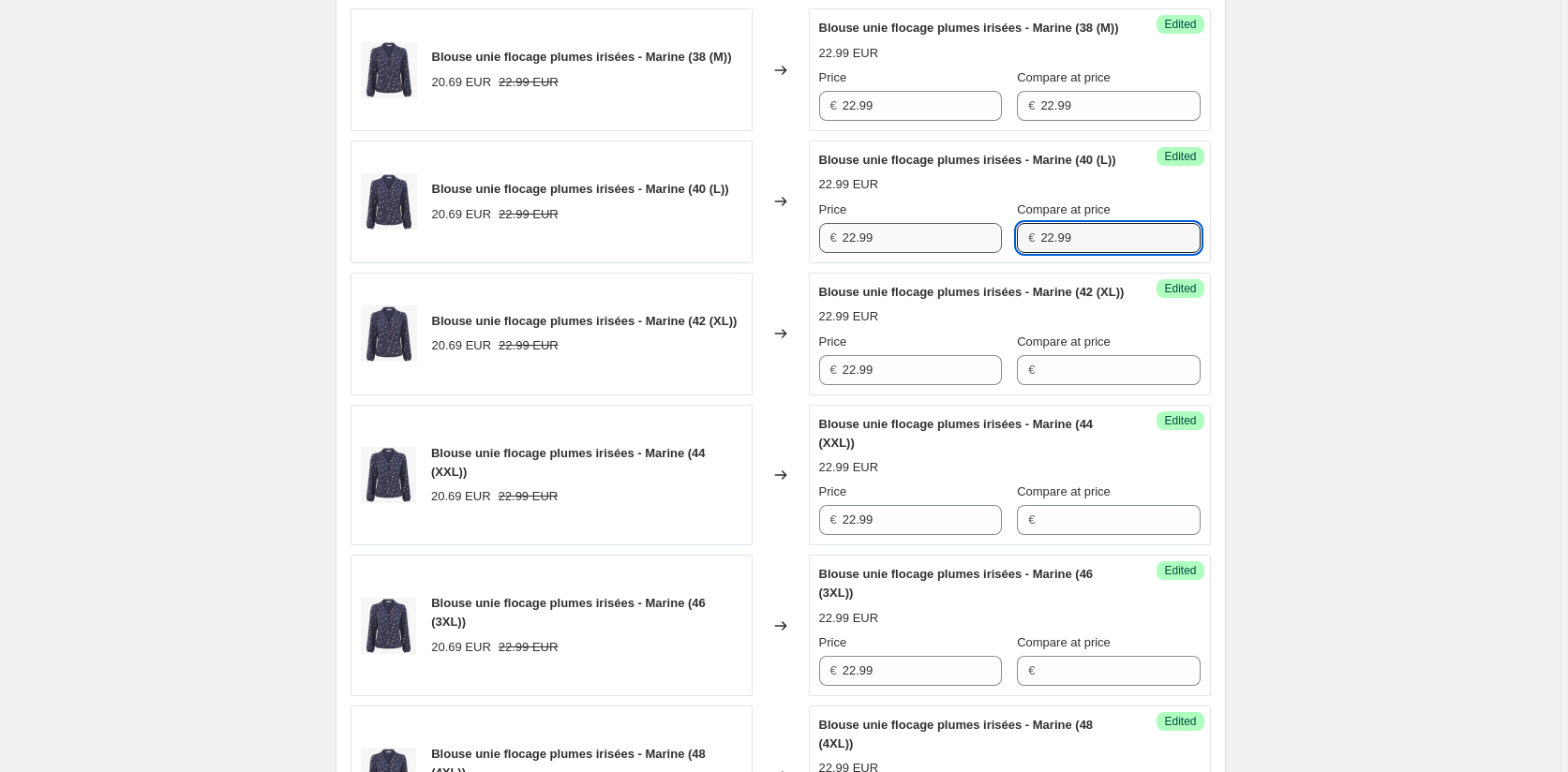
drag, startPoint x: 1081, startPoint y: 302, endPoint x: 962, endPoint y: 279, distance: 121.2
click at [964, 253] on div "Price € 22.99 Compare at price € 22.99" at bounding box center [1010, 226] width 381 height 53
drag, startPoint x: 1063, startPoint y: 141, endPoint x: 973, endPoint y: 140, distance: 90.0
click at [971, 121] on div "Price € 22.99 Compare at price € 22.99" at bounding box center [1010, 94] width 381 height 53
click at [1340, 317] on div "Create new price [MEDICAL_DATA]. This page is ready Create new price [MEDICAL_D…" at bounding box center [780, 411] width 1560 height 2445
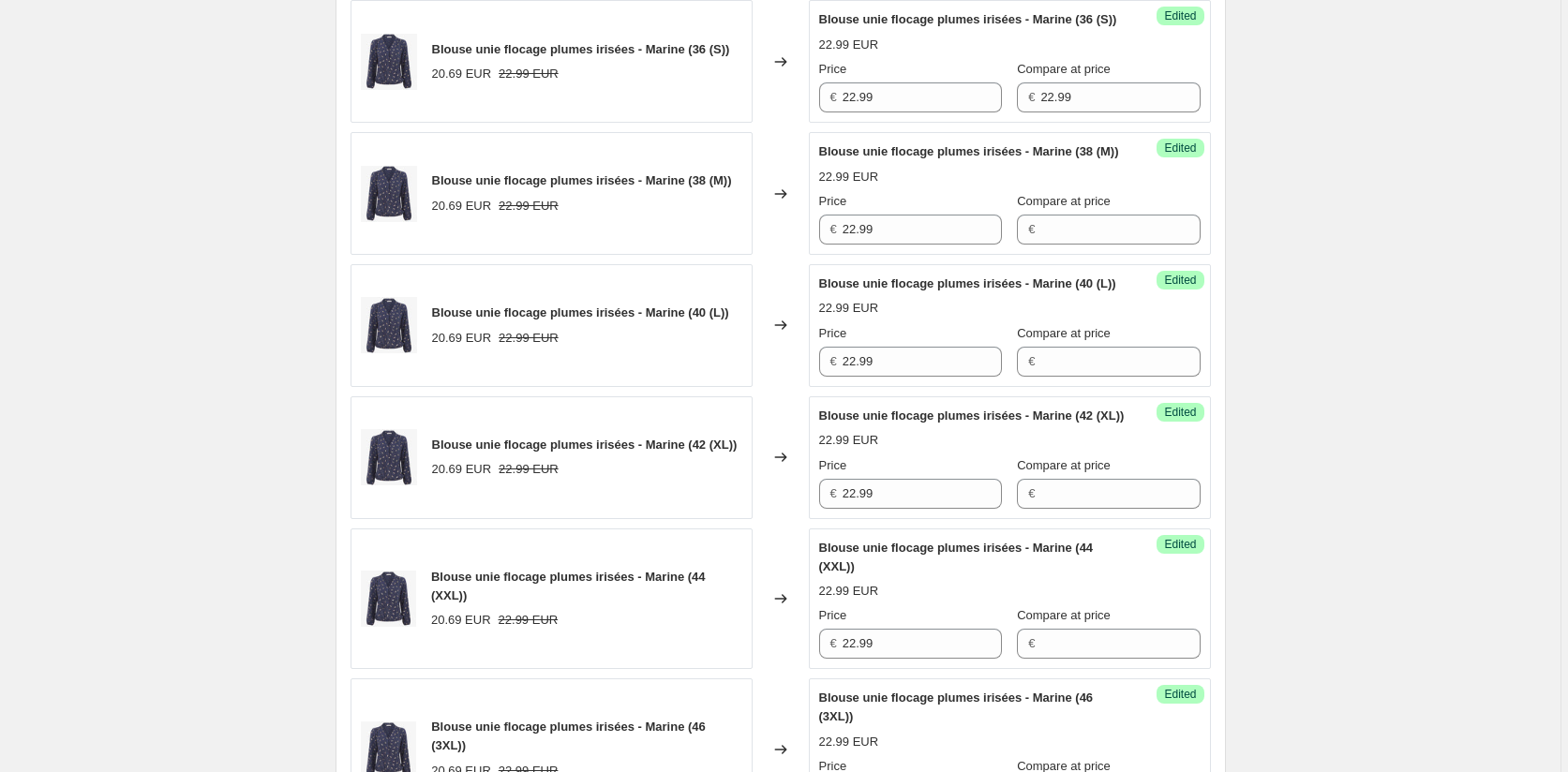
scroll to position [531, 0]
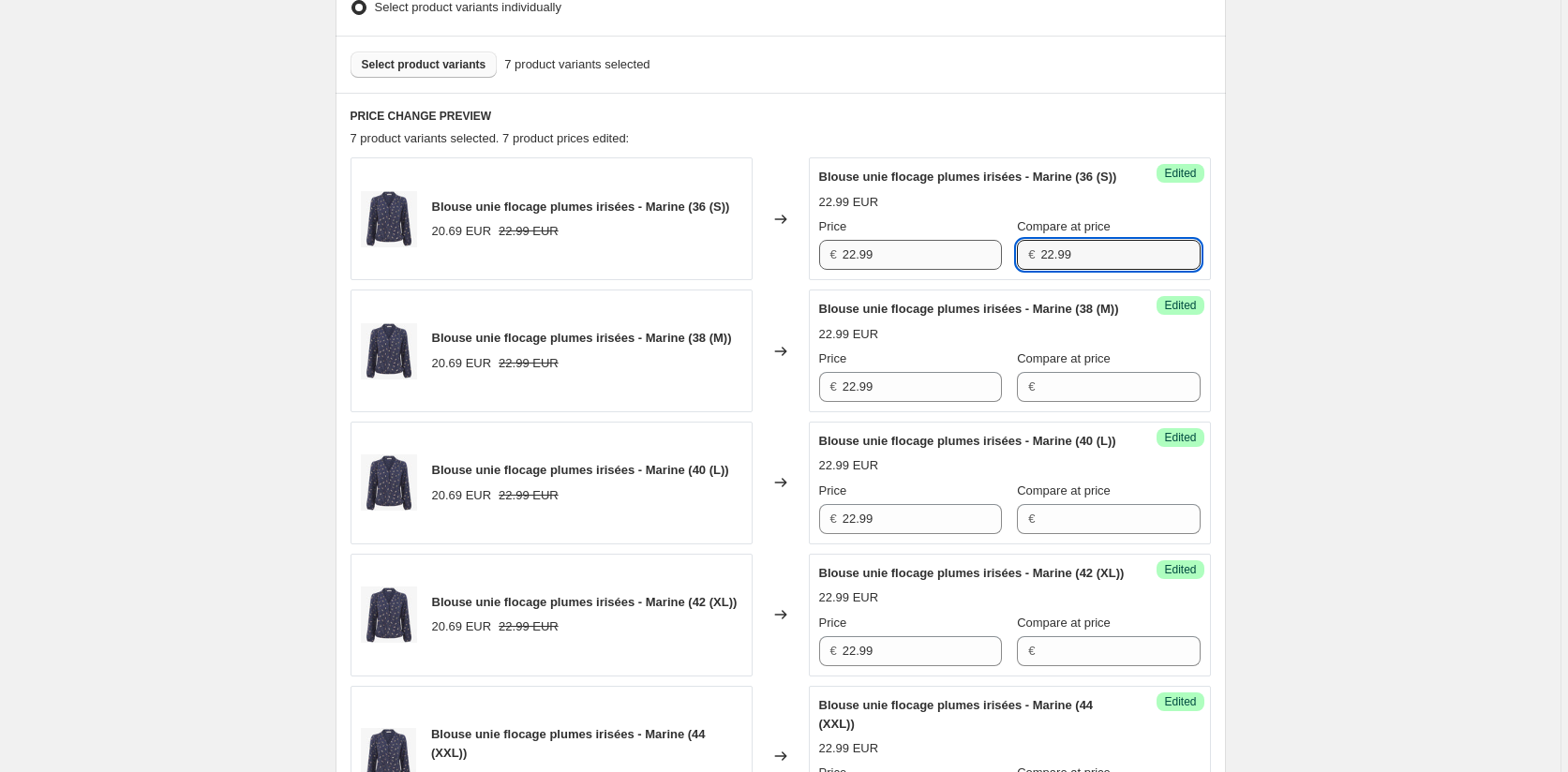
drag, startPoint x: 1051, startPoint y: 274, endPoint x: 949, endPoint y: 266, distance: 102.3
click at [944, 267] on div "Price € 22.99 Compare at price € 22.99" at bounding box center [1010, 243] width 381 height 53
drag, startPoint x: 1400, startPoint y: 334, endPoint x: 1377, endPoint y: 359, distance: 34.0
click at [1402, 334] on div "Create new price [MEDICAL_DATA]. This page is ready Create new price [MEDICAL_D…" at bounding box center [780, 692] width 1560 height 2445
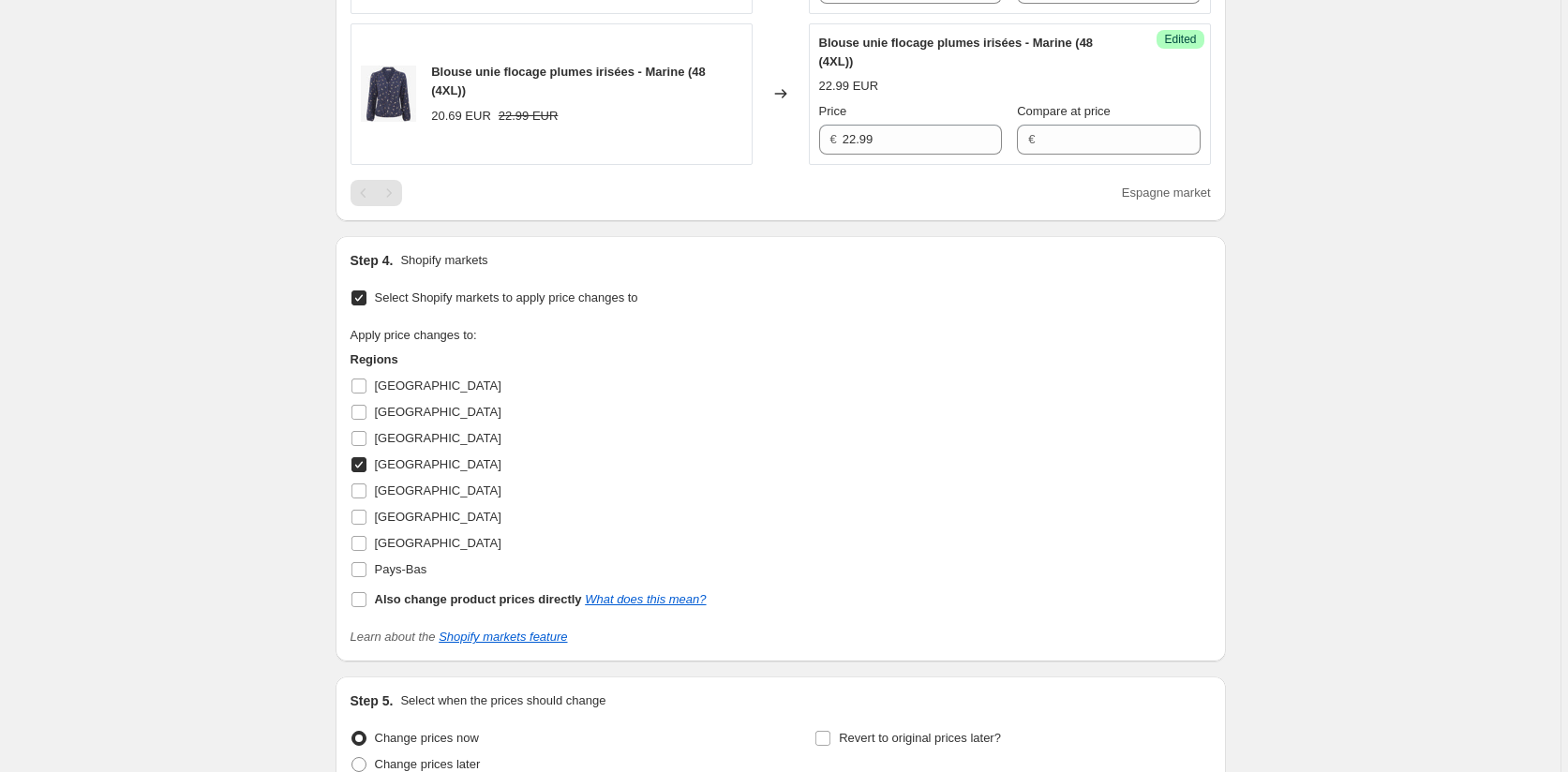
scroll to position [1654, 0]
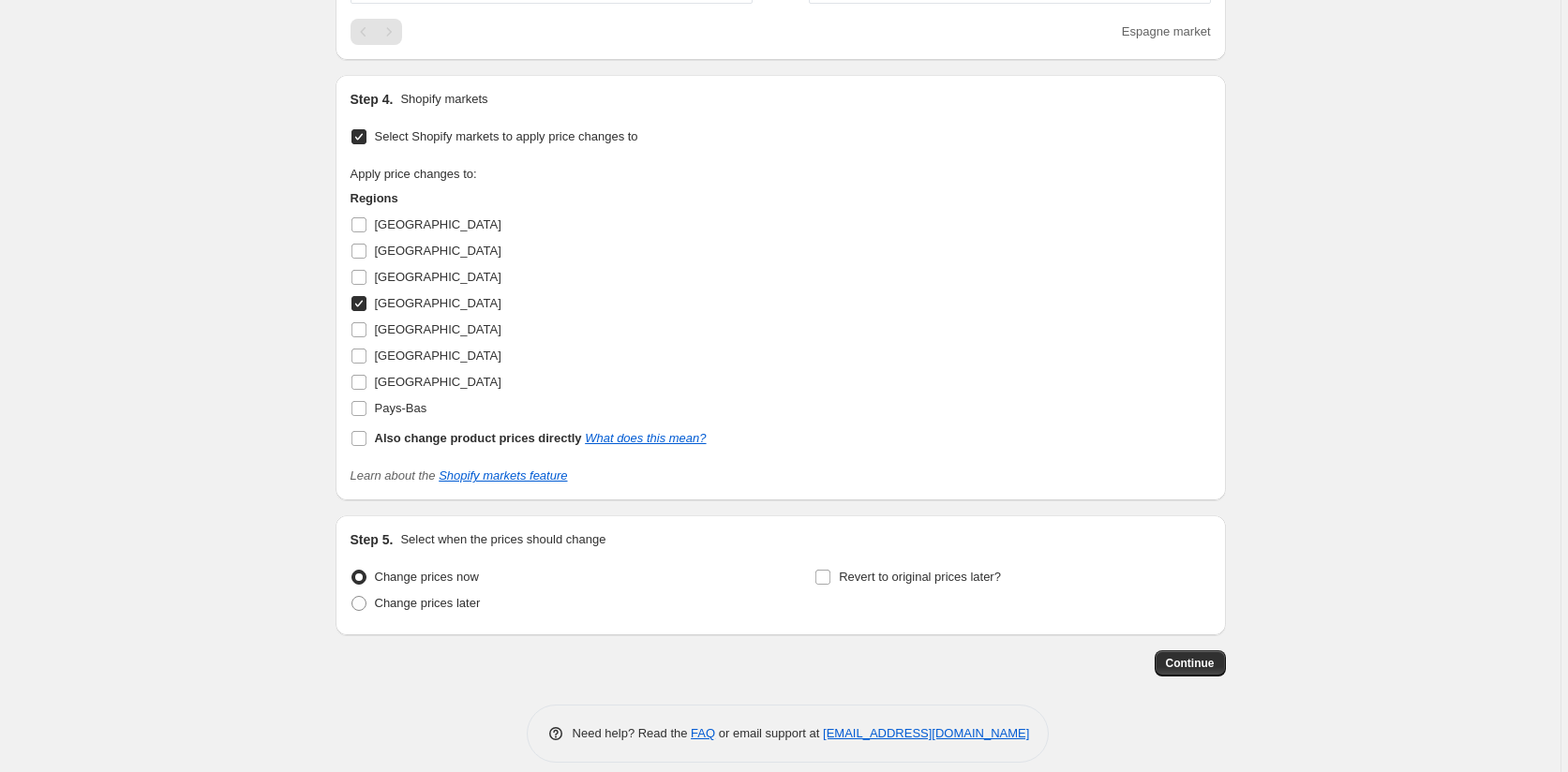
click at [364, 311] on input "[GEOGRAPHIC_DATA]" at bounding box center [359, 304] width 15 height 15
checkbox input "false"
click at [356, 337] on input "[GEOGRAPHIC_DATA]" at bounding box center [359, 329] width 15 height 15
checkbox input "true"
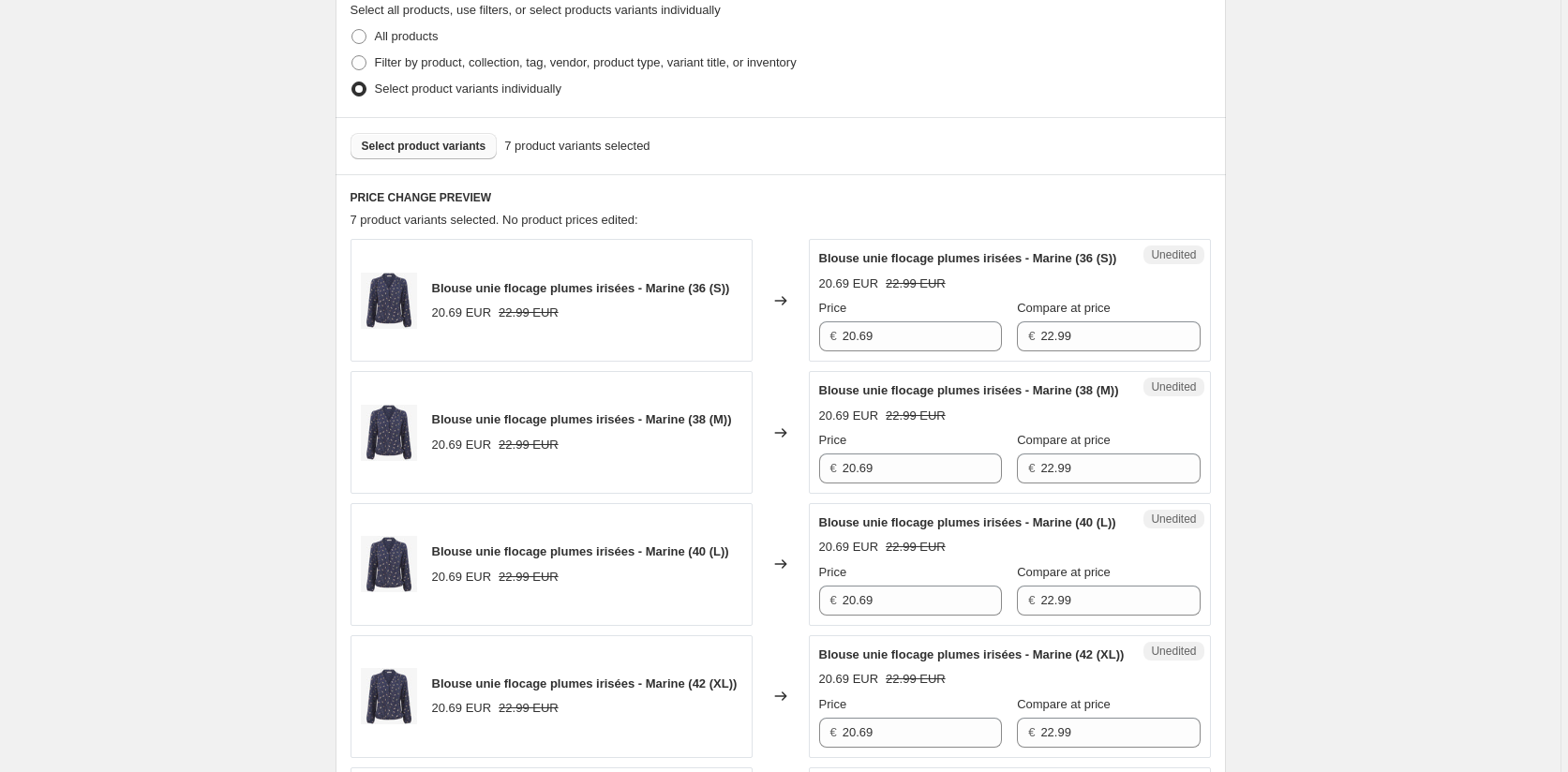
scroll to position [437, 0]
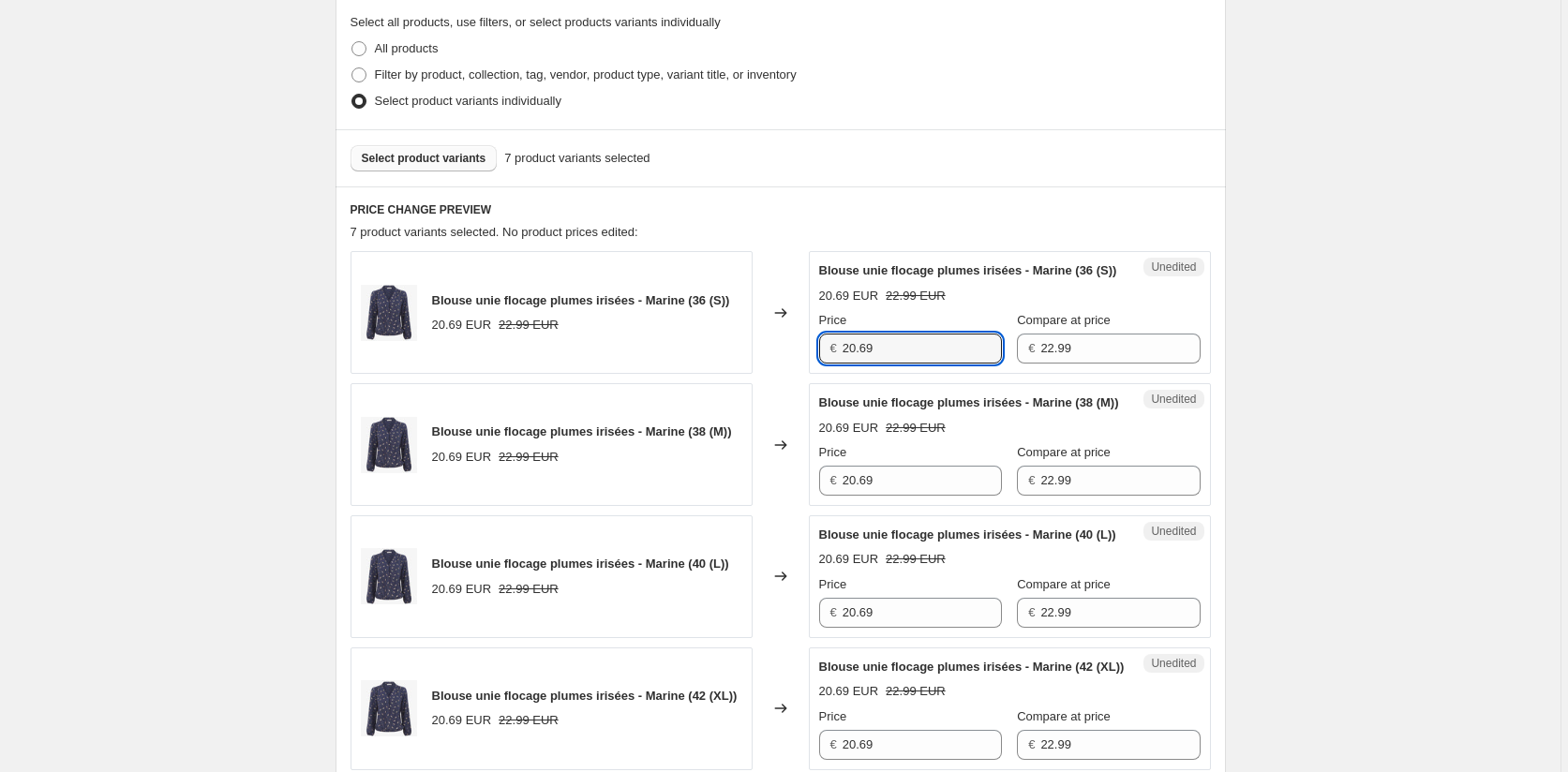
drag, startPoint x: 895, startPoint y: 363, endPoint x: 710, endPoint y: 373, distance: 185.3
click at [710, 373] on div "Blouse unie flocage plumes irisées - Marine (36 (S)) 20.69 EUR 22.99 EUR Change…" at bounding box center [781, 312] width 861 height 123
paste input "2.9"
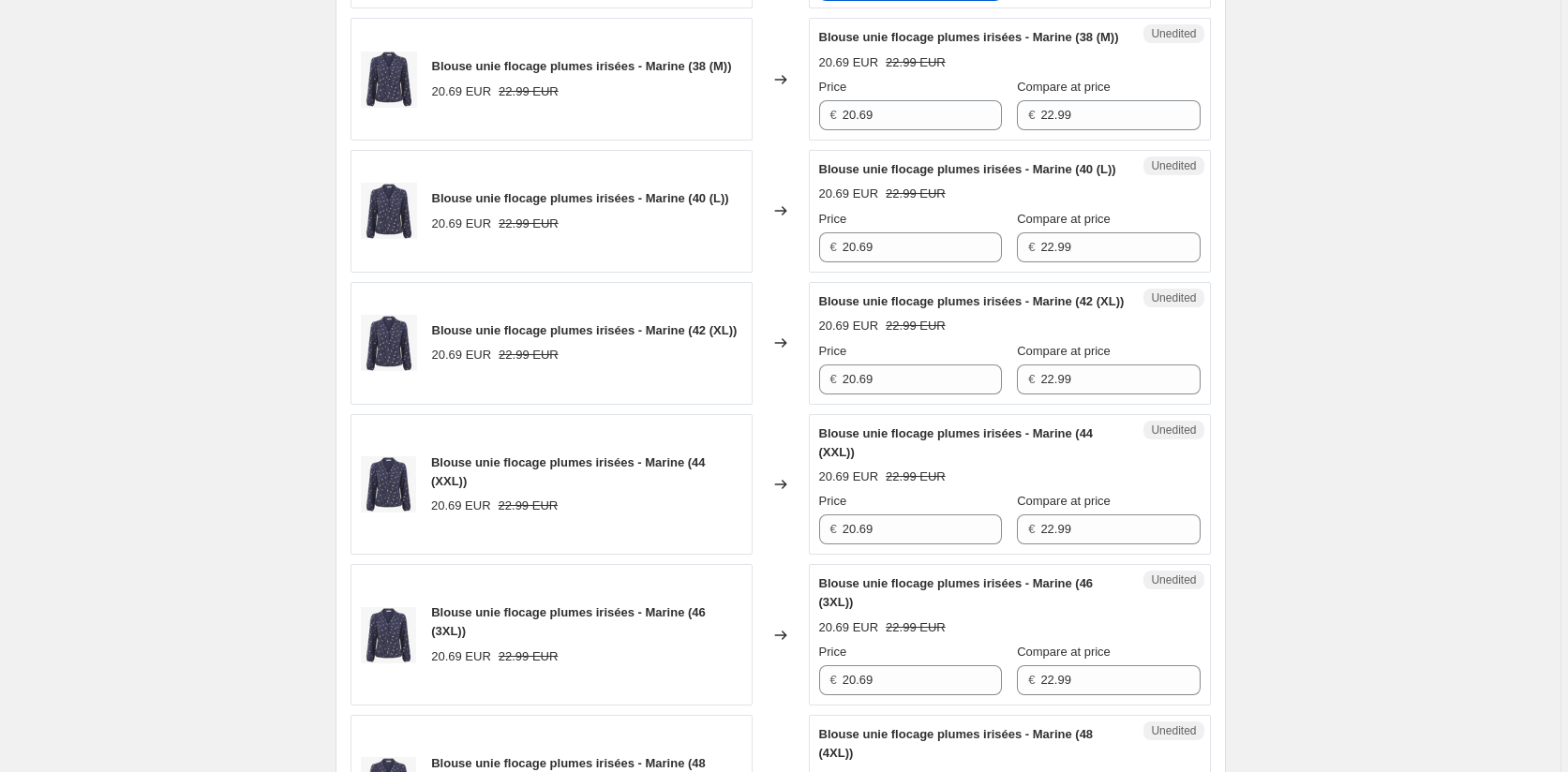
scroll to position [811, 0]
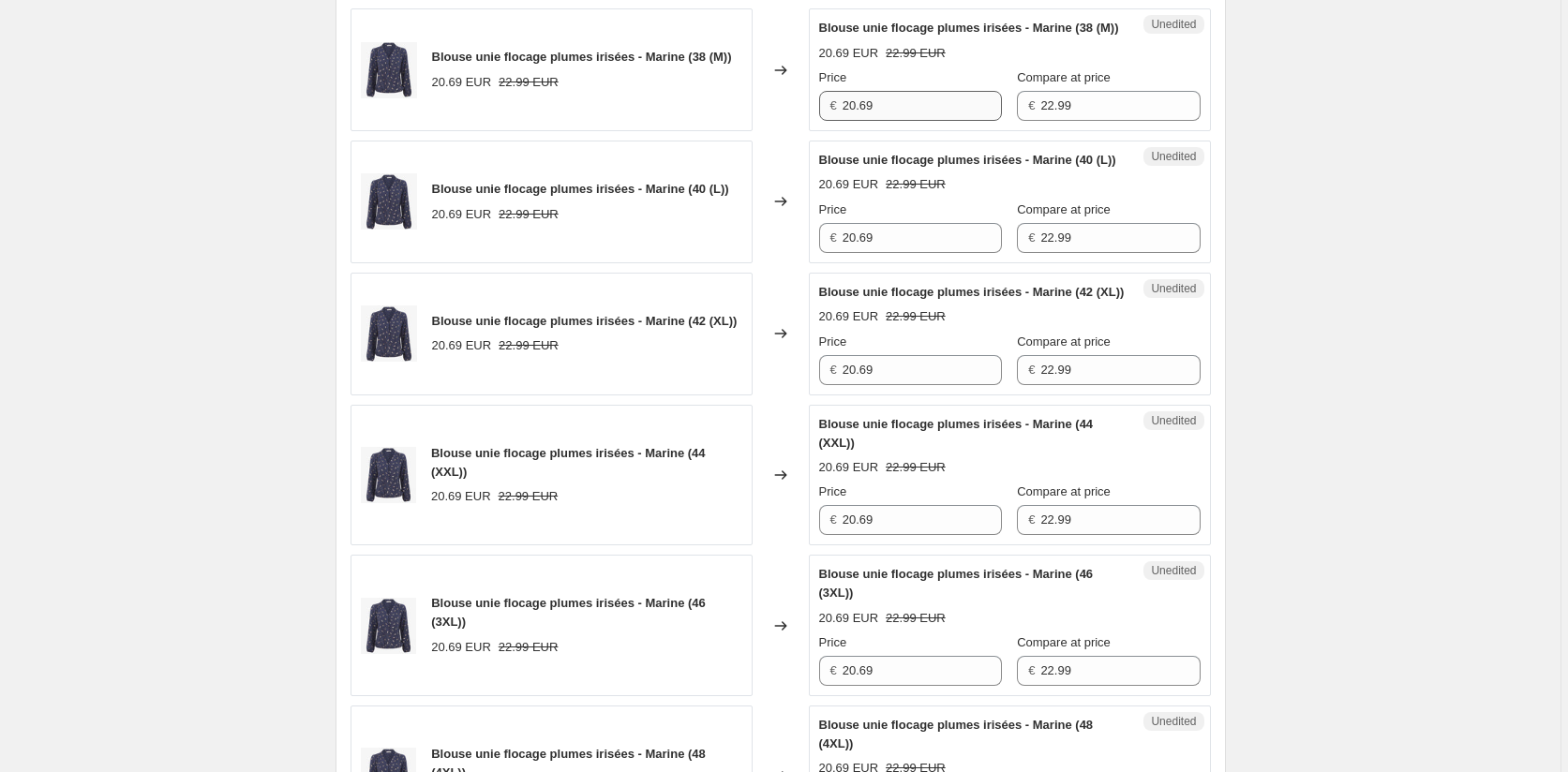
type input "22.99"
drag, startPoint x: 879, startPoint y: 148, endPoint x: 769, endPoint y: 146, distance: 110.0
click at [769, 131] on div "Blouse unie flocage plumes irisées - Marine (38 (M)) 20.69 EUR 22.99 EUR Change…" at bounding box center [781, 70] width 861 height 123
paste input "2.9"
type input "22.99"
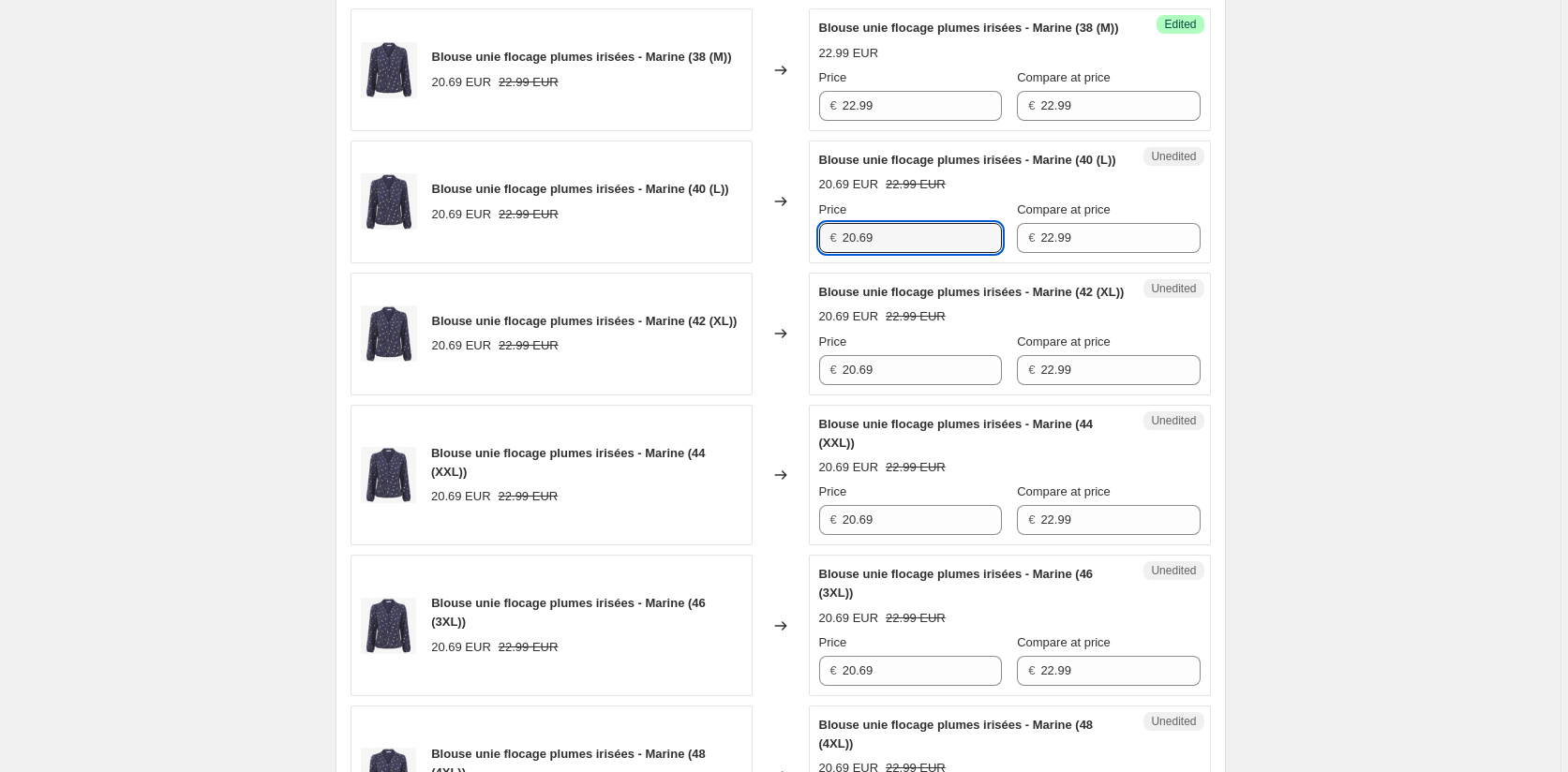
drag, startPoint x: 819, startPoint y: 295, endPoint x: 794, endPoint y: 300, distance: 25.5
click at [795, 263] on div "Blouse unie flocage plumes irisées - Marine (40 (L)) 20.69 EUR 22.99 EUR Change…" at bounding box center [781, 202] width 861 height 123
paste input "2.9"
type input "22.99"
drag, startPoint x: 894, startPoint y: 448, endPoint x: 766, endPoint y: 448, distance: 128.0
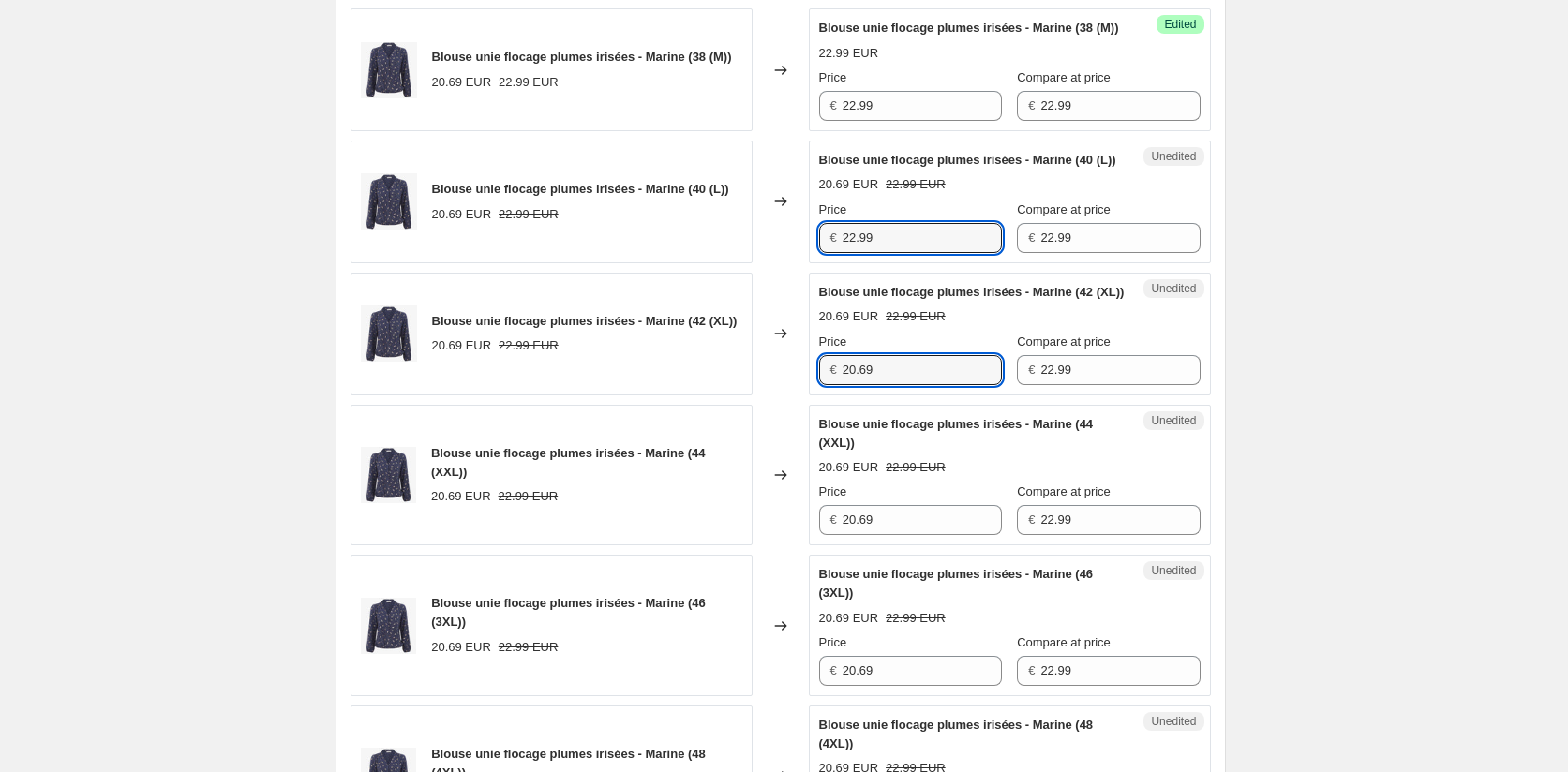
click at [766, 396] on div "Blouse unie flocage plumes irisées - Marine (42 (XL)) 20.69 EUR 22.99 EUR Chang…" at bounding box center [781, 334] width 861 height 123
paste input "2.9"
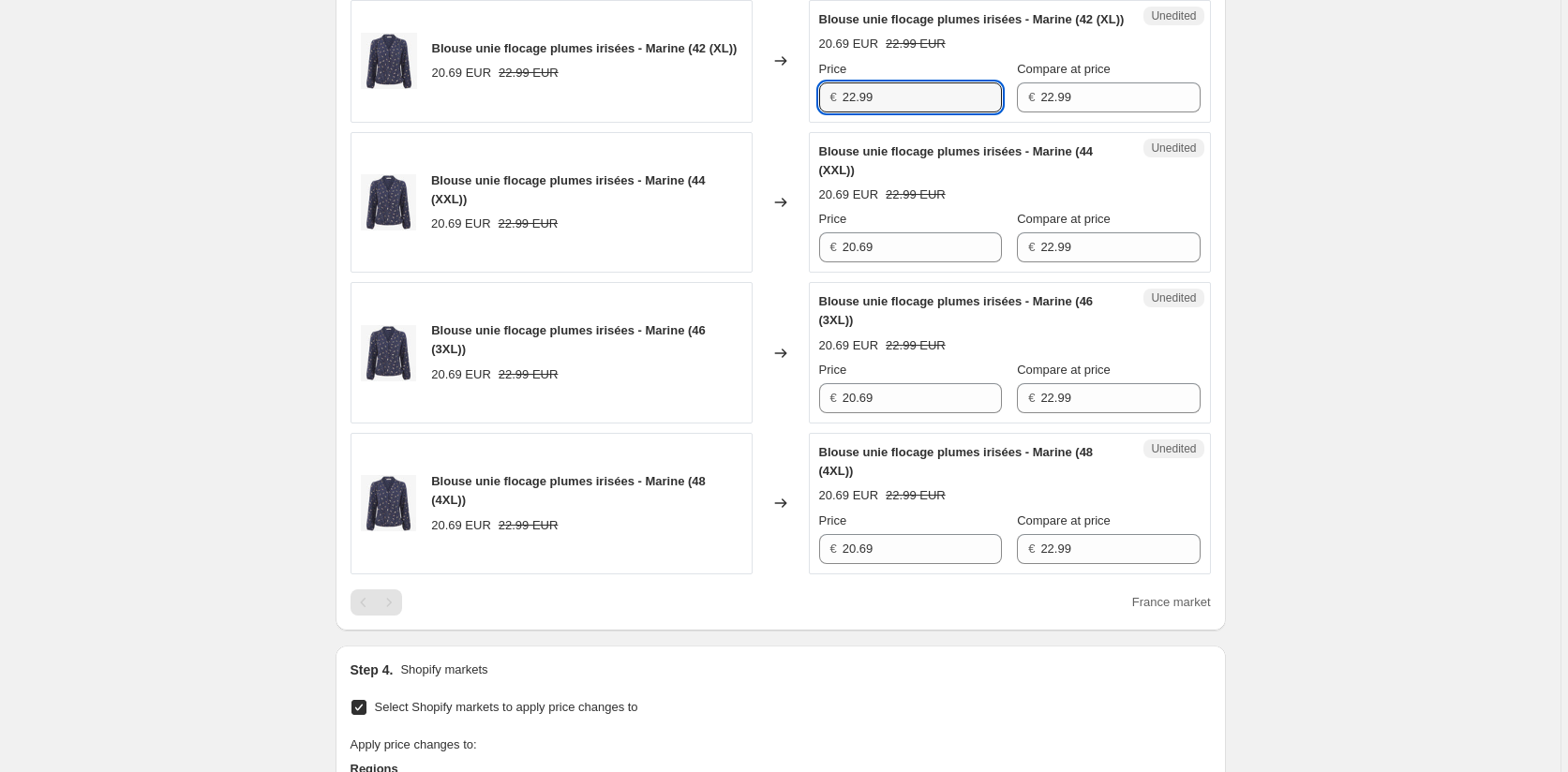
scroll to position [1092, 0]
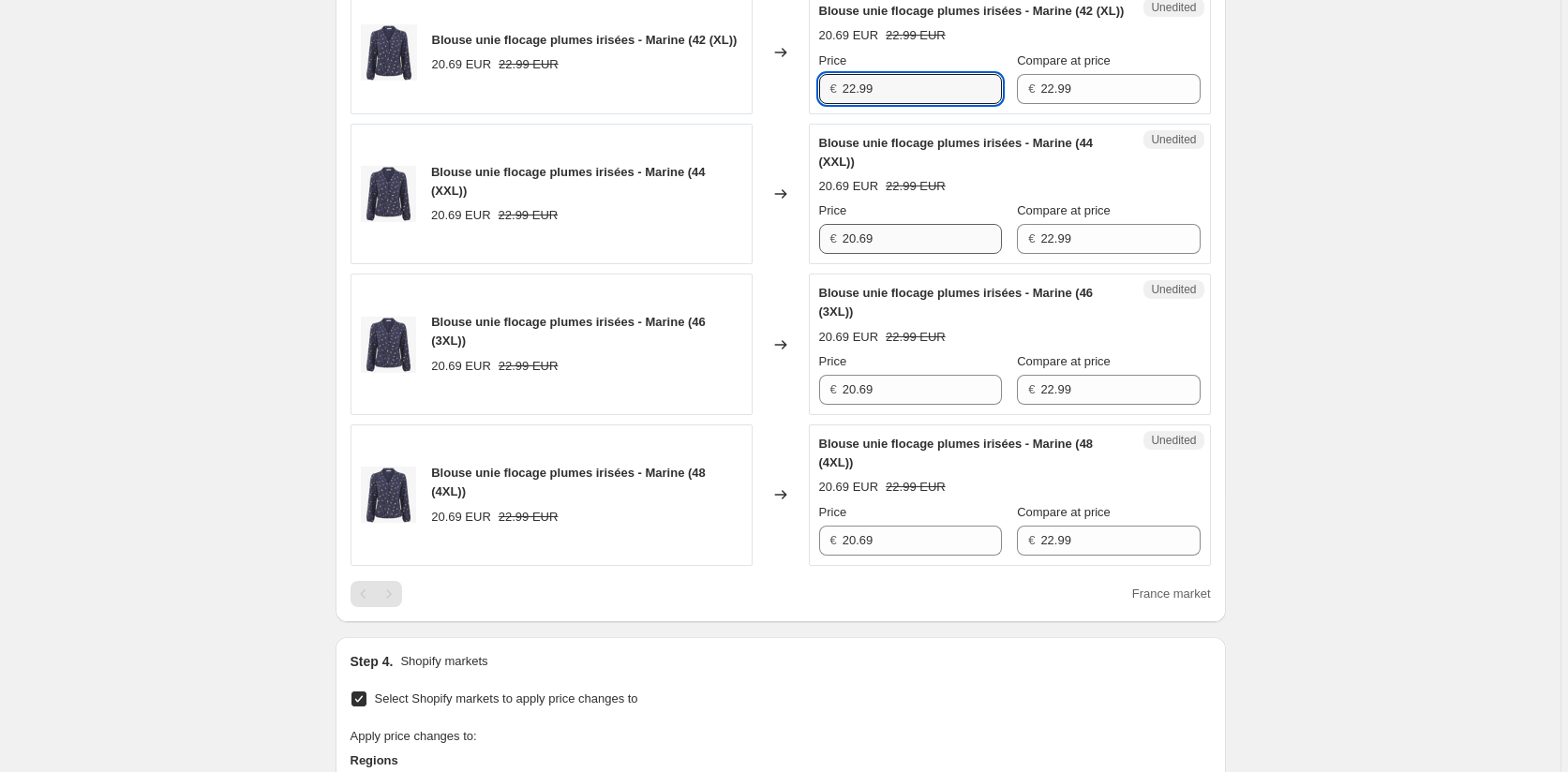
type input "22.99"
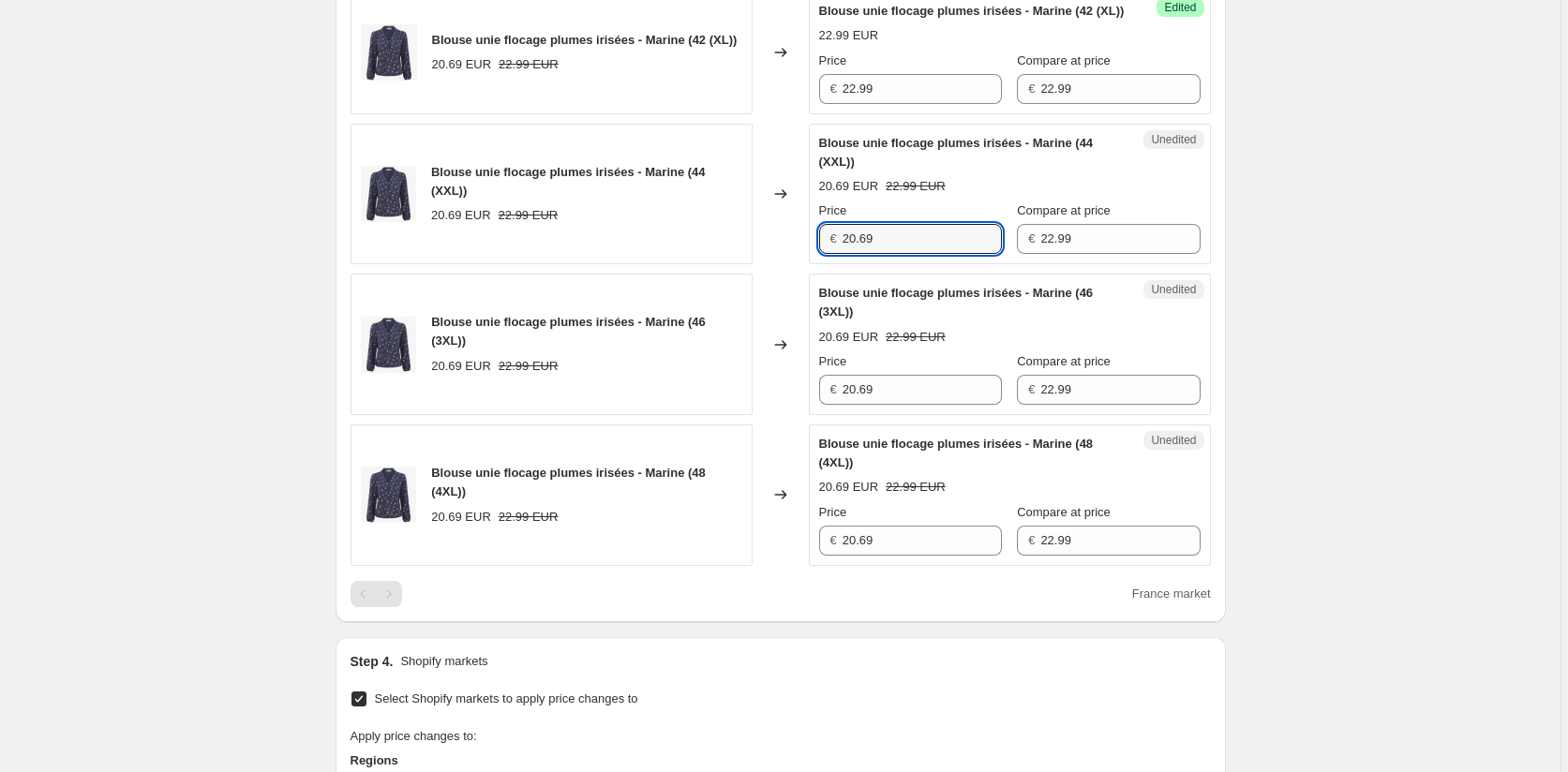
click at [758, 265] on div "Blouse unie flocage plumes irisées - Marine (44 (XXL)) 20.69 EUR 22.99 EUR Chan…" at bounding box center [781, 194] width 861 height 142
paste input "2.9"
type input "22.99"
click at [779, 415] on div "Blouse unie flocage plumes irisées - Marine (46 (3XL)) 20.69 EUR 22.99 EUR Chan…" at bounding box center [781, 345] width 861 height 142
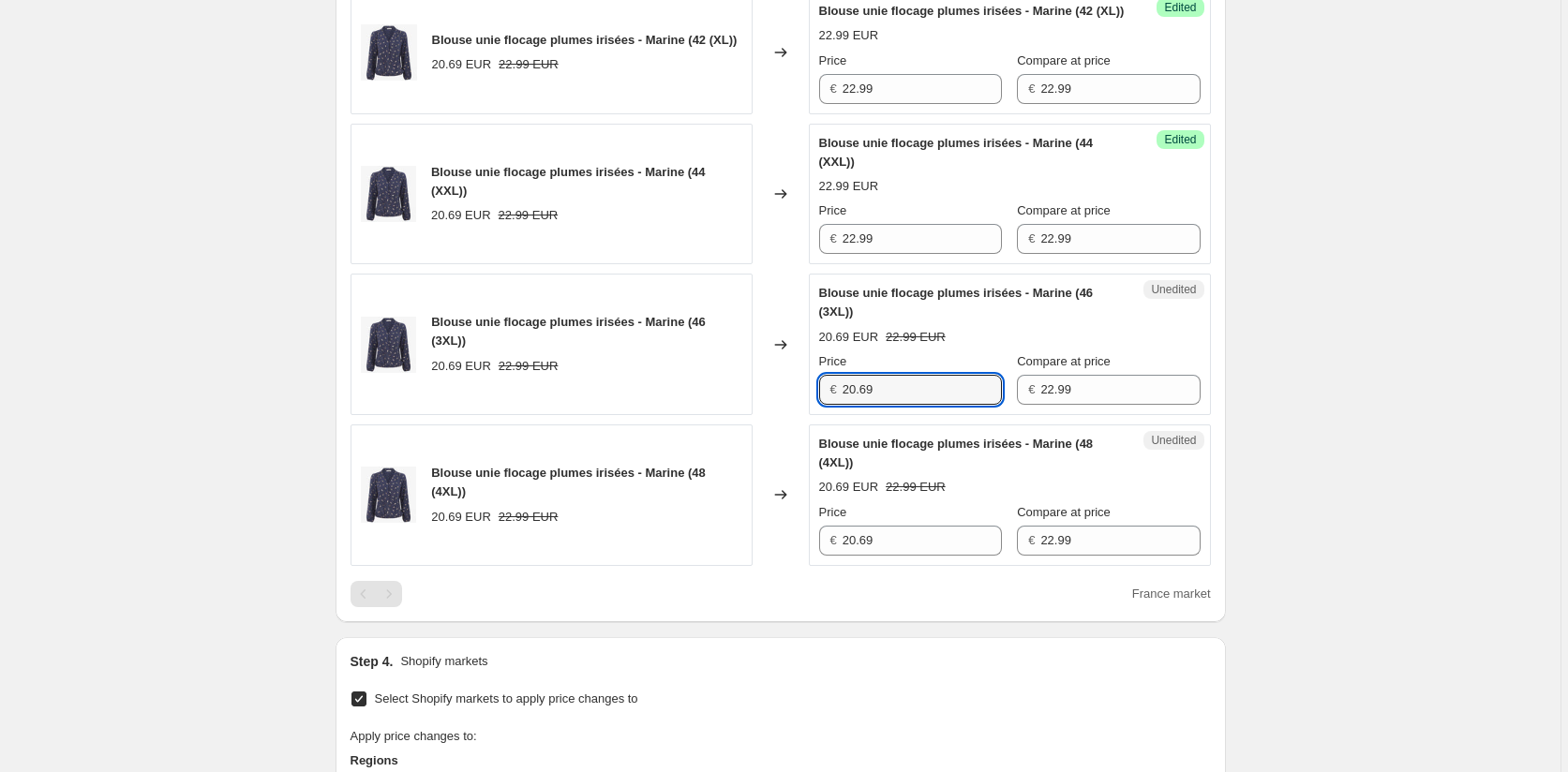
paste input "2.9"
type input "22.99"
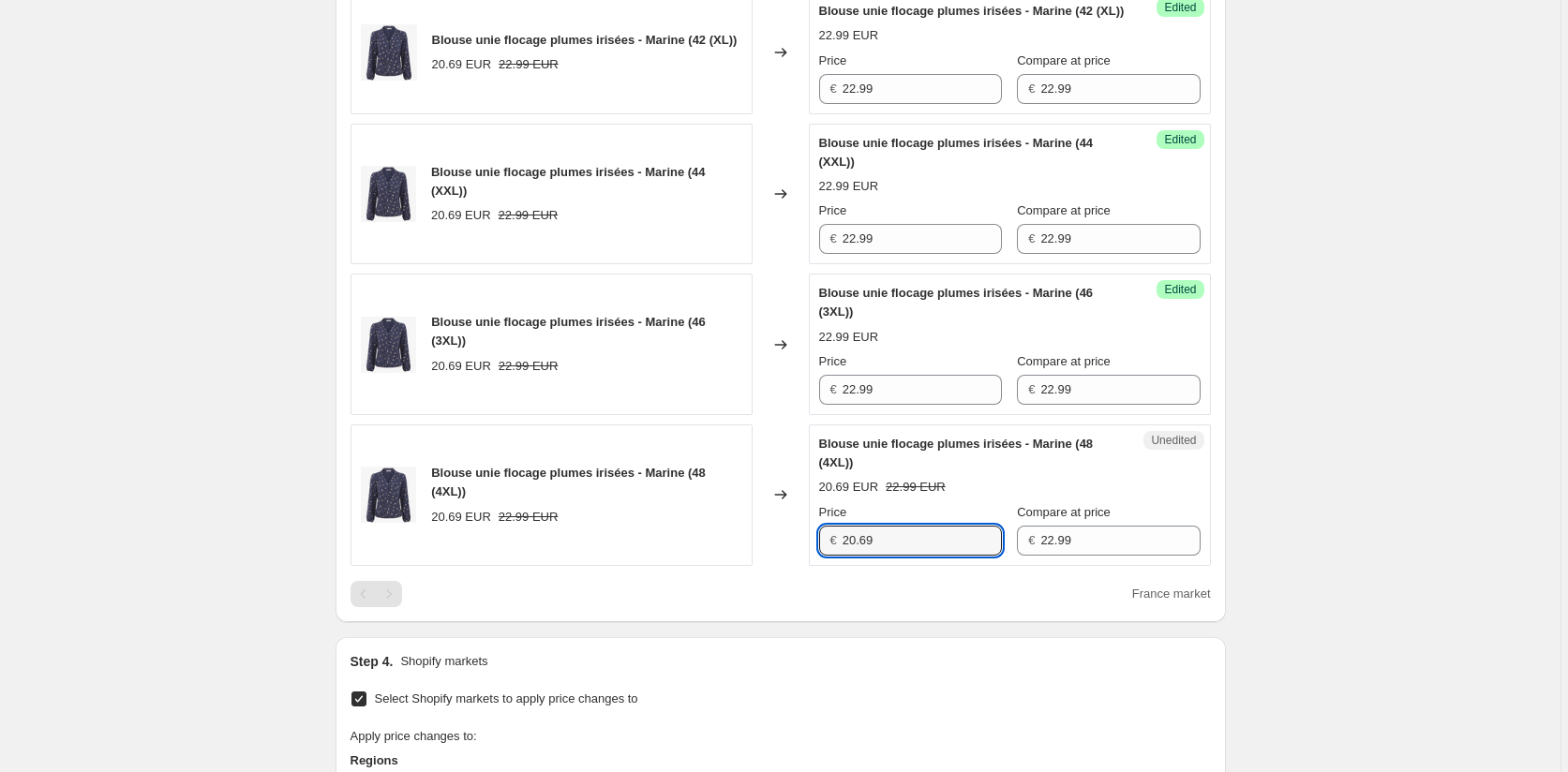
click at [744, 566] on div "Blouse unie flocage plumes irisées - Marine (48 (4XL)) 20.69 EUR 22.99 EUR Chan…" at bounding box center [781, 495] width 861 height 142
paste input "2.9"
type input "22.99"
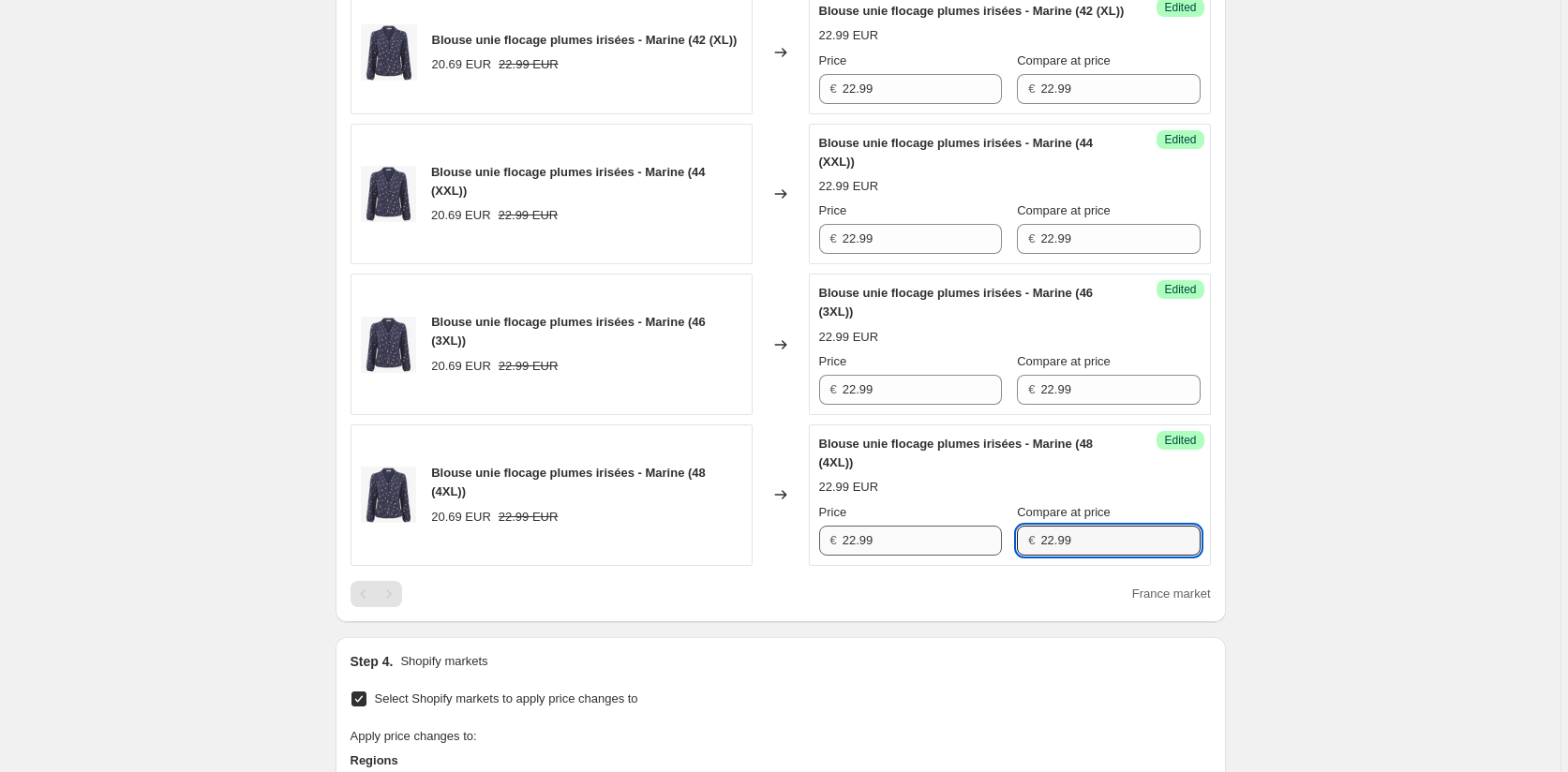
click at [905, 556] on div "Price € 22.99 Compare at price € 22.99" at bounding box center [1010, 529] width 381 height 53
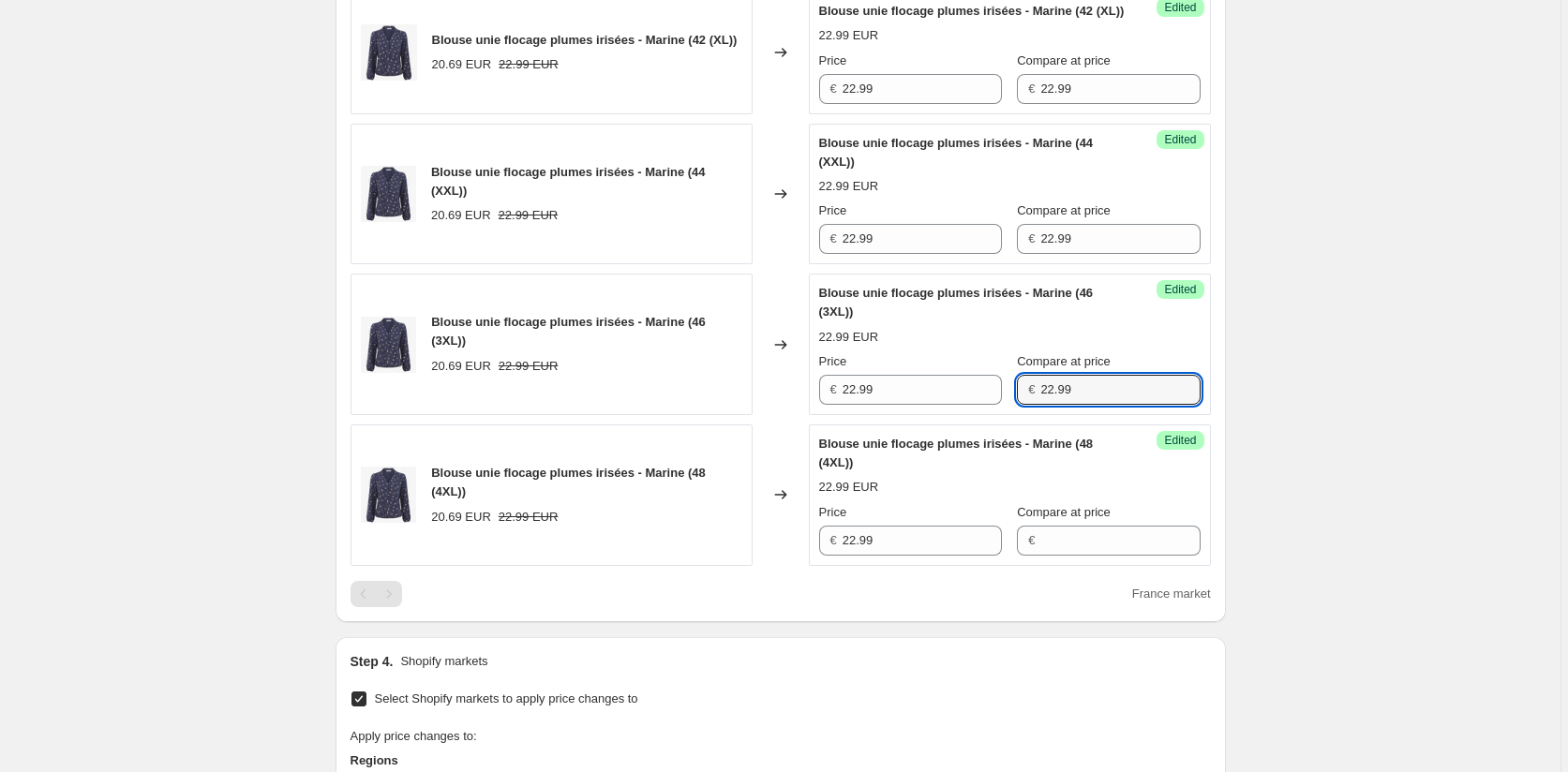
click at [933, 405] on div "Price € 22.99 Compare at price € 22.99" at bounding box center [1010, 378] width 381 height 53
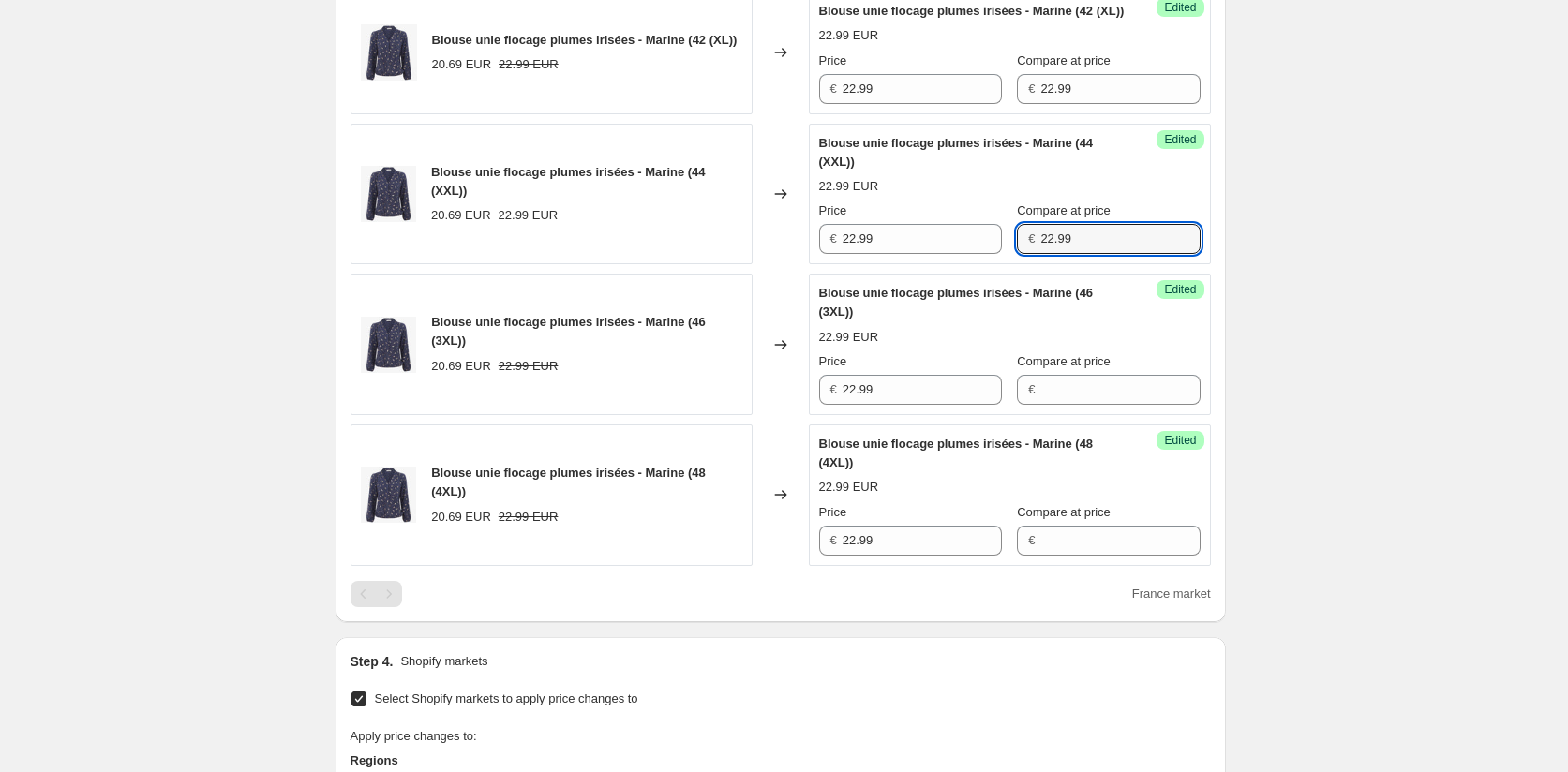
click at [1017, 254] on div "€ 22.99" at bounding box center [1108, 238] width 183 height 30
click at [964, 104] on div "Price € 22.99 Compare at price € 22.99" at bounding box center [1010, 78] width 381 height 53
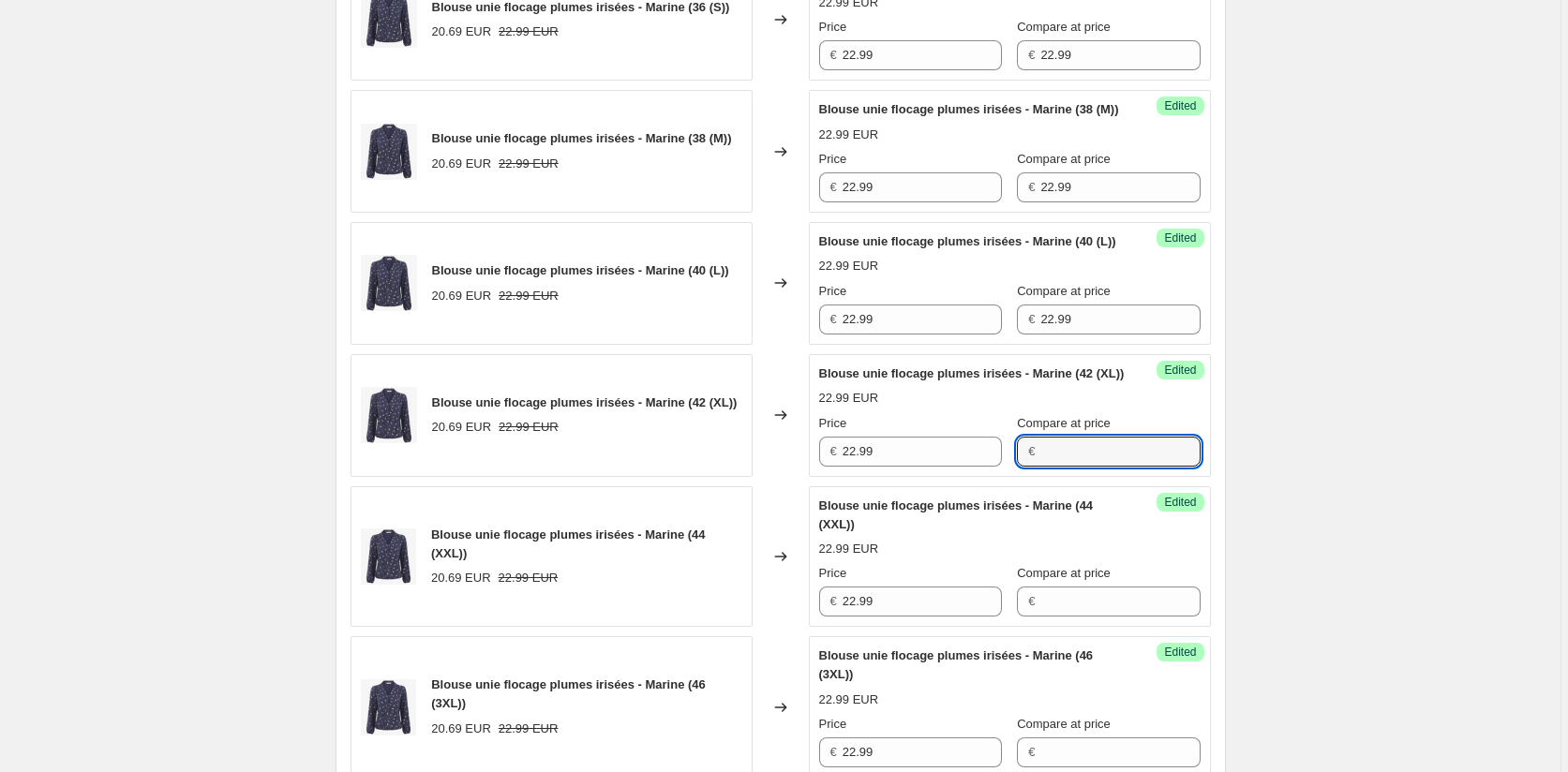
scroll to position [717, 0]
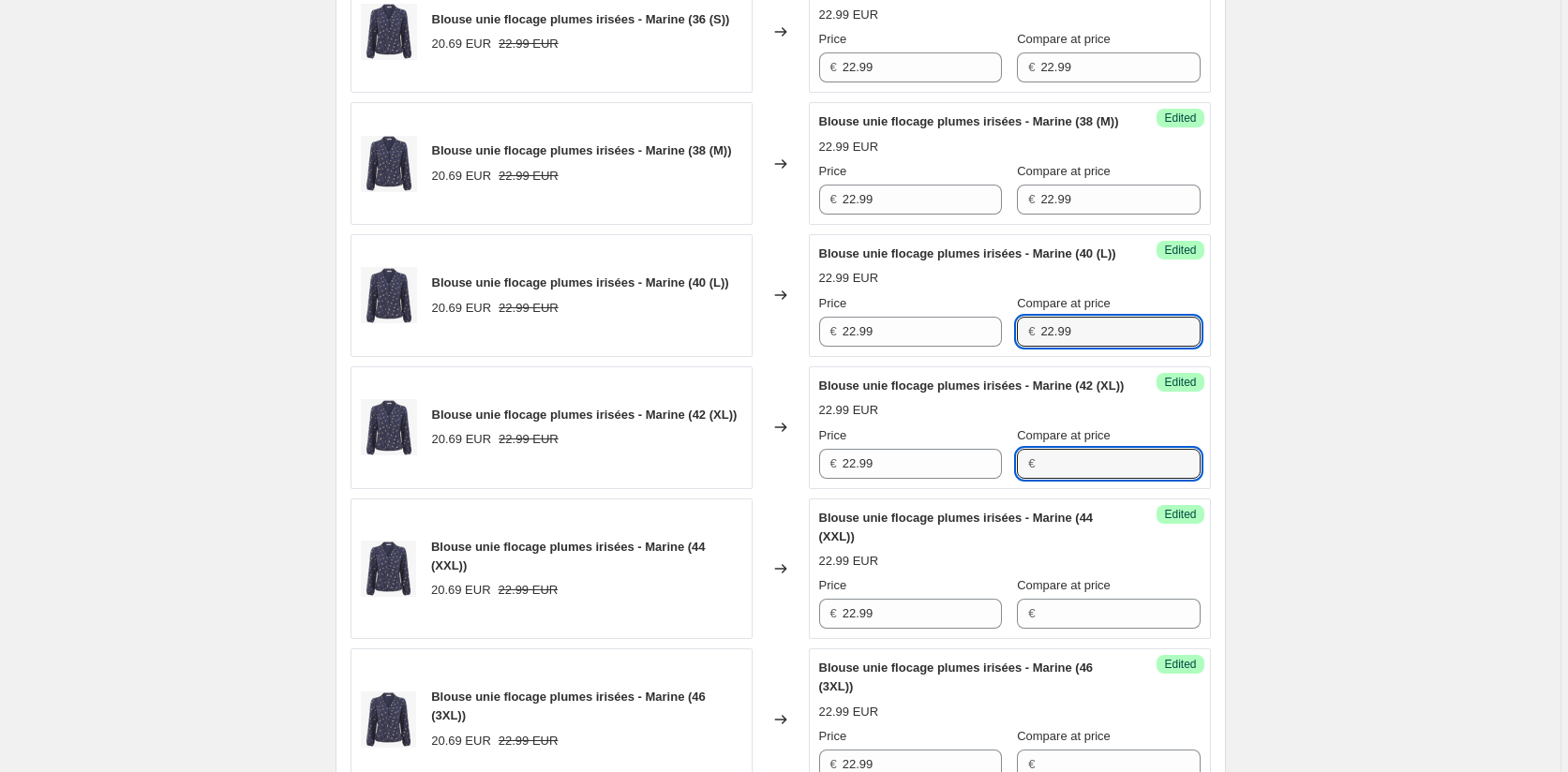
click at [979, 347] on div "Price € 22.99 Compare at price € 22.99" at bounding box center [1010, 320] width 381 height 53
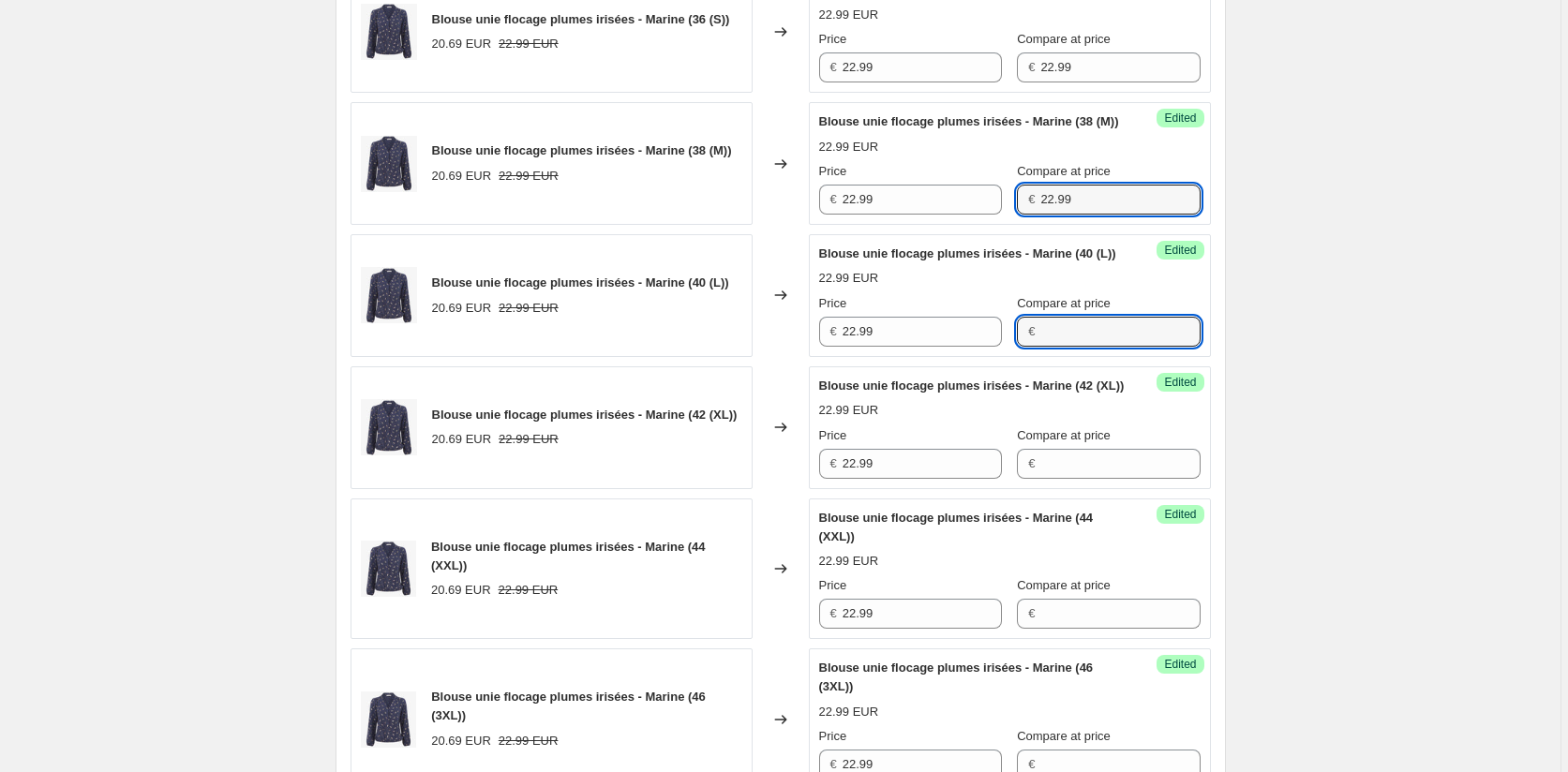
click at [1017, 215] on div "€ 22.99" at bounding box center [1108, 199] width 183 height 30
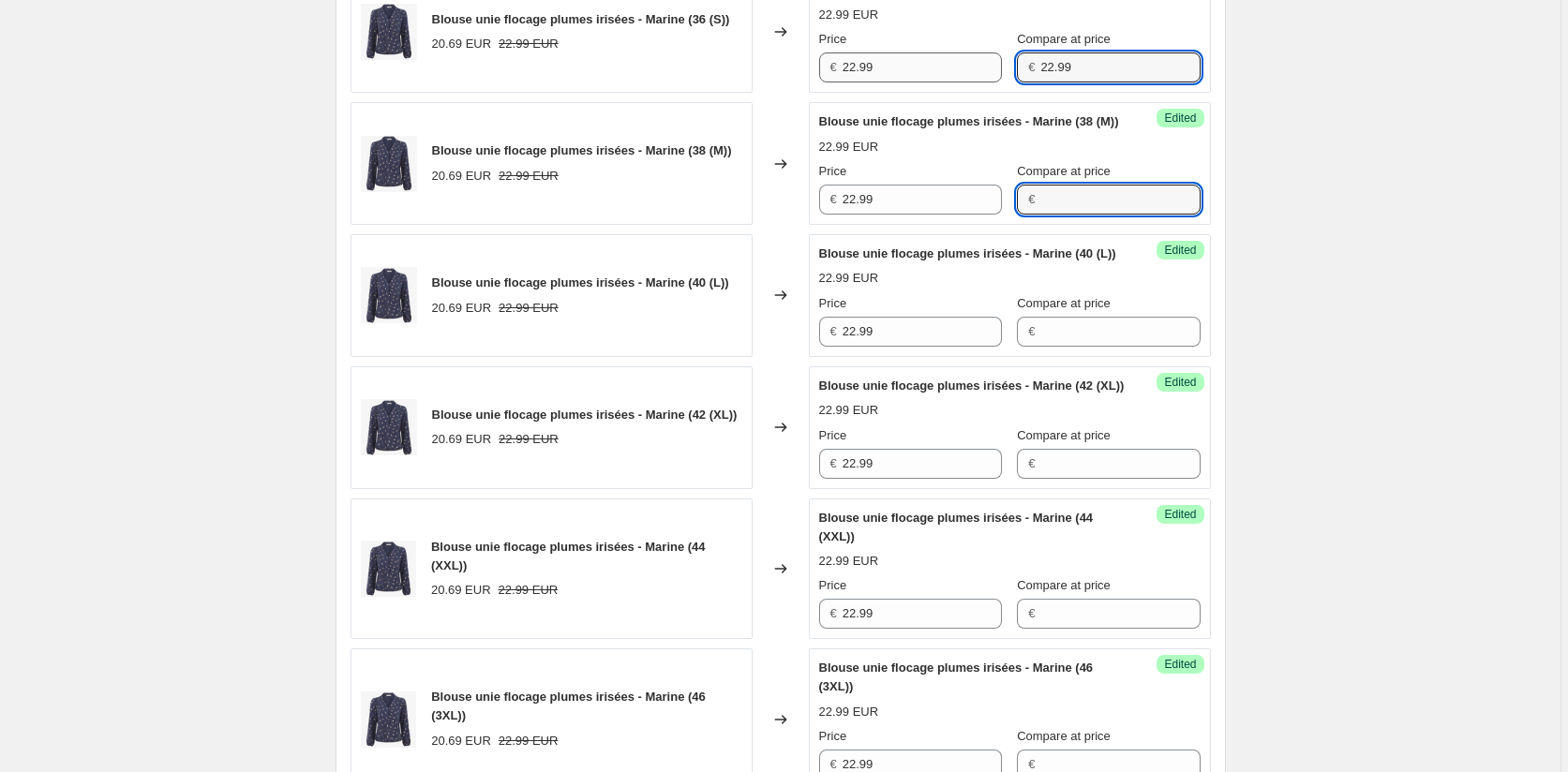
click at [974, 82] on div "Price € 22.99 Compare at price € 22.99" at bounding box center [1010, 56] width 381 height 53
click at [1295, 311] on div "Create new price [MEDICAL_DATA]. This page is ready Create new price [MEDICAL_D…" at bounding box center [780, 505] width 1560 height 2445
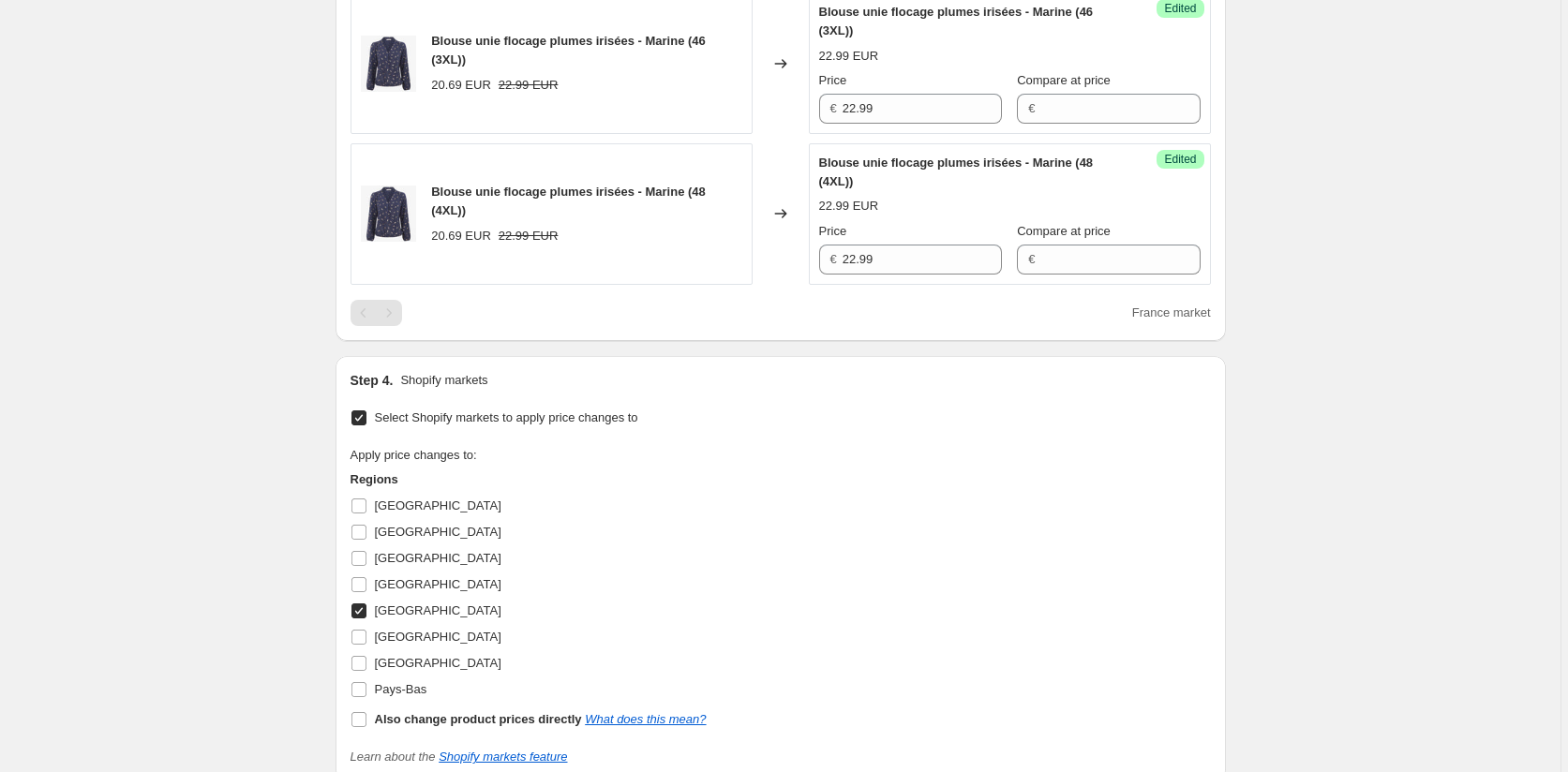
scroll to position [1467, 0]
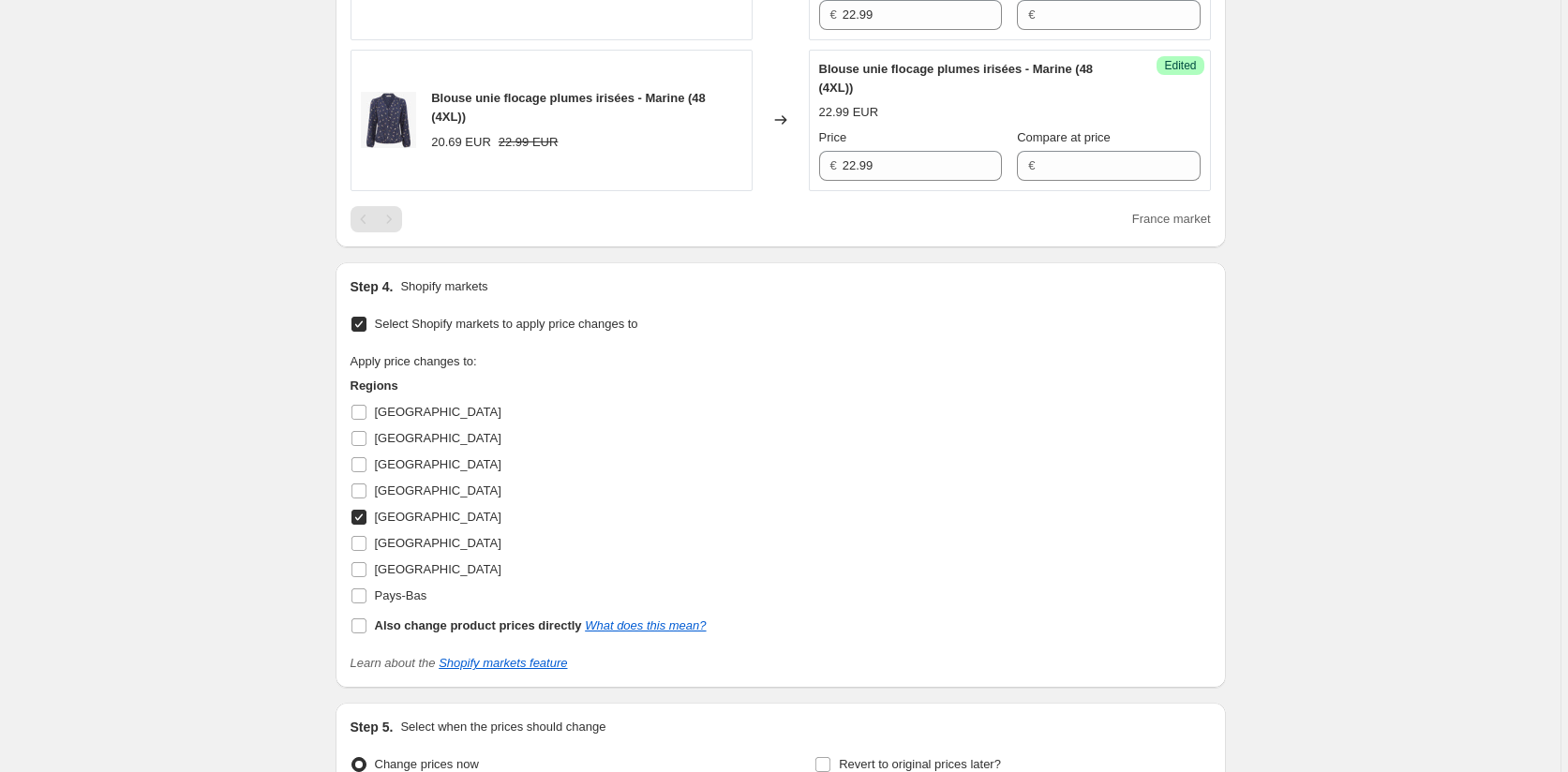
click at [360, 525] on input "[GEOGRAPHIC_DATA]" at bounding box center [359, 517] width 15 height 15
checkbox input "false"
click at [362, 551] on input "[GEOGRAPHIC_DATA]" at bounding box center [359, 543] width 15 height 15
checkbox input "true"
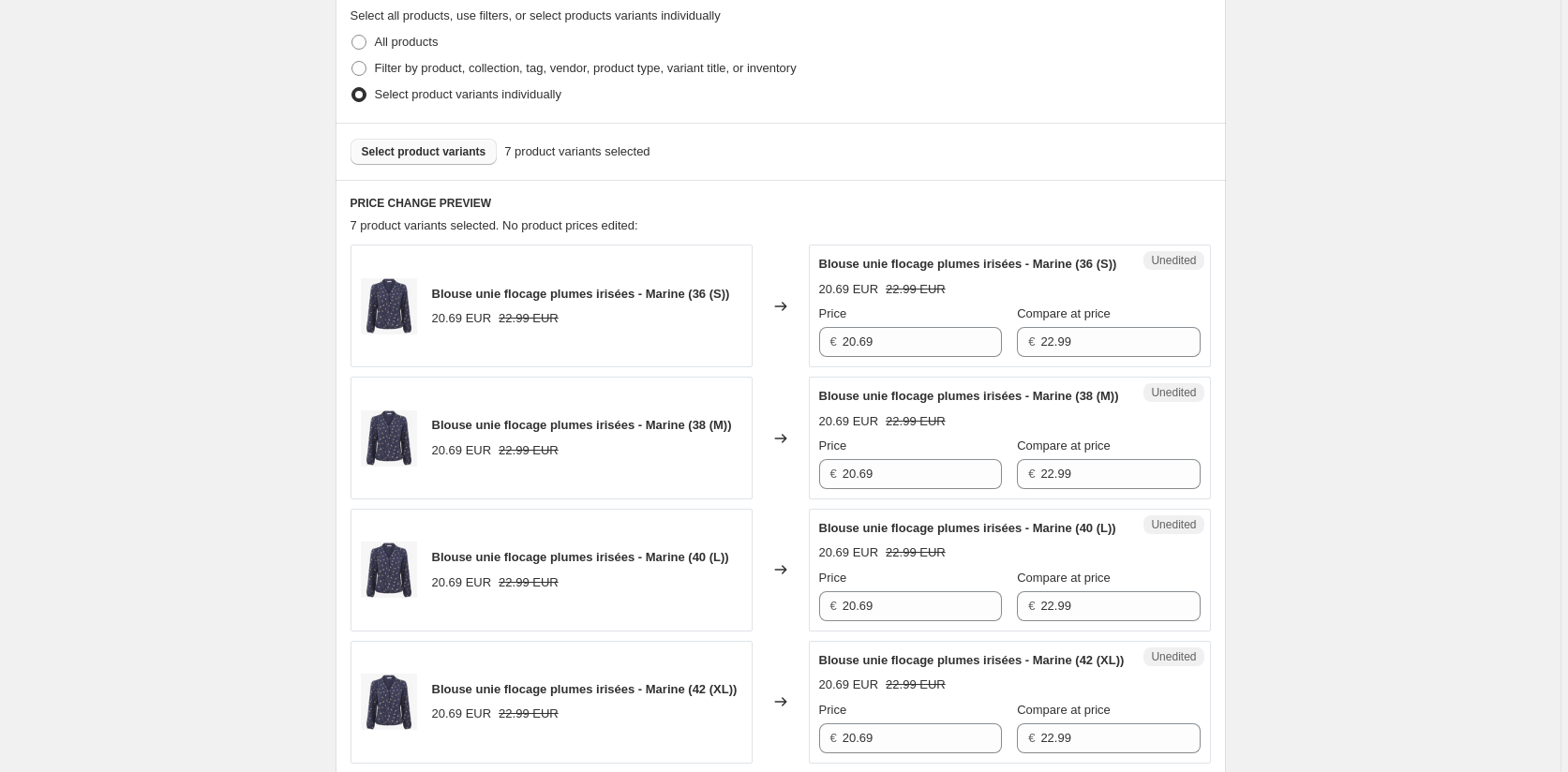
scroll to position [437, 0]
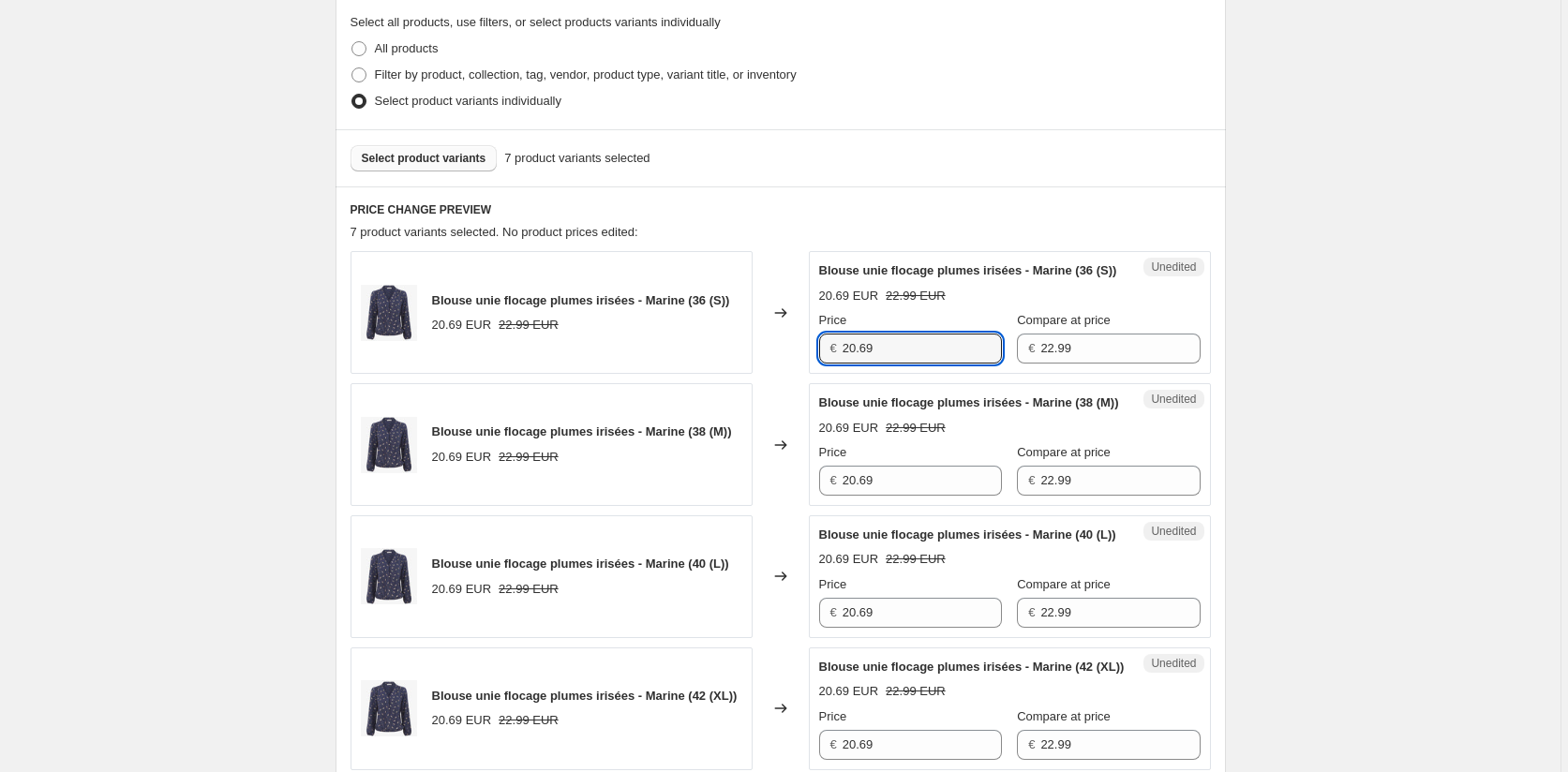
click at [648, 359] on div "Blouse unie flocage plumes irisées - Marine (36 (S)) 20.69 EUR 22.99 EUR Change…" at bounding box center [781, 312] width 861 height 123
paste input "2.9"
type input "22.99"
click at [779, 506] on div "Blouse unie flocage plumes irisées - Marine (38 (M)) 20.69 EUR 22.99 EUR Change…" at bounding box center [781, 444] width 861 height 123
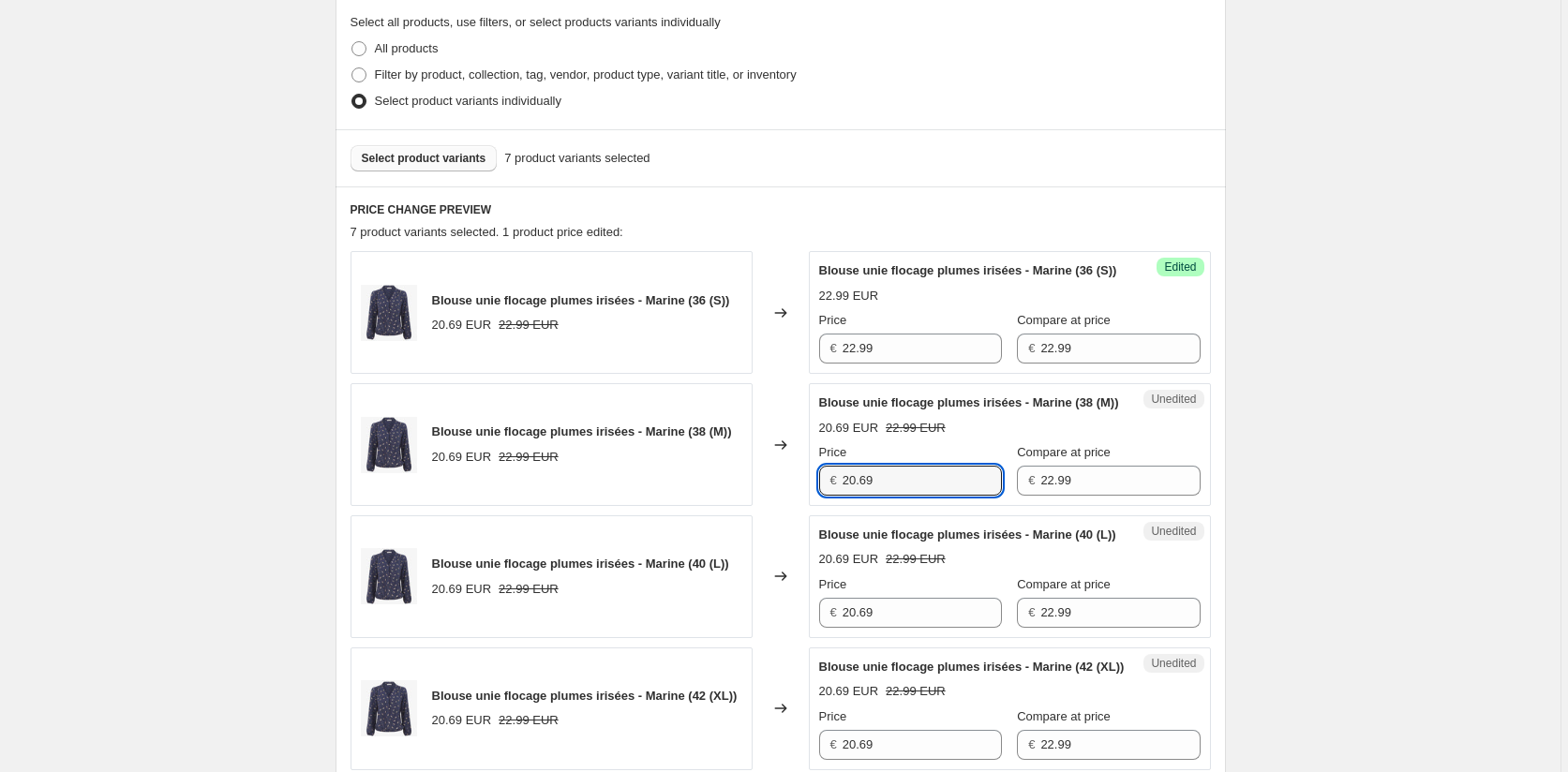
paste input "2.9"
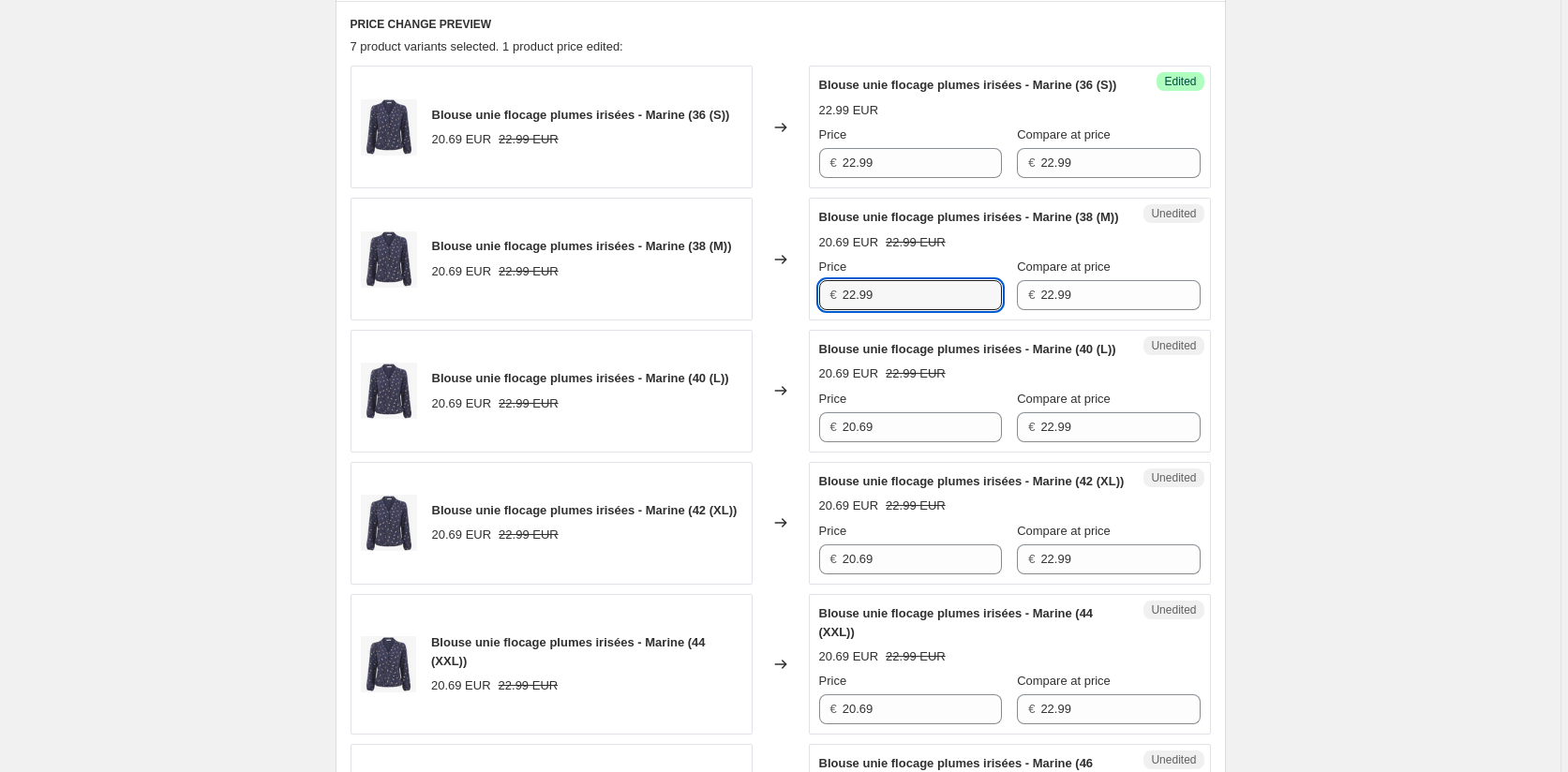
scroll to position [811, 0]
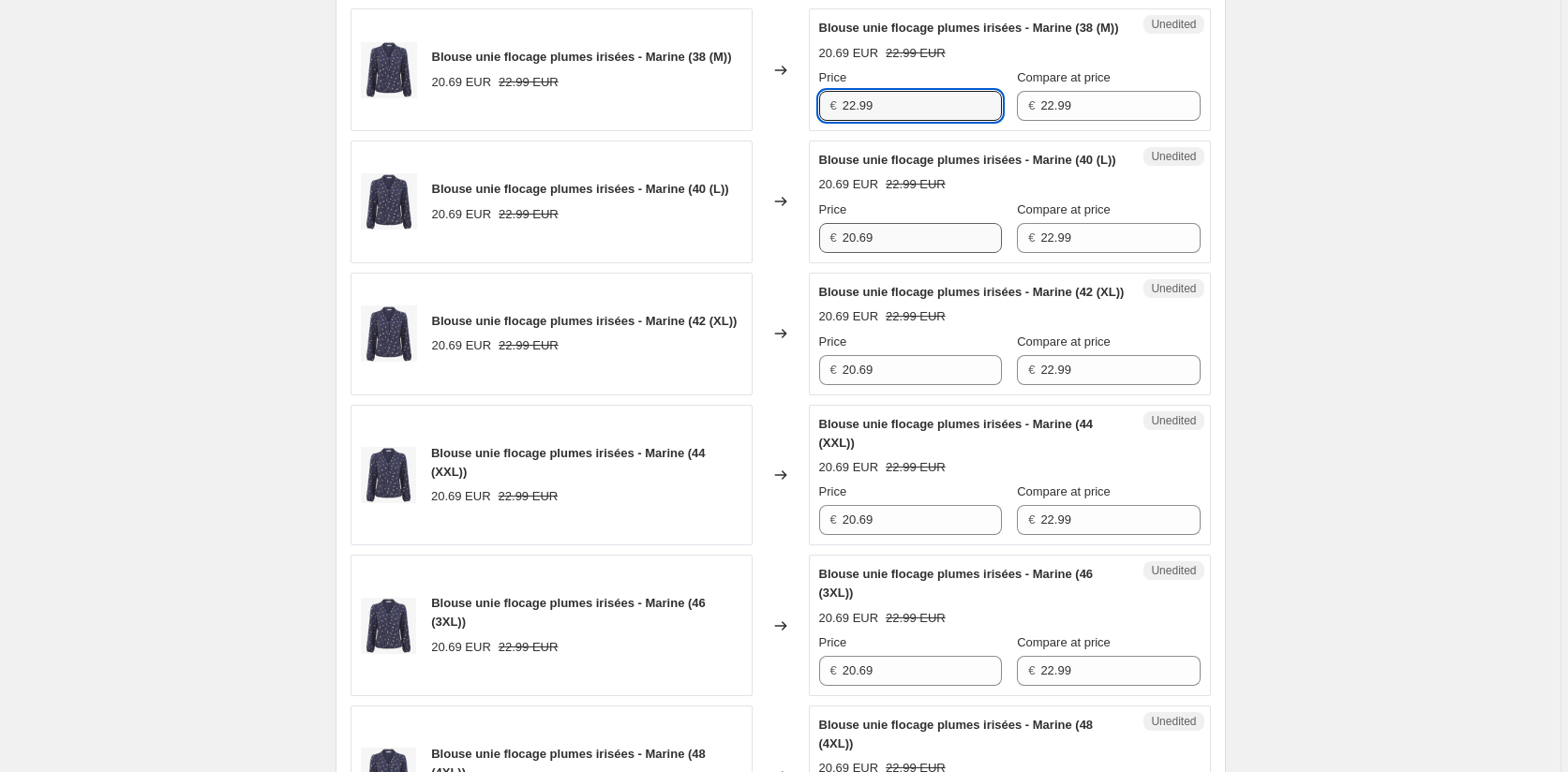
type input "22.99"
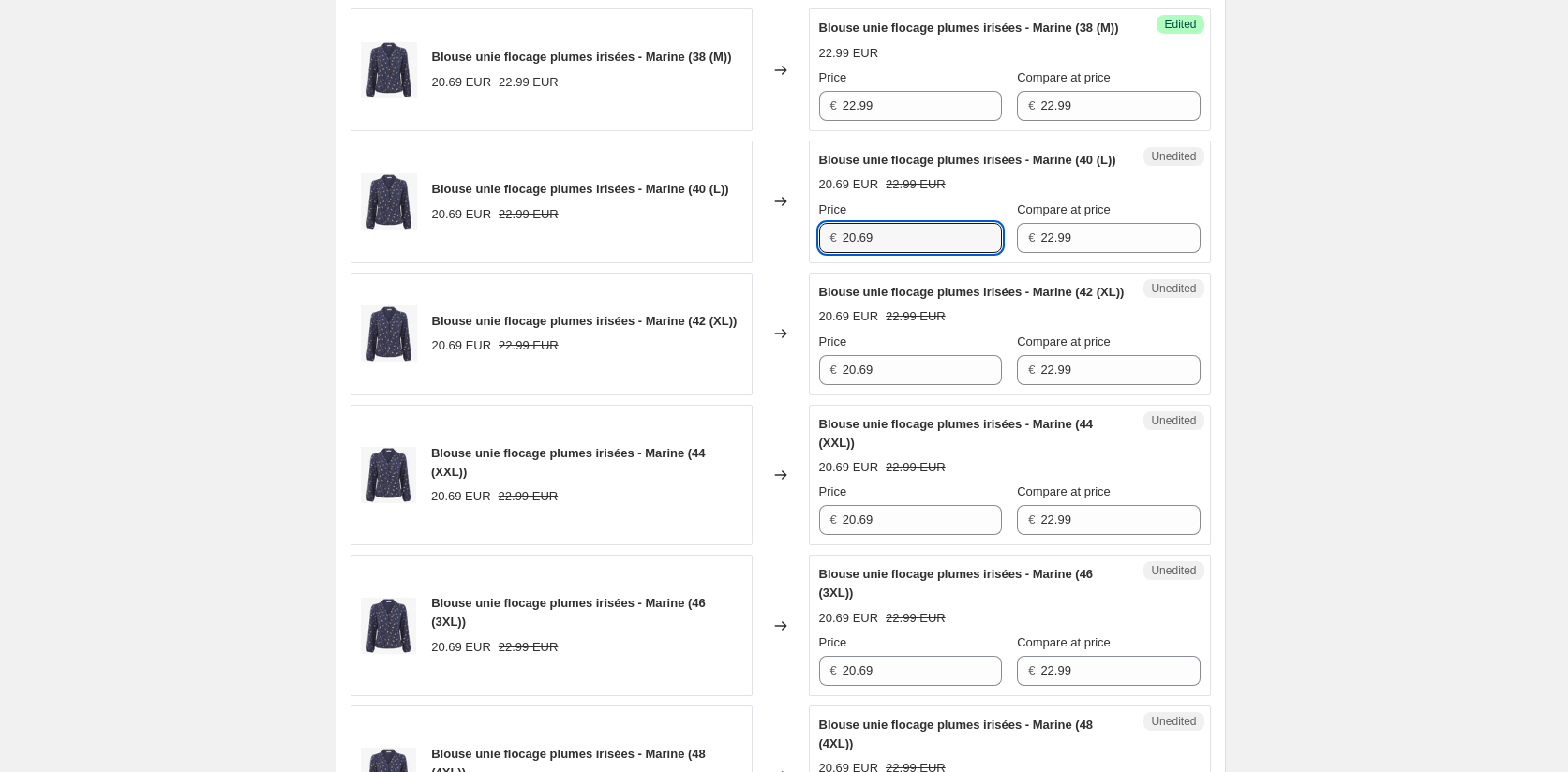
click at [756, 263] on div "Blouse unie flocage plumes irisées - Marine (40 (L)) 20.69 EUR 22.99 EUR Change…" at bounding box center [781, 202] width 861 height 123
paste input "2.9"
type input "22.99"
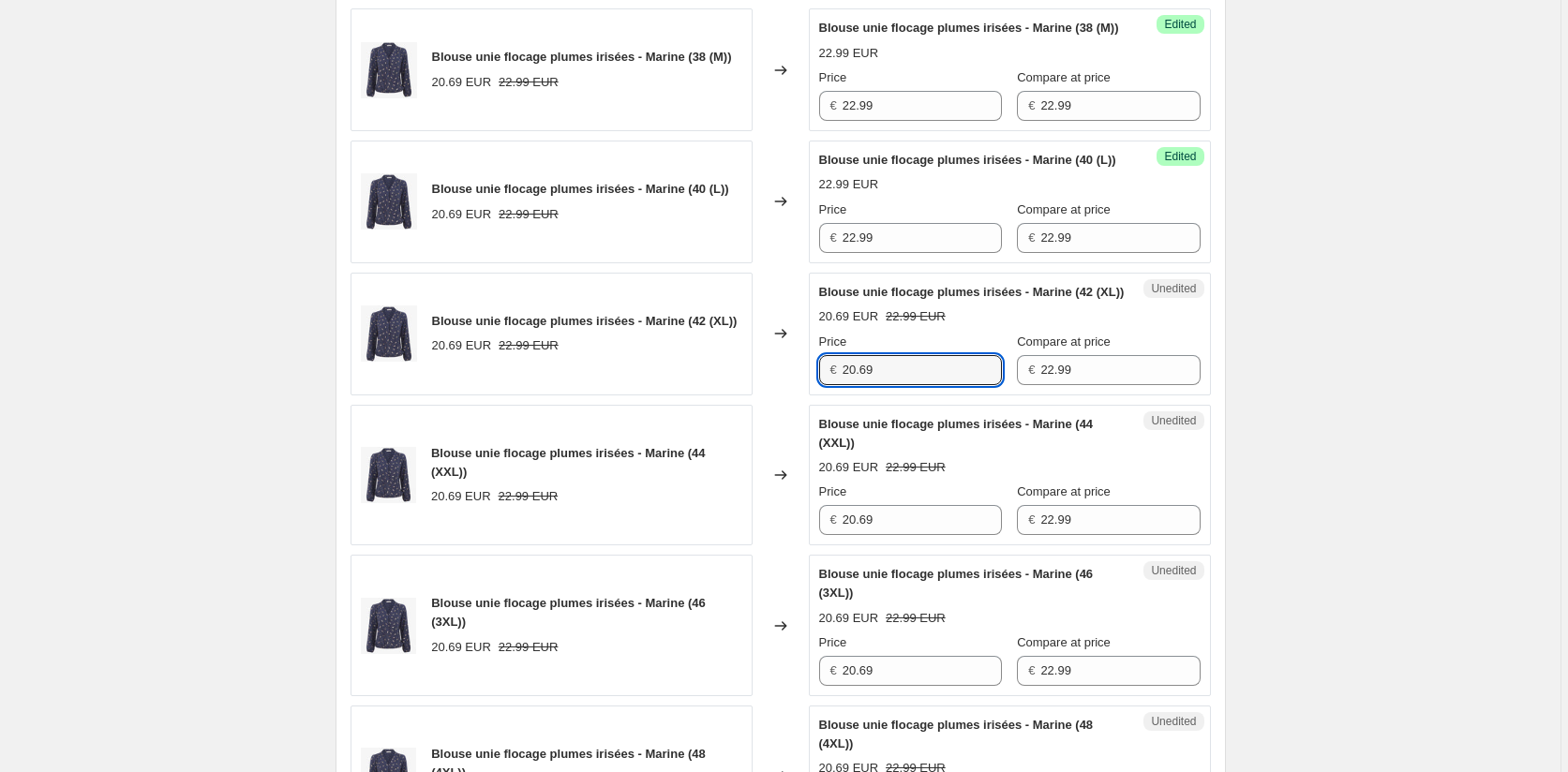
click at [800, 396] on div "Blouse unie flocage plumes irisées - Marine (42 (XL)) 20.69 EUR 22.99 EUR Chang…" at bounding box center [781, 334] width 861 height 123
paste input "2.9"
type input "22.99"
click at [788, 546] on div "Blouse unie flocage plumes irisées - Marine (44 (XXL)) 20.69 EUR 22.99 EUR Chan…" at bounding box center [781, 476] width 861 height 142
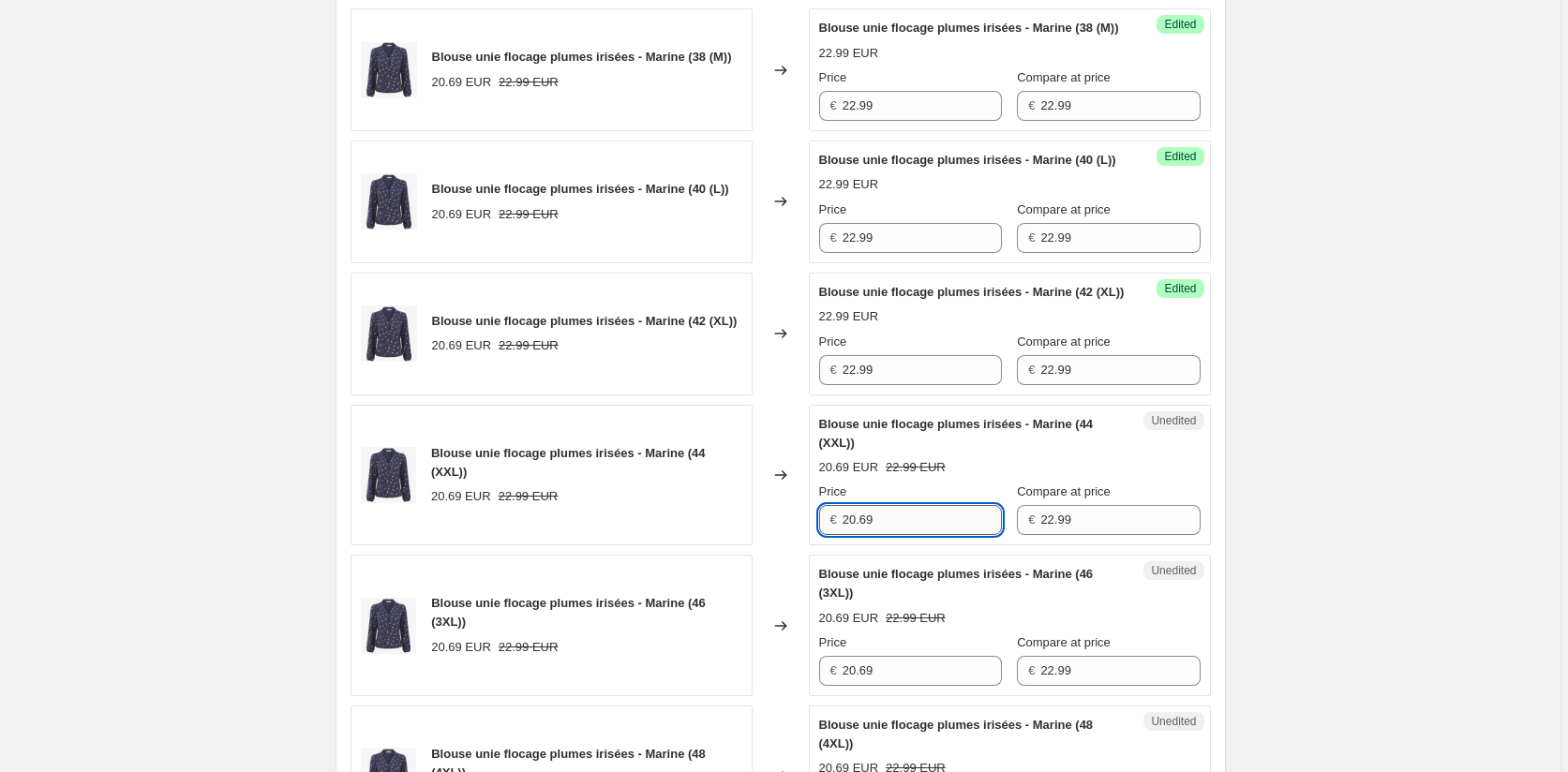
paste input "2.9"
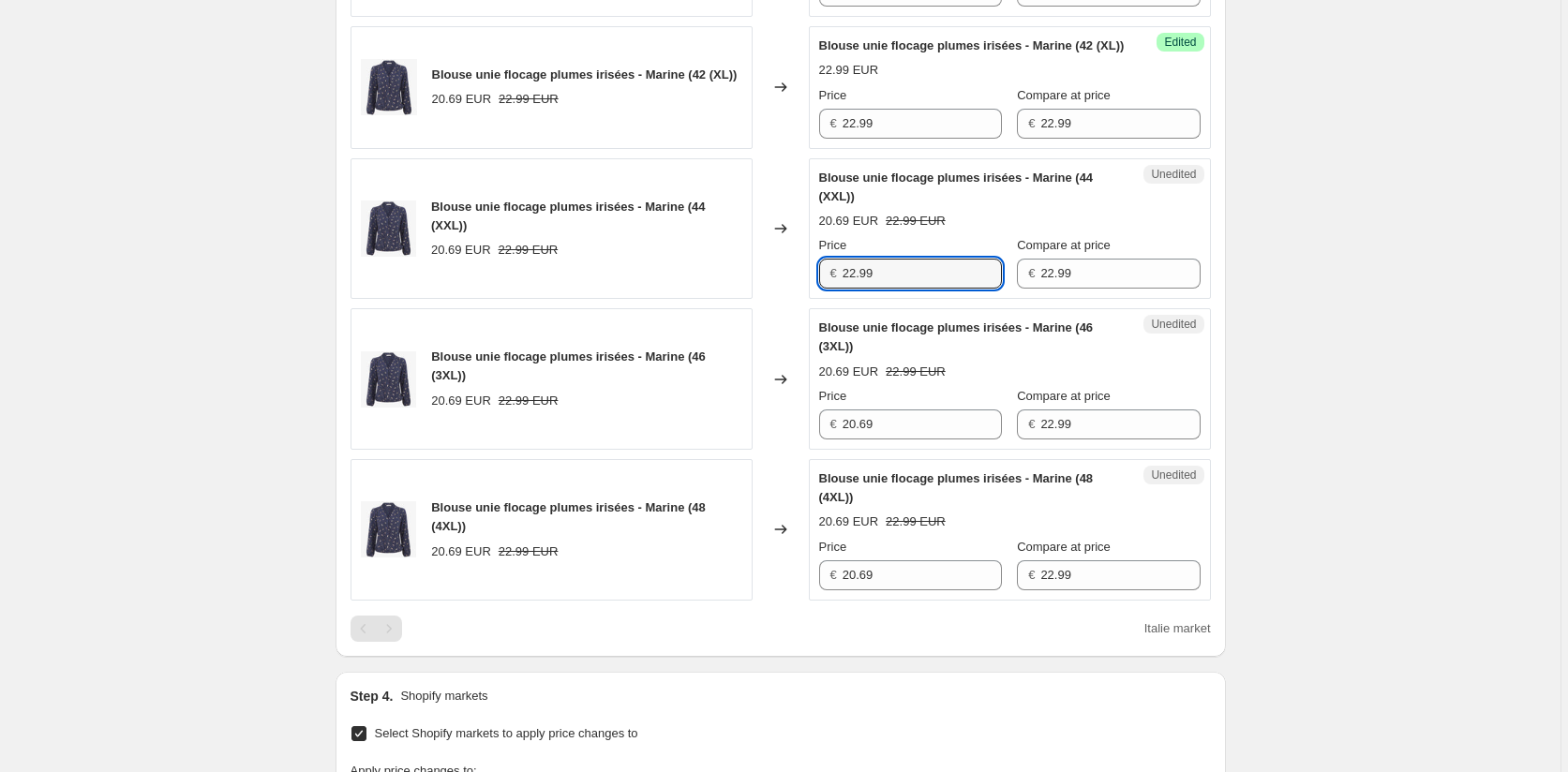
scroll to position [1186, 0]
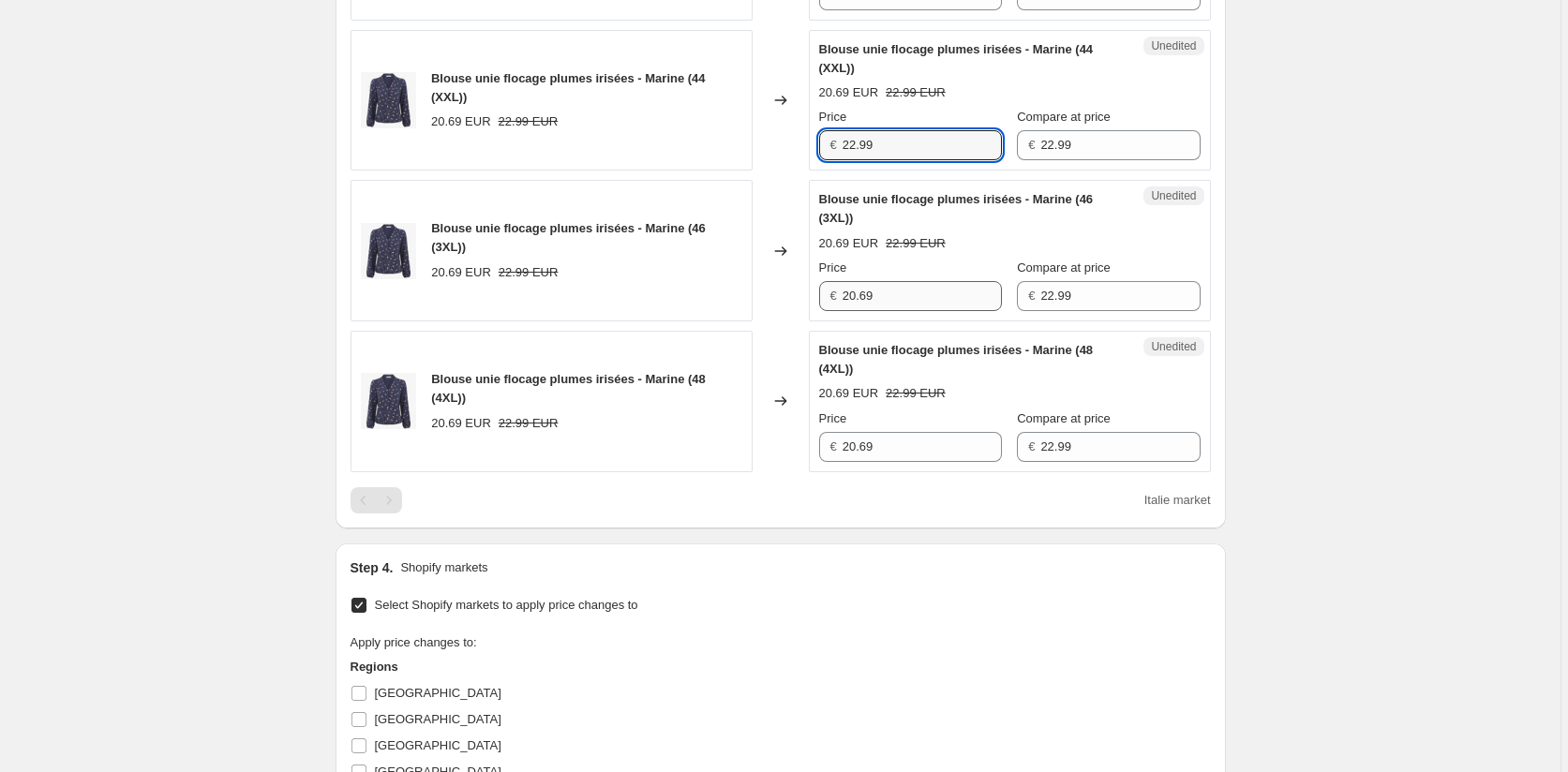
type input "22.99"
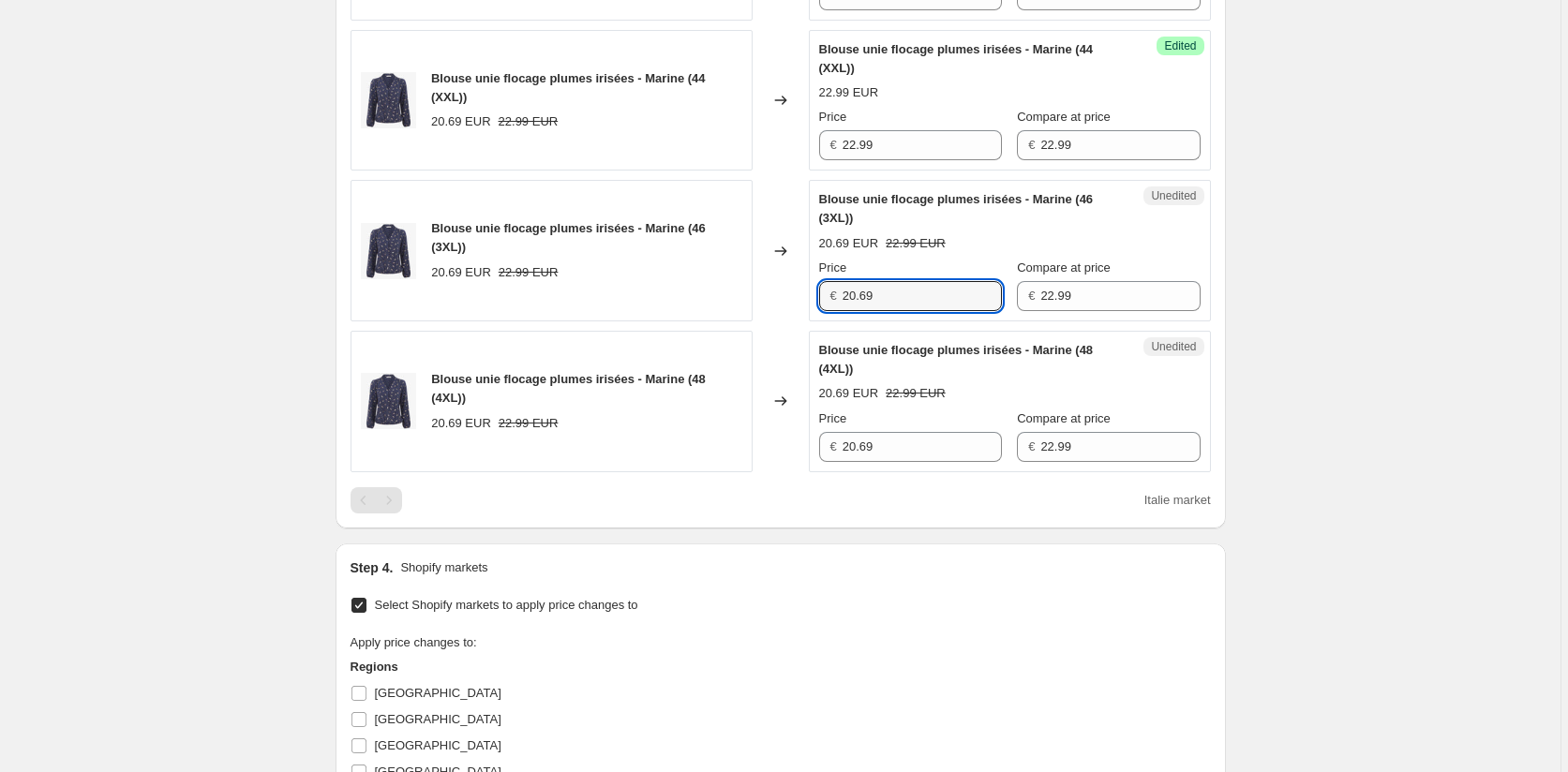
click at [784, 321] on div "Blouse unie flocage plumes irisées - Marine (46 (3XL)) 20.69 EUR 22.99 EUR Chan…" at bounding box center [781, 251] width 861 height 142
paste input "2.9"
type input "22.99"
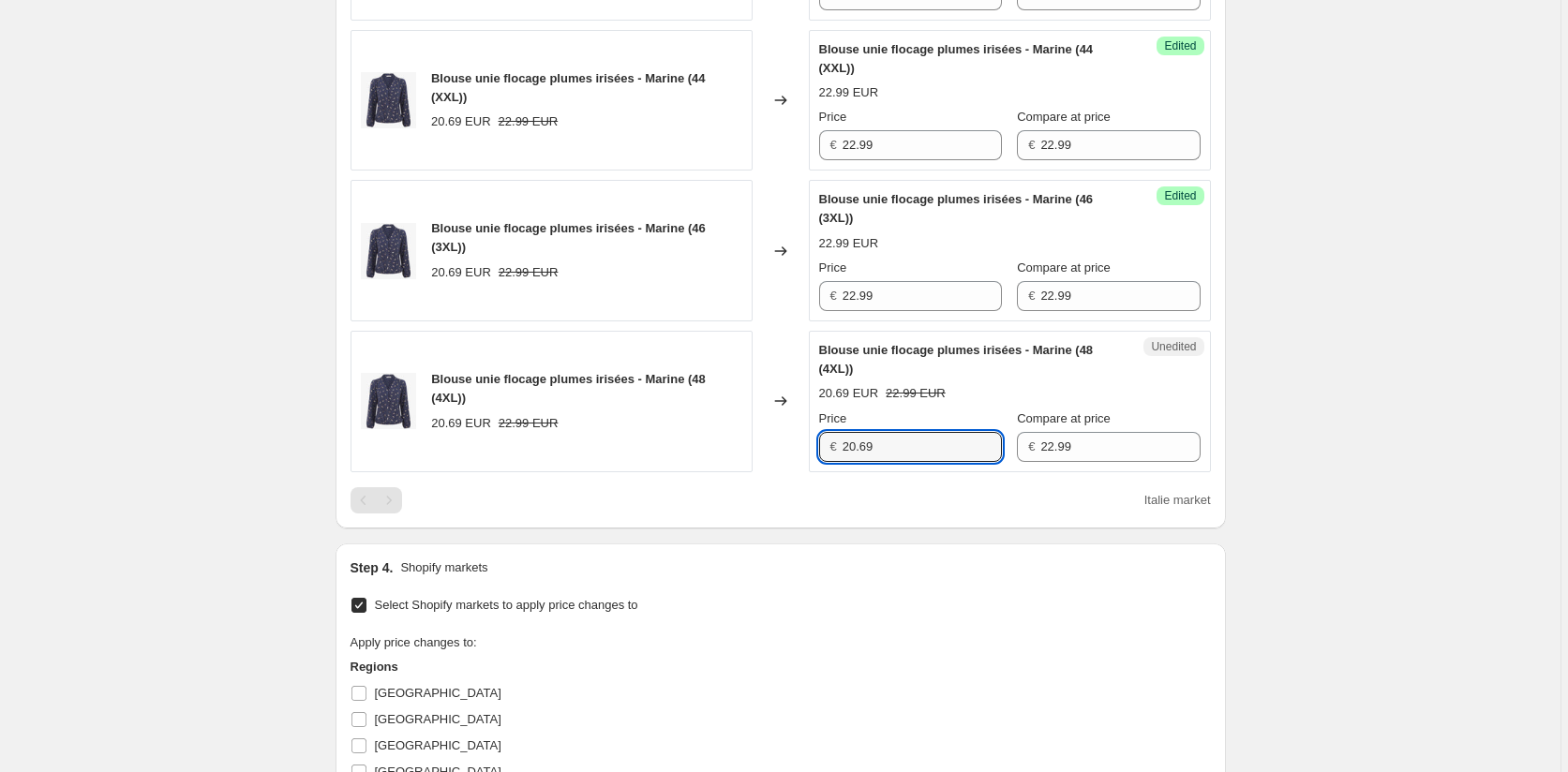
click at [749, 472] on div "Blouse unie flocage plumes irisées - Marine (48 (4XL)) 20.69 EUR 22.99 EUR Chan…" at bounding box center [781, 401] width 861 height 142
paste input "2.9"
type input "22.99"
click at [880, 462] on div "Price € 22.99 Compare at price € 22.99" at bounding box center [1010, 435] width 381 height 53
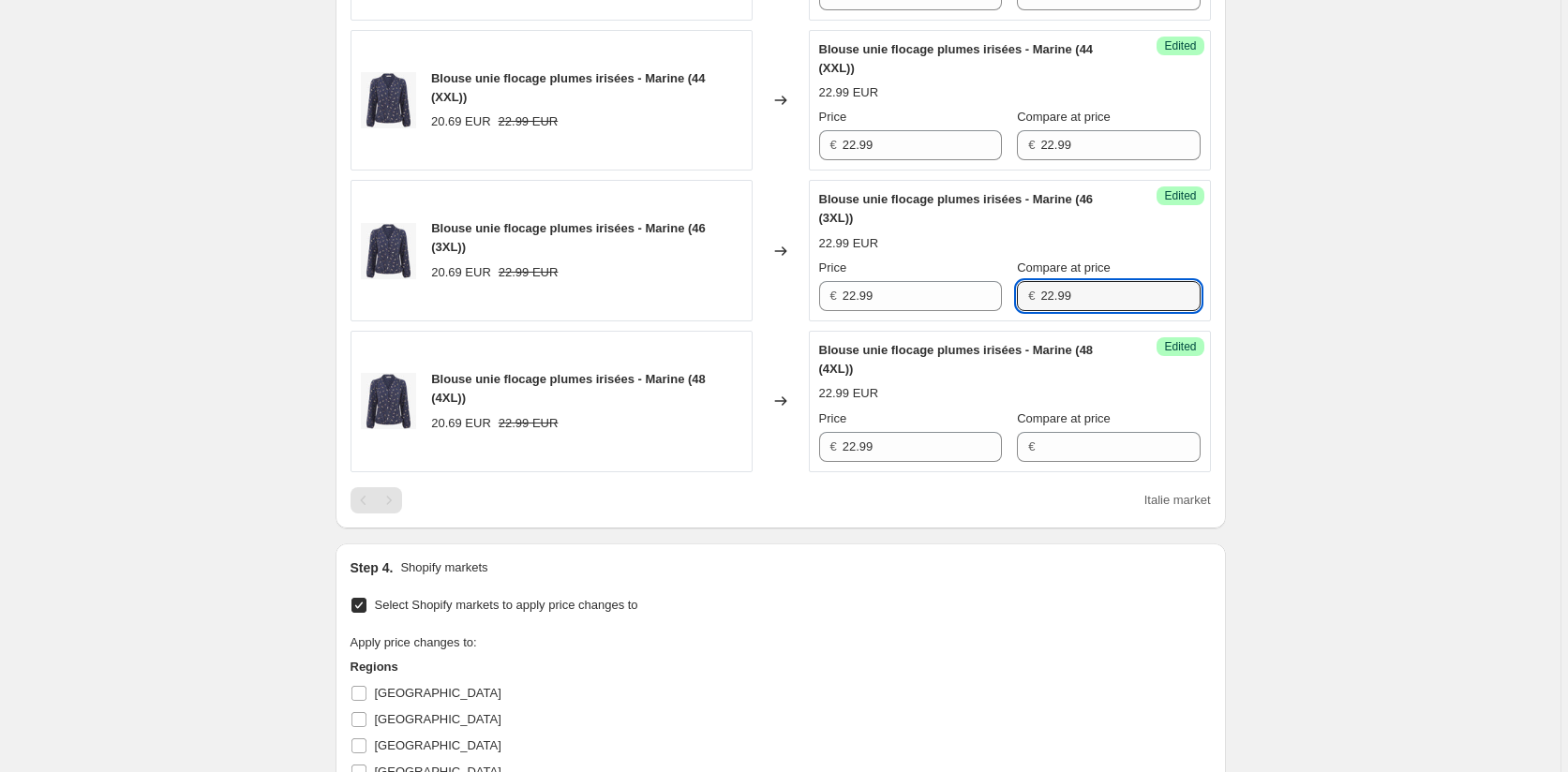
click at [1017, 311] on div "€ 22.99" at bounding box center [1108, 295] width 183 height 30
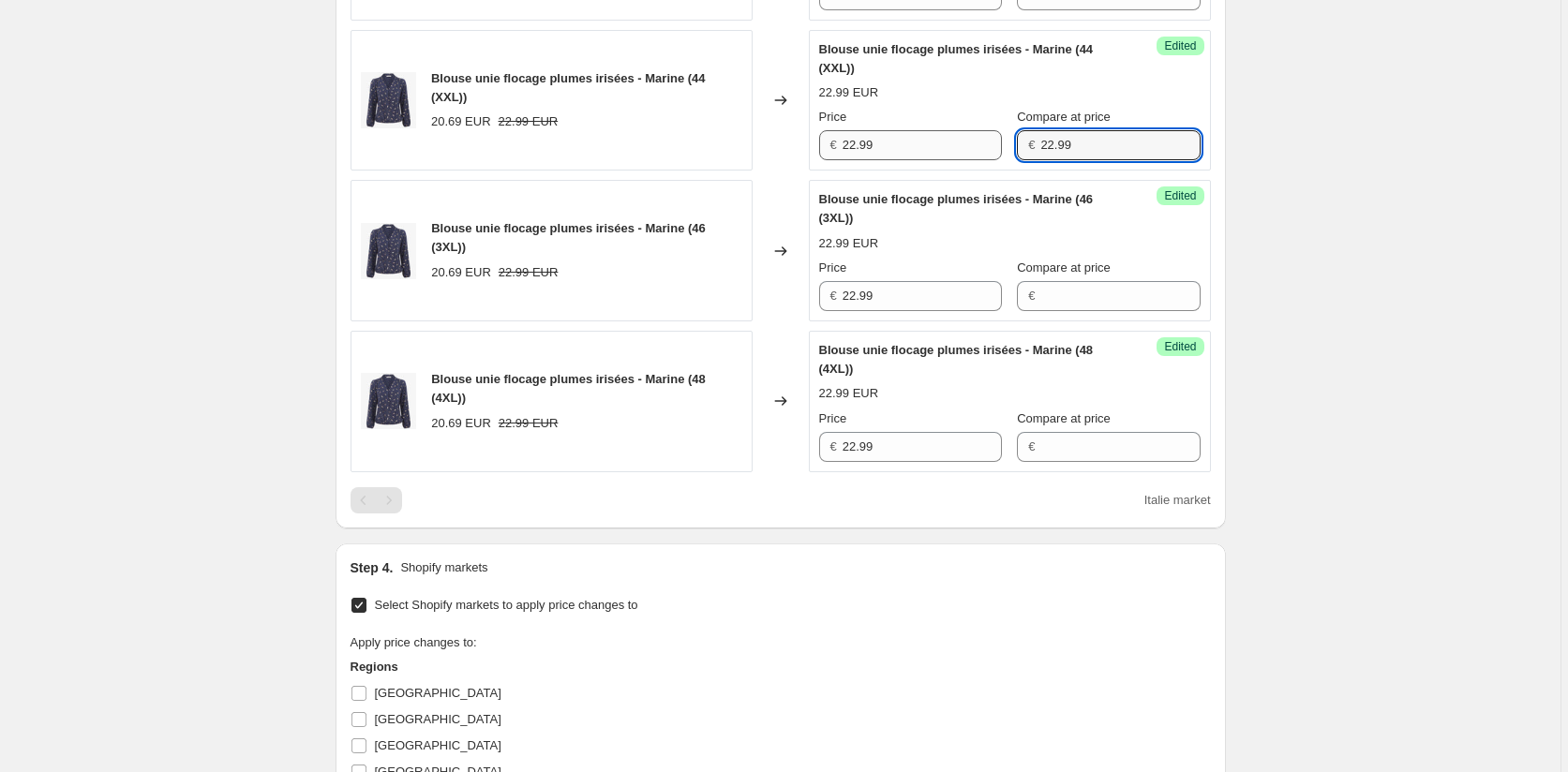
click at [974, 160] on div "Price € 22.99 Compare at price € 22.99" at bounding box center [1010, 133] width 381 height 53
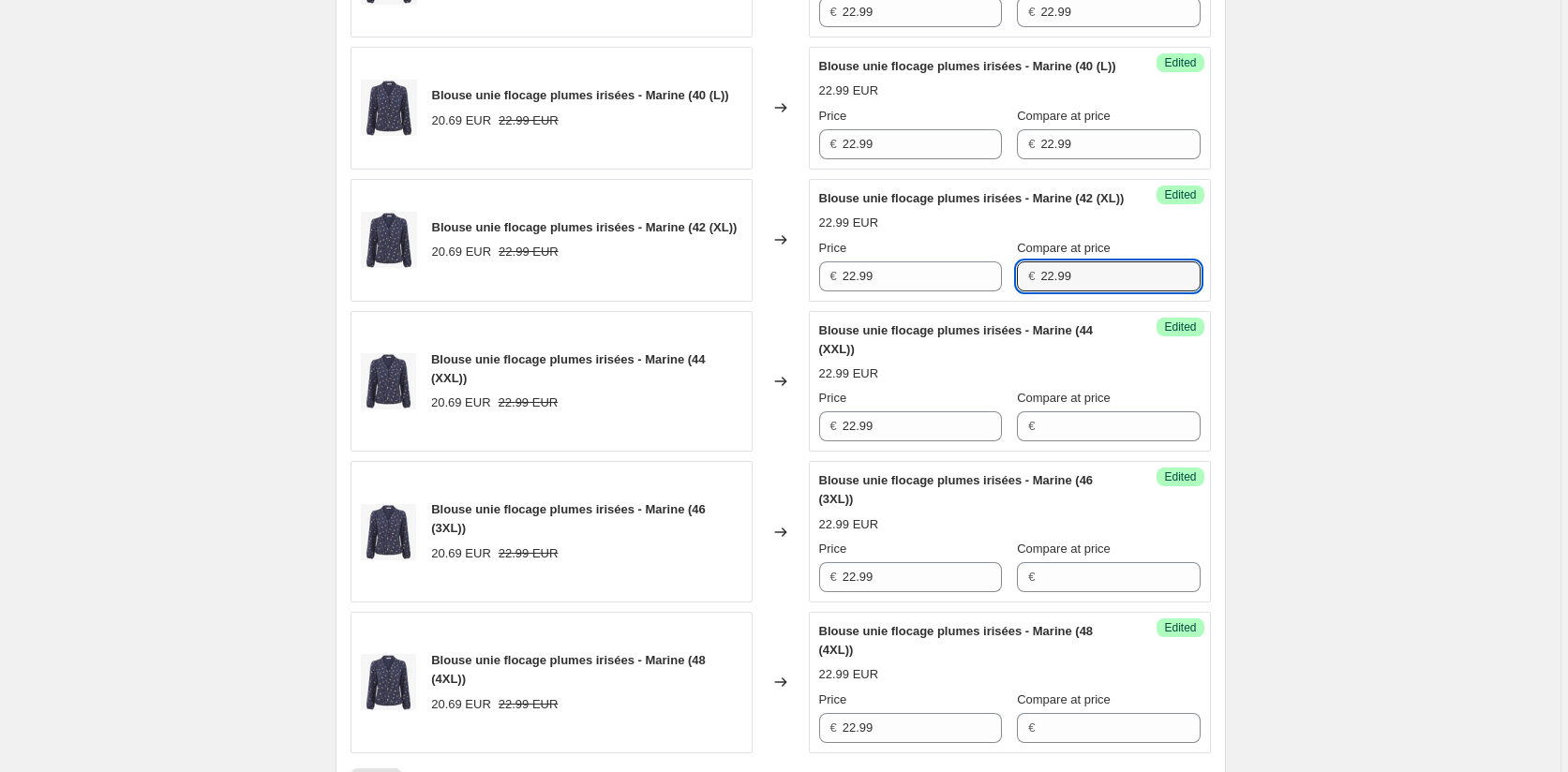
click at [996, 291] on div "Price € 22.99 Compare at price € 22.99" at bounding box center [1010, 264] width 381 height 53
click at [991, 159] on div "Price € 22.99 Compare at price € 22.99" at bounding box center [1010, 132] width 381 height 53
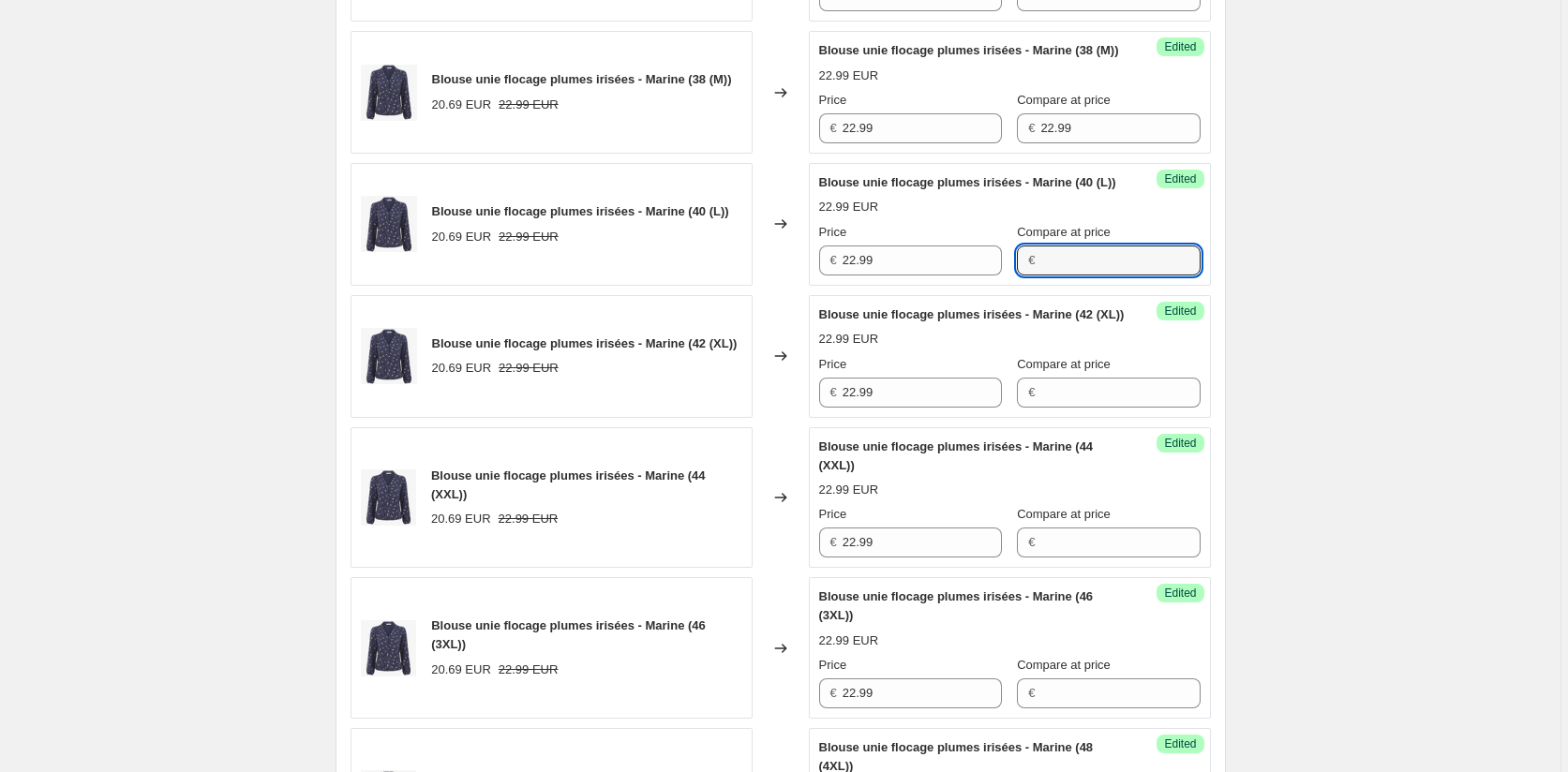
scroll to position [531, 0]
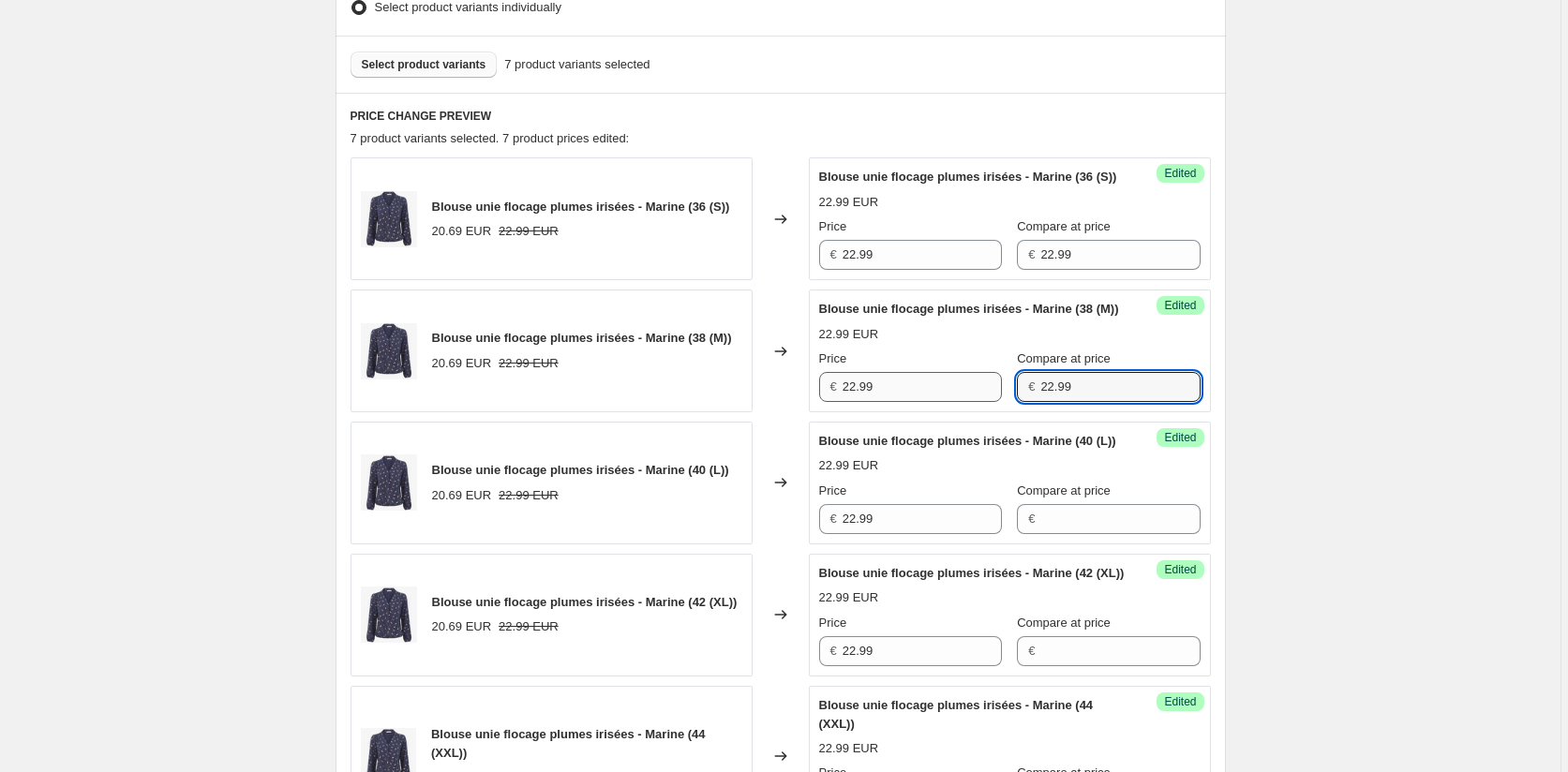
click at [989, 402] on div "Price € 22.99 Compare at price € 22.99" at bounding box center [1010, 375] width 381 height 53
click at [1001, 267] on div "Price € 22.99 Compare at price € 22.99" at bounding box center [1010, 243] width 381 height 53
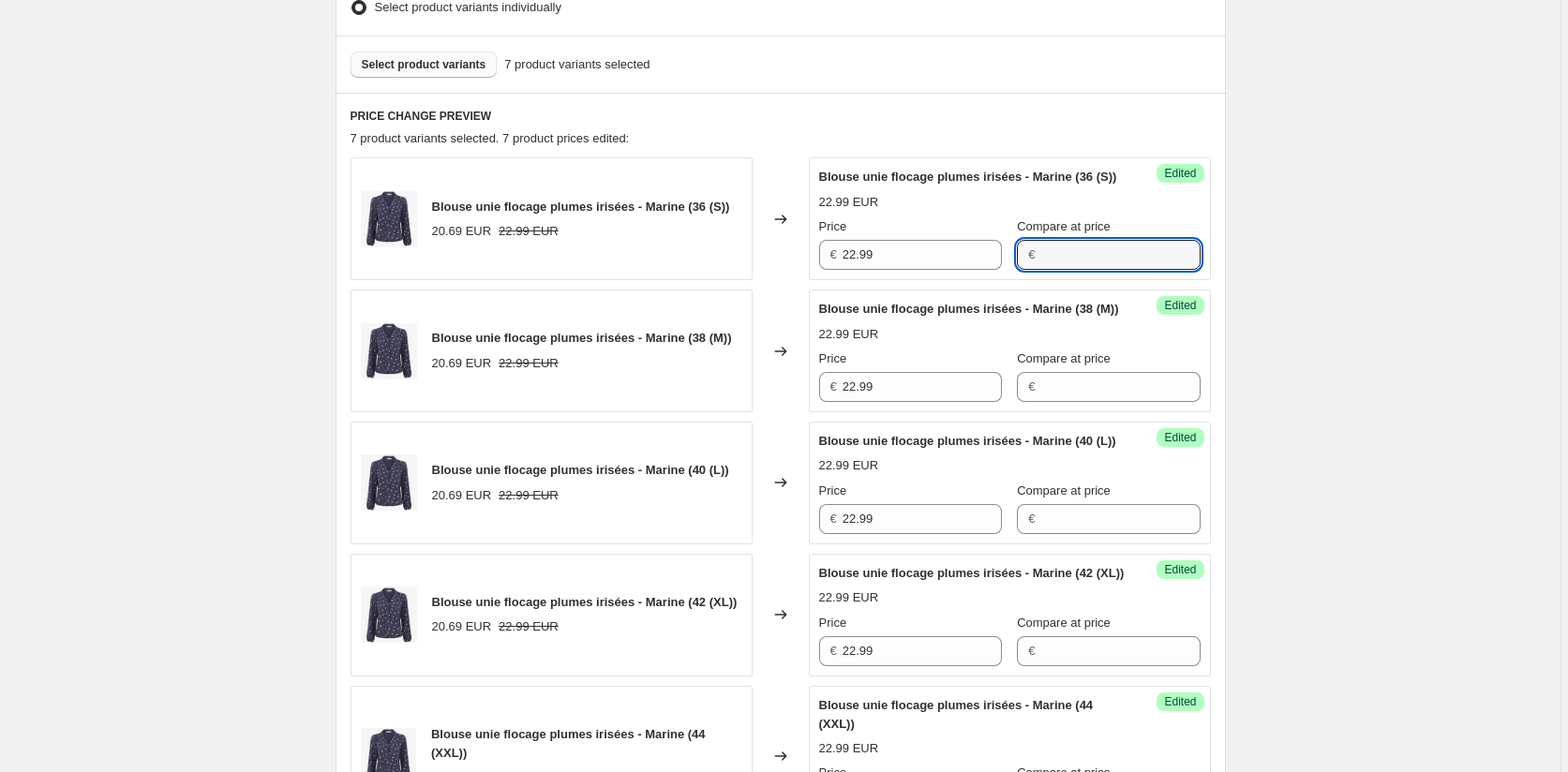
click at [1287, 397] on div "Create new price [MEDICAL_DATA]. This page is ready Create new price [MEDICAL_D…" at bounding box center [780, 692] width 1560 height 2445
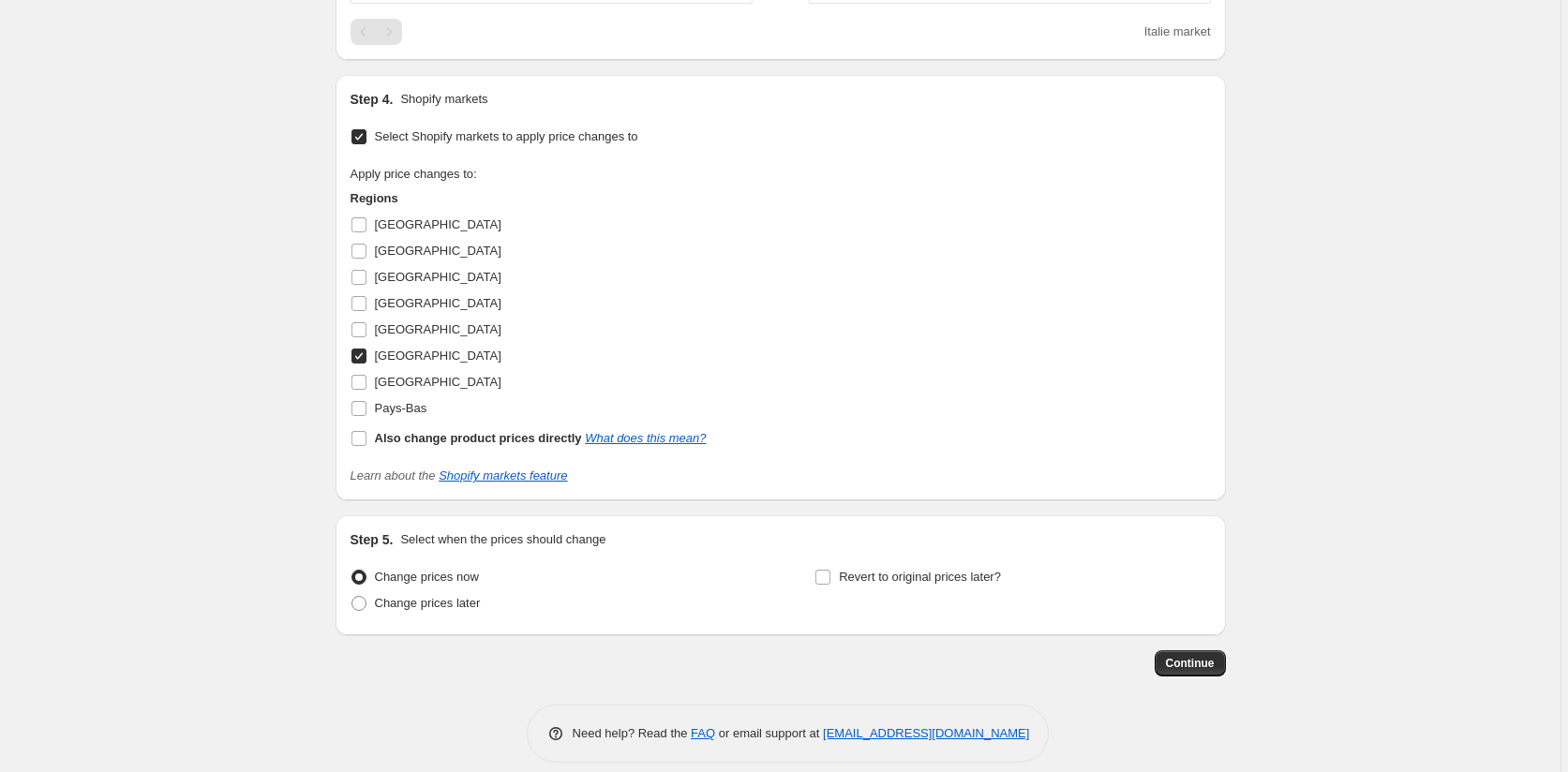
scroll to position [1748, 0]
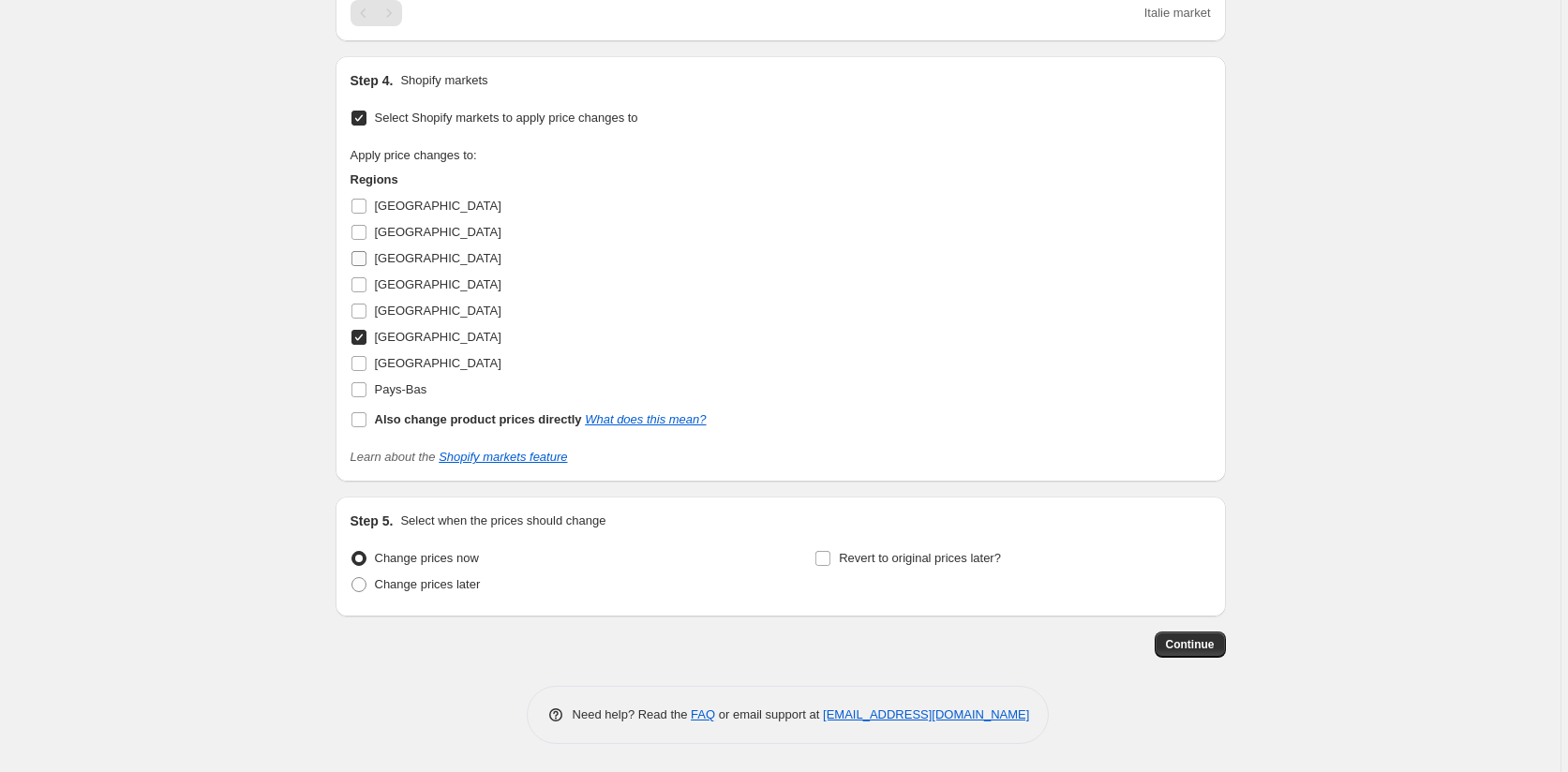
click at [363, 259] on input "[GEOGRAPHIC_DATA]" at bounding box center [359, 259] width 15 height 15
checkbox input "true"
click at [361, 292] on input "[GEOGRAPHIC_DATA]" at bounding box center [359, 284] width 15 height 15
checkbox input "true"
click at [362, 319] on input "[GEOGRAPHIC_DATA]" at bounding box center [359, 311] width 15 height 15
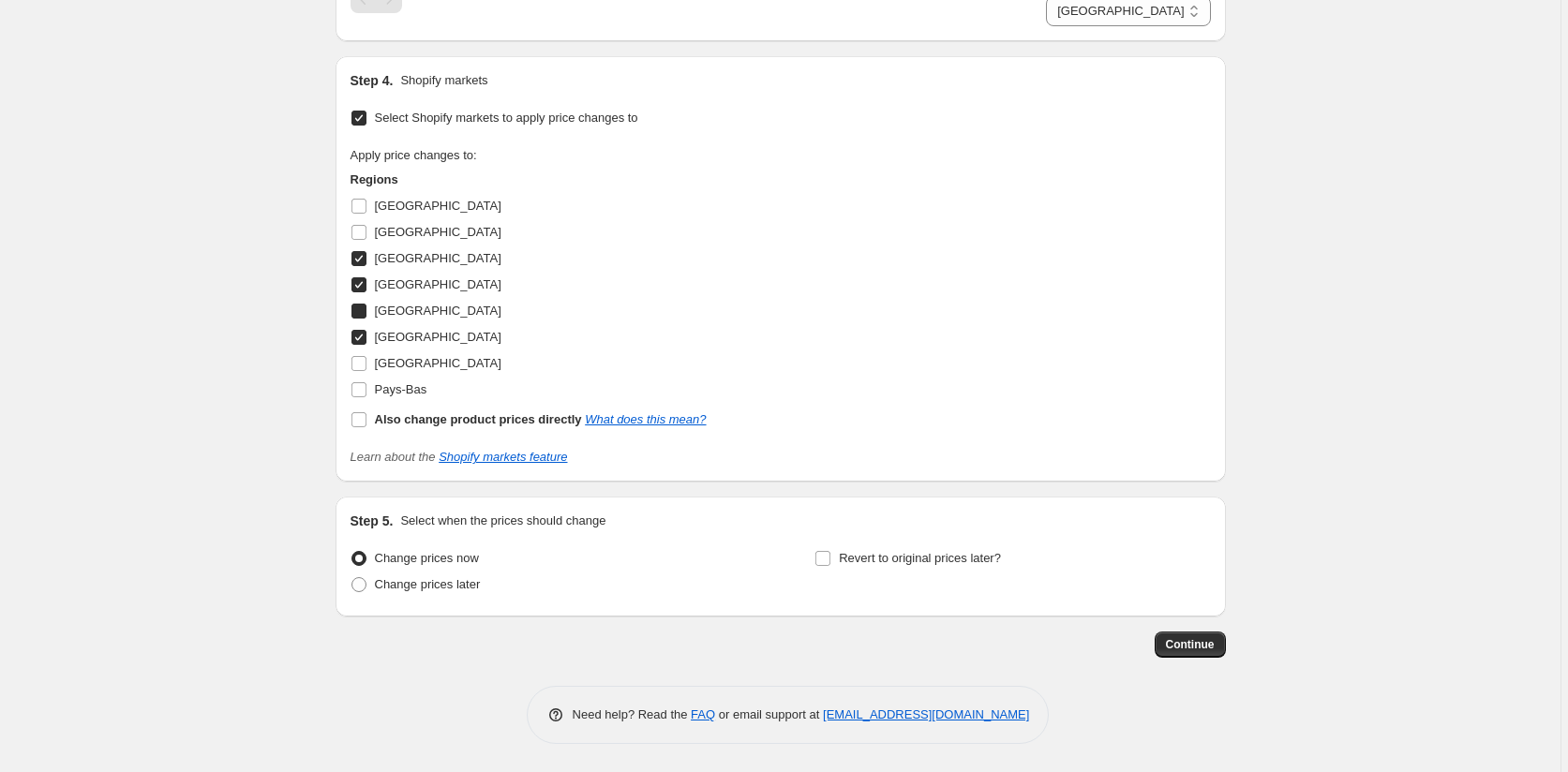
checkbox input "true"
click at [1171, 652] on span "Continue" at bounding box center [1190, 645] width 49 height 15
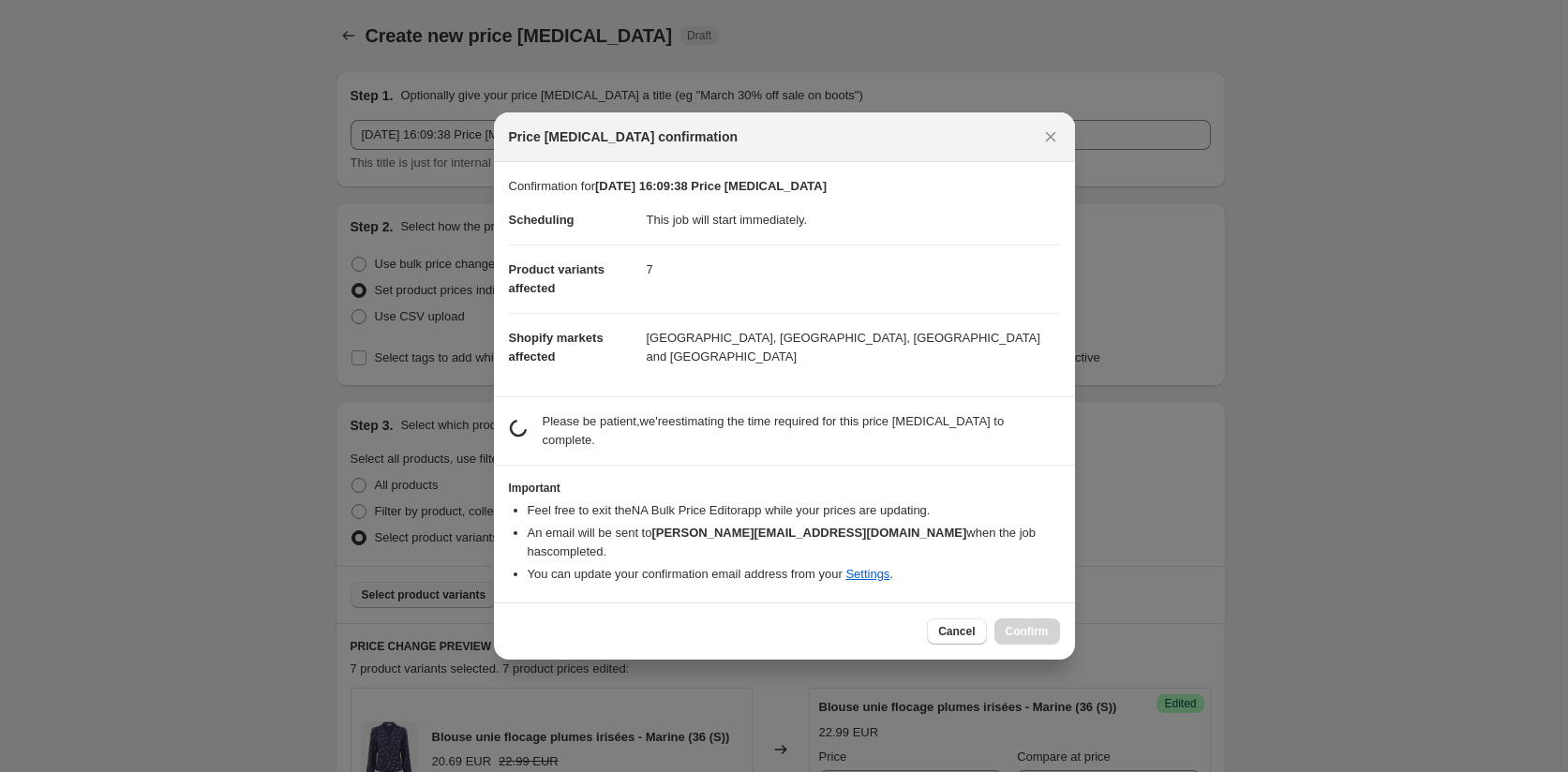
scroll to position [0, 0]
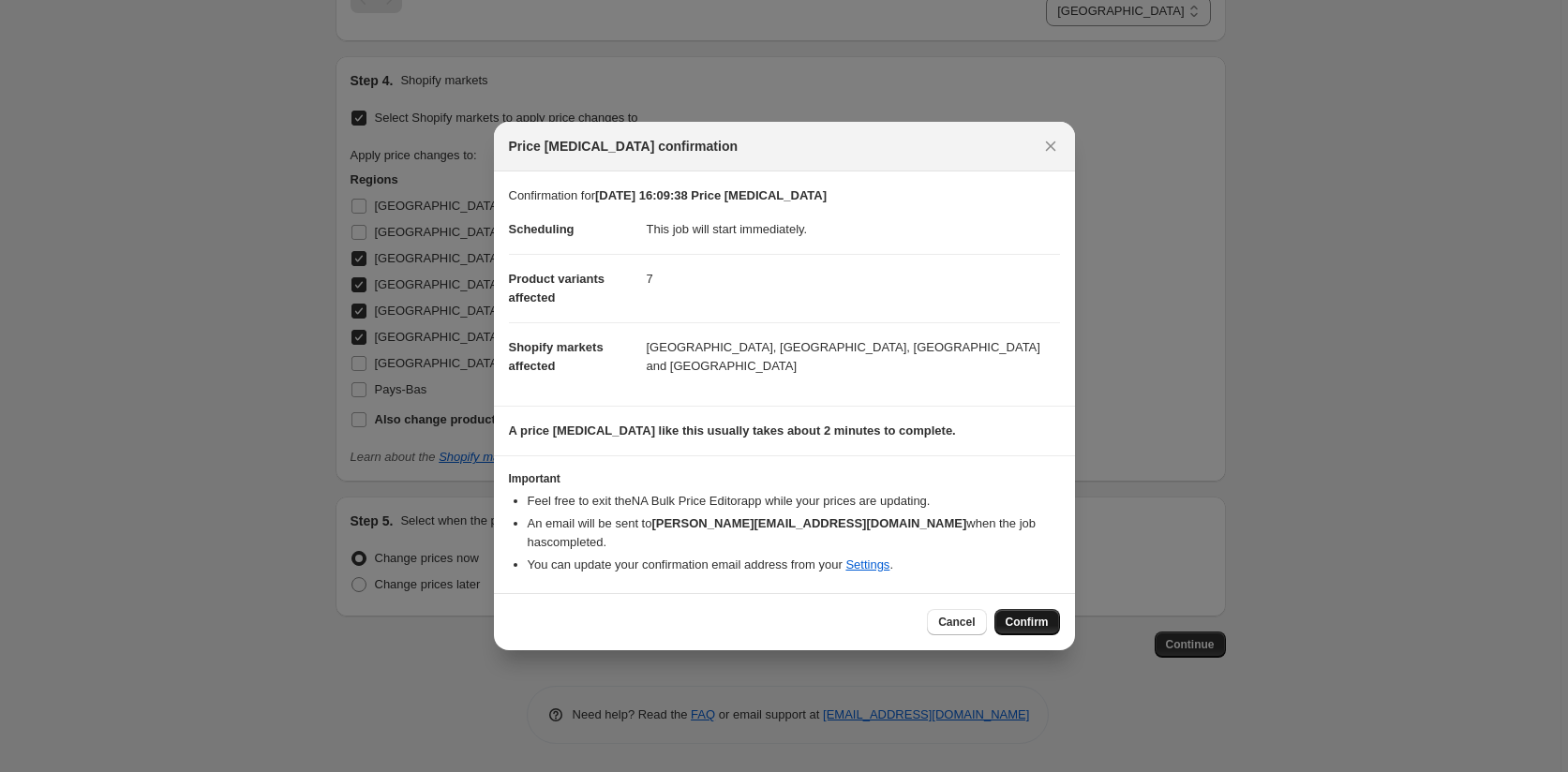
click at [1031, 619] on span "Confirm" at bounding box center [1026, 623] width 43 height 15
